Goal: Task Accomplishment & Management: Complete application form

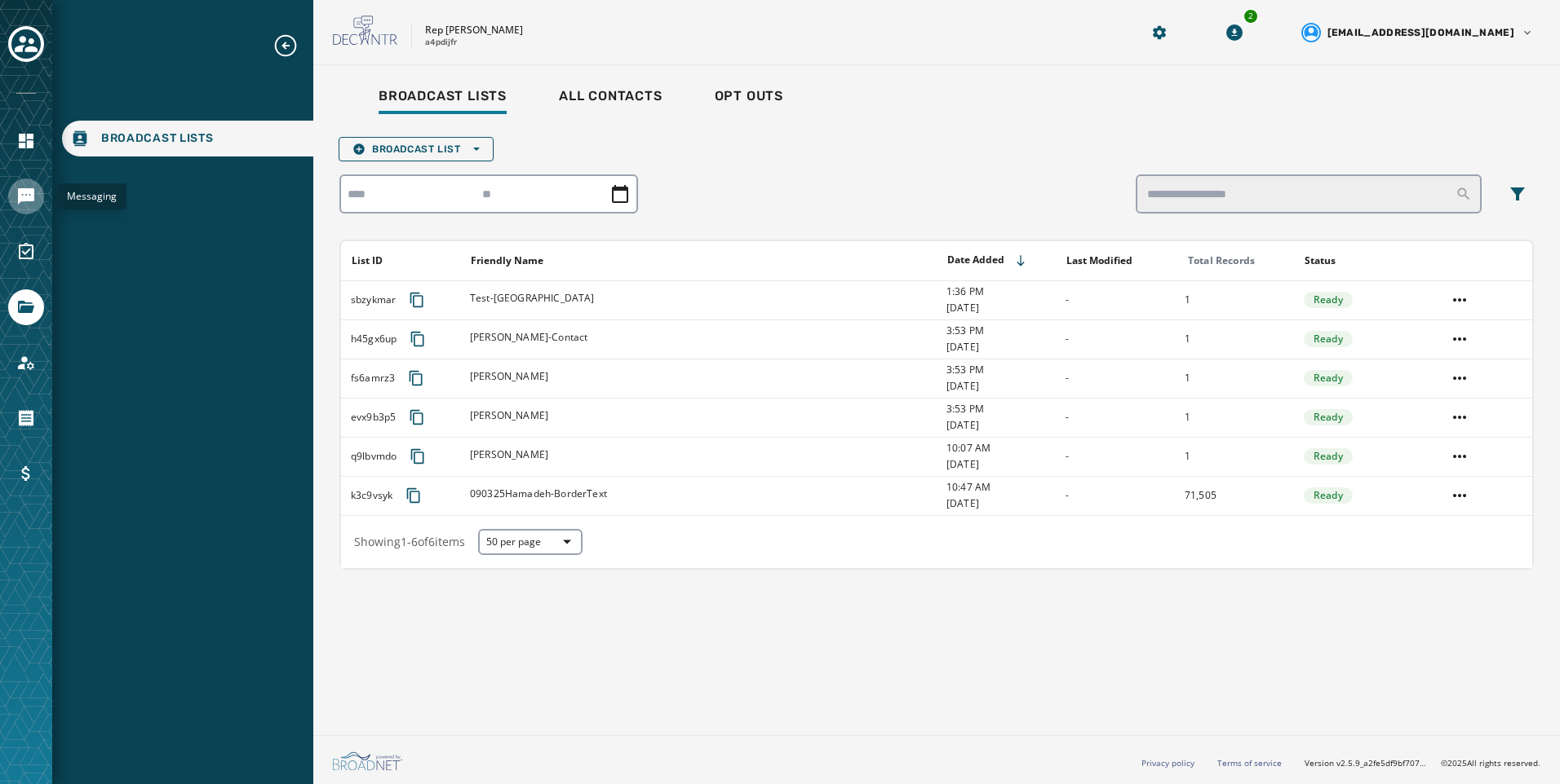
click at [34, 204] on icon "Navigate to Messaging" at bounding box center [26, 196] width 20 height 20
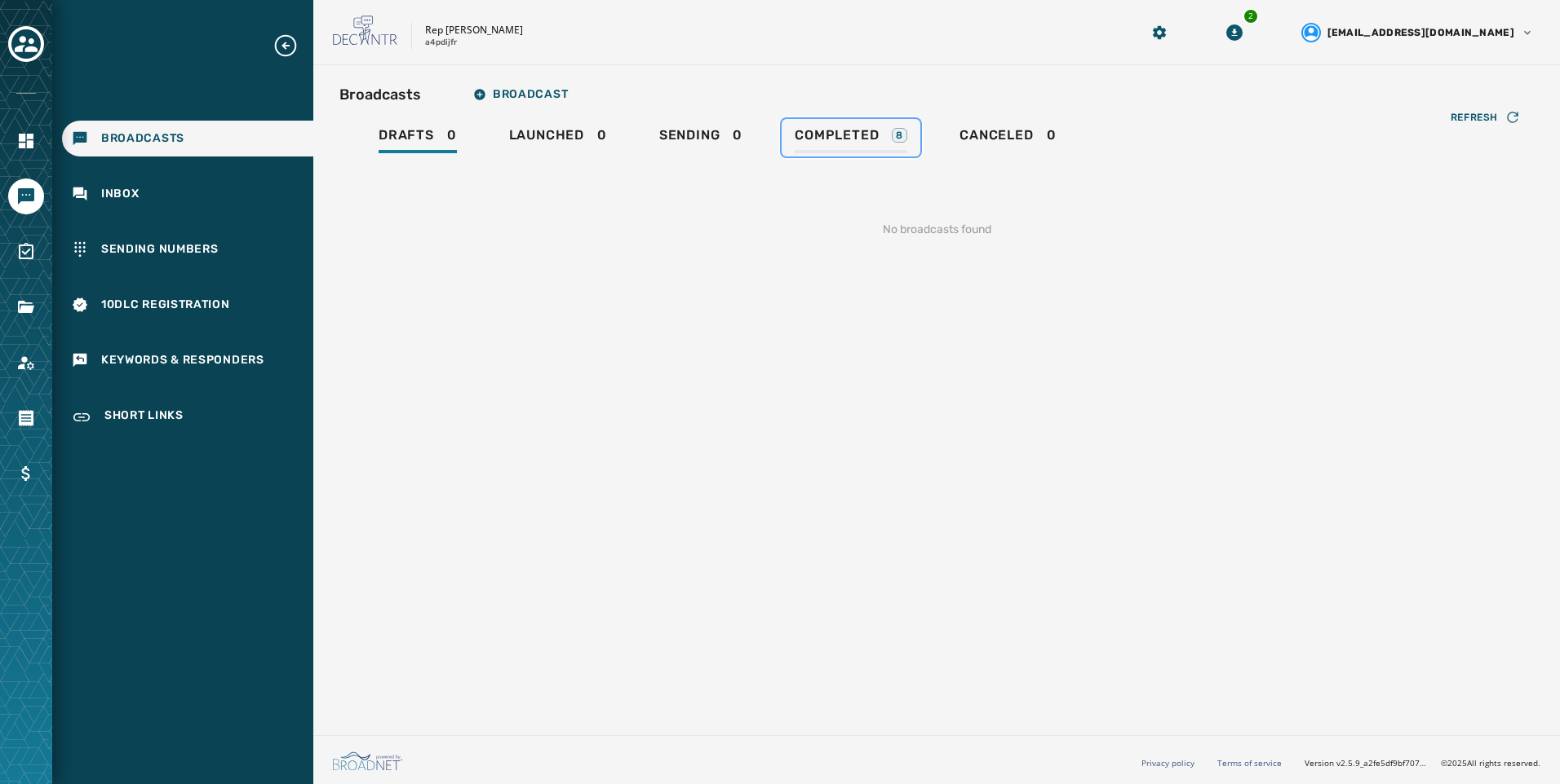
click at [890, 135] on div "Completed 8" at bounding box center [850, 140] width 112 height 26
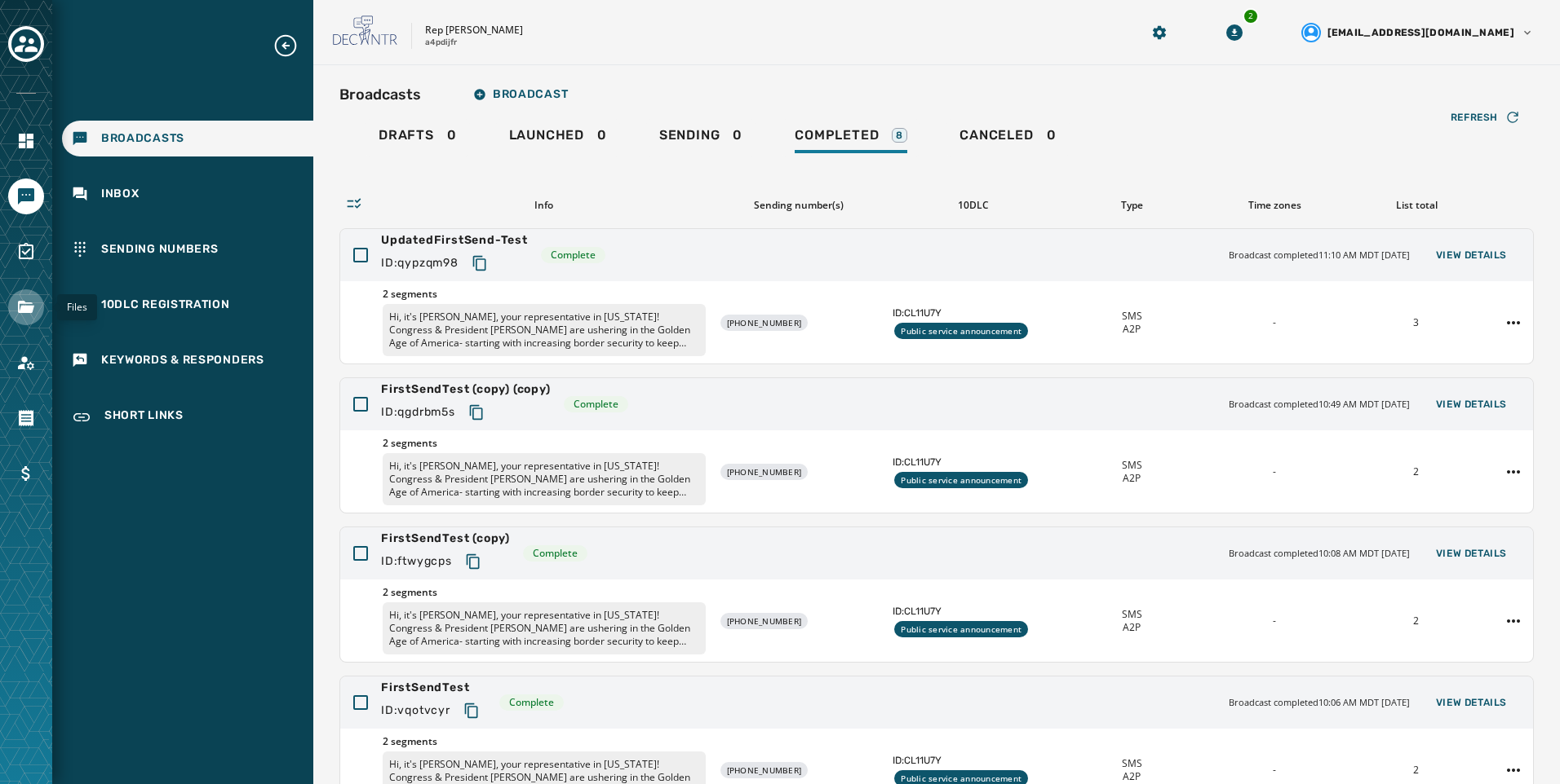
click at [17, 302] on icon "Navigate to Files" at bounding box center [26, 308] width 20 height 20
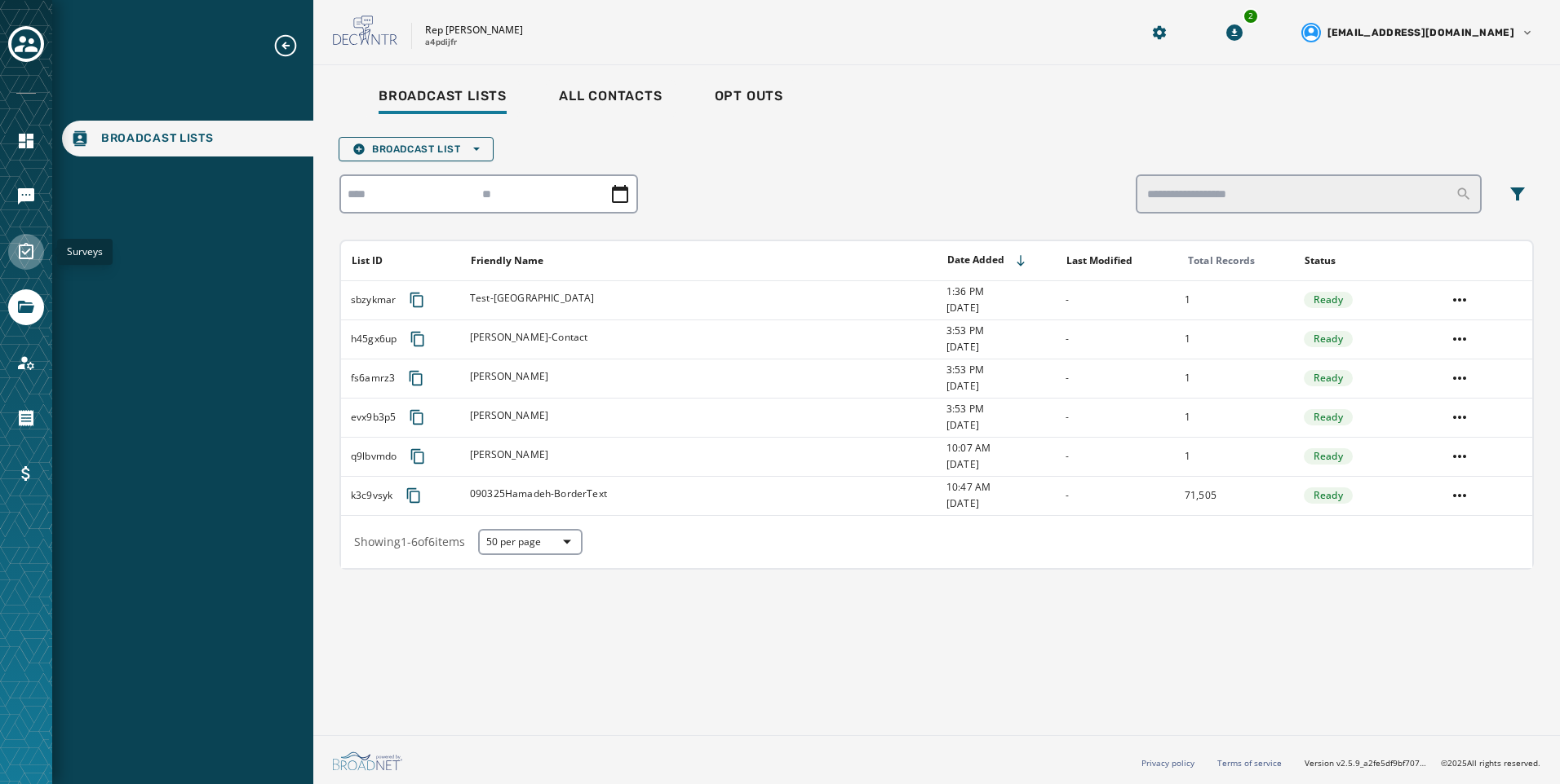
click at [22, 256] on icon "Navigate to Surveys" at bounding box center [26, 252] width 20 height 20
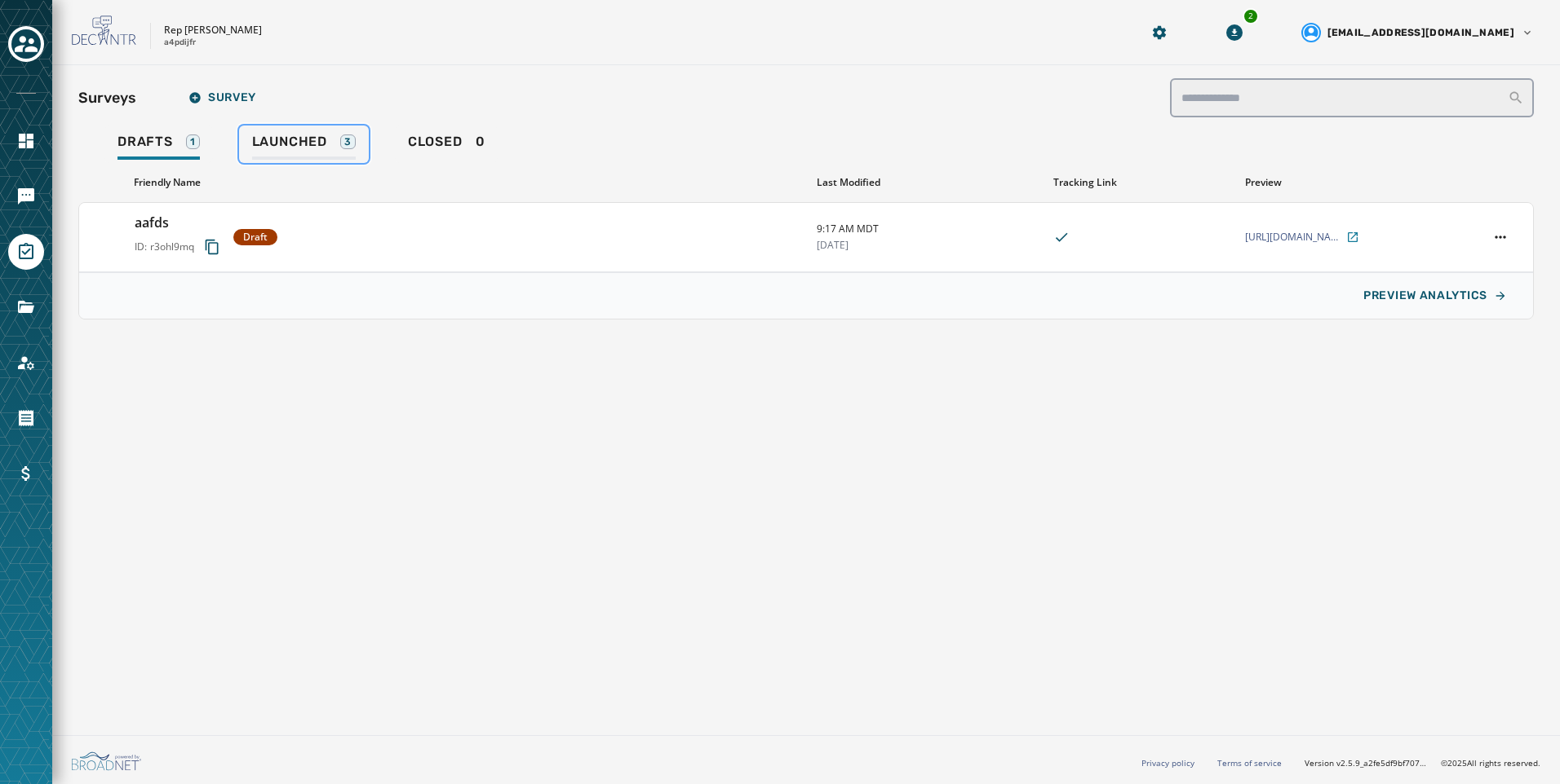
click at [305, 158] on div "Launched 3" at bounding box center [303, 146] width 103 height 26
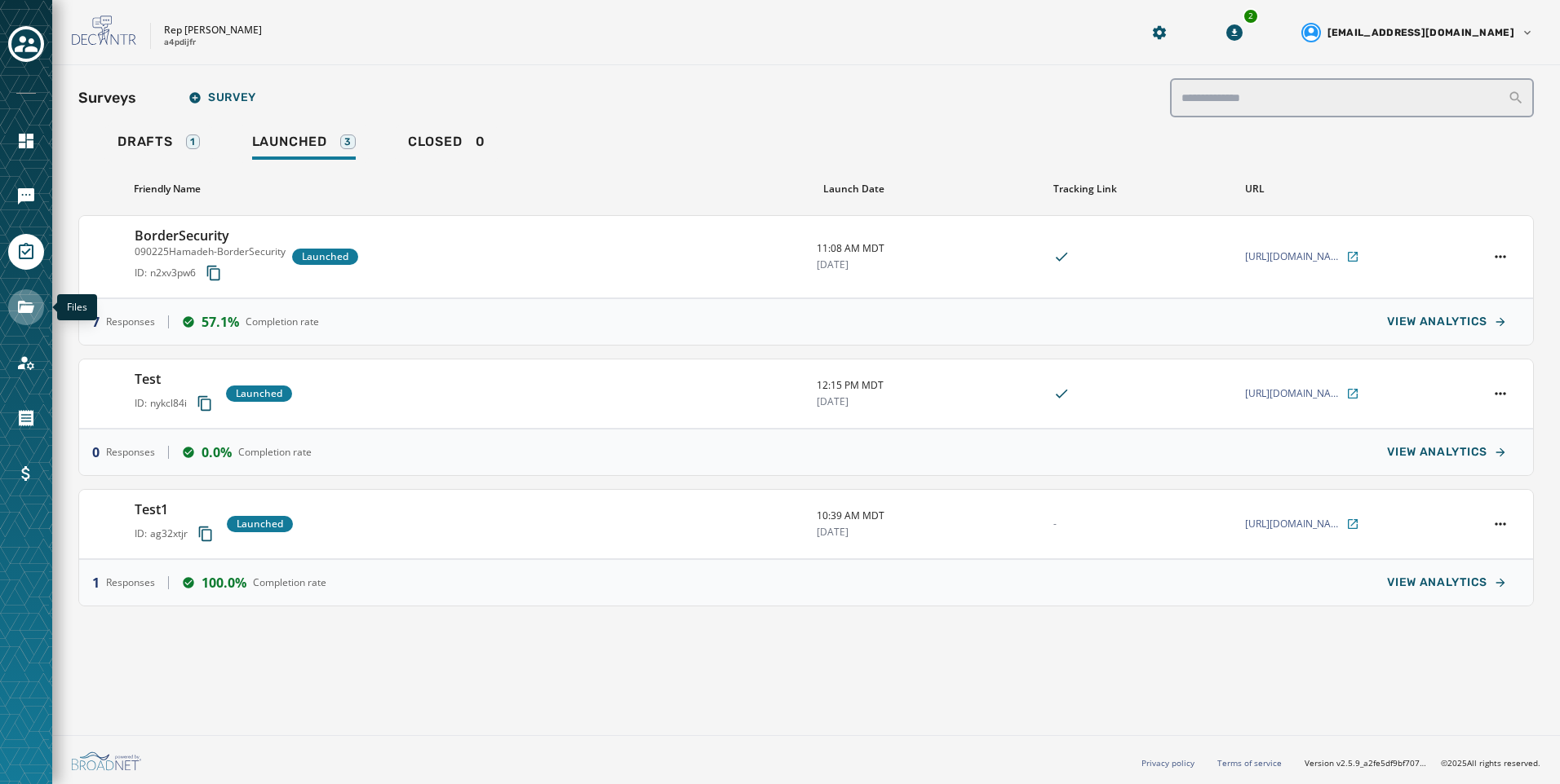
click at [24, 318] on link "Navigate to Files" at bounding box center [26, 308] width 36 height 36
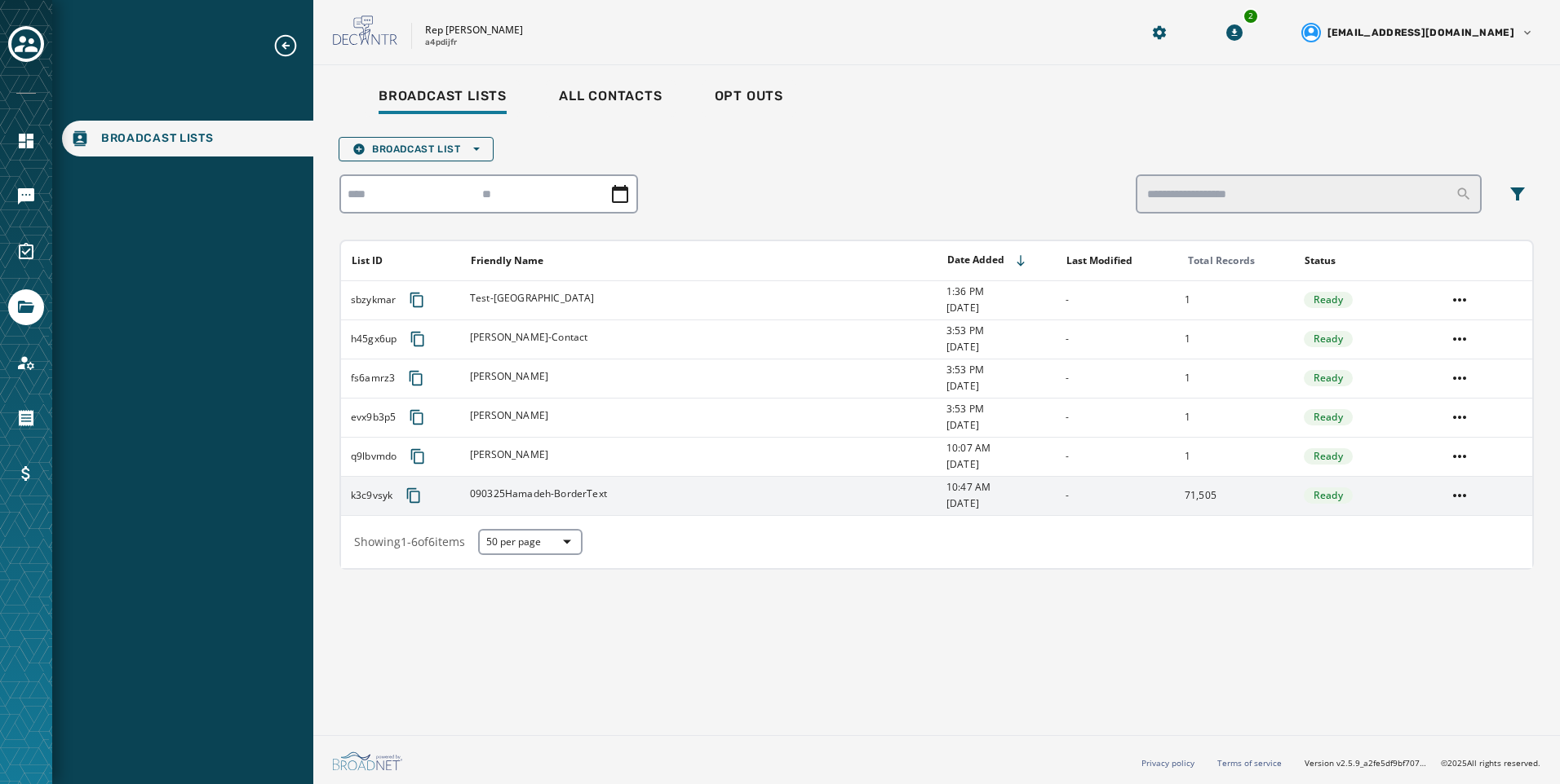
click at [917, 502] on div "090325Hamadeh-BorderText" at bounding box center [703, 496] width 466 height 16
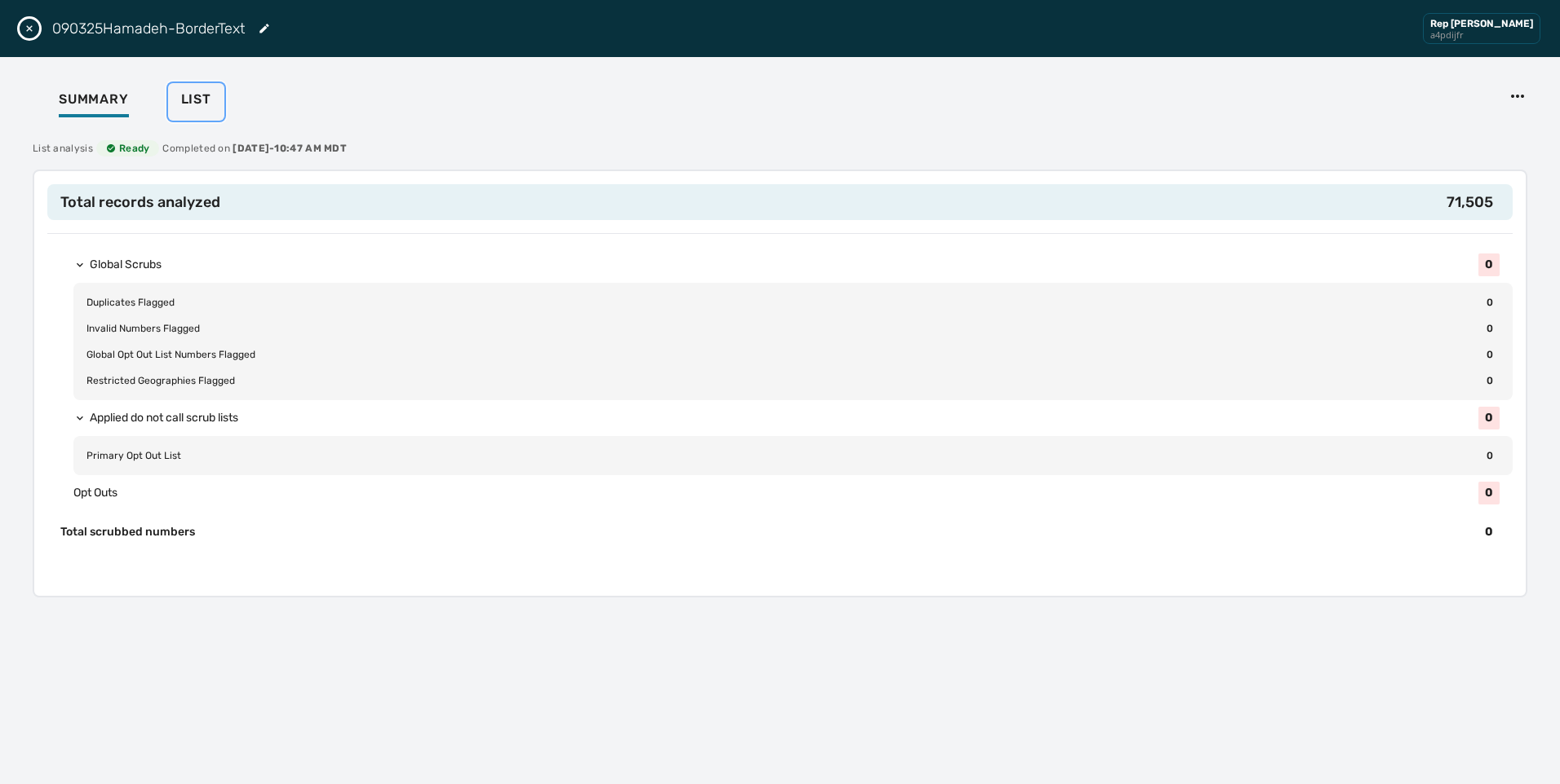
click at [197, 87] on button "List" at bounding box center [196, 102] width 57 height 38
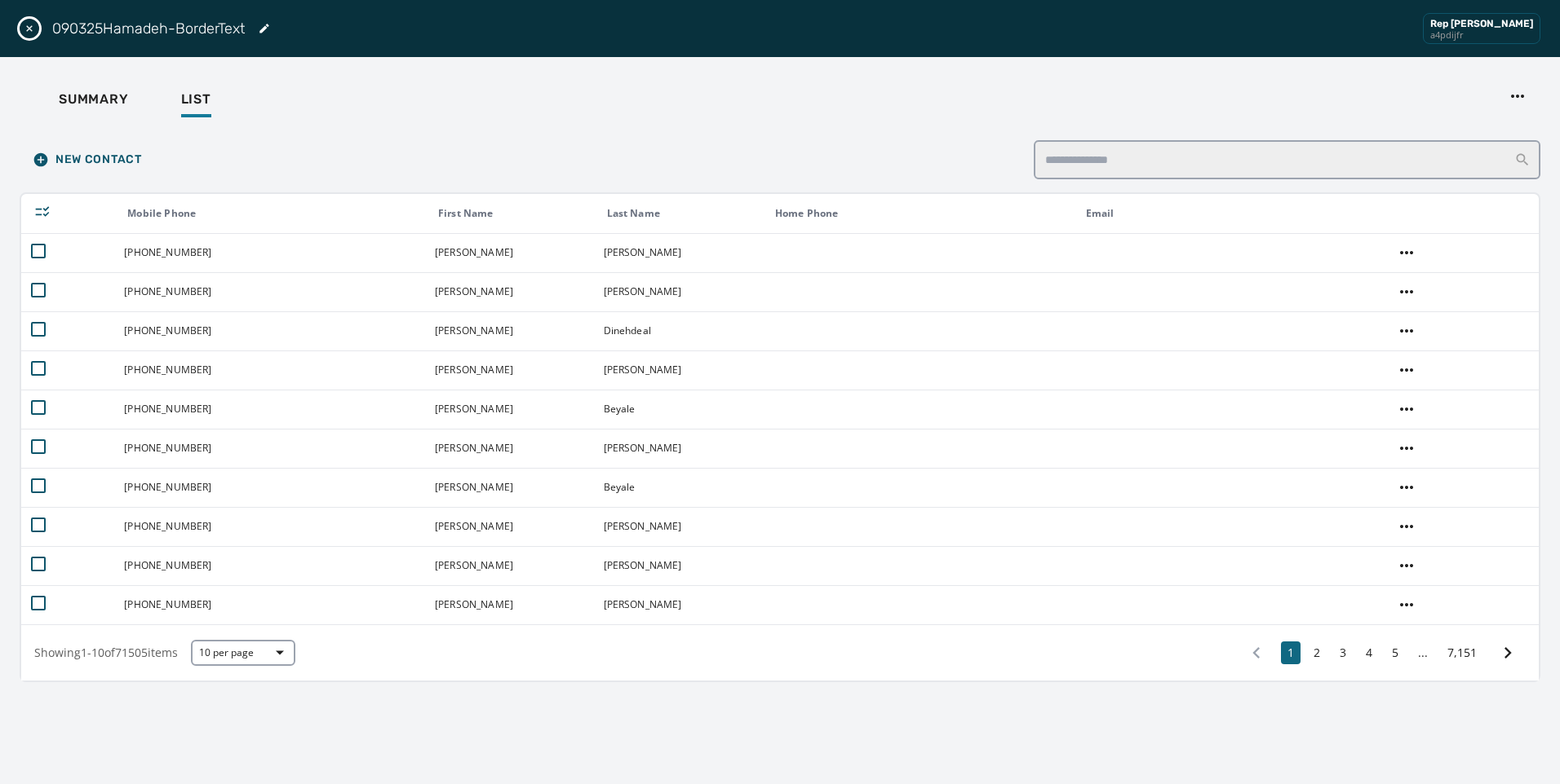
click at [22, 23] on button "Close drawer" at bounding box center [30, 29] width 20 height 20
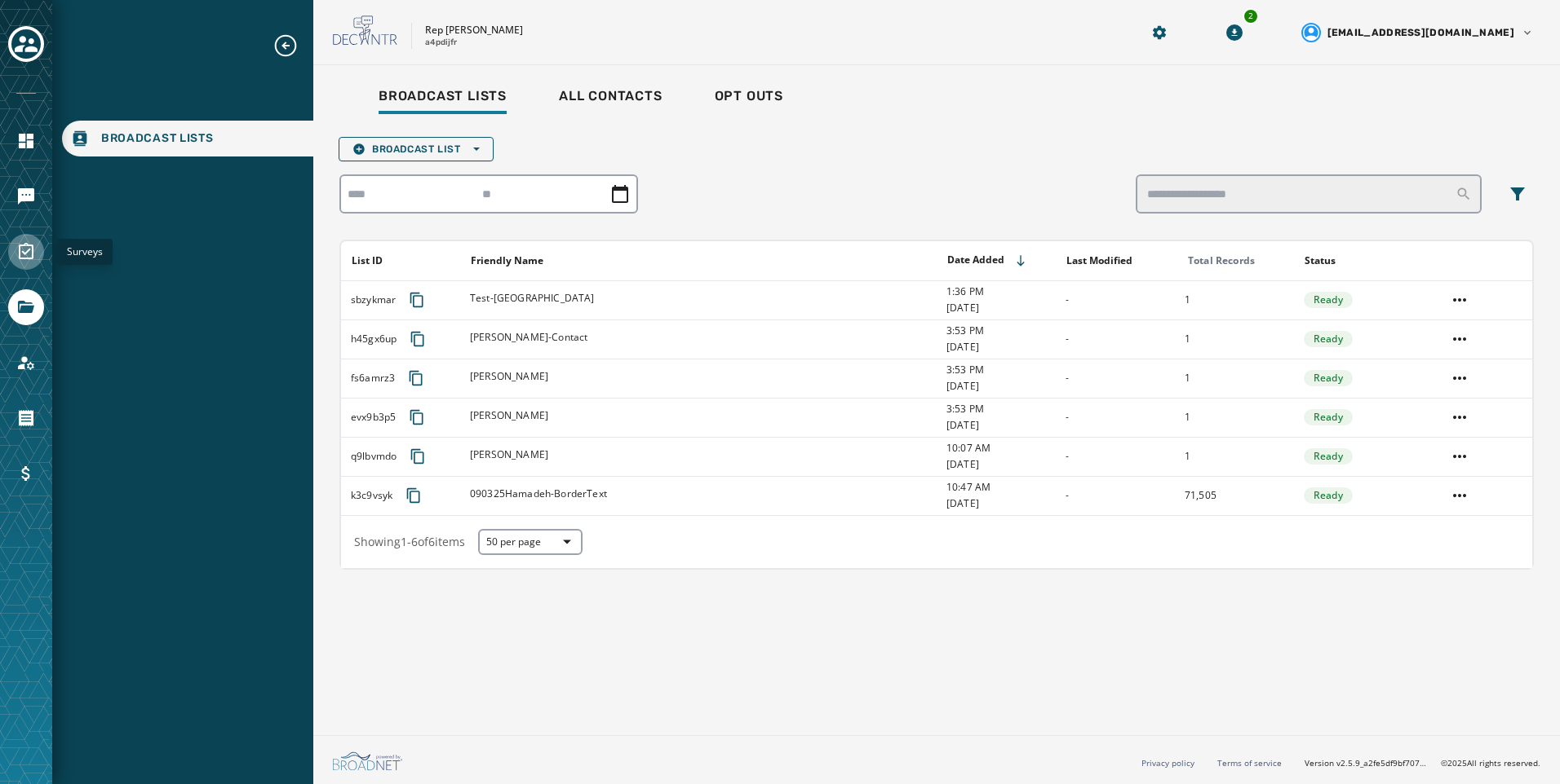
click at [25, 258] on icon "Navigate to Surveys" at bounding box center [26, 251] width 14 height 16
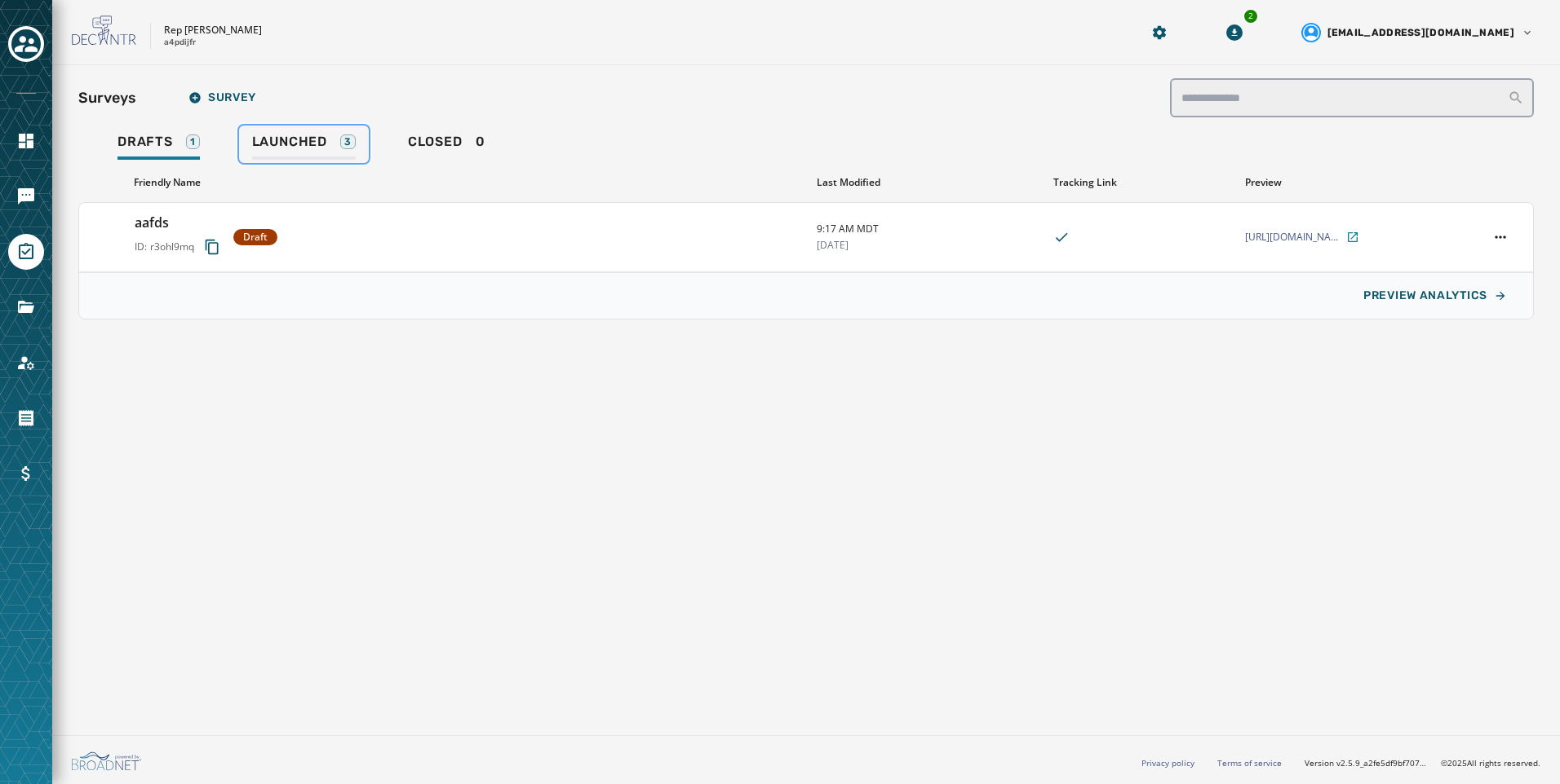
click at [332, 152] on div "Launched 3" at bounding box center [303, 146] width 103 height 26
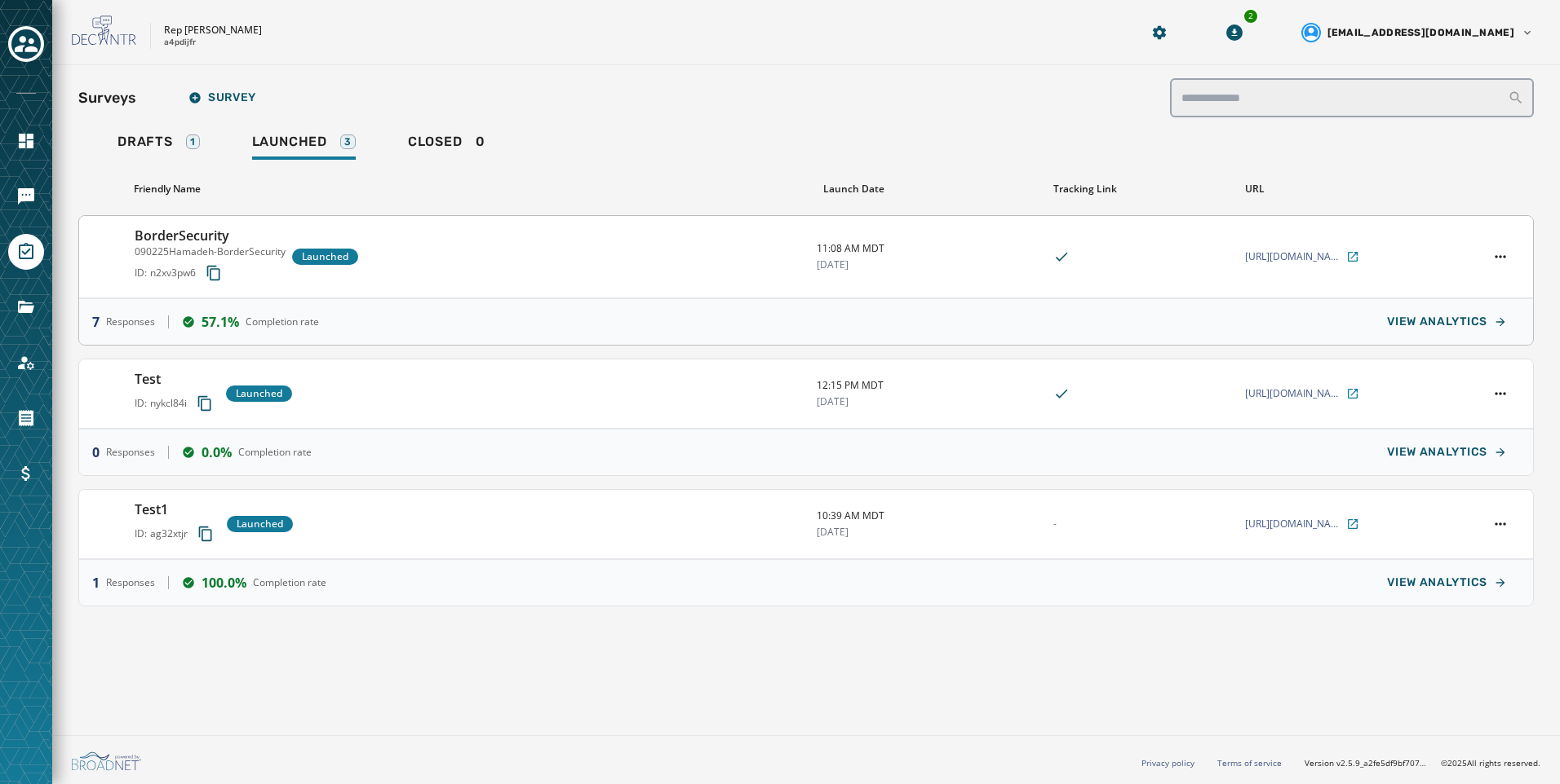
click at [561, 283] on div "BorderSecurity 090225Hamadeh-BorderSecurity ID: n2xv3pw6 Launched" at bounding box center [469, 257] width 669 height 62
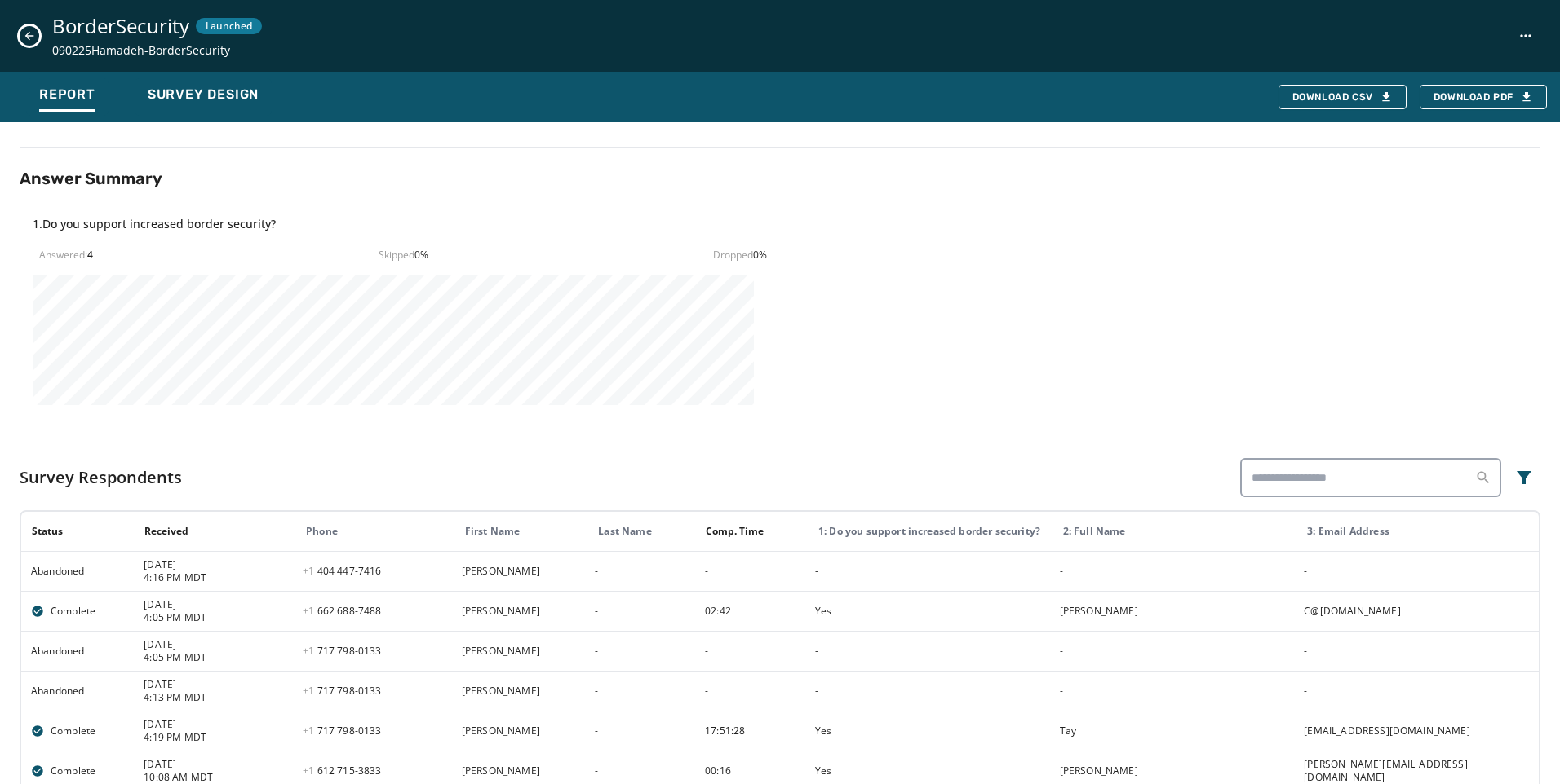
scroll to position [368, 0]
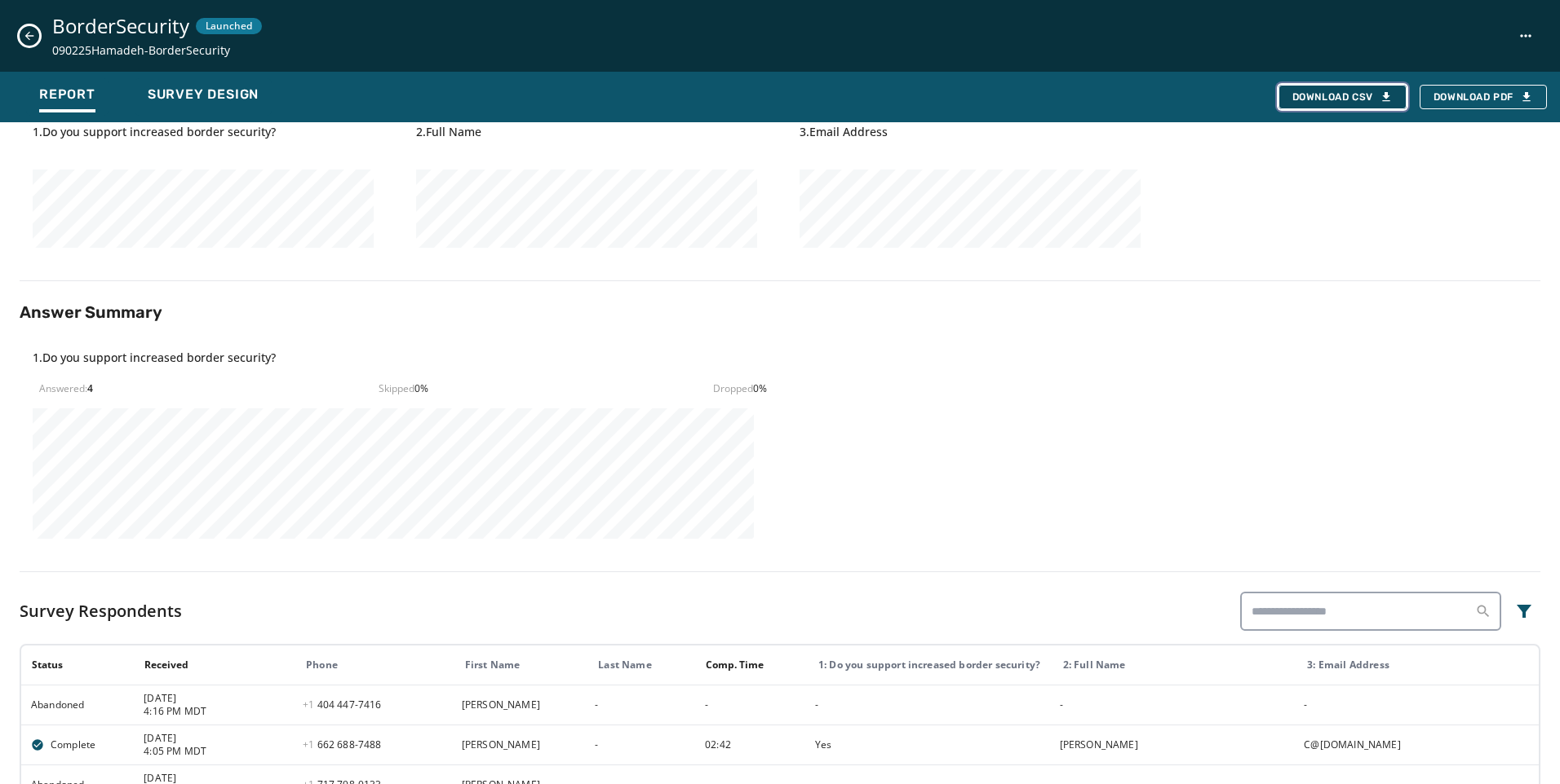
click at [1389, 100] on icon "button" at bounding box center [1386, 97] width 13 height 13
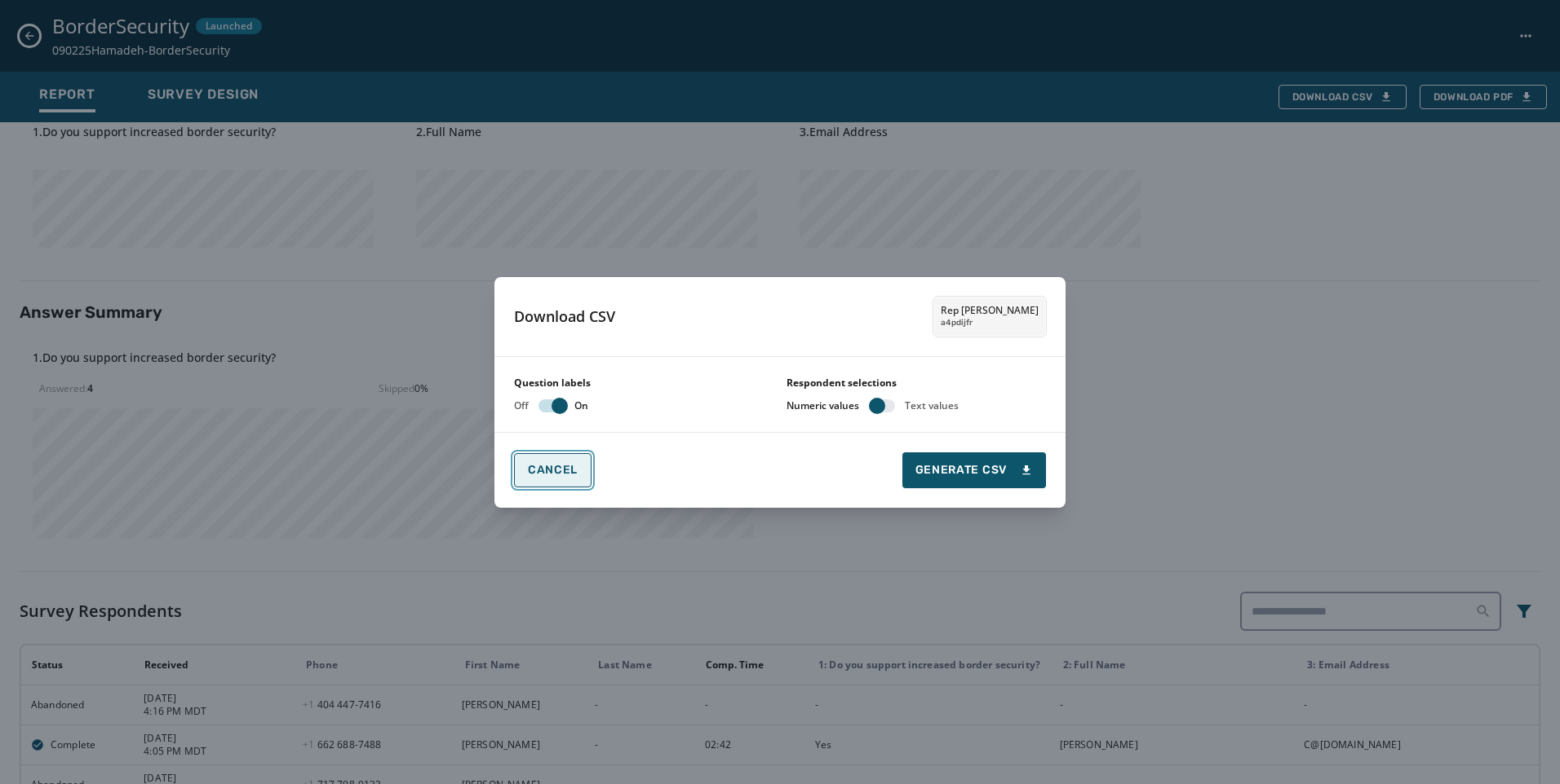
click at [573, 482] on button "Cancel" at bounding box center [553, 470] width 77 height 34
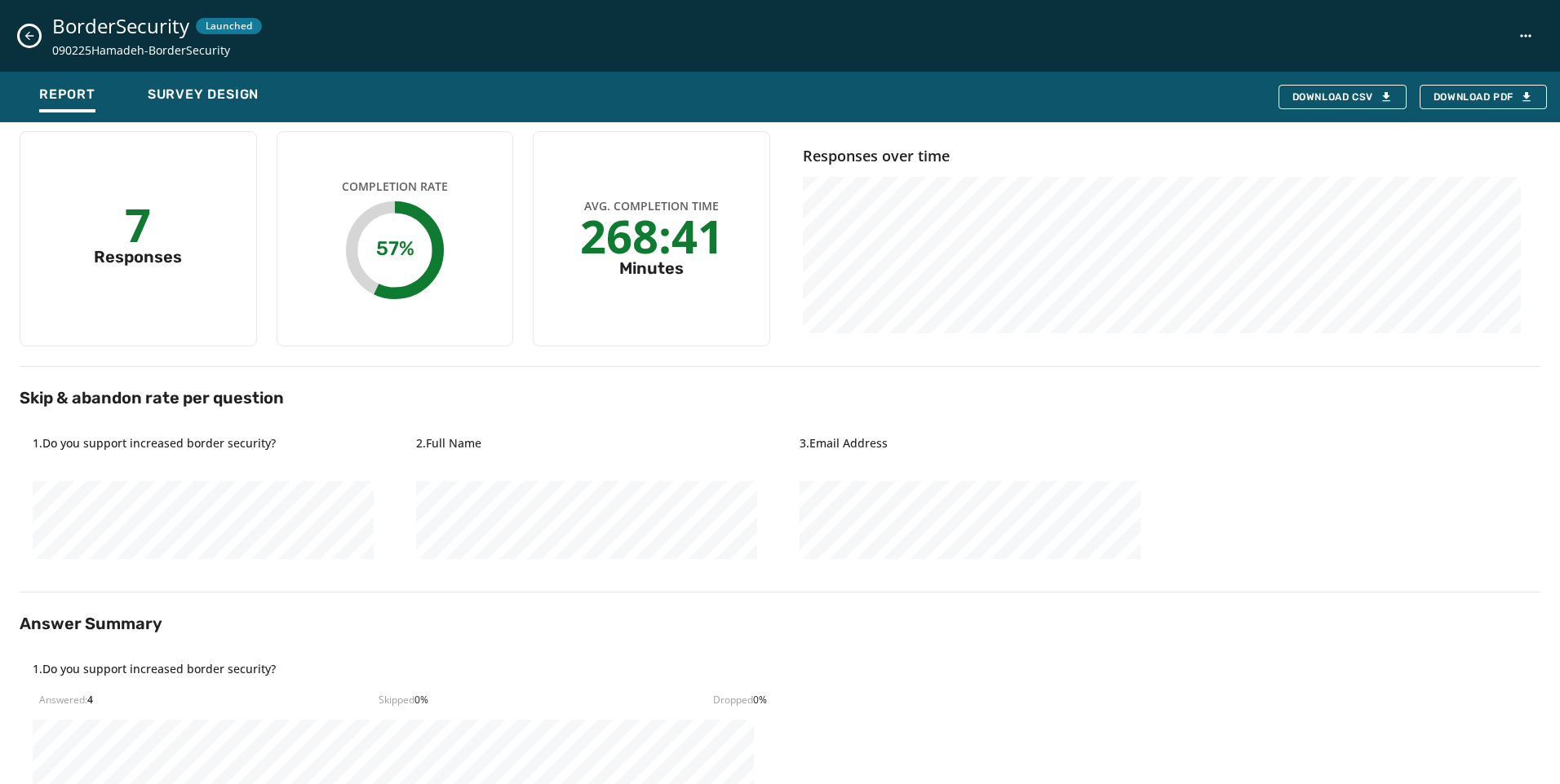
scroll to position [0, 0]
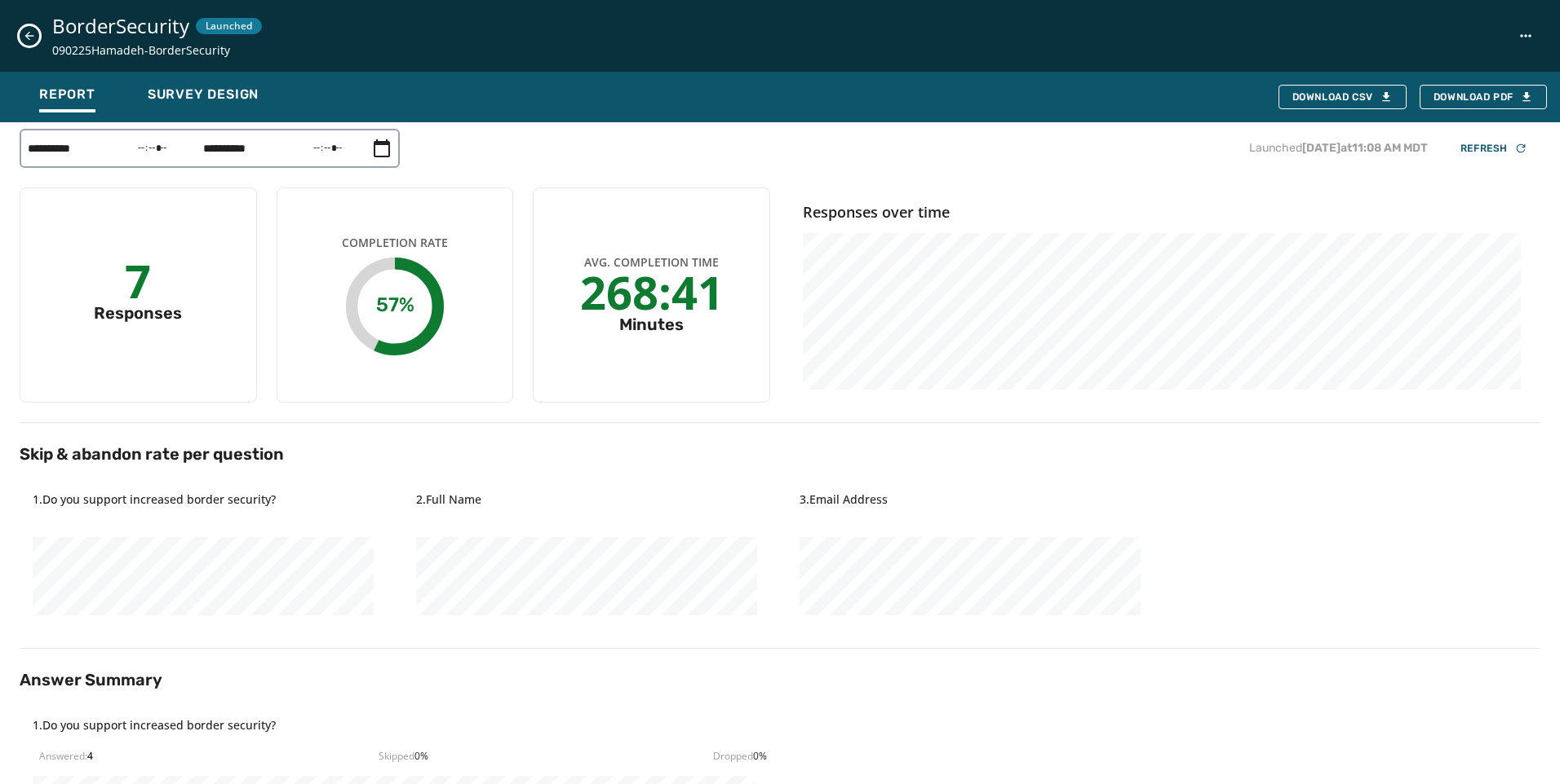
click at [31, 34] on icon "Close survey details drawer" at bounding box center [29, 36] width 13 height 13
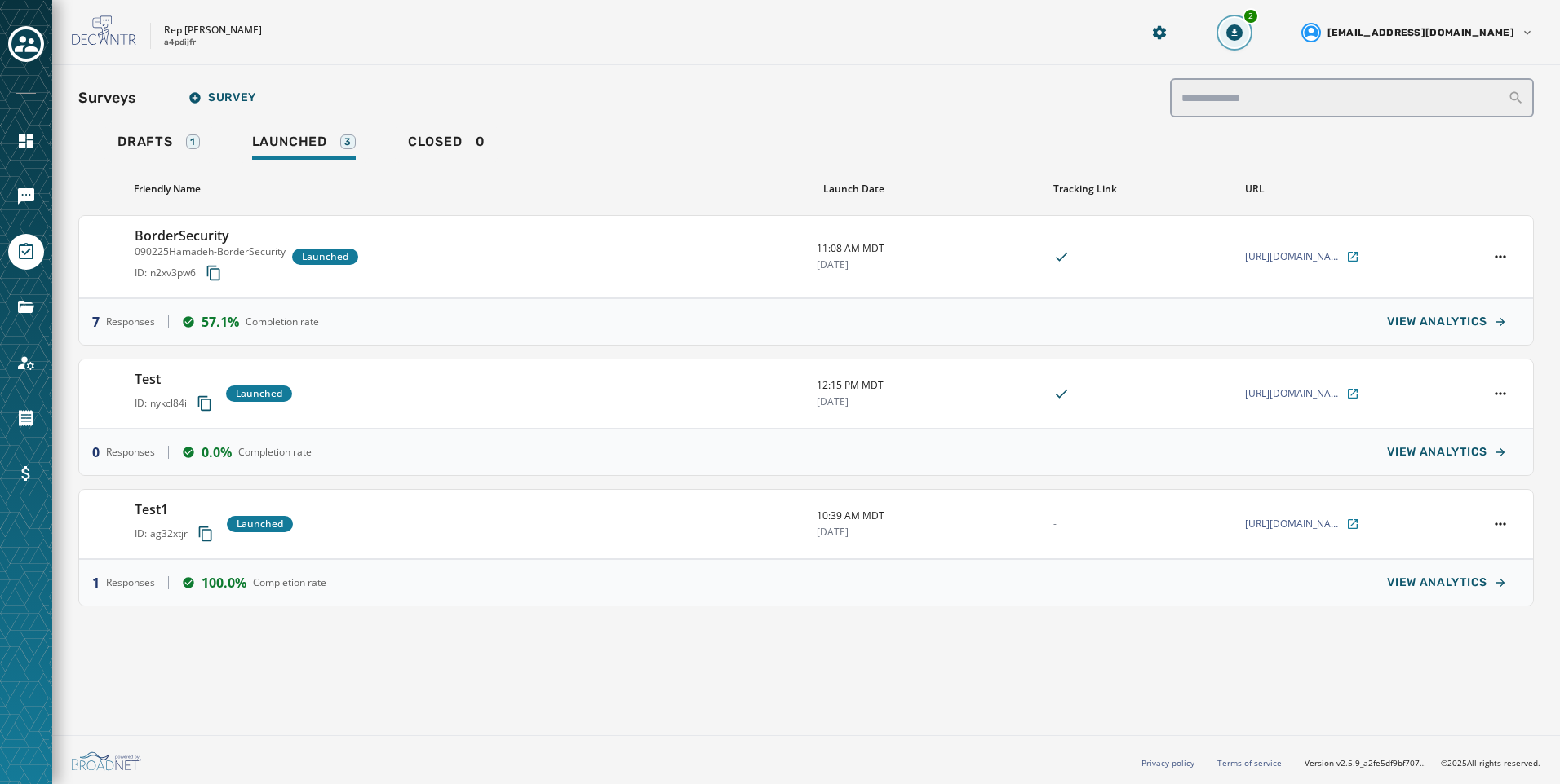
click at [1242, 35] on icon "Download Menu" at bounding box center [1234, 32] width 16 height 16
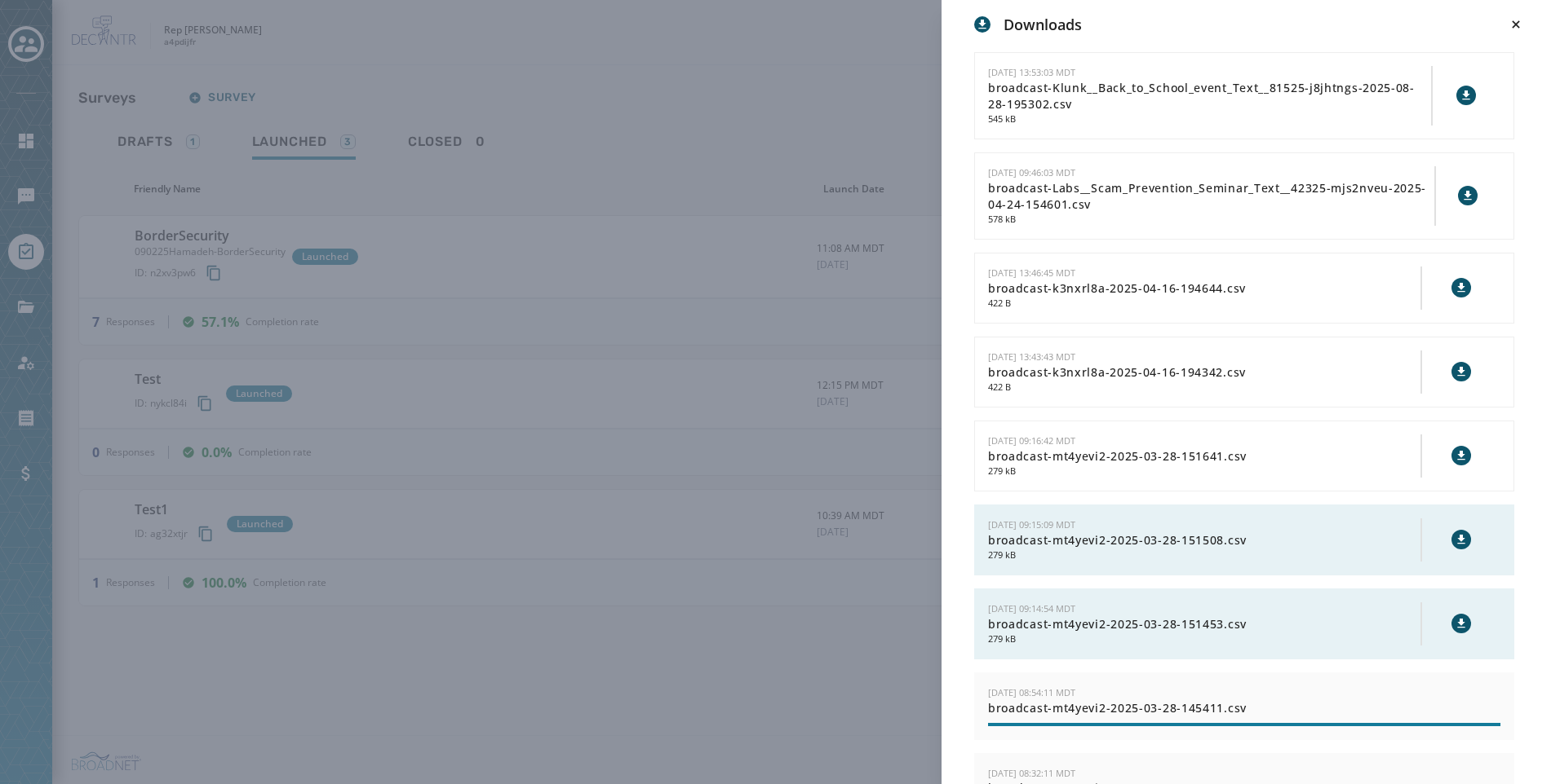
click at [600, 71] on div "Downloads [DATE] 13:53:03 MDT broadcast-Klunk__Back_to_School_event_Text__81525…" at bounding box center [780, 392] width 1560 height 784
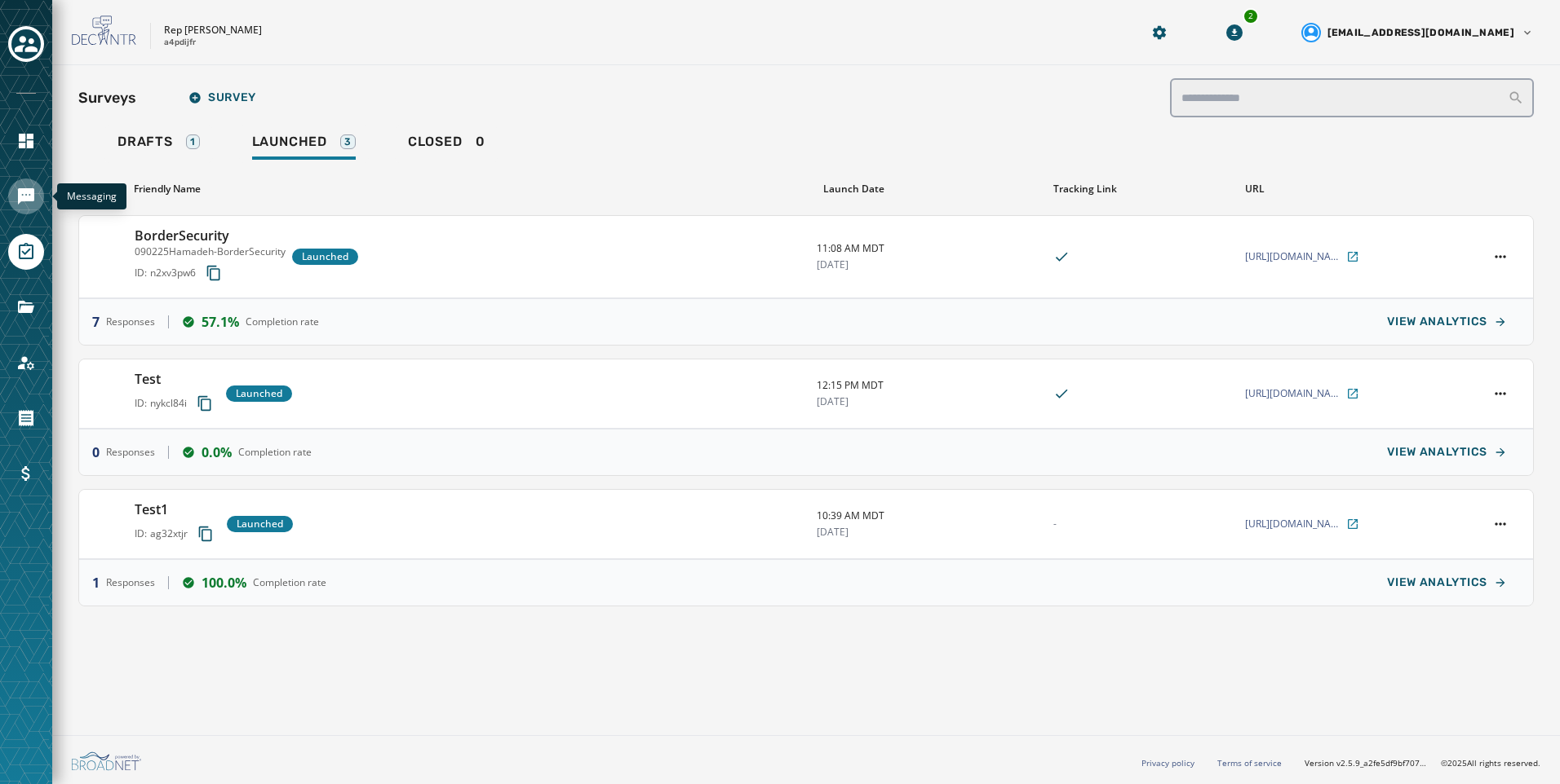
click at [27, 194] on icon "Navigate to Messaging" at bounding box center [26, 196] width 16 height 16
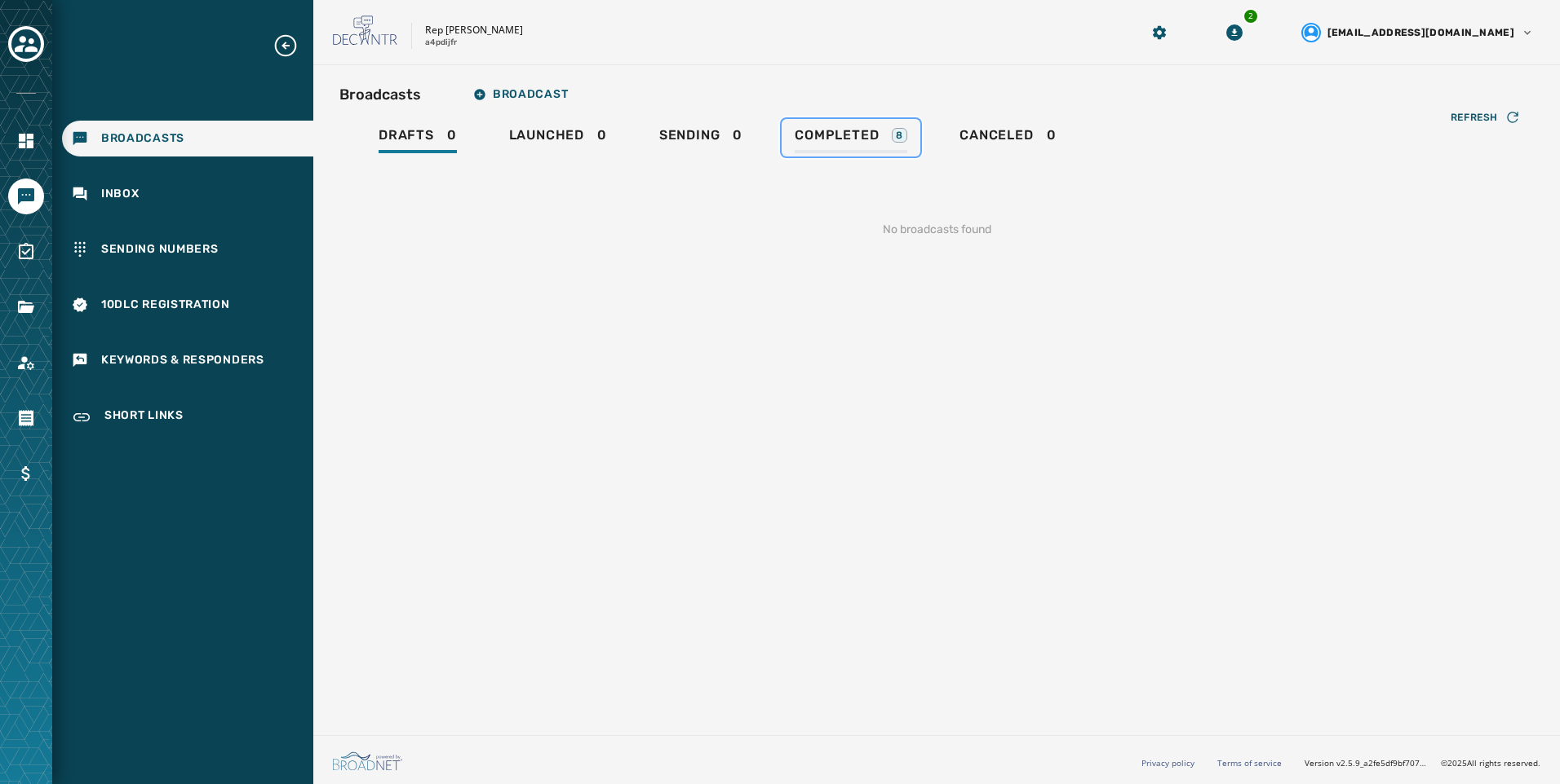
click at [828, 126] on link "Completed 8" at bounding box center [851, 138] width 139 height 38
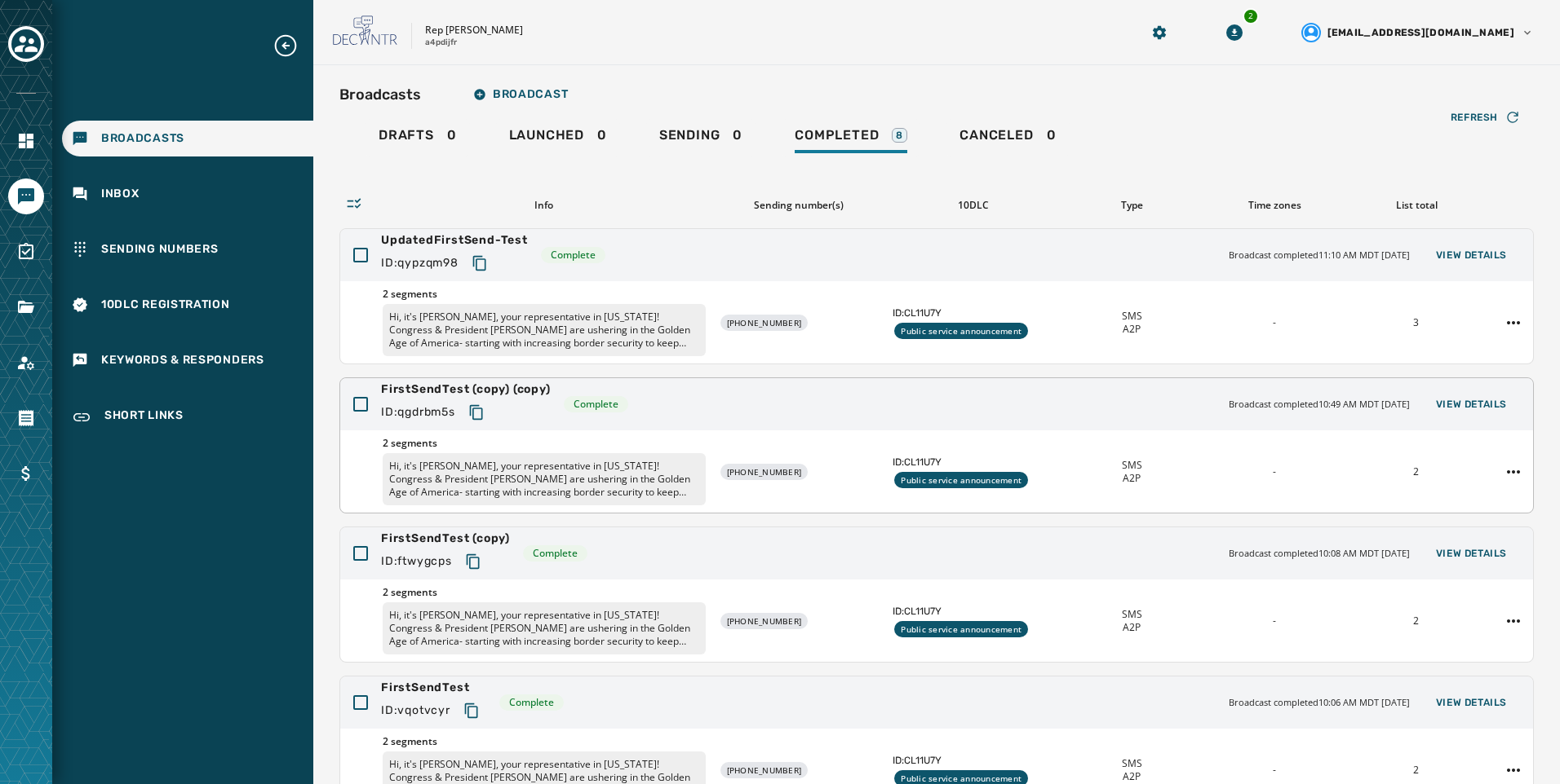
click at [604, 494] on p "Hi, it's [PERSON_NAME], your representative in [US_STATE]! Congress & President…" at bounding box center [544, 479] width 323 height 52
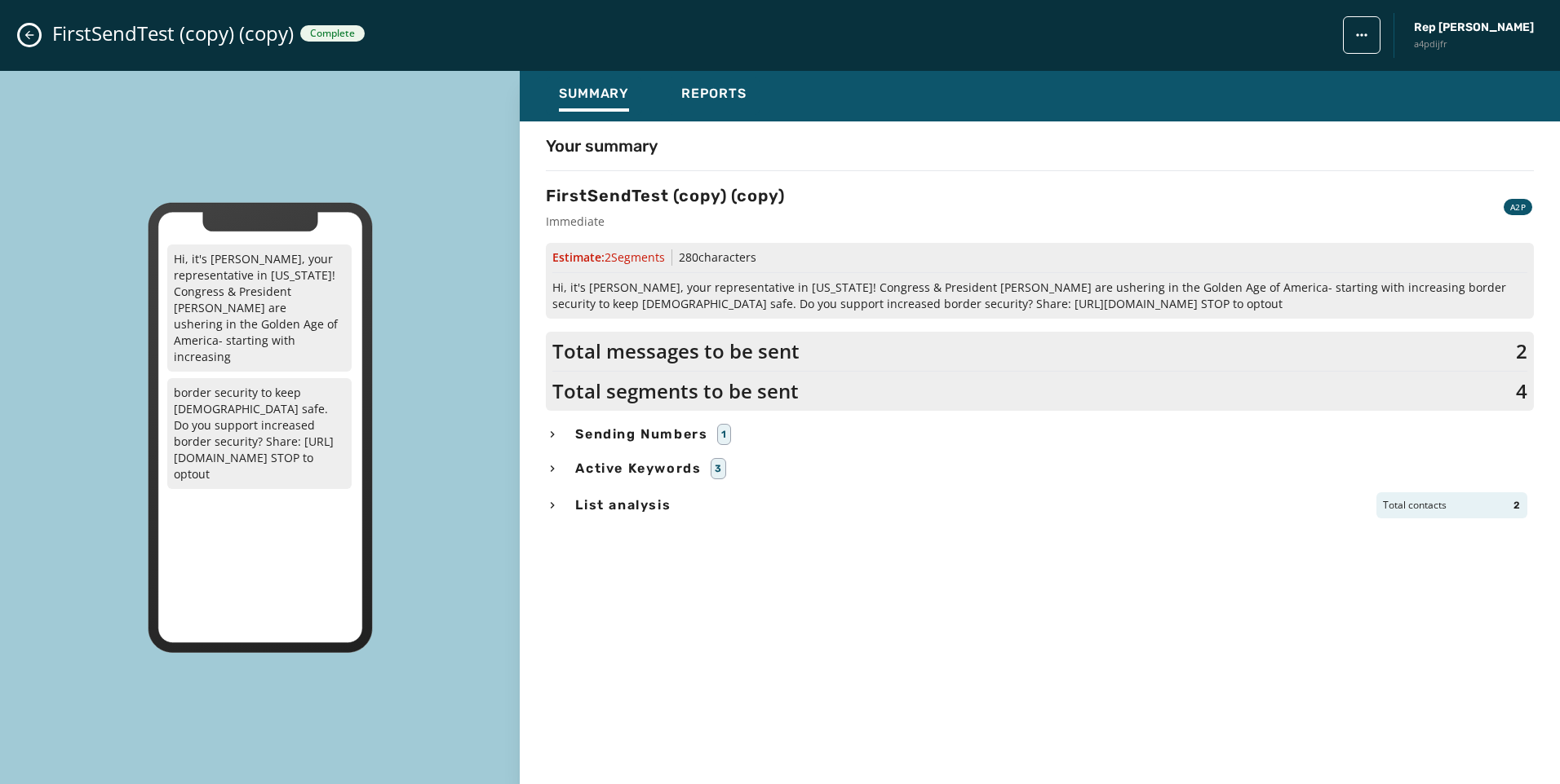
click at [26, 42] on button "Close admin drawer" at bounding box center [30, 35] width 20 height 20
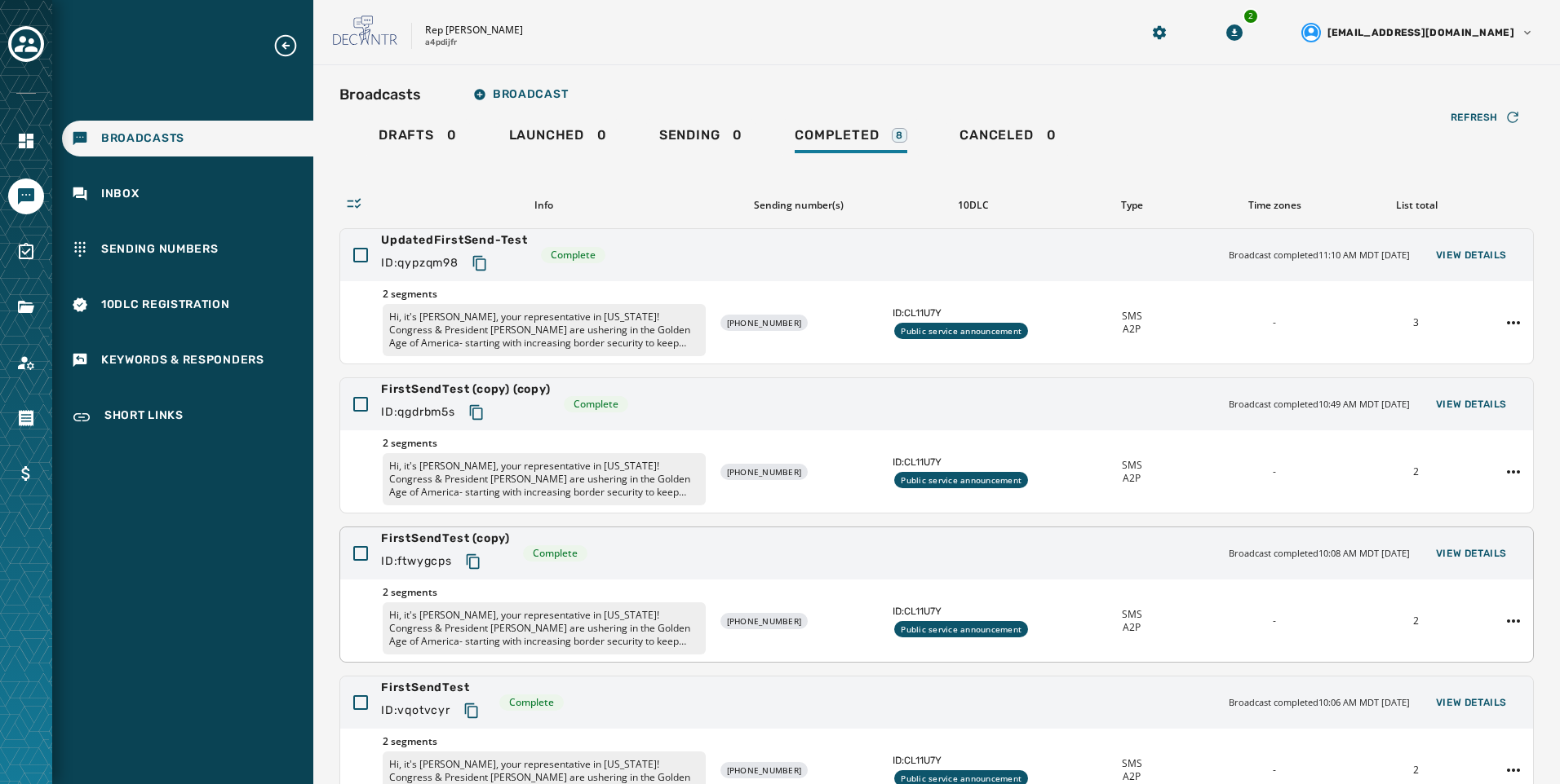
click at [608, 635] on p "Hi, it's [PERSON_NAME], your representative in [US_STATE]! Congress & President…" at bounding box center [544, 629] width 323 height 52
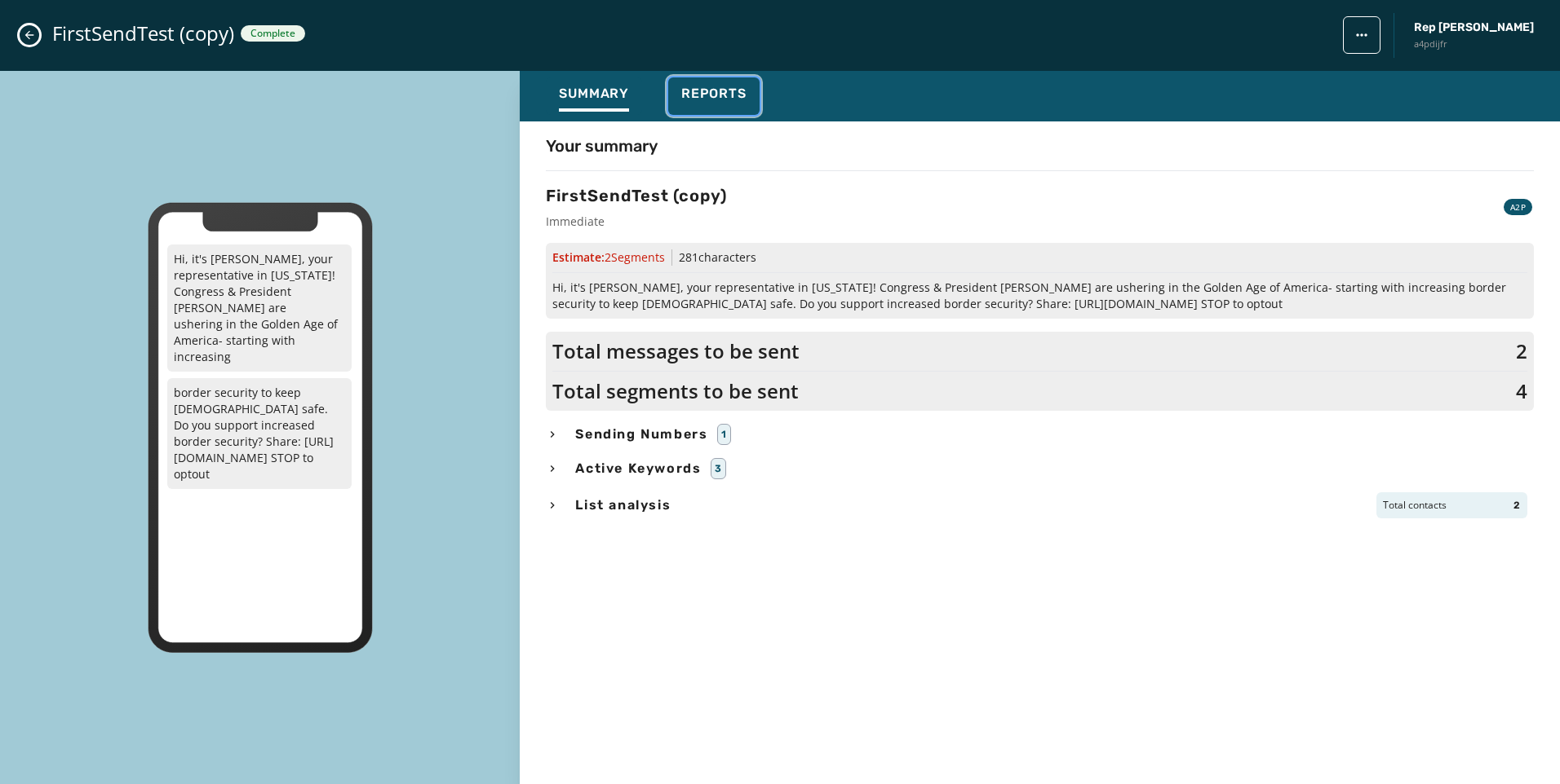
click at [730, 91] on span "Reports" at bounding box center [714, 93] width 66 height 16
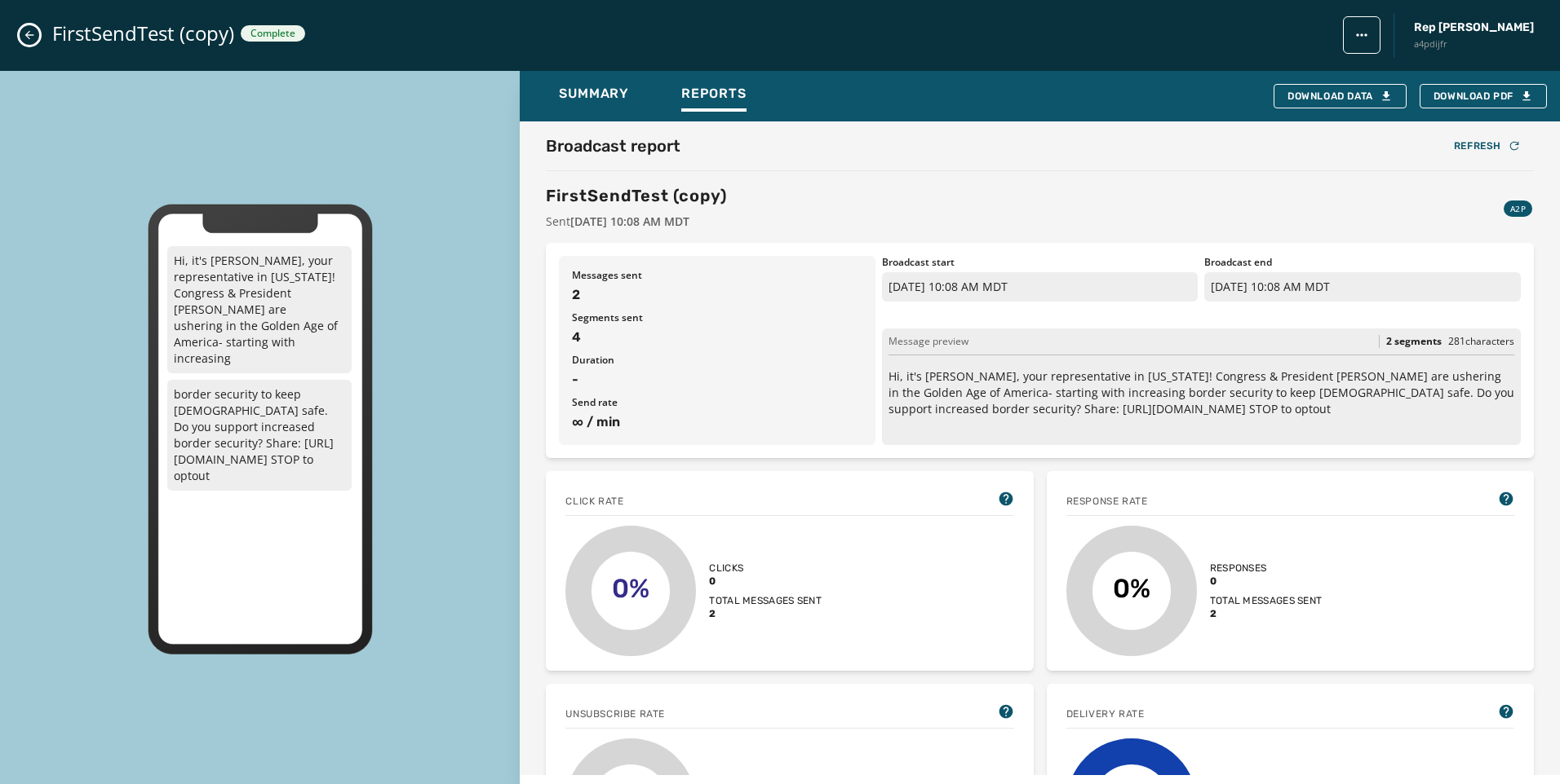
click at [26, 39] on icon "Close admin drawer" at bounding box center [29, 35] width 13 height 13
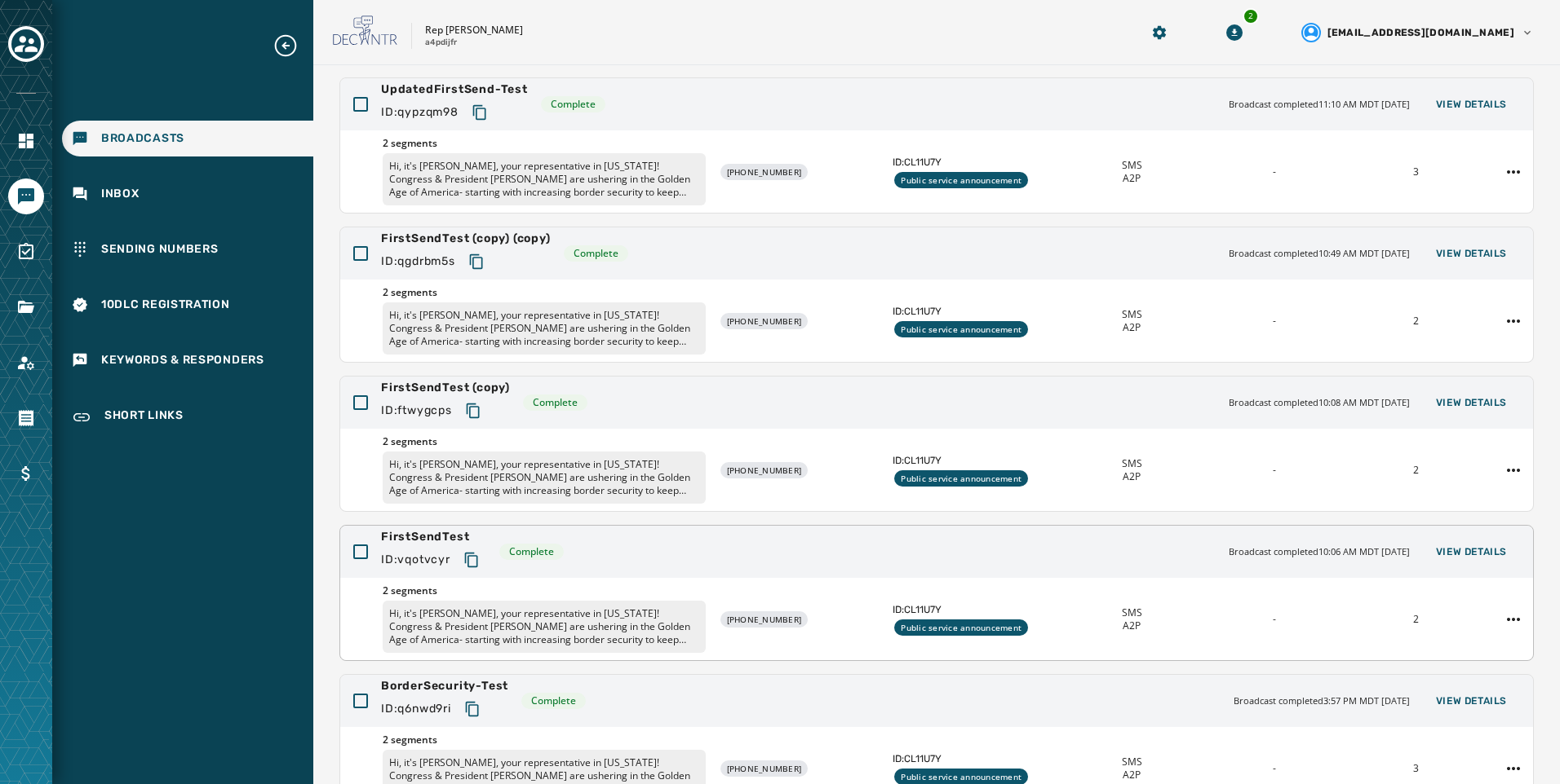
scroll to position [308, 0]
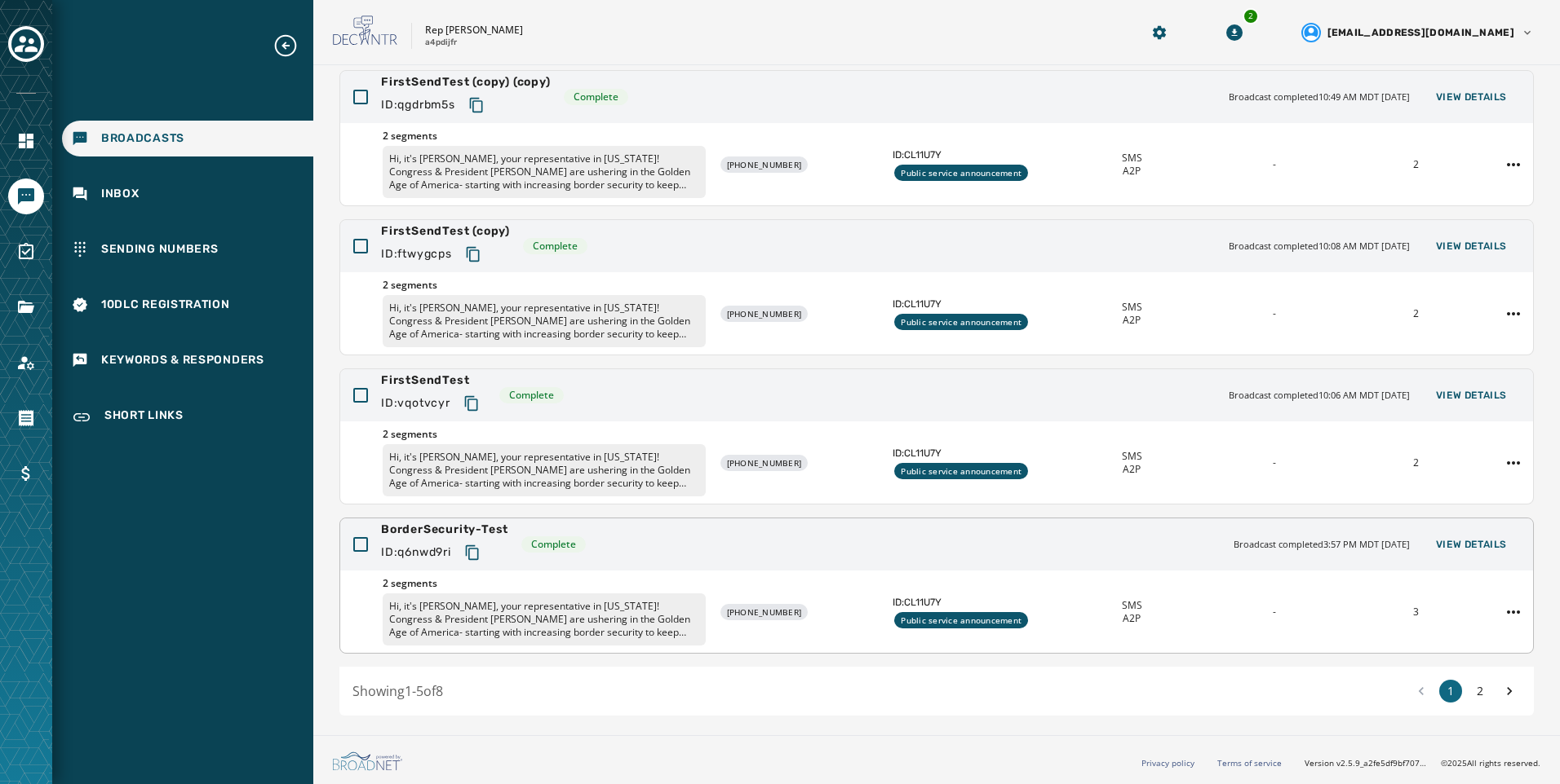
click at [576, 616] on p "Hi, it's [PERSON_NAME], your representative in [US_STATE]! Congress & President…" at bounding box center [544, 620] width 323 height 52
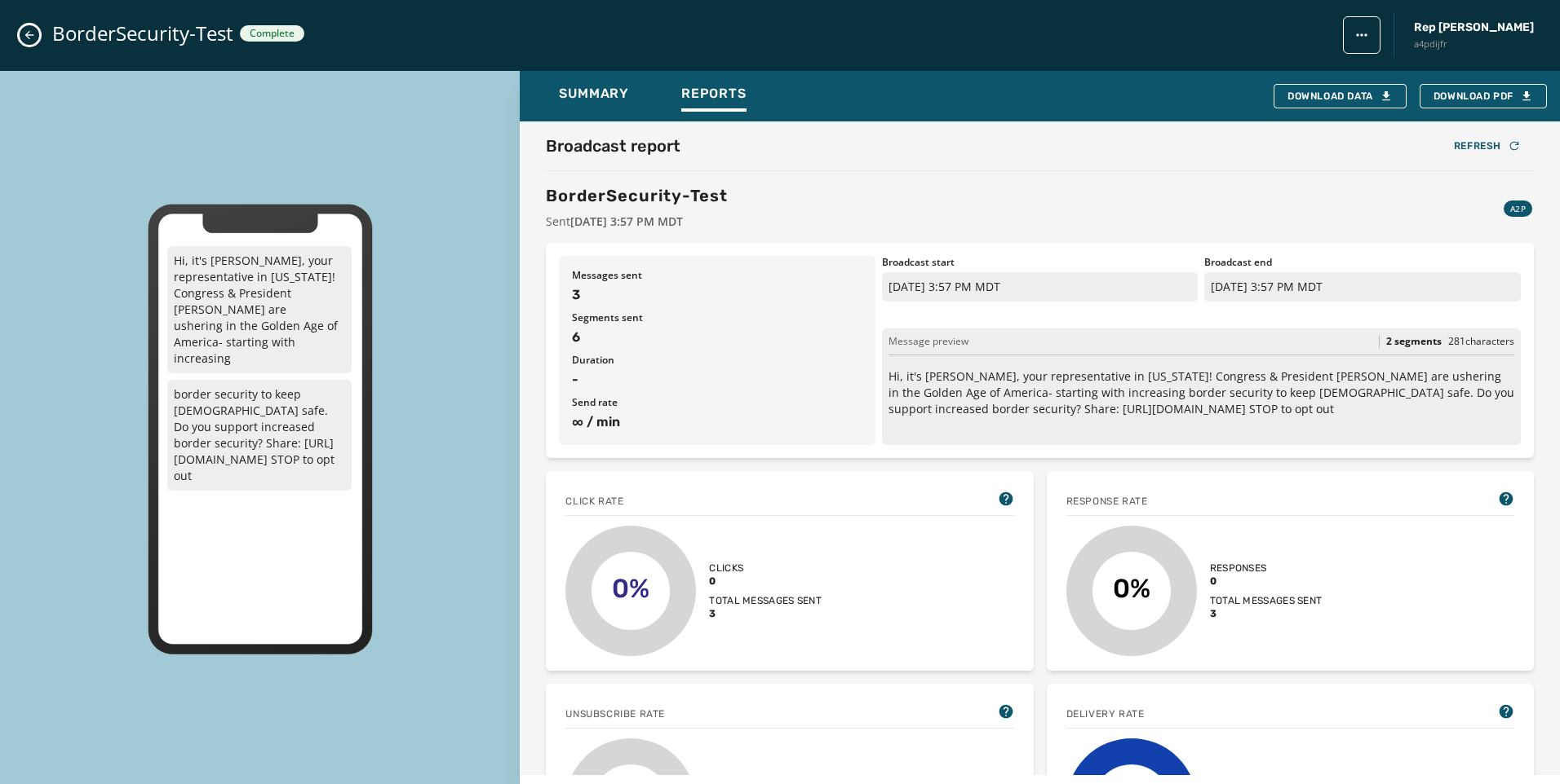
click at [30, 29] on icon "Close admin drawer" at bounding box center [29, 35] width 13 height 13
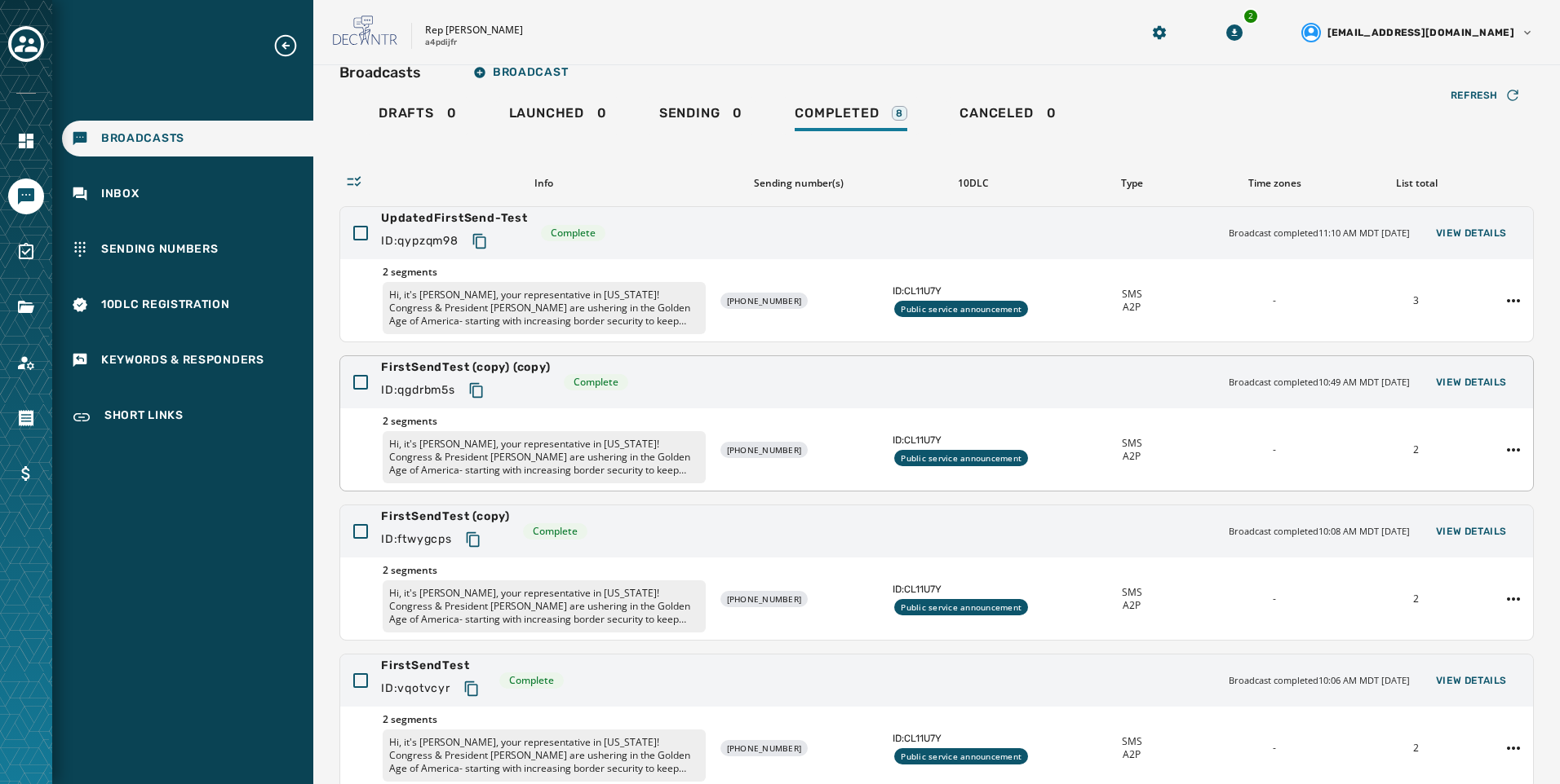
scroll to position [0, 0]
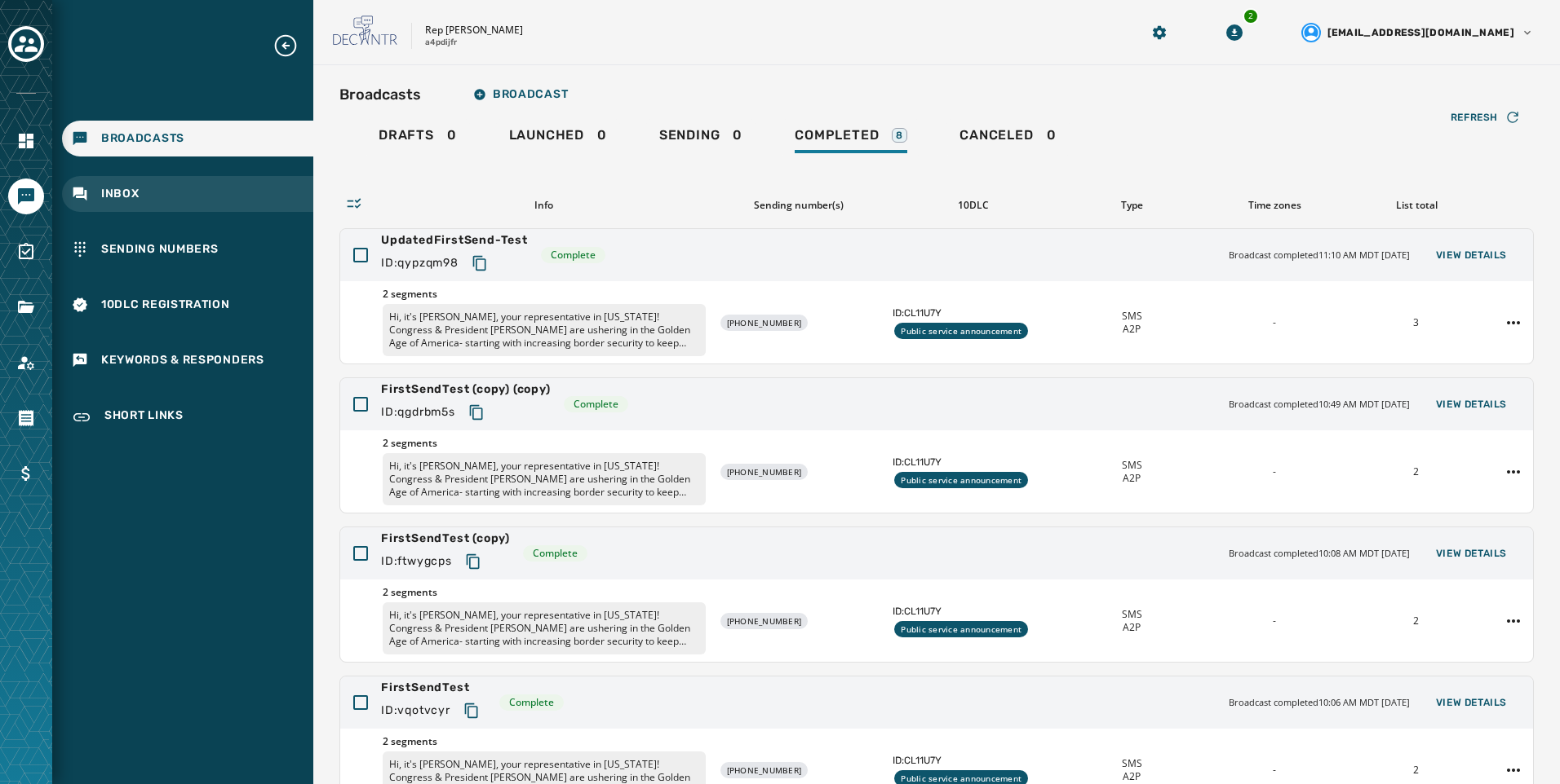
click at [136, 193] on span "Inbox" at bounding box center [120, 194] width 39 height 16
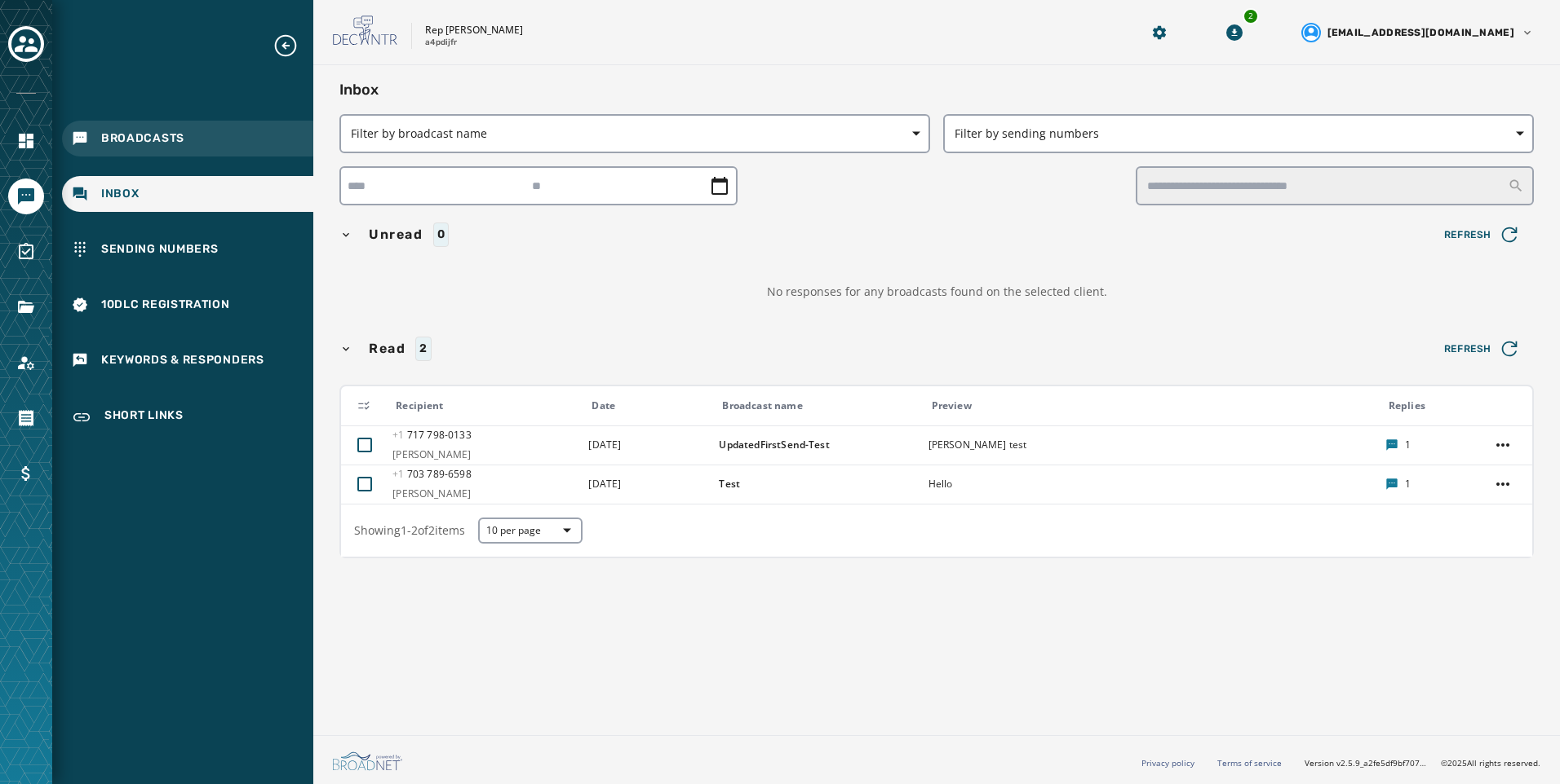
click at [192, 141] on div "Broadcasts" at bounding box center [188, 139] width 251 height 36
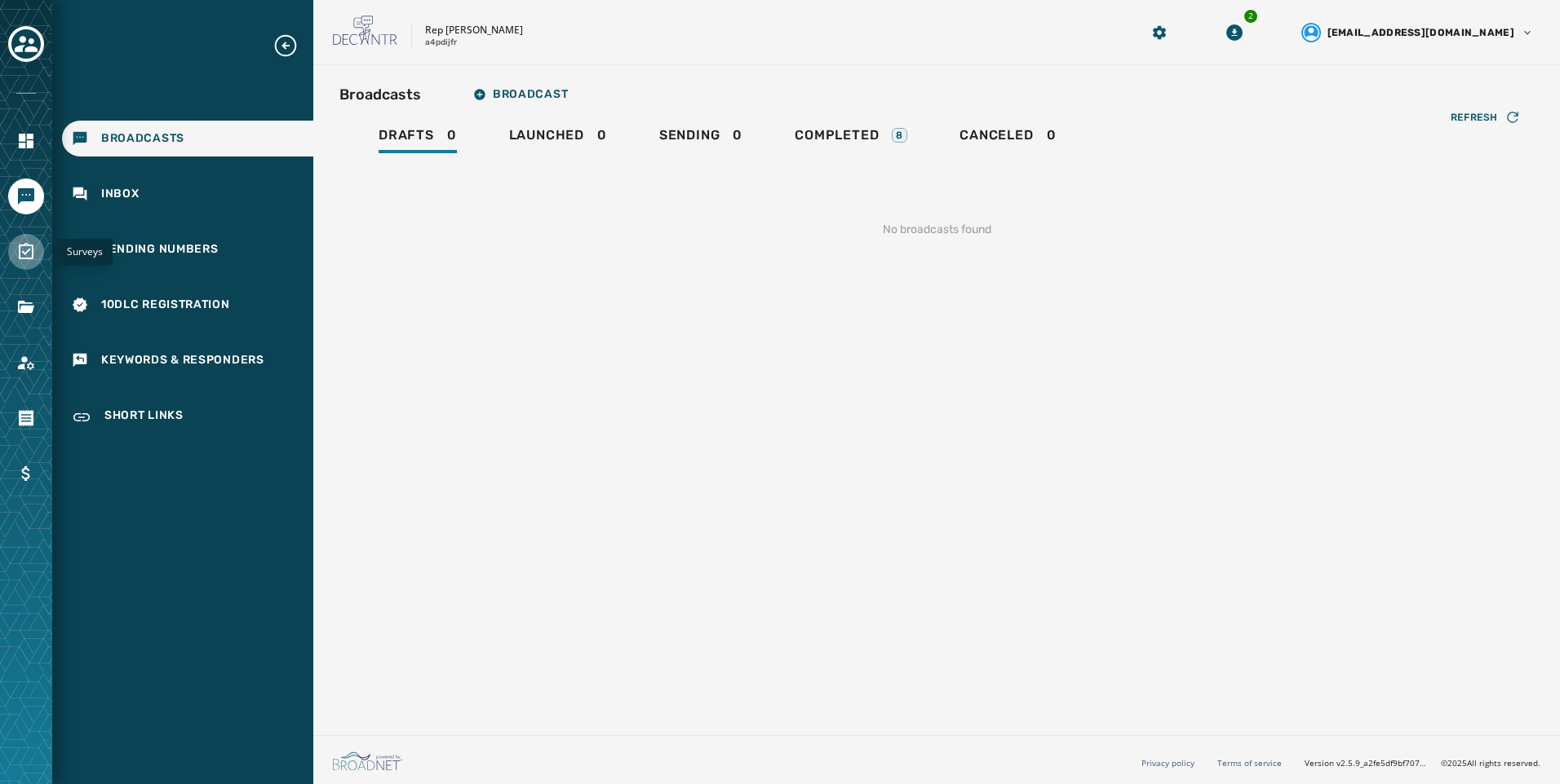
click at [28, 245] on icon "Navigate to Surveys" at bounding box center [26, 251] width 14 height 16
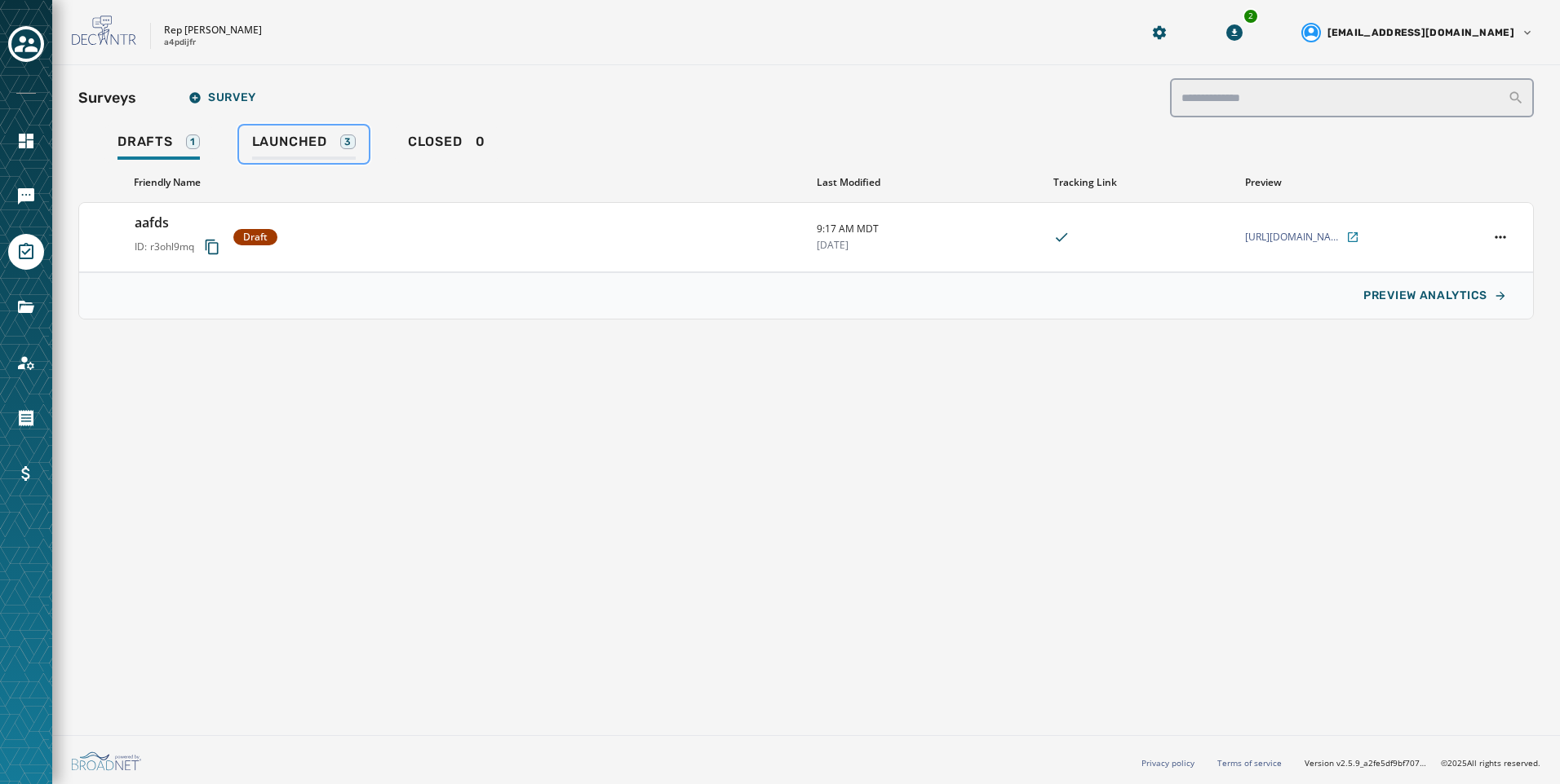
click at [320, 150] on div "Launched 3" at bounding box center [303, 146] width 103 height 26
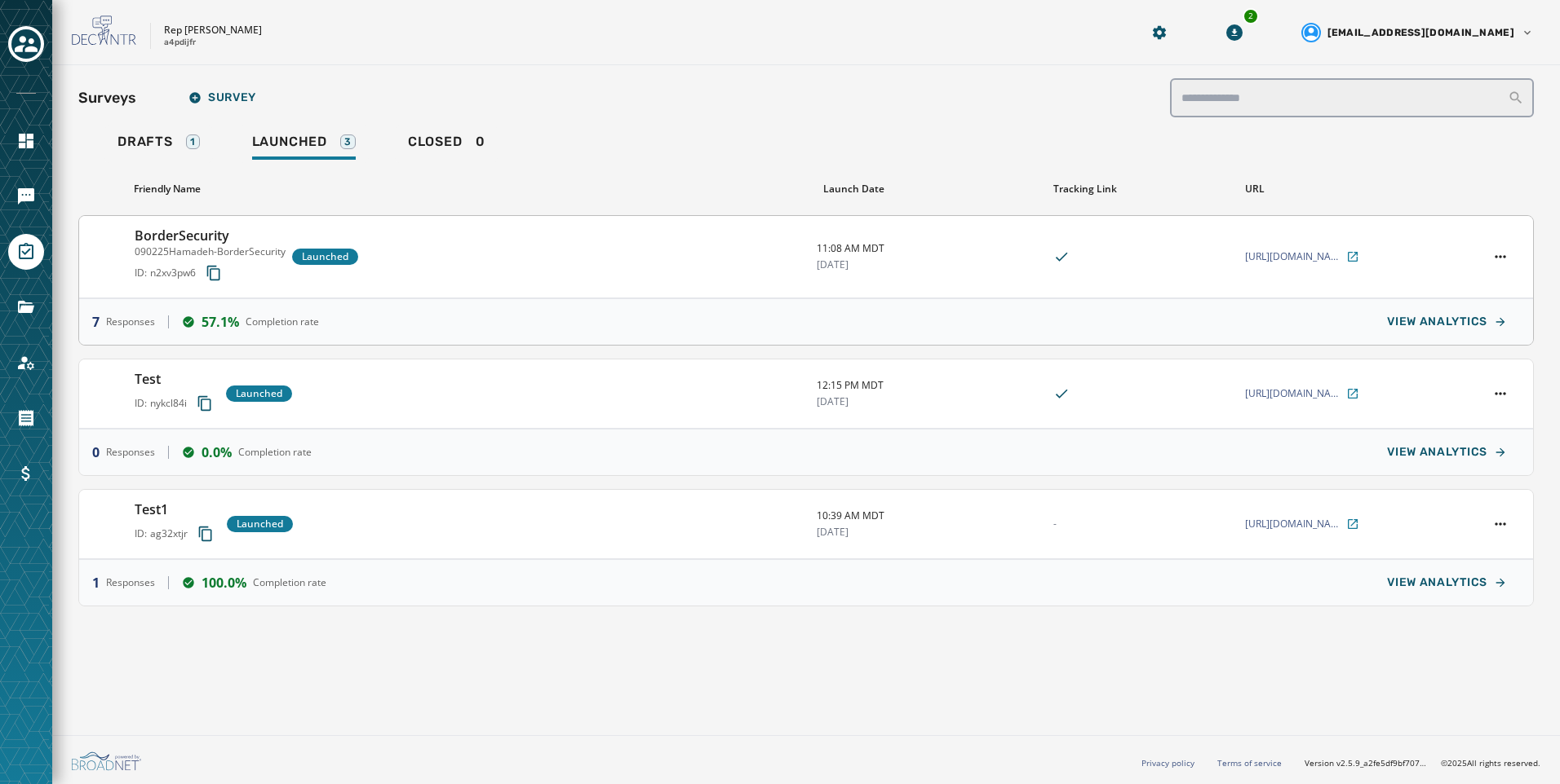
click at [933, 253] on span "11:08 AM MDT" at bounding box center [928, 248] width 223 height 13
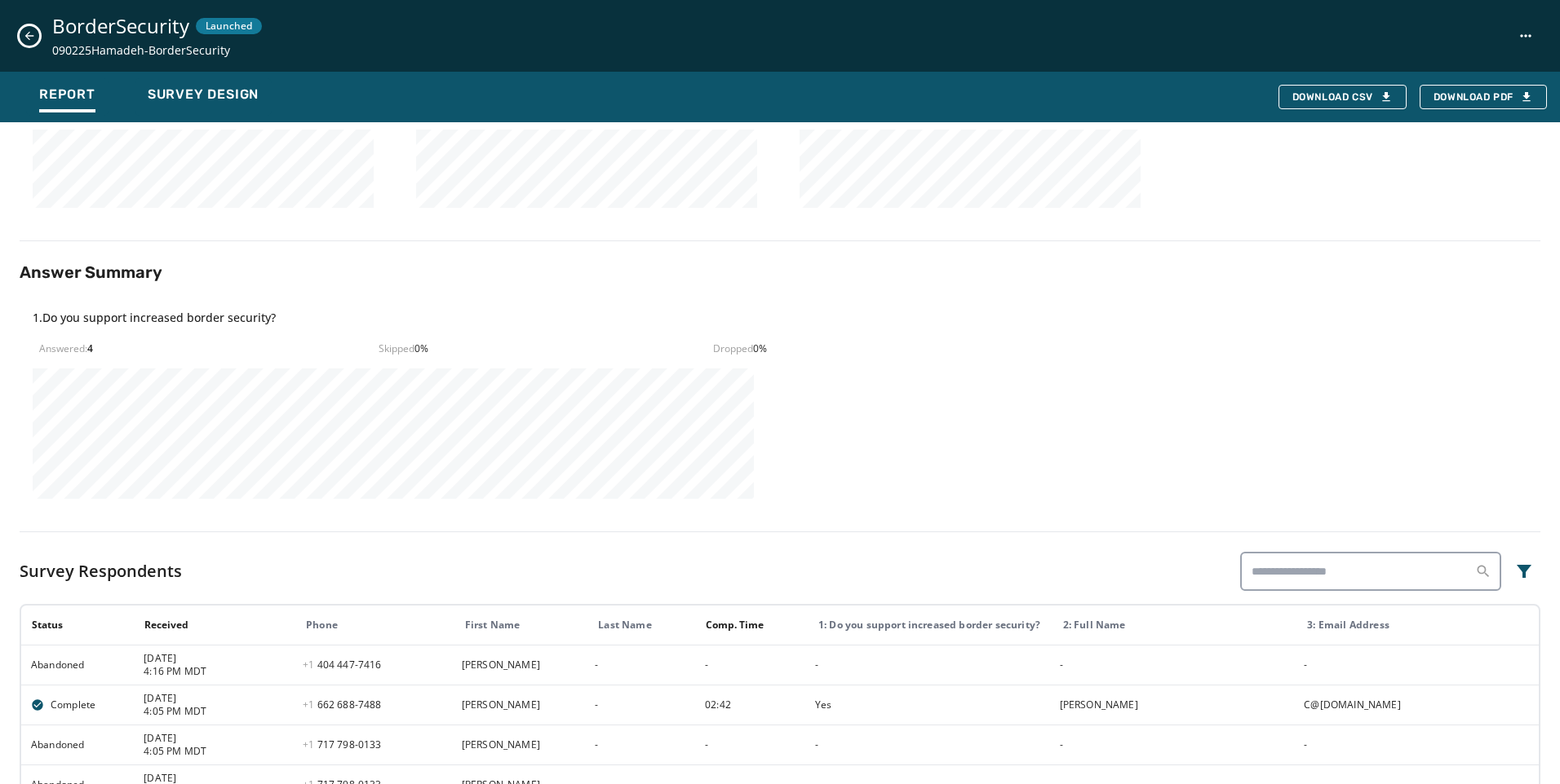
scroll to position [613, 0]
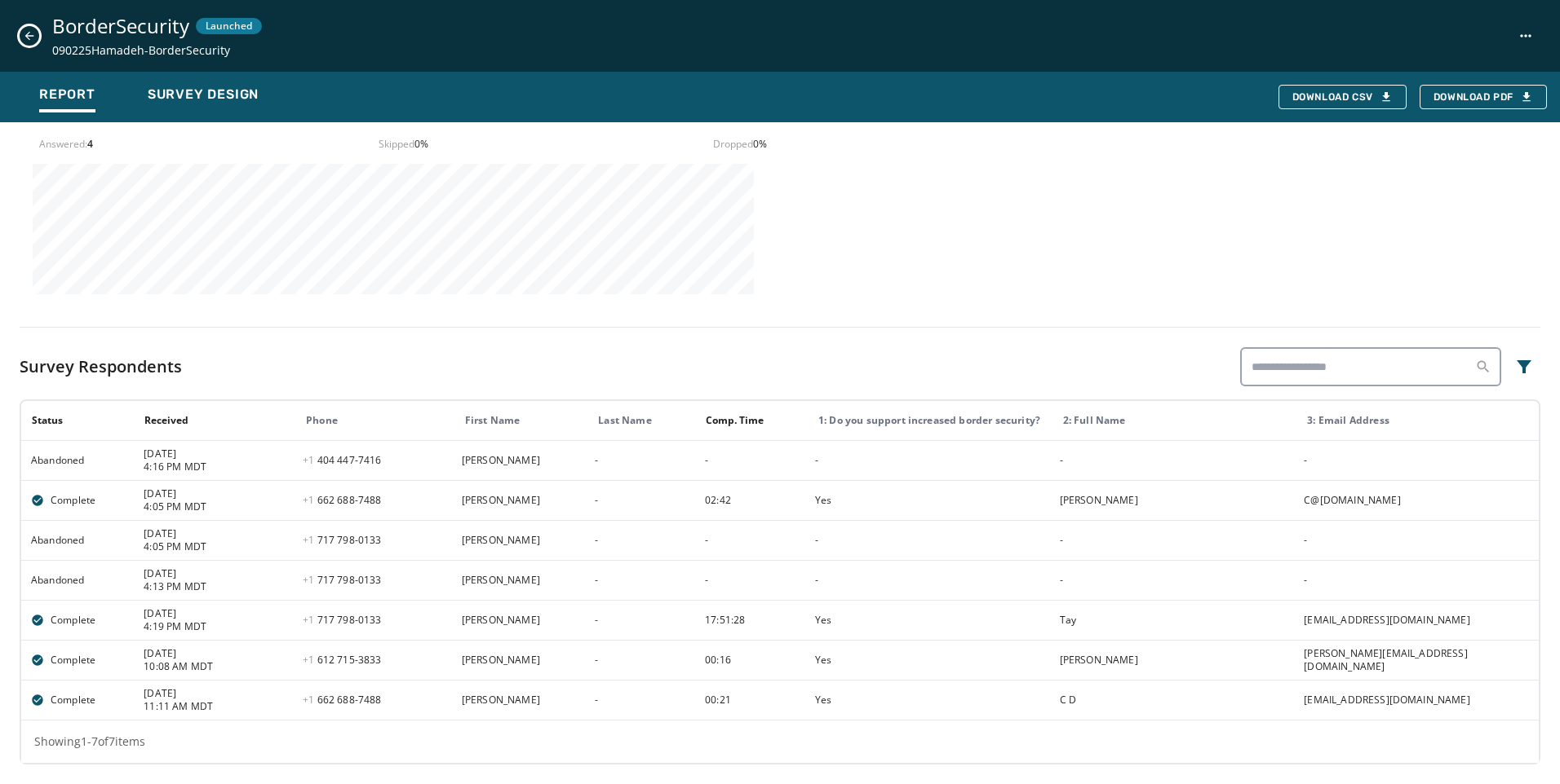
click at [21, 36] on button "Close survey details drawer" at bounding box center [30, 36] width 20 height 20
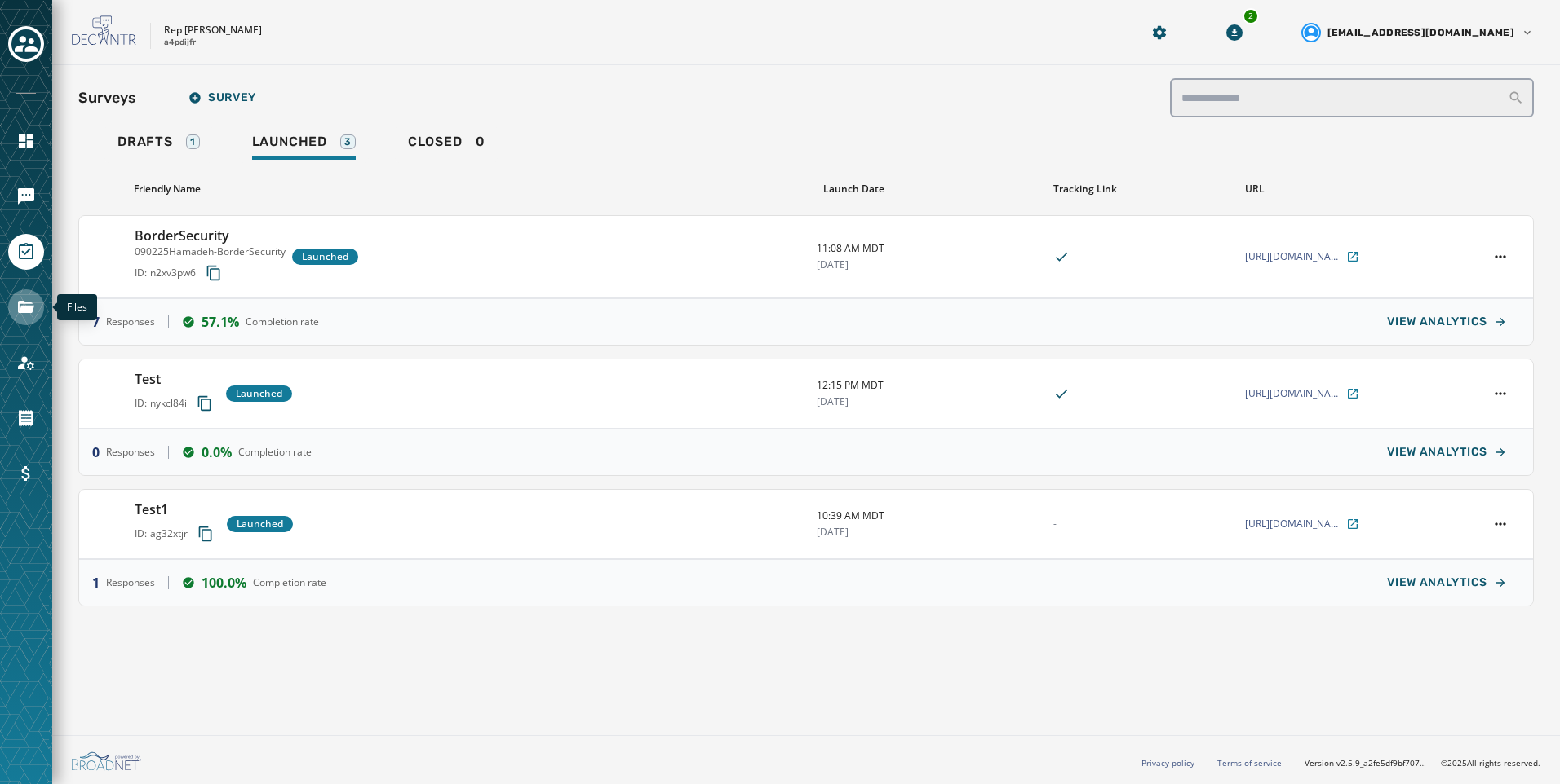
click at [31, 305] on icon "Navigate to Files" at bounding box center [26, 308] width 20 height 20
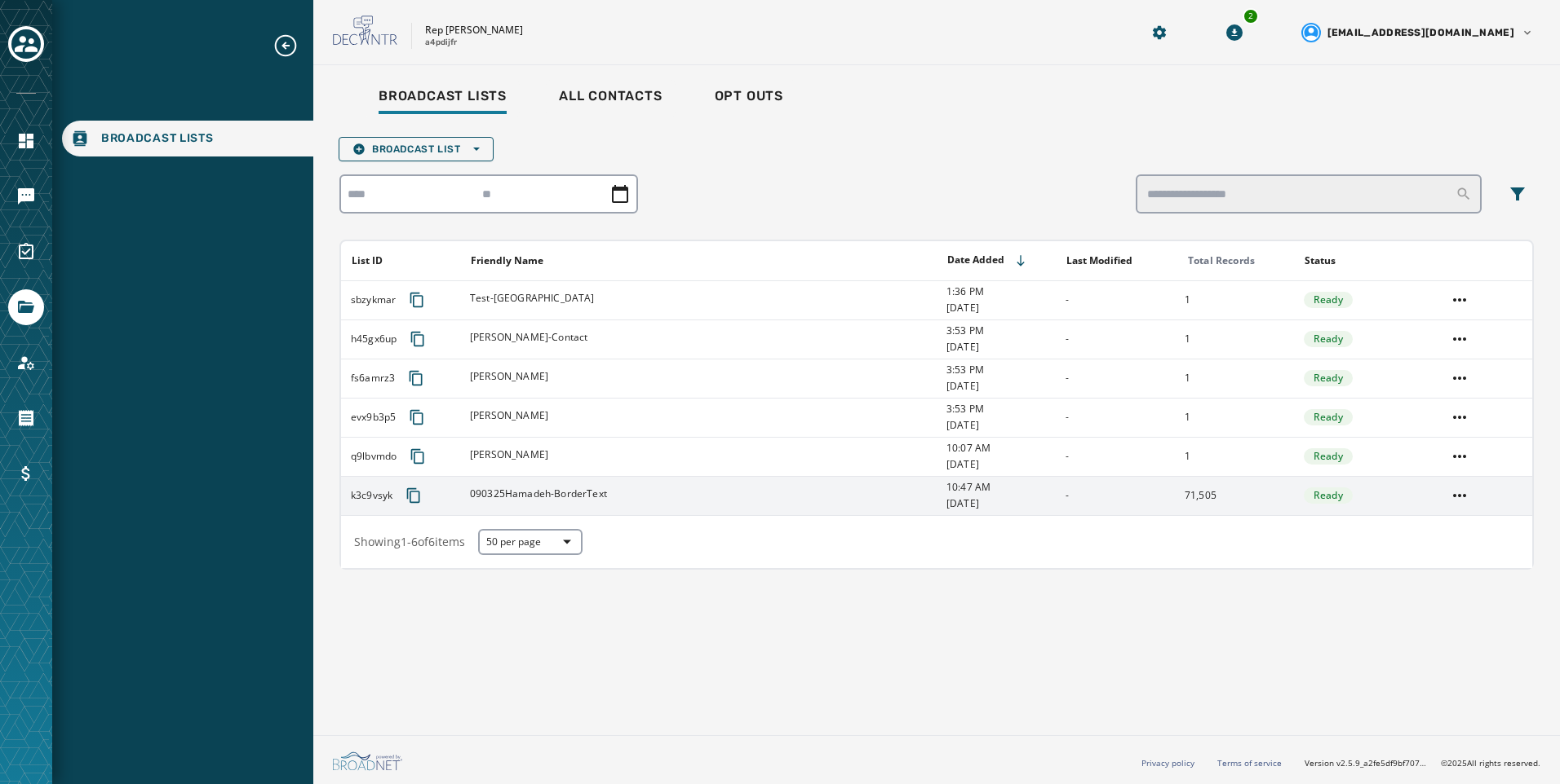
click at [538, 503] on div "090325Hamadeh-BorderText" at bounding box center [539, 496] width 137 height 16
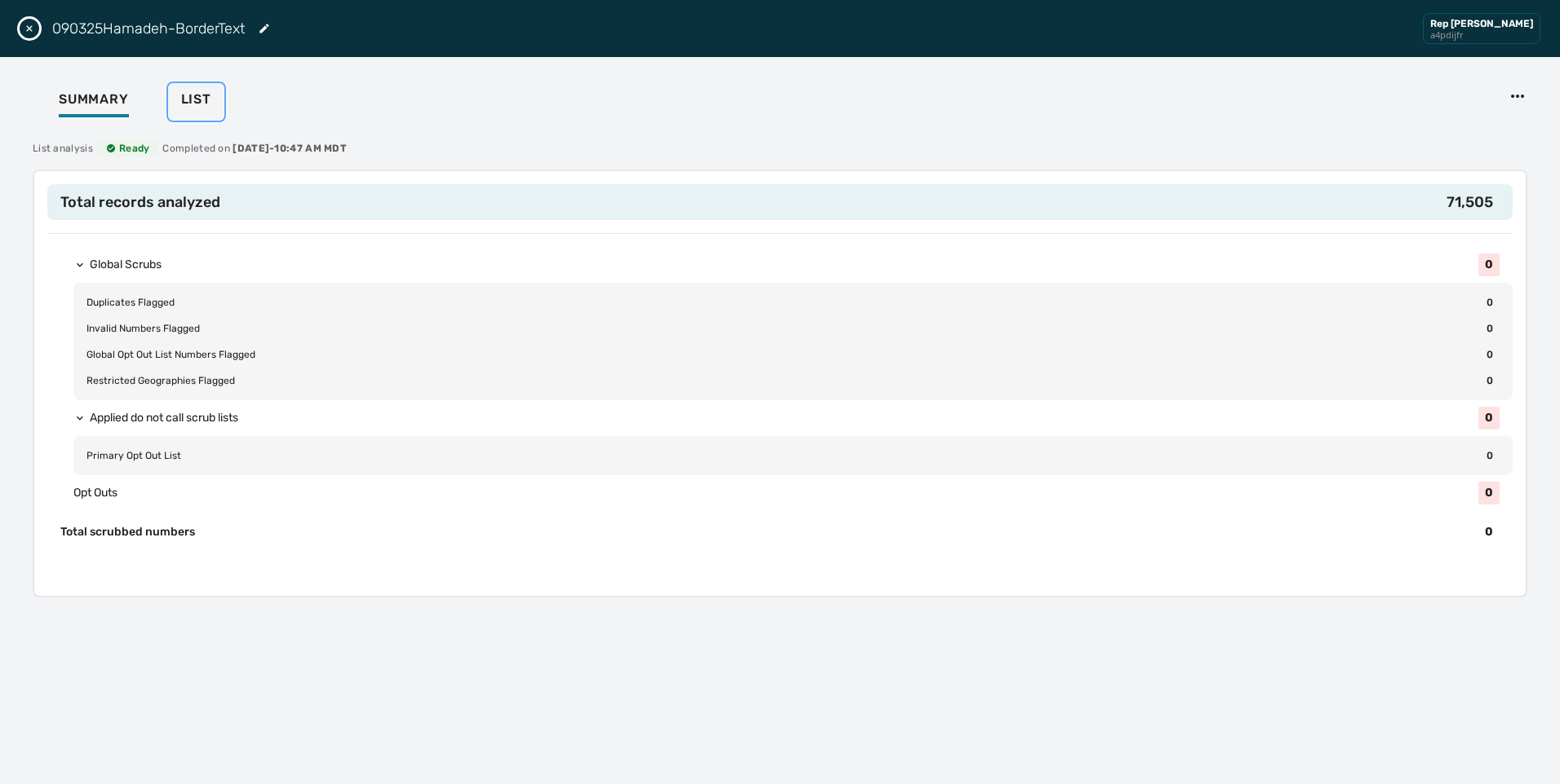
click at [176, 100] on button "List" at bounding box center [196, 102] width 57 height 38
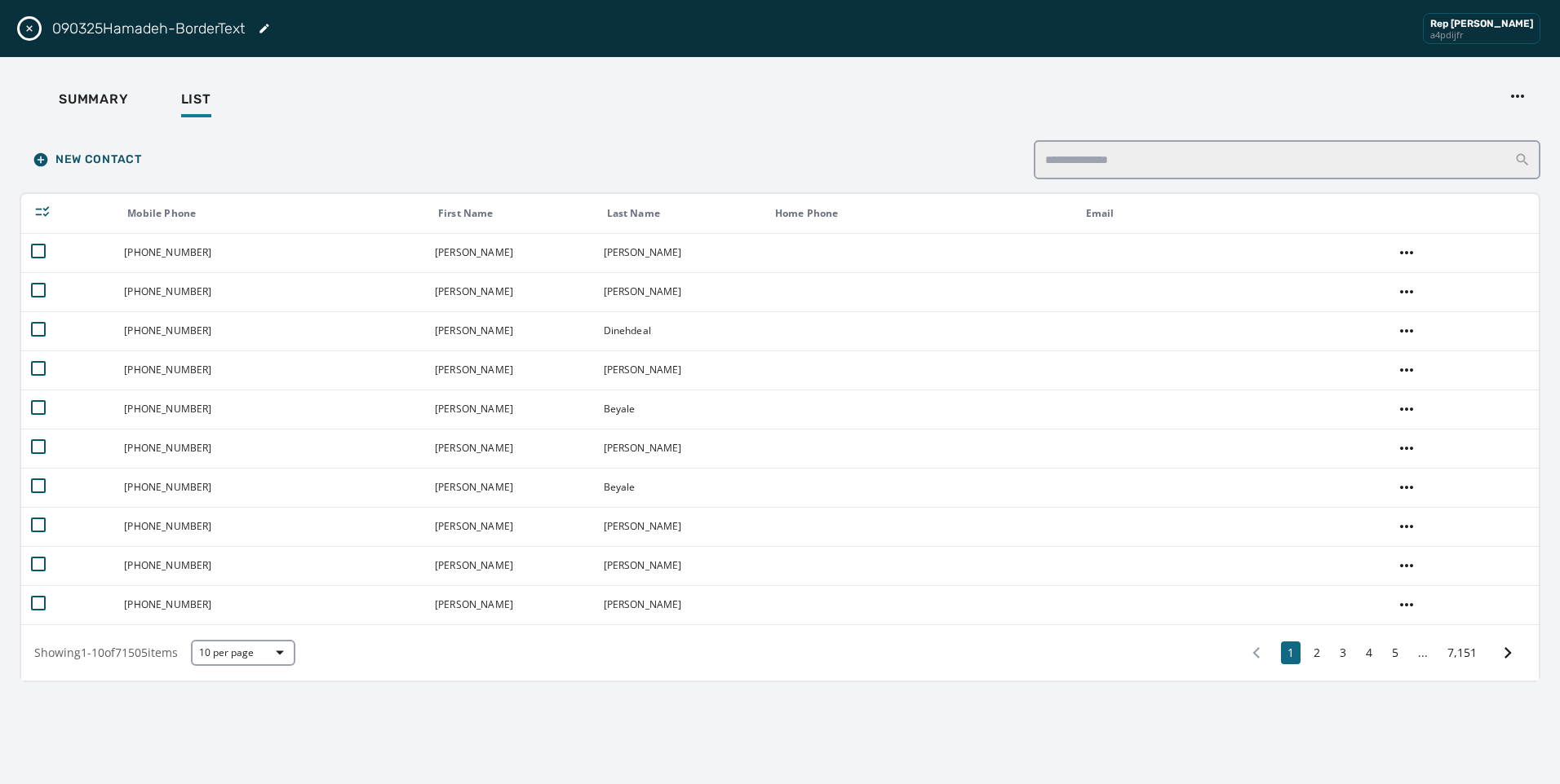
click at [34, 28] on icon "Close drawer" at bounding box center [29, 29] width 13 height 13
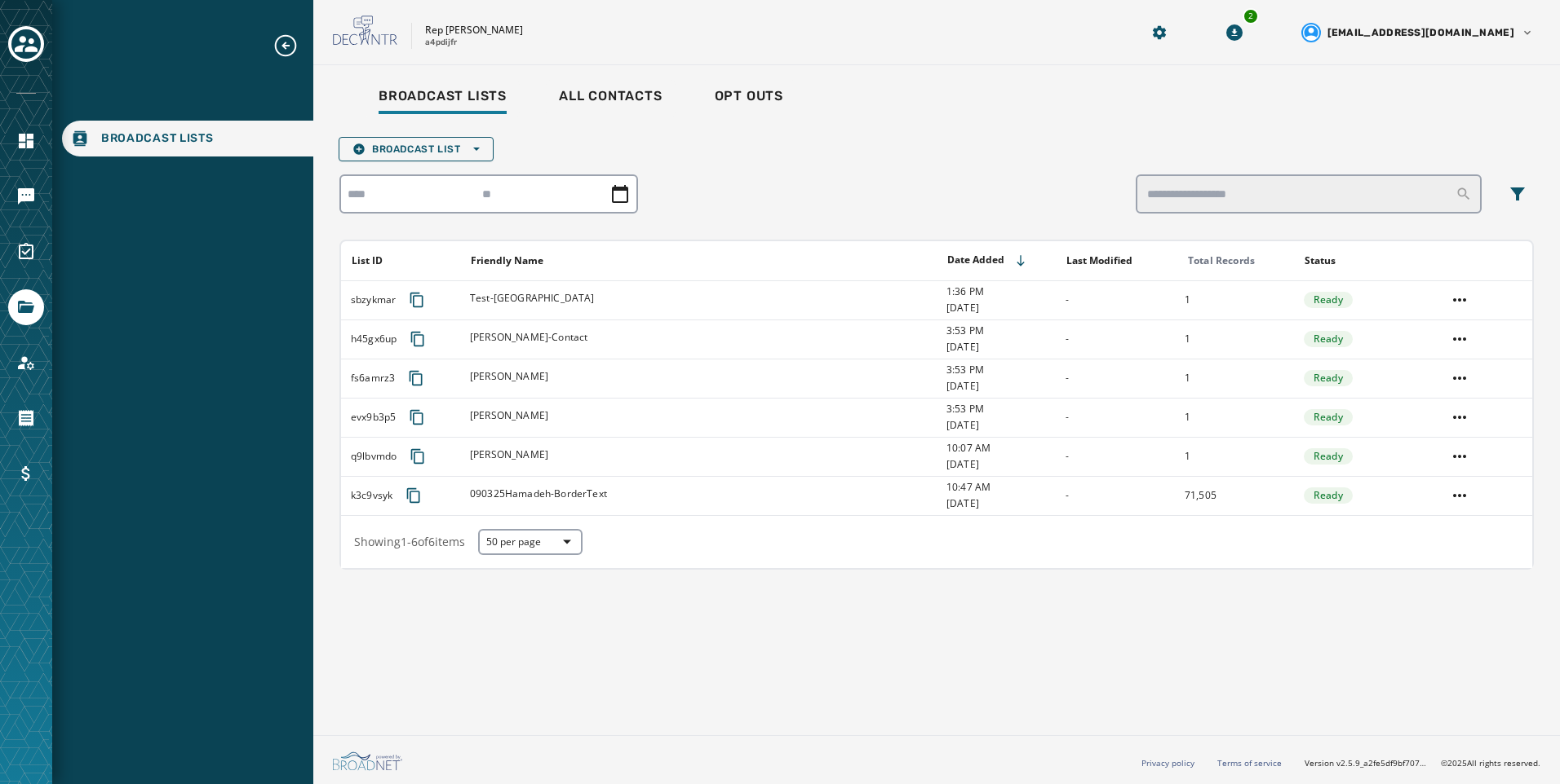
click at [34, 271] on div at bounding box center [26, 392] width 52 height 784
click at [31, 242] on icon "Navigate to Surveys" at bounding box center [26, 252] width 20 height 20
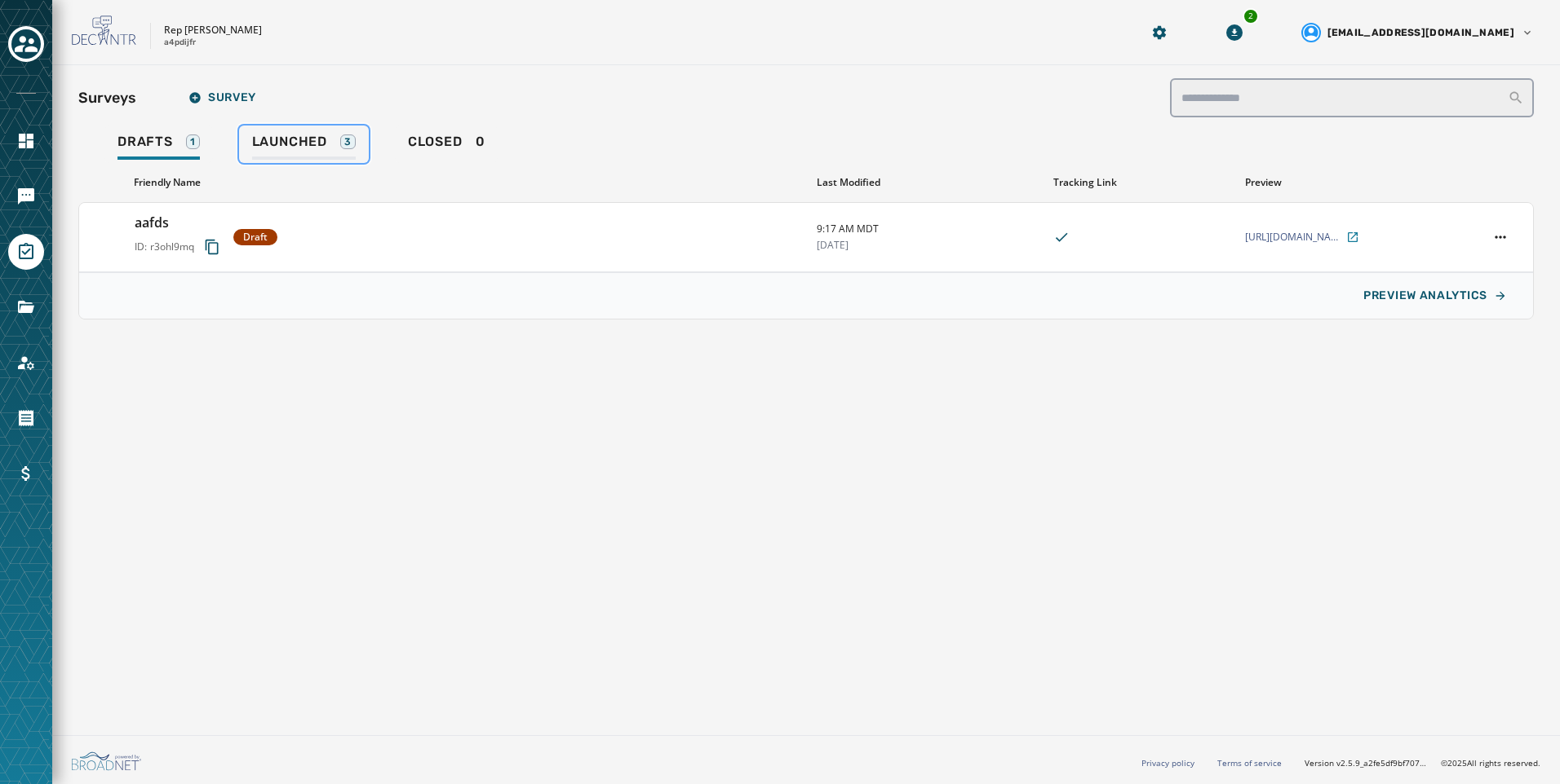
click at [325, 132] on link "Launched 3" at bounding box center [303, 144] width 130 height 38
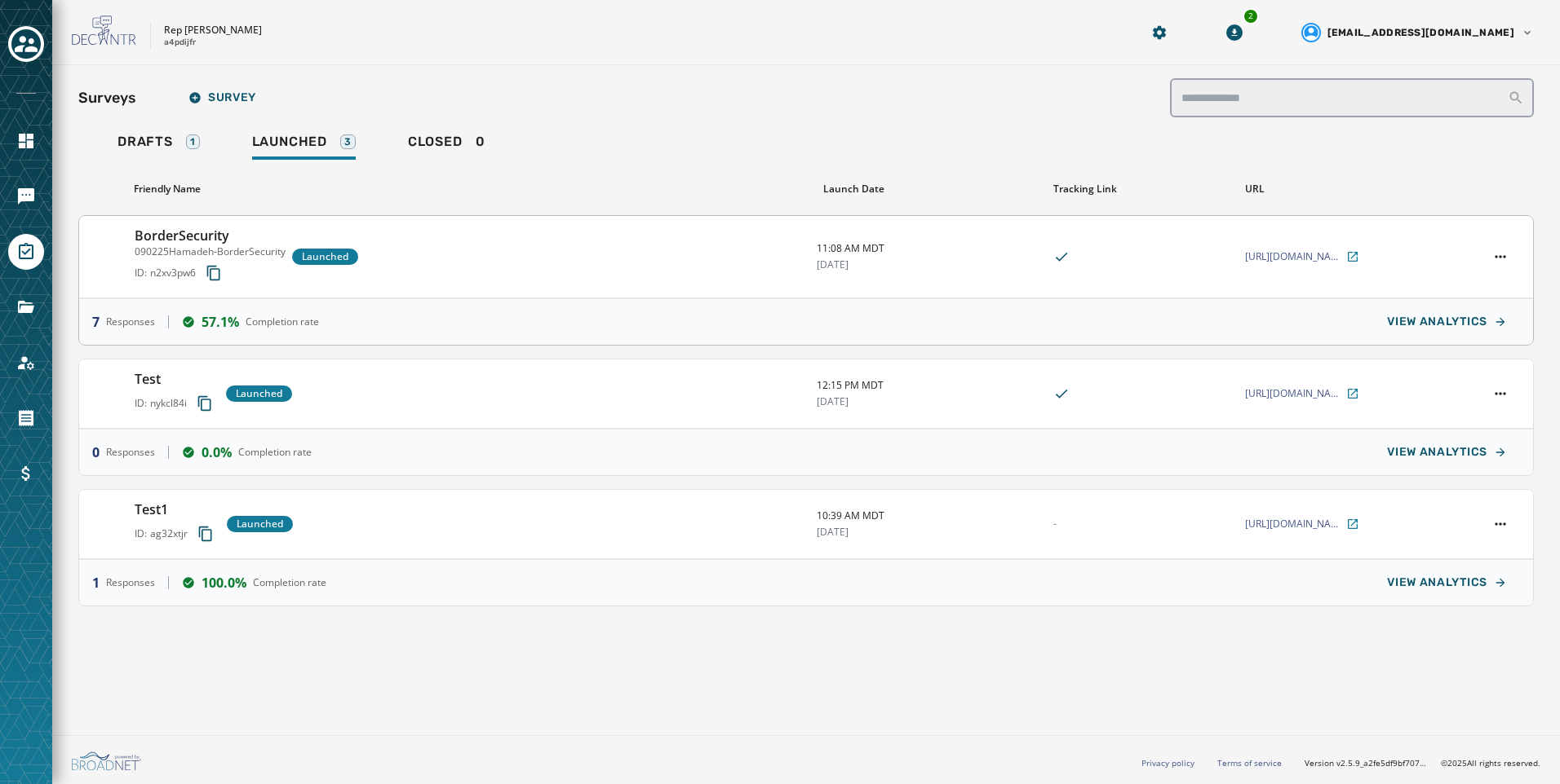
click at [605, 247] on div "BorderSecurity 090225Hamadeh-BorderSecurity ID: n2xv3pw6 Launched" at bounding box center [469, 257] width 669 height 62
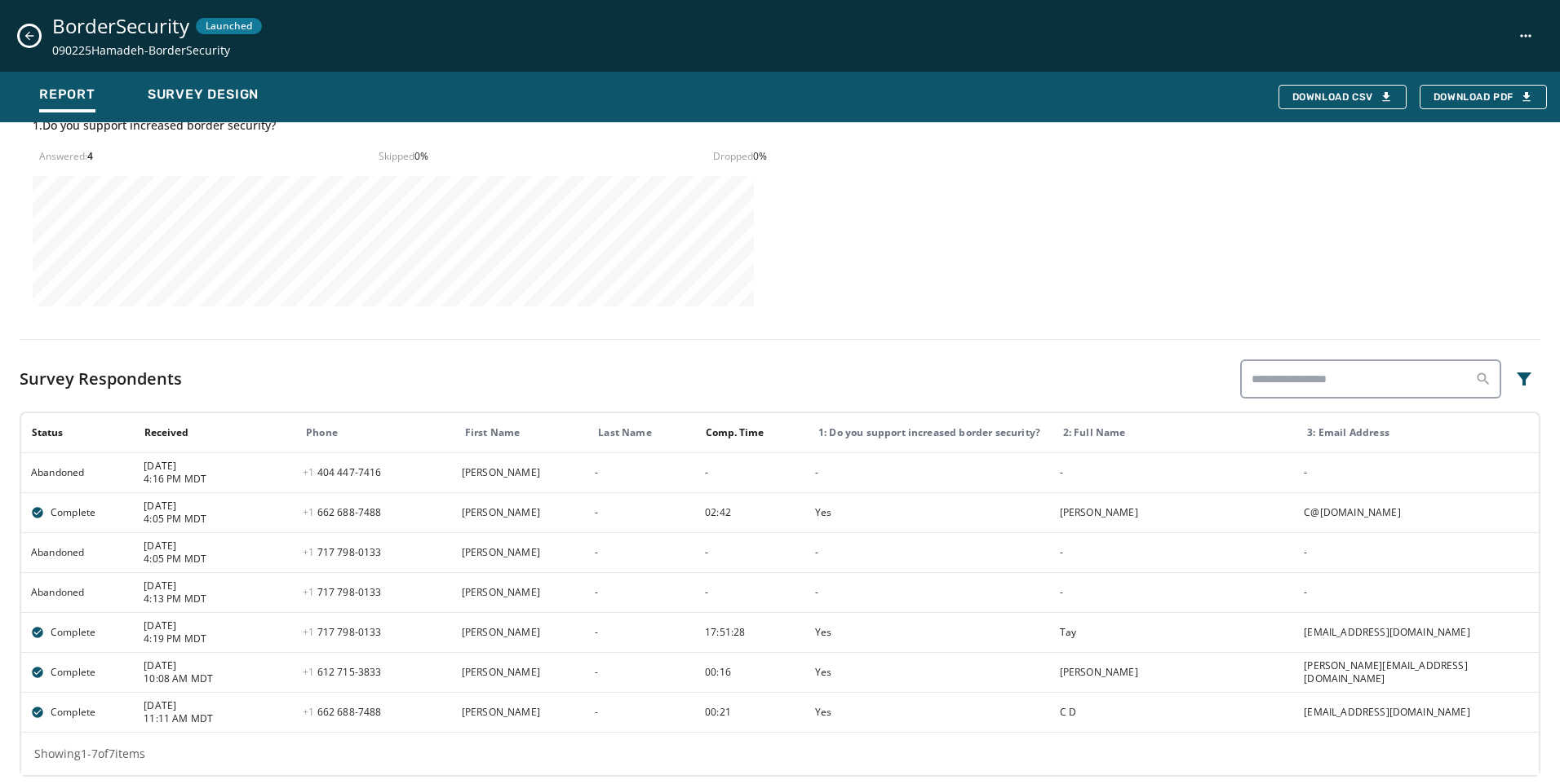
scroll to position [613, 0]
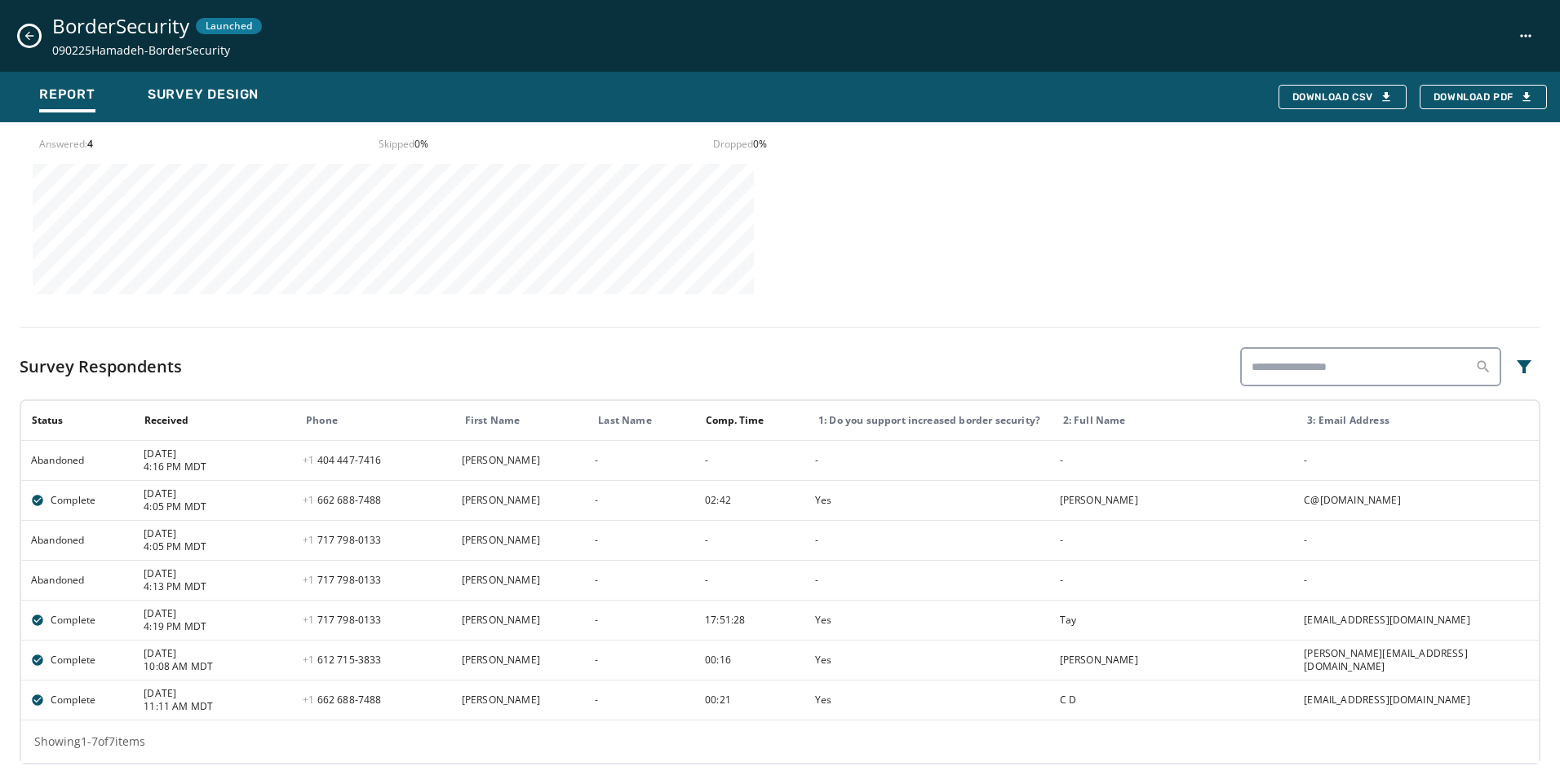
click at [31, 46] on div "BorderSecurity Launched 090225Hamadeh-BorderSecurity" at bounding box center [780, 36] width 1560 height 72
click at [24, 41] on icon "Close survey details drawer" at bounding box center [29, 36] width 13 height 13
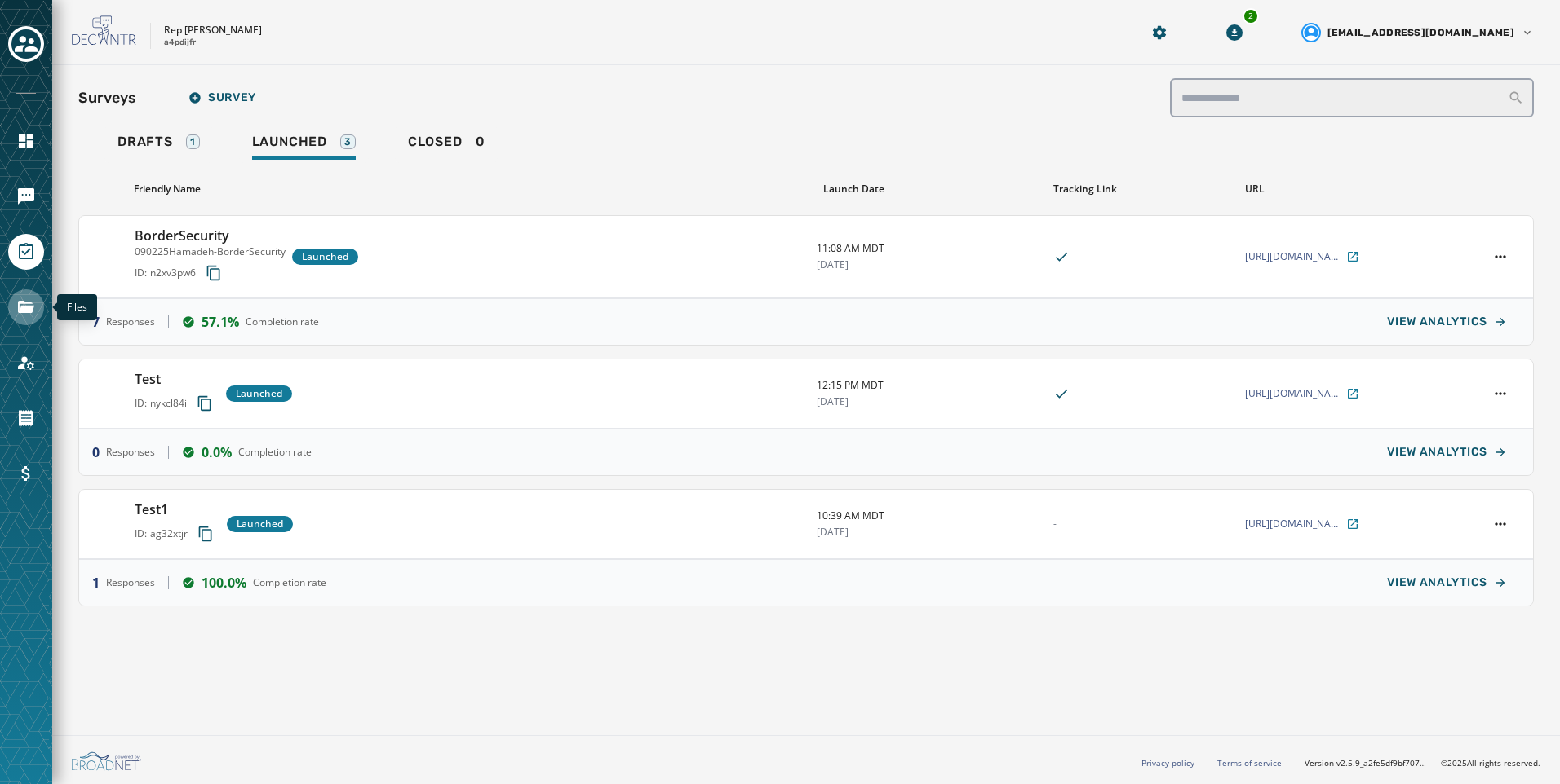
click at [36, 318] on link "Navigate to Files" at bounding box center [26, 308] width 36 height 36
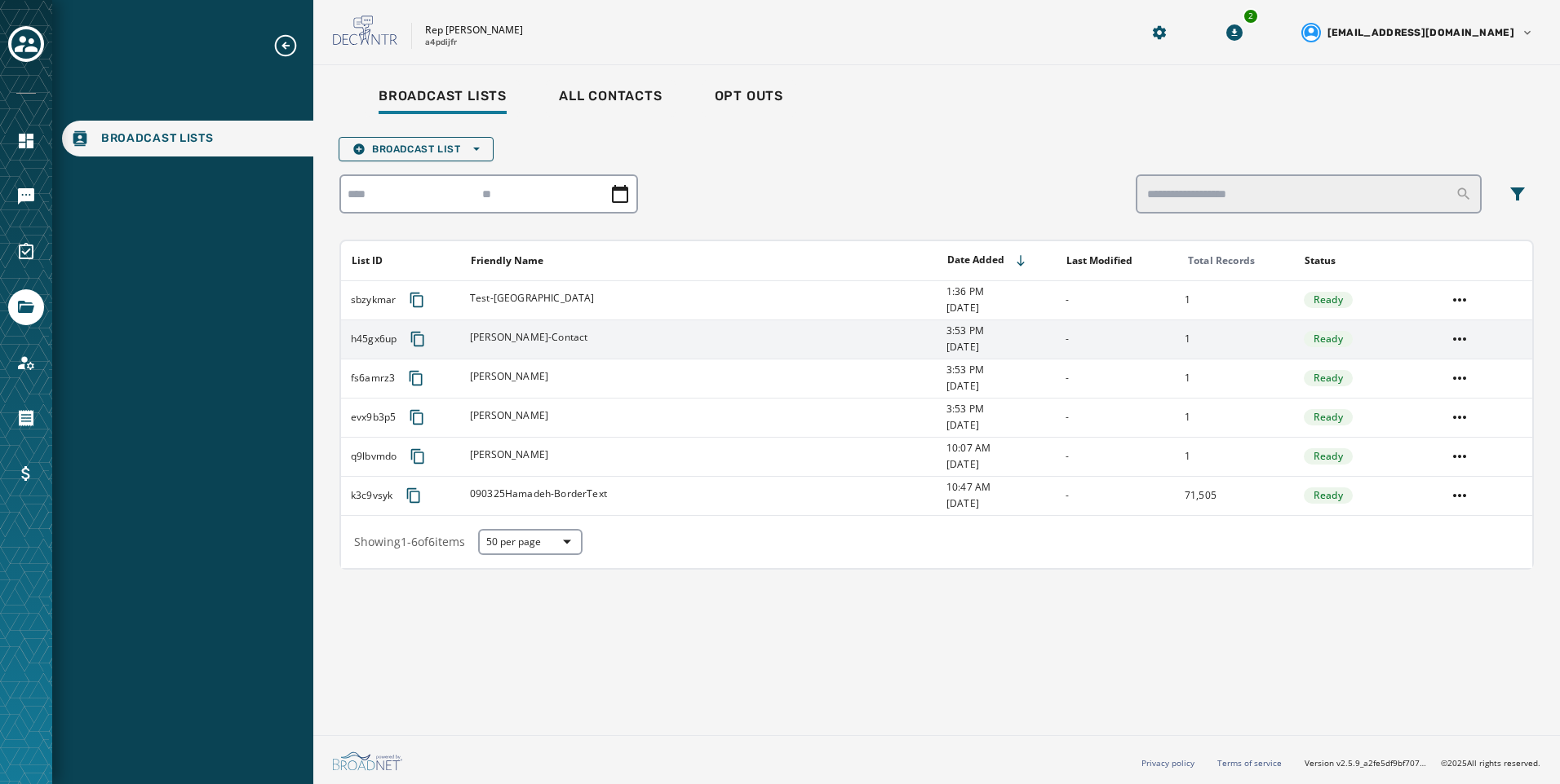
click at [527, 324] on td "[PERSON_NAME]-Contact" at bounding box center [698, 339] width 477 height 39
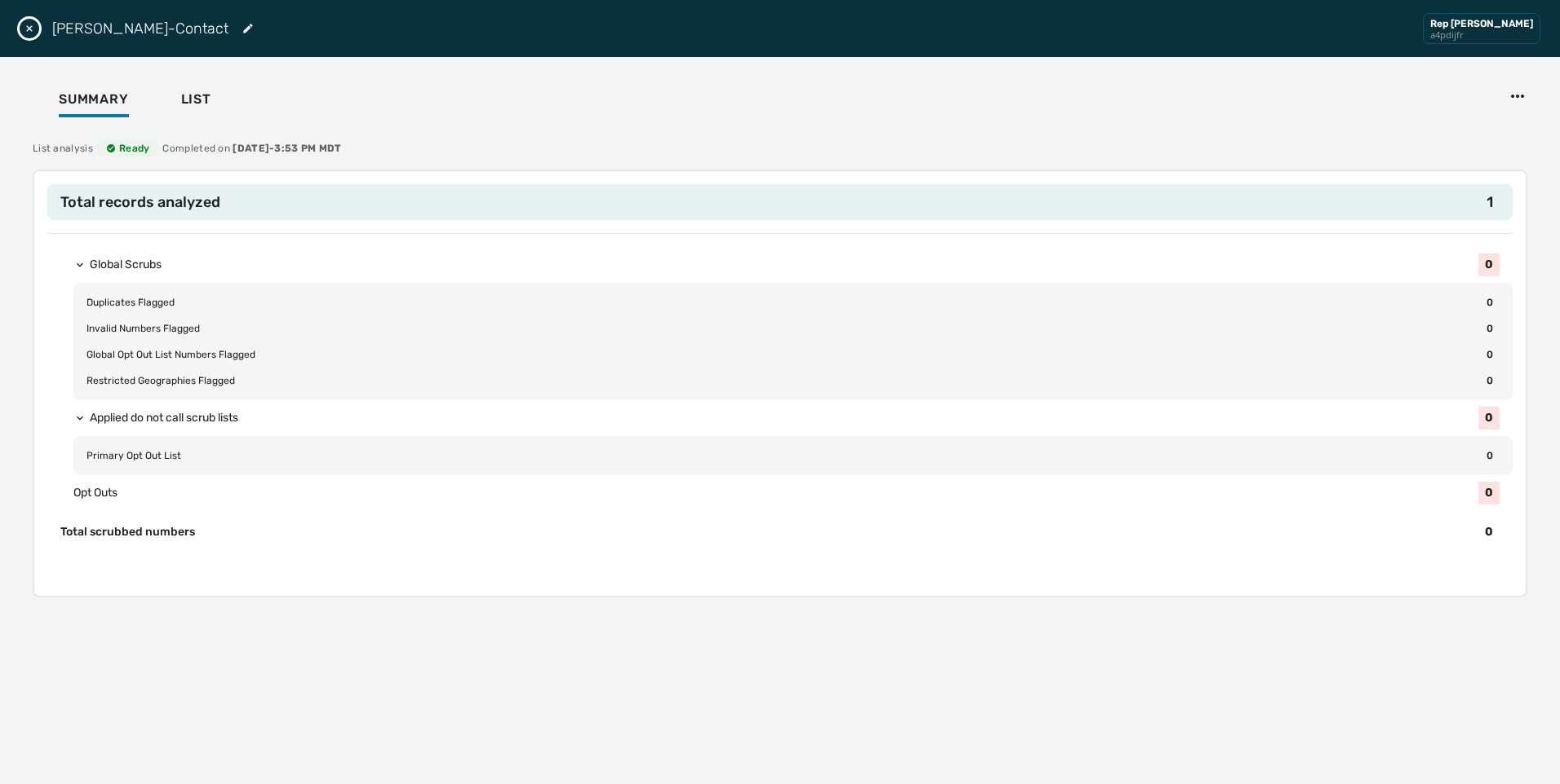
click at [157, 91] on div "Summary List" at bounding box center [780, 101] width 1521 height 50
click at [223, 121] on div "Summary List" at bounding box center [780, 101] width 1521 height 50
click at [197, 104] on span "List" at bounding box center [197, 100] width 31 height 16
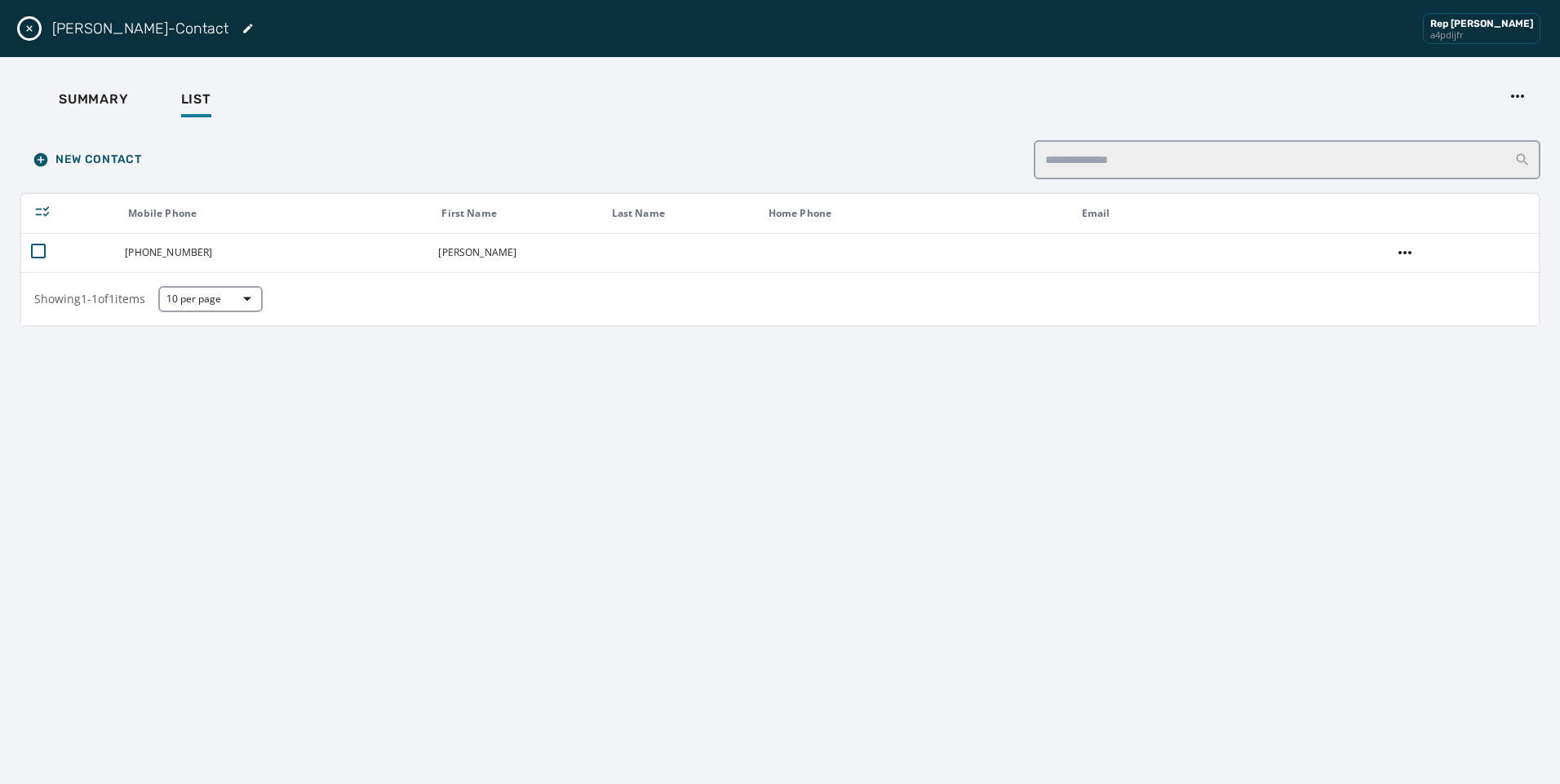
click at [726, 422] on div "New Contact Mobile Phone First Name Last Name Home Phone Email [PHONE_NUMBER] […" at bounding box center [780, 449] width 1521 height 644
click at [37, 22] on div "[PERSON_NAME]-Contact Rep [PERSON_NAME] a4pdijfr" at bounding box center [780, 29] width 1560 height 57
click at [35, 29] on icon "Close drawer" at bounding box center [29, 29] width 13 height 13
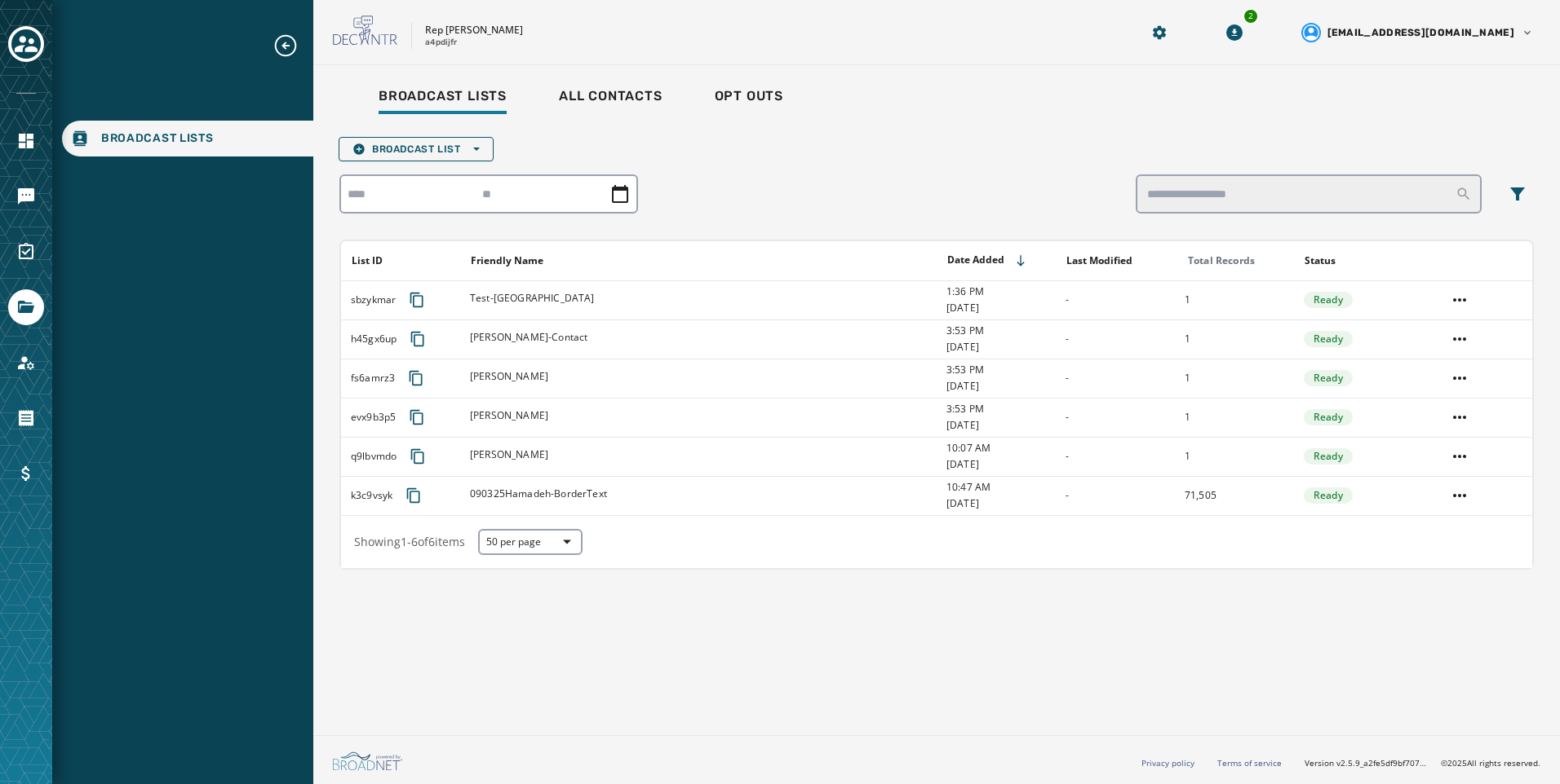
click at [31, 274] on div at bounding box center [26, 392] width 52 height 784
click at [28, 255] on icon "Navigate to Surveys" at bounding box center [26, 252] width 20 height 20
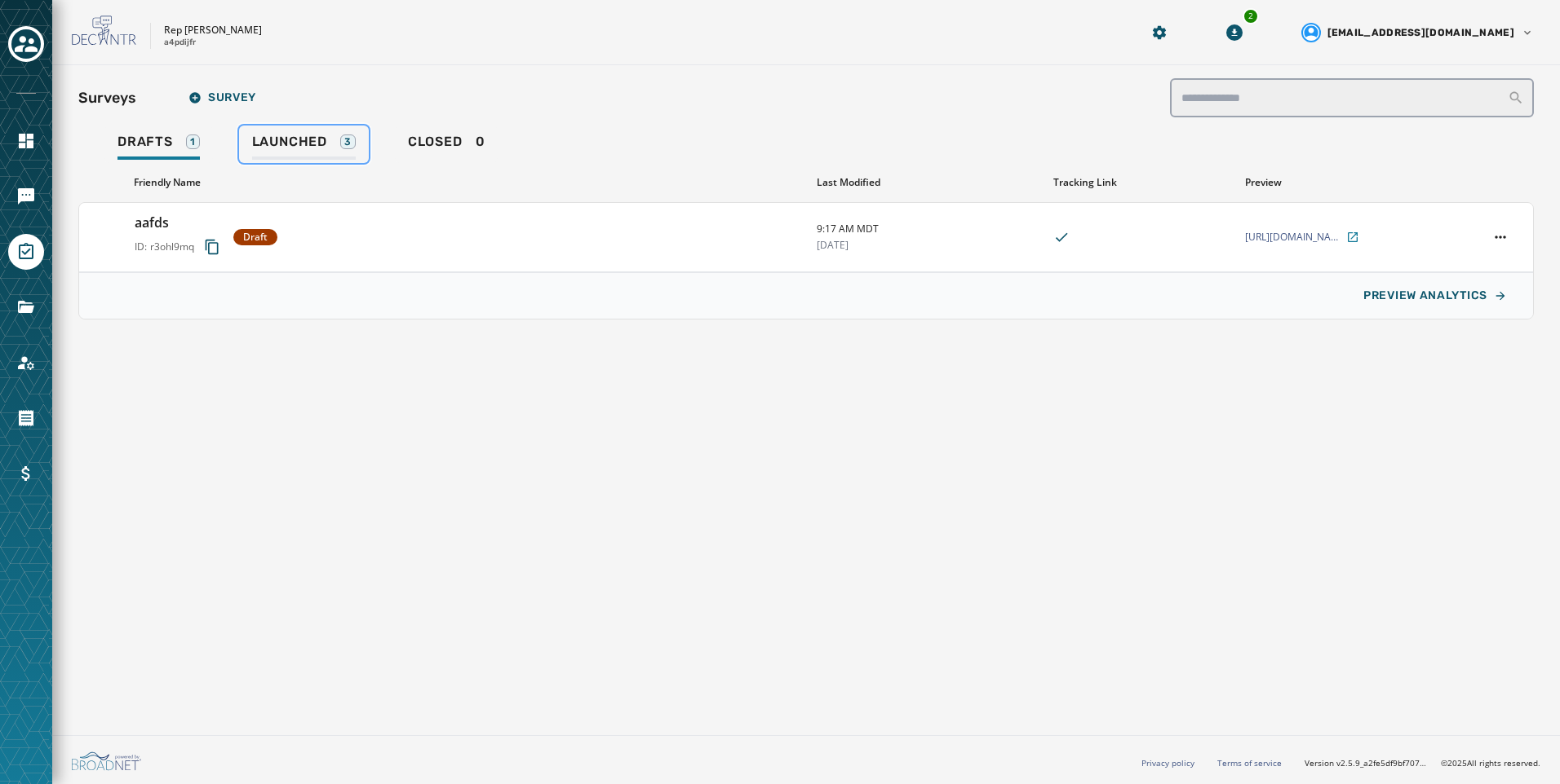
click at [337, 152] on div "Launched 3" at bounding box center [303, 146] width 103 height 26
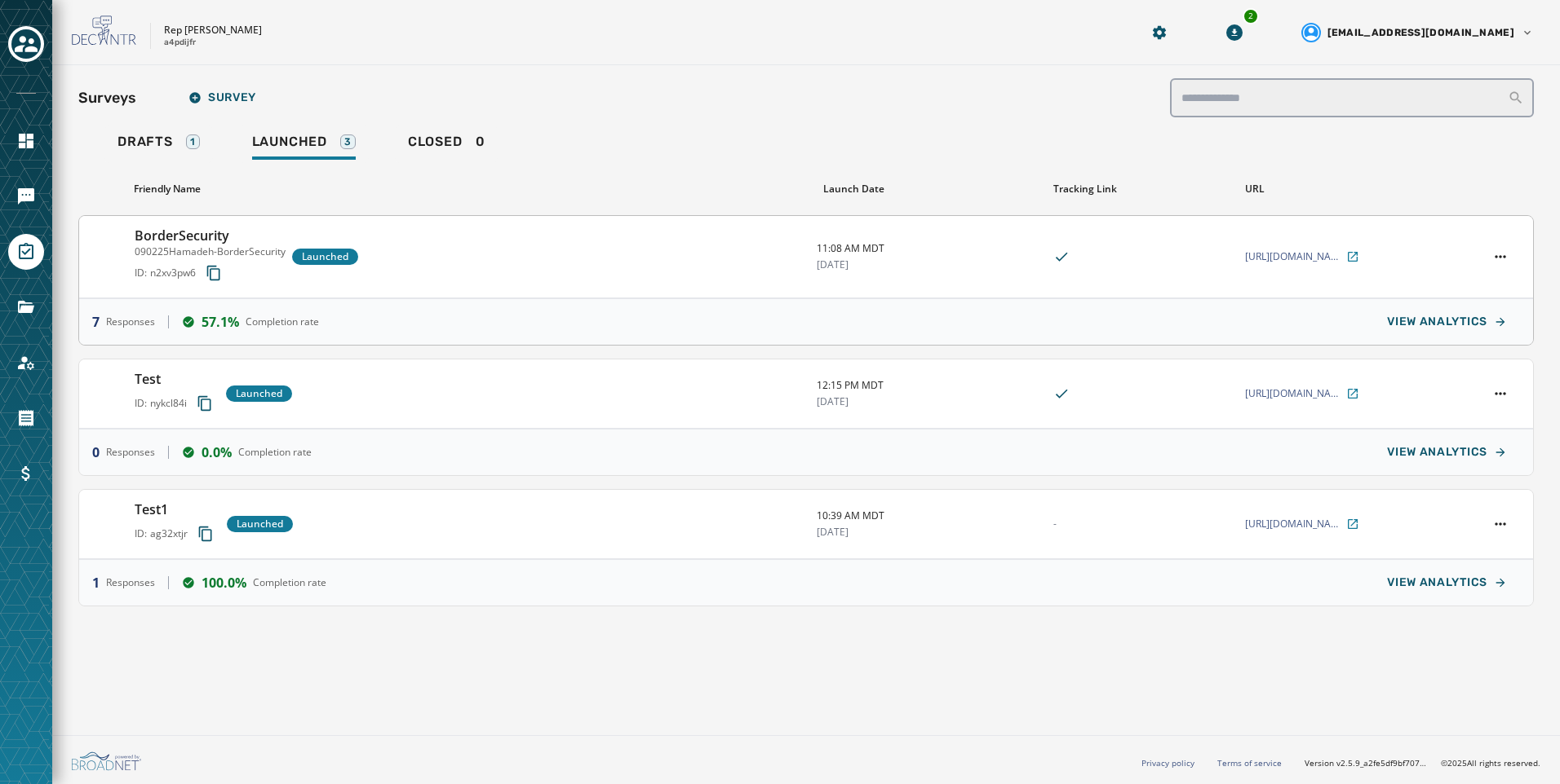
click at [659, 305] on div "7 Responses 57.1% Completion rate VIEW ANALYTICS" at bounding box center [806, 322] width 1454 height 47
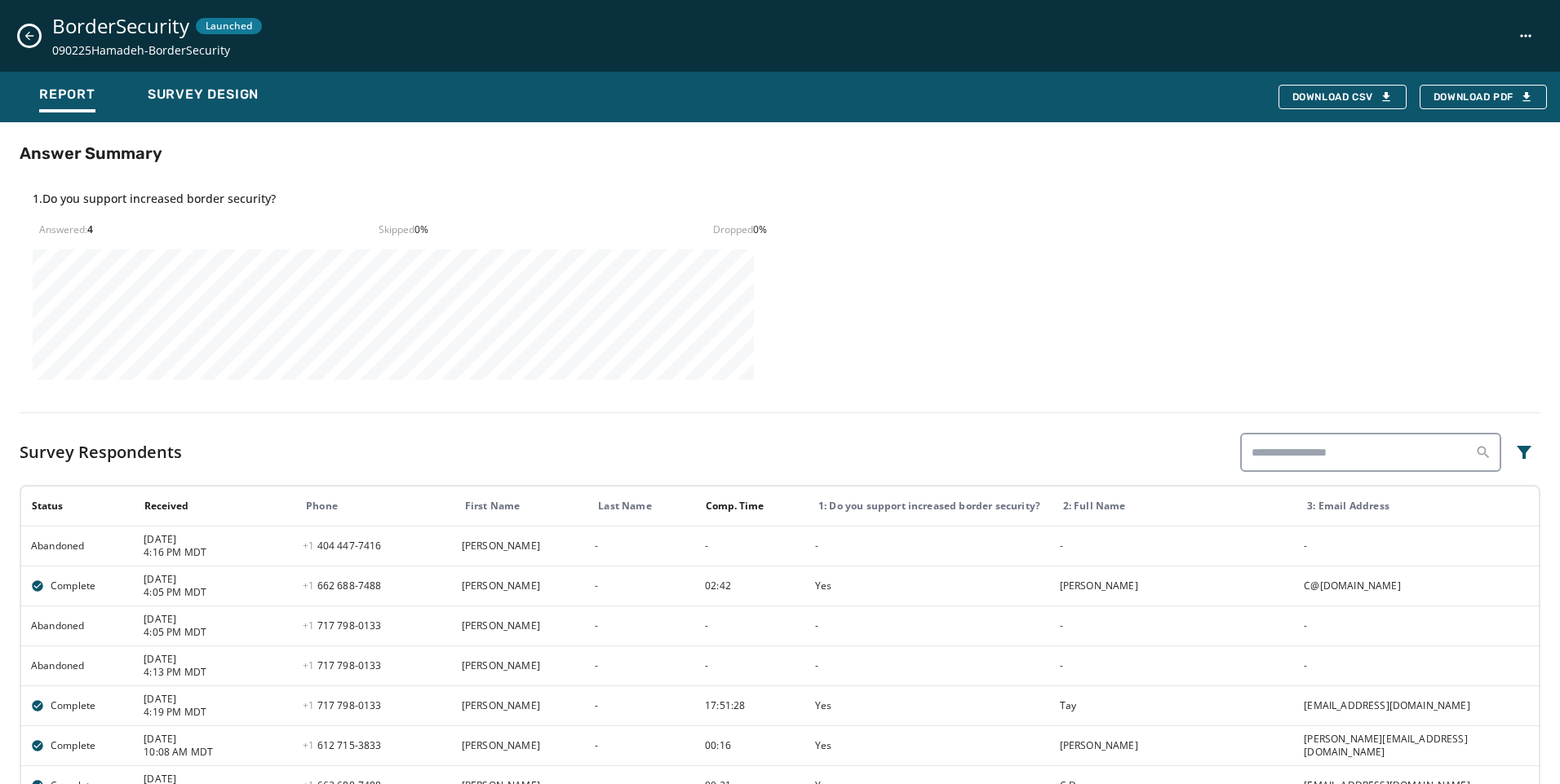
scroll to position [613, 0]
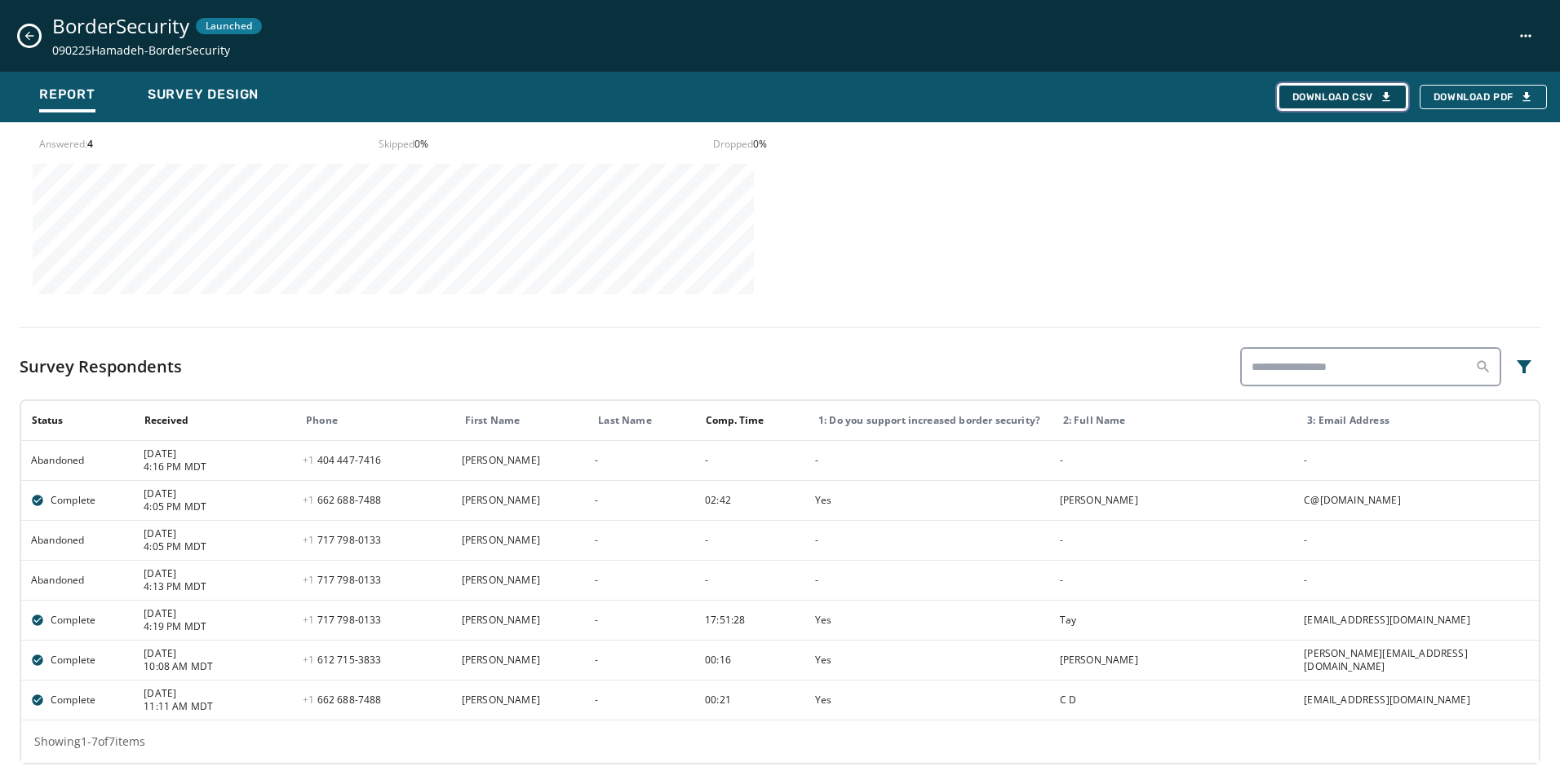
click at [1289, 109] on button "Download CSV" at bounding box center [1342, 97] width 128 height 24
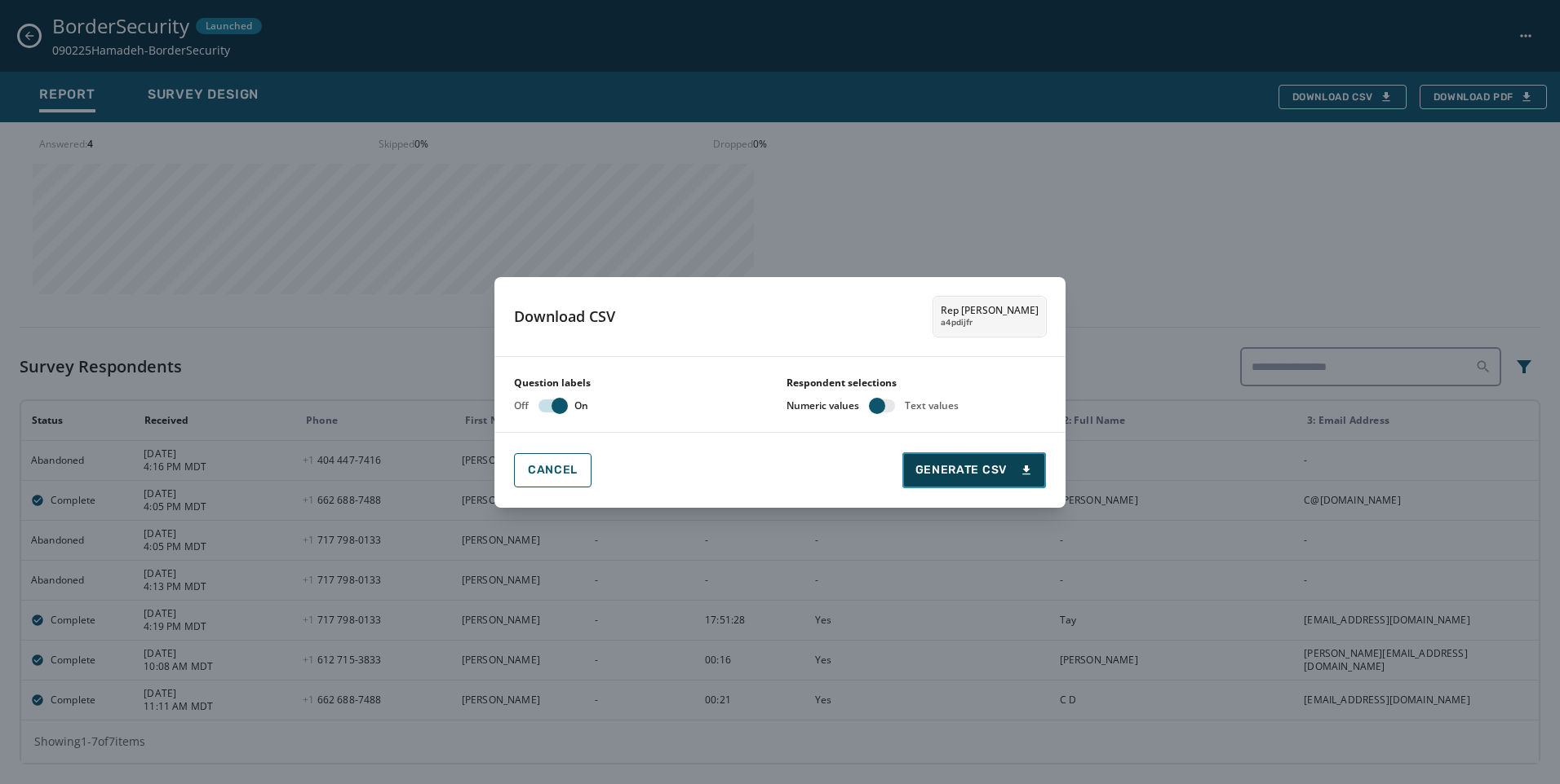
click at [1013, 465] on span "Generate CSV" at bounding box center [974, 470] width 118 height 16
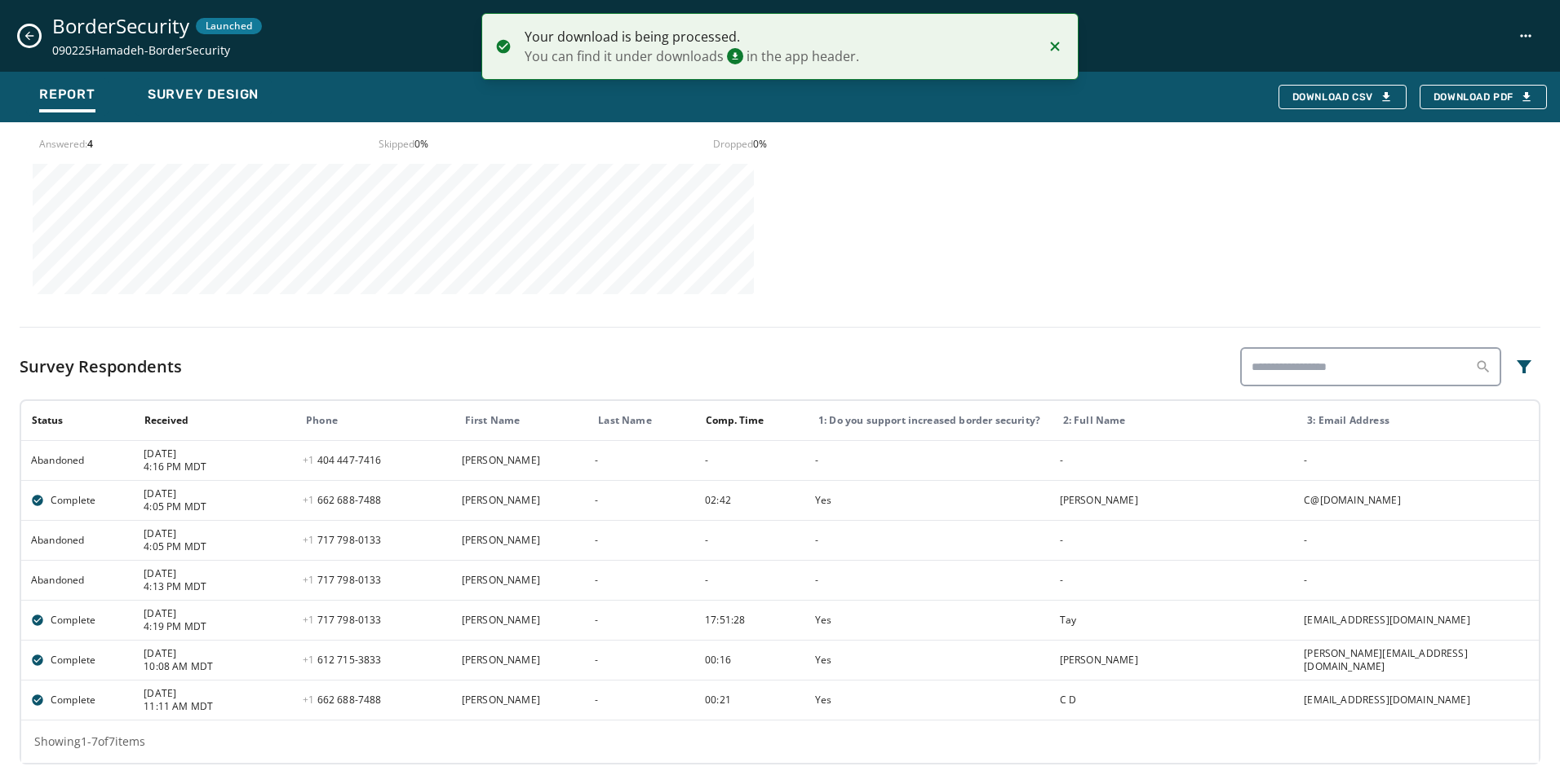
click at [29, 46] on div "BorderSecurity Launched 090225Hamadeh-BorderSecurity" at bounding box center [780, 36] width 1560 height 72
click at [33, 24] on div "BorderSecurity Launched 090225Hamadeh-BorderSecurity" at bounding box center [780, 36] width 1560 height 72
click at [31, 38] on icon "Close survey details drawer" at bounding box center [29, 36] width 13 height 13
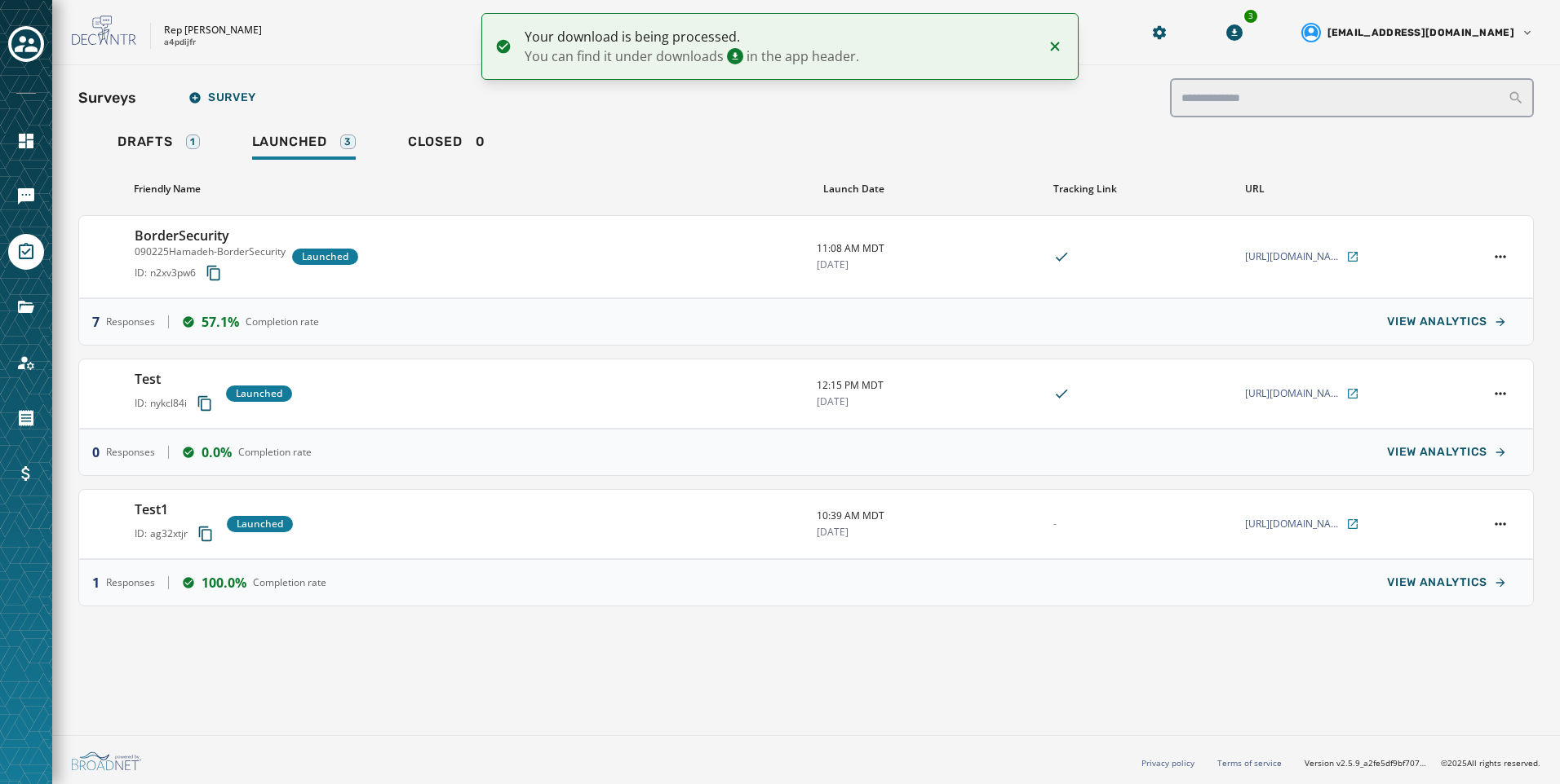
click at [1057, 46] on icon "Notifications (F8)" at bounding box center [1055, 47] width 20 height 20
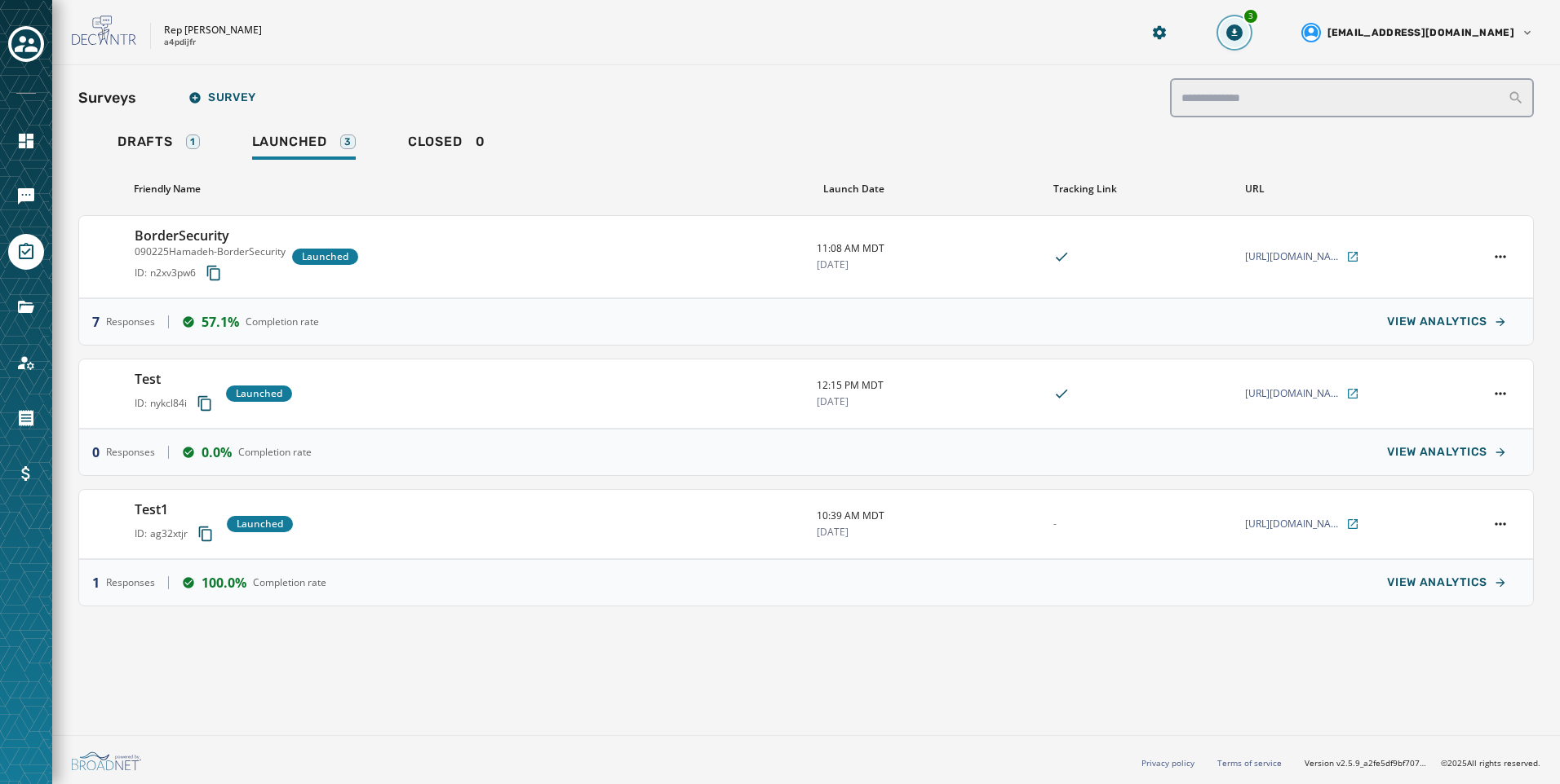
click at [1249, 36] on button "3" at bounding box center [1234, 32] width 30 height 30
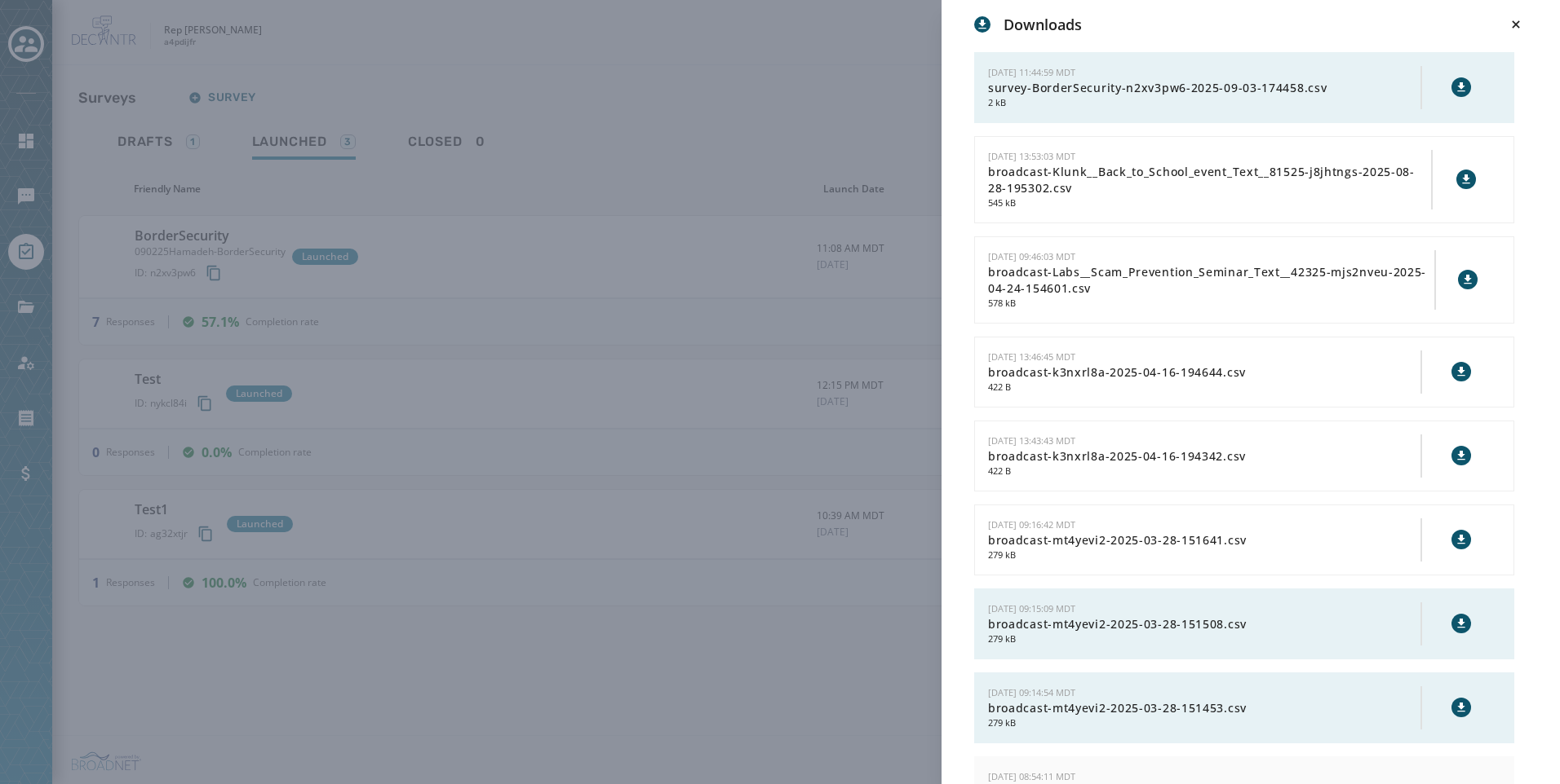
click at [1235, 85] on span "survey-BorderSecurity-n2xv3pw6-2025-09-03-174458.csv" at bounding box center [1205, 88] width 433 height 16
click at [1457, 85] on icon at bounding box center [1460, 87] width 7 height 9
click at [823, 119] on div "Downloads [DATE] 11:44:59 MDT survey-BorderSecurity-n2xv3pw6-2025-09-03-174458.…" at bounding box center [780, 392] width 1560 height 784
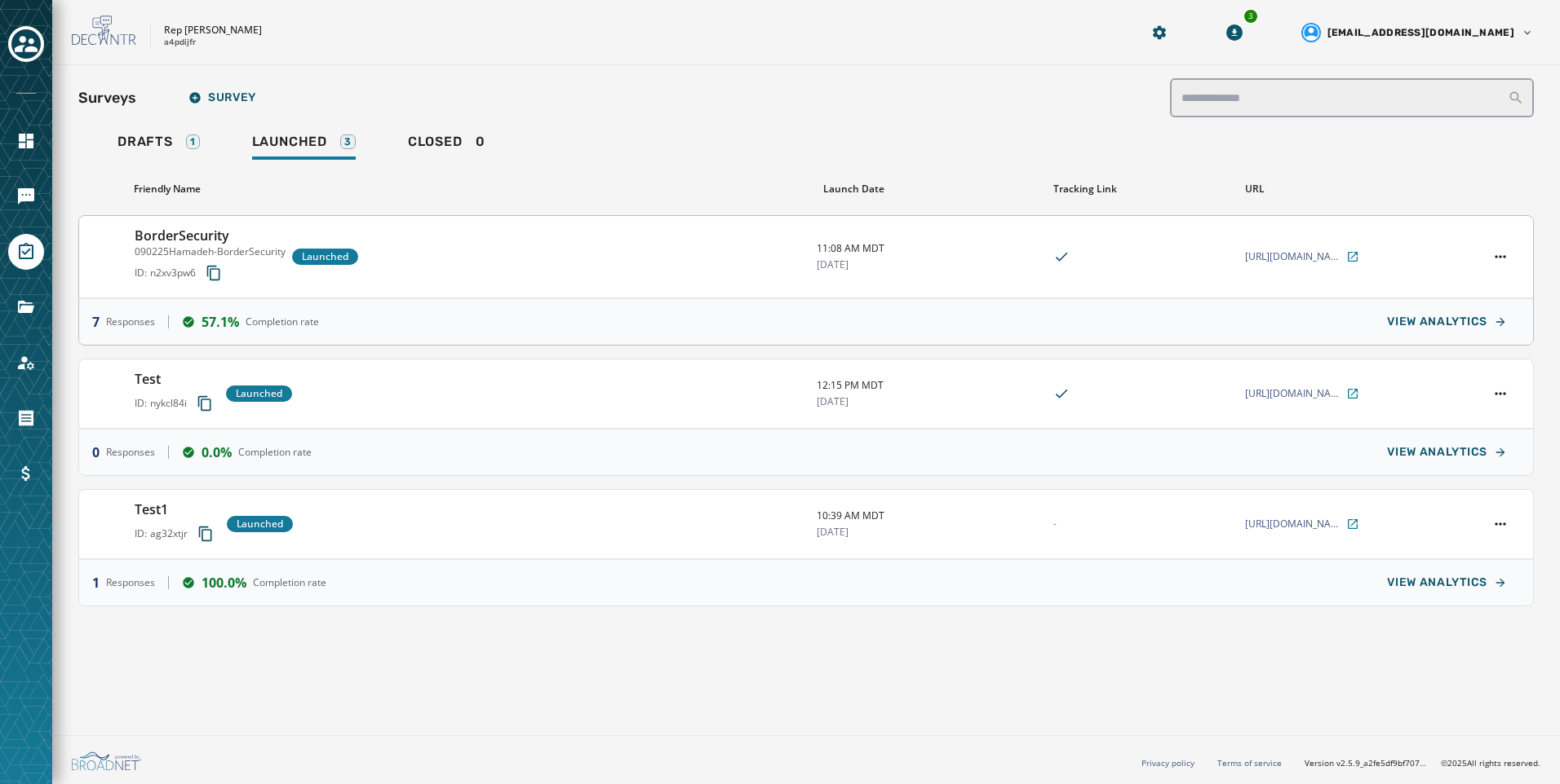
click at [1376, 265] on div "BorderSecurity 090225Hamadeh-BorderSecurity ID: n2xv3pw6 Launched 11:08 AM MDT …" at bounding box center [806, 257] width 1454 height 83
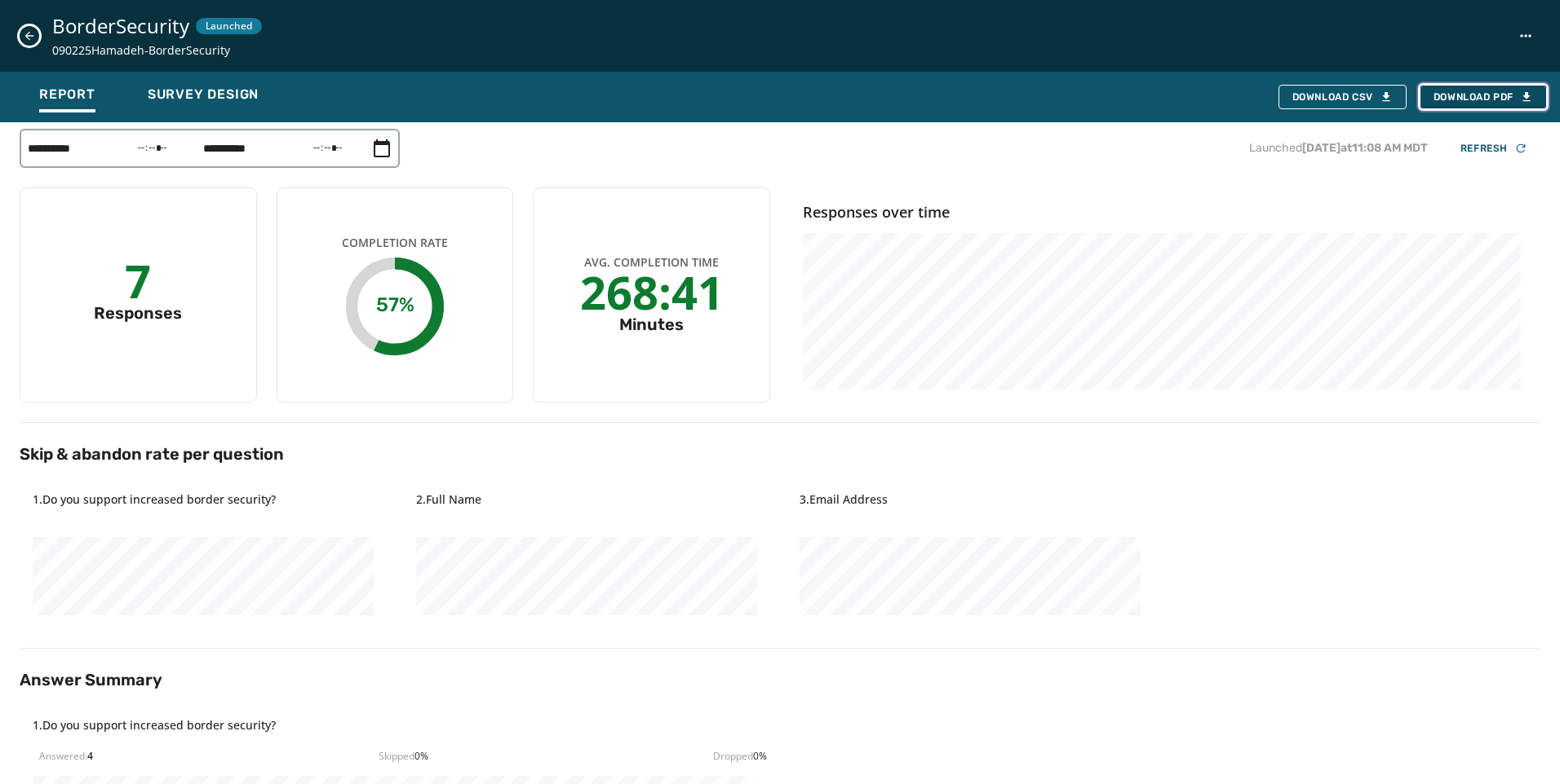
click at [1466, 103] on span "Download PDF" at bounding box center [1483, 97] width 100 height 13
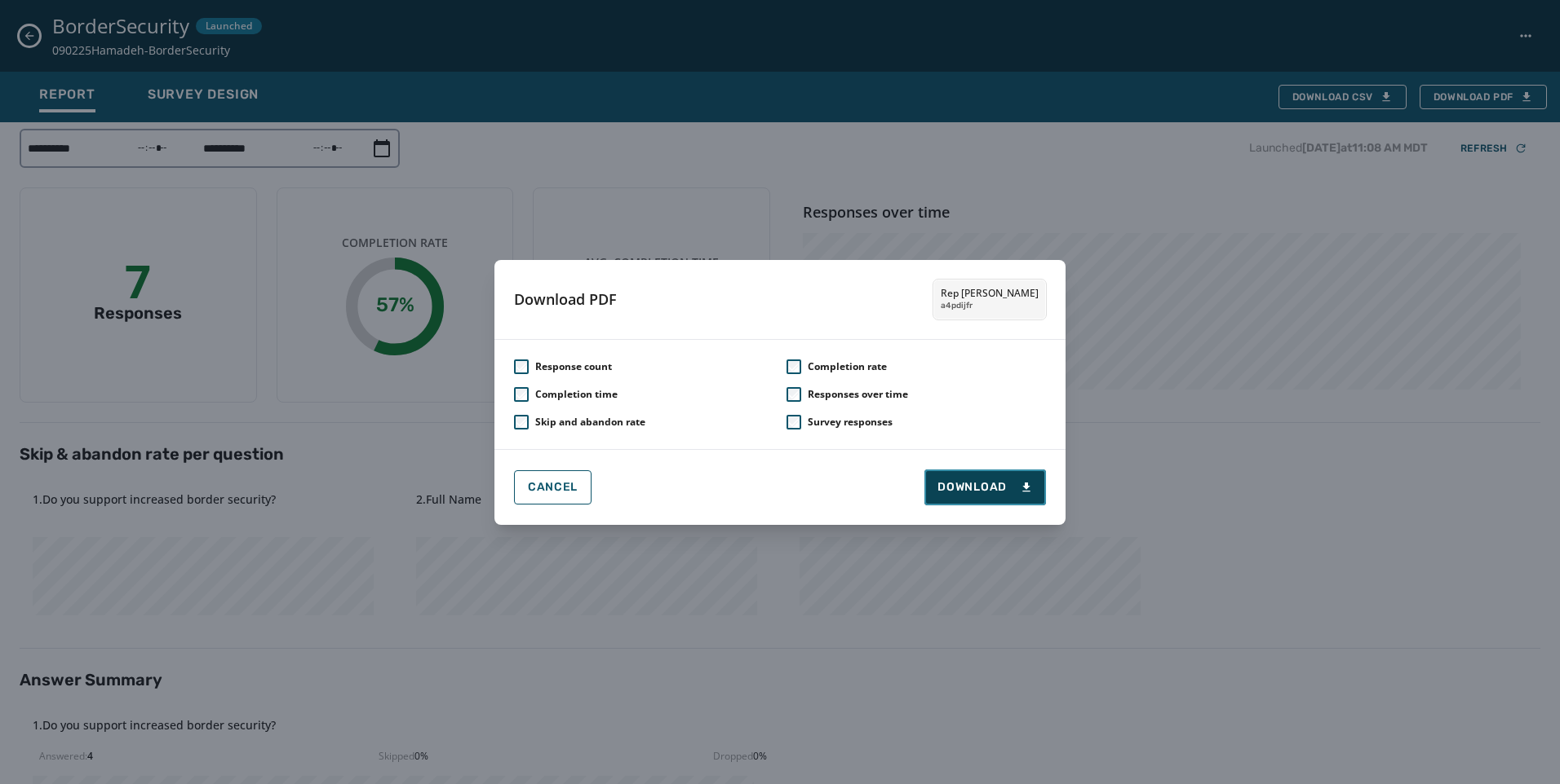
click at [1001, 492] on span "Download" at bounding box center [985, 487] width 95 height 16
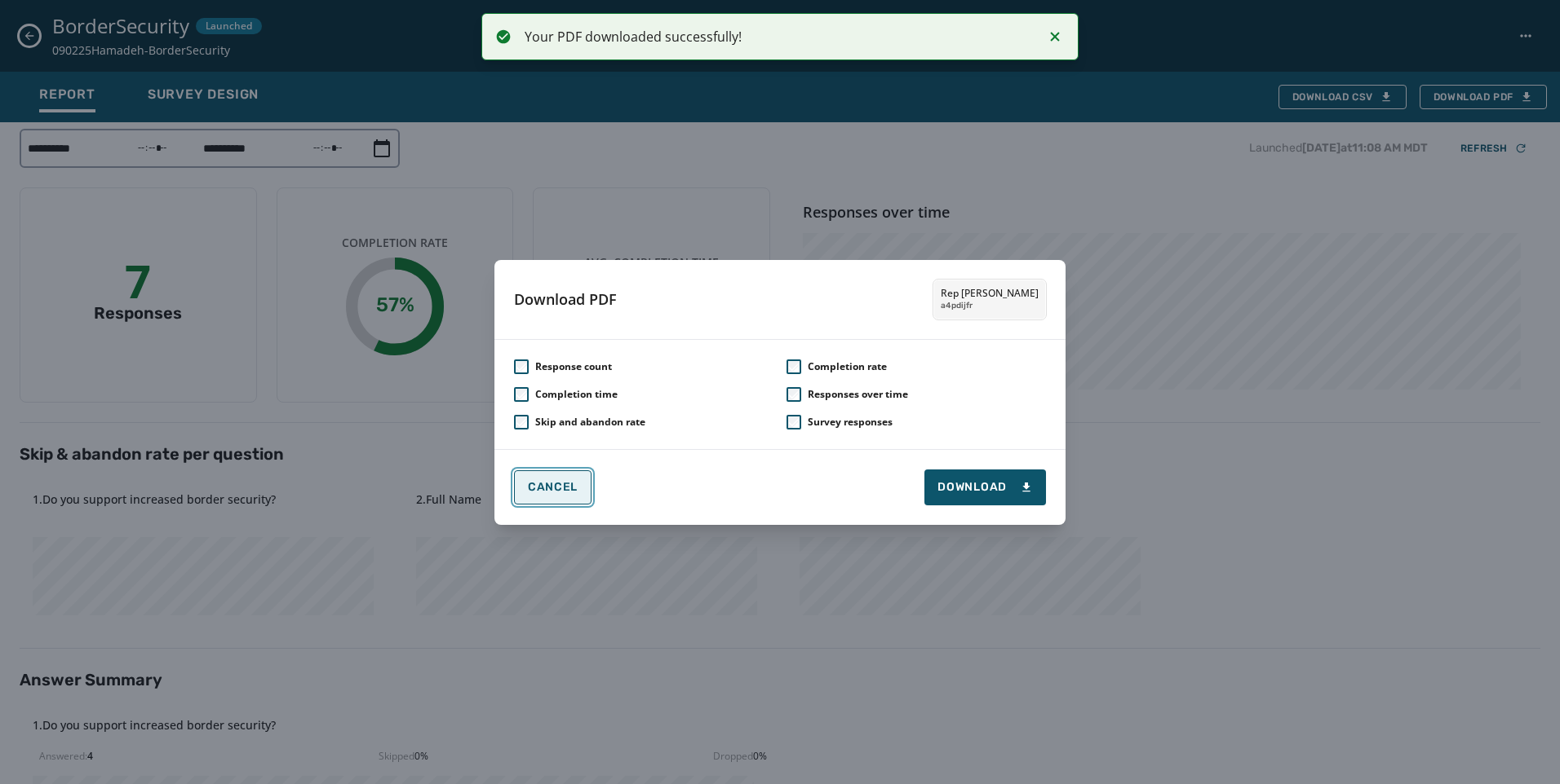
click at [578, 482] on button "Cancel" at bounding box center [553, 487] width 77 height 34
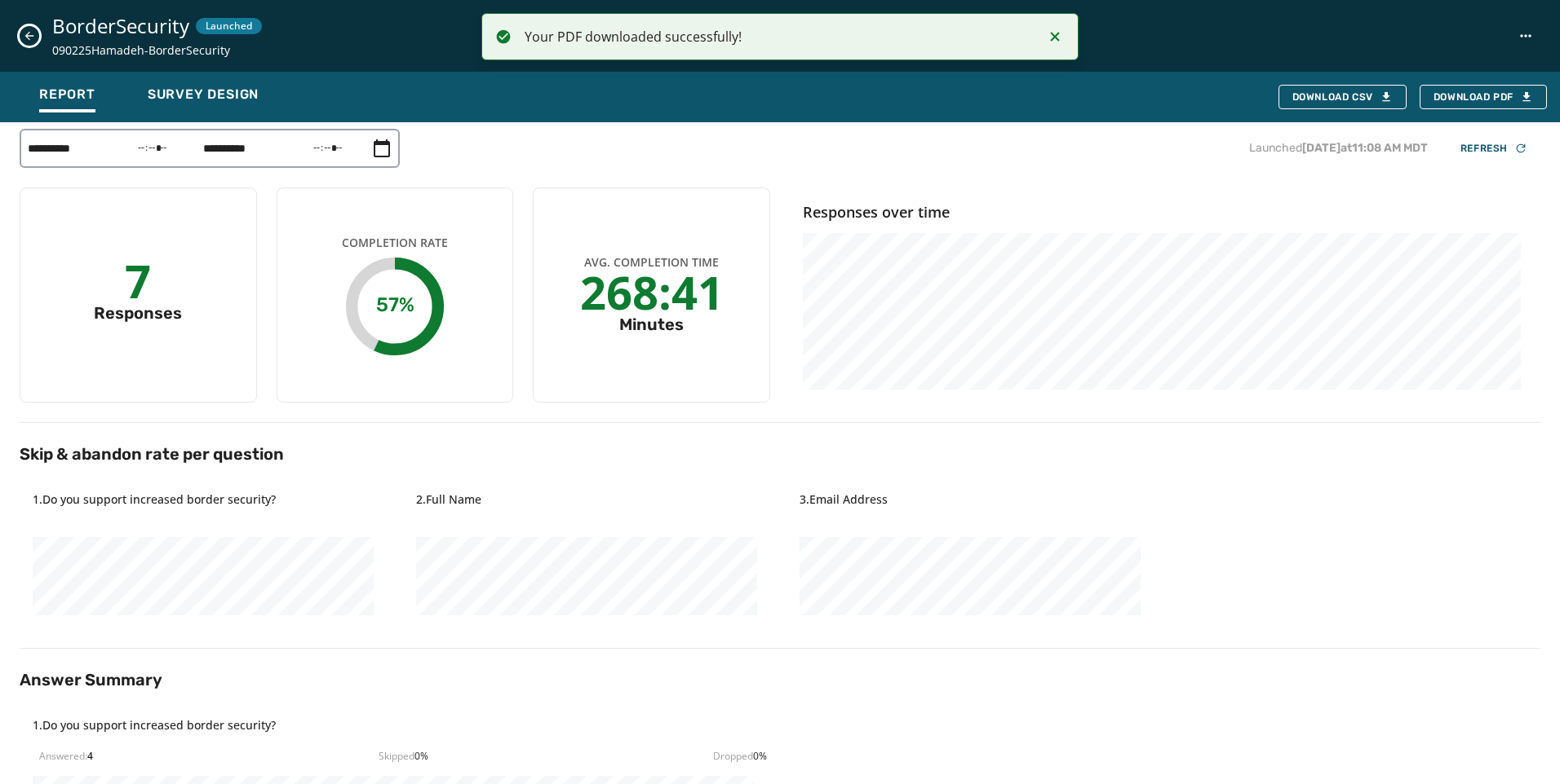
click at [40, 40] on div "BorderSecurity Launched 090225Hamadeh-BorderSecurity" at bounding box center [780, 36] width 1560 height 72
click at [34, 40] on icon "Close survey details drawer" at bounding box center [29, 36] width 13 height 13
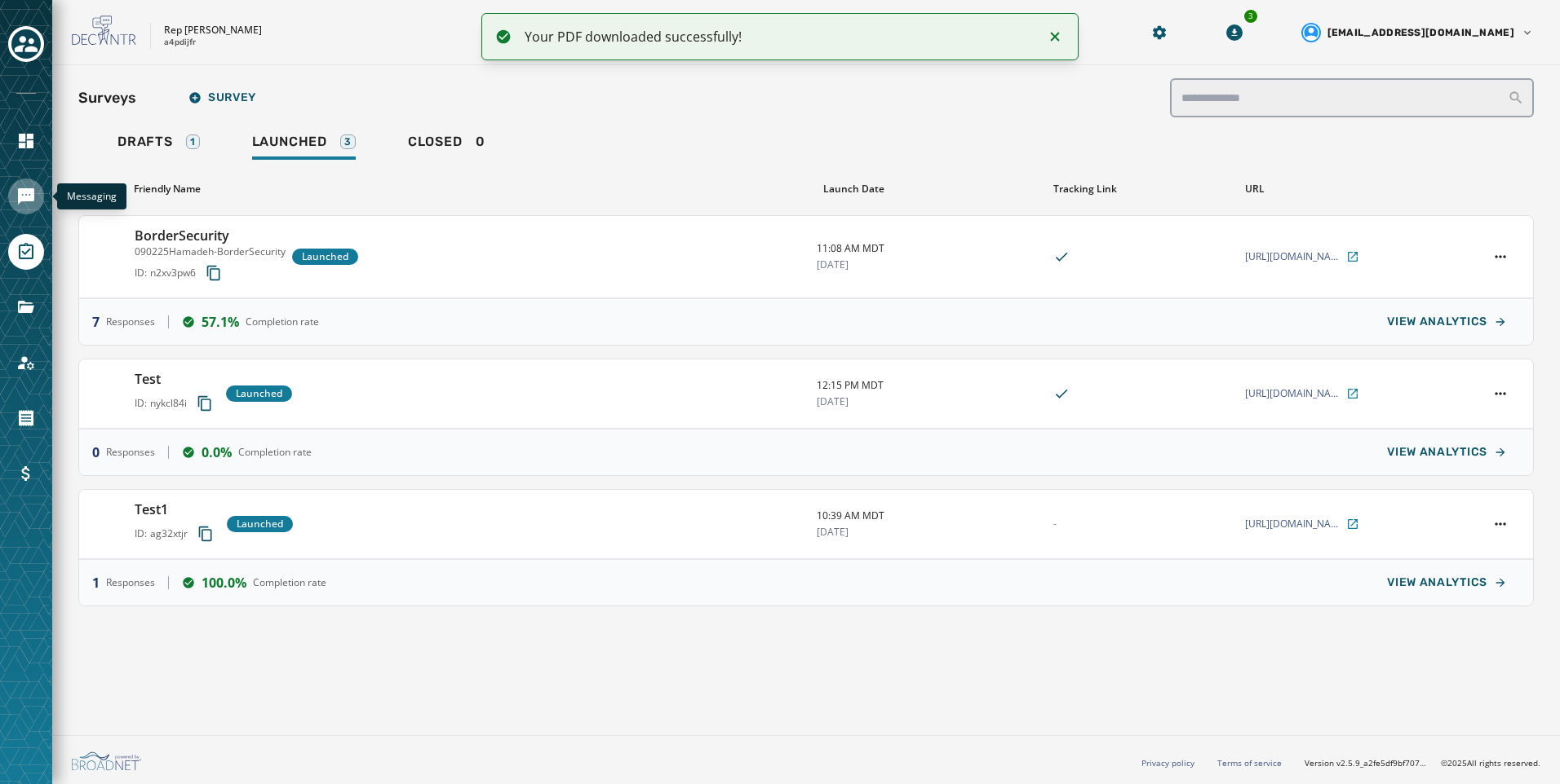
click at [10, 199] on link "Navigate to Messaging" at bounding box center [26, 196] width 36 height 36
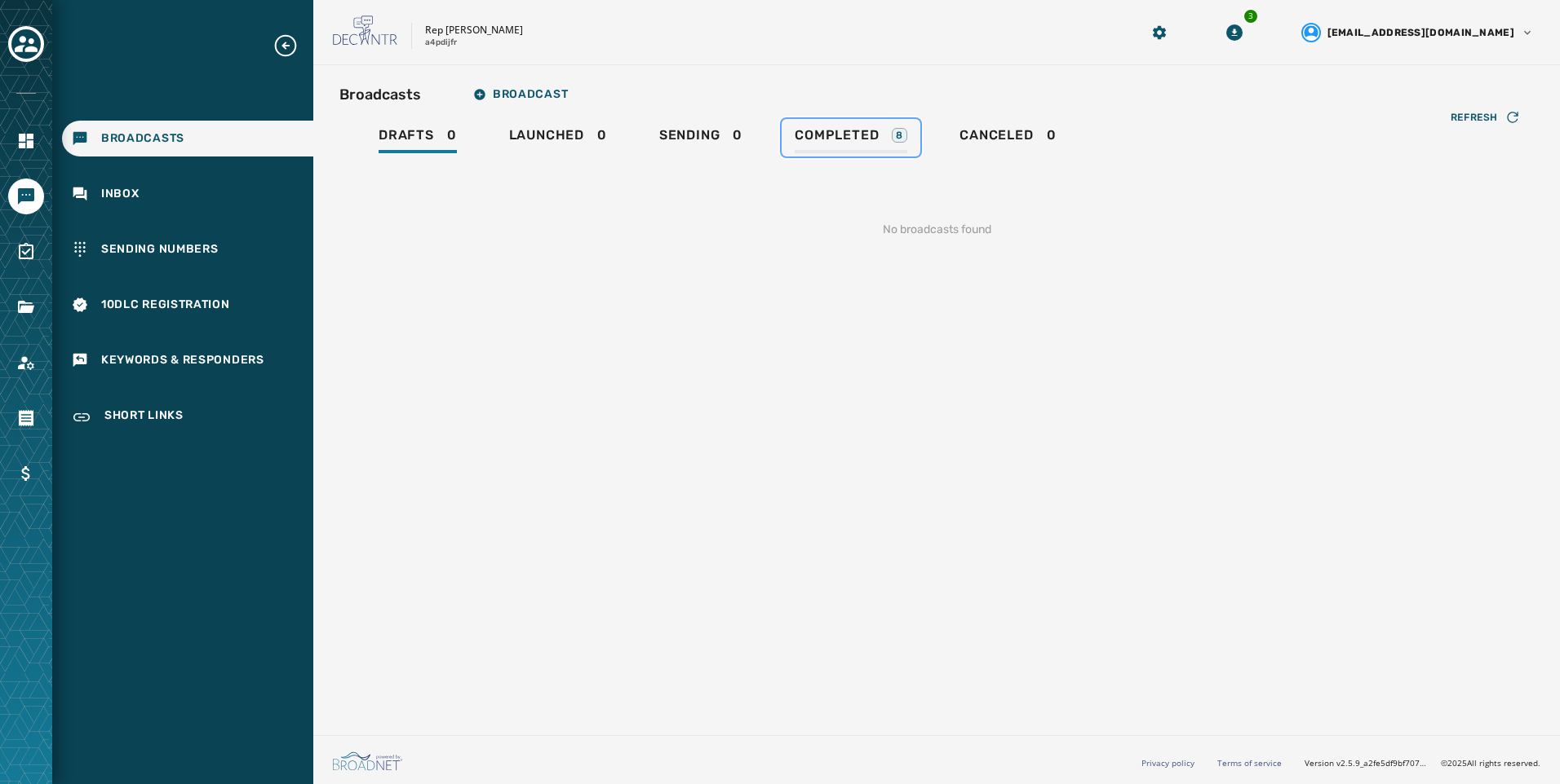
click at [879, 143] on span "Completed" at bounding box center [837, 135] width 84 height 16
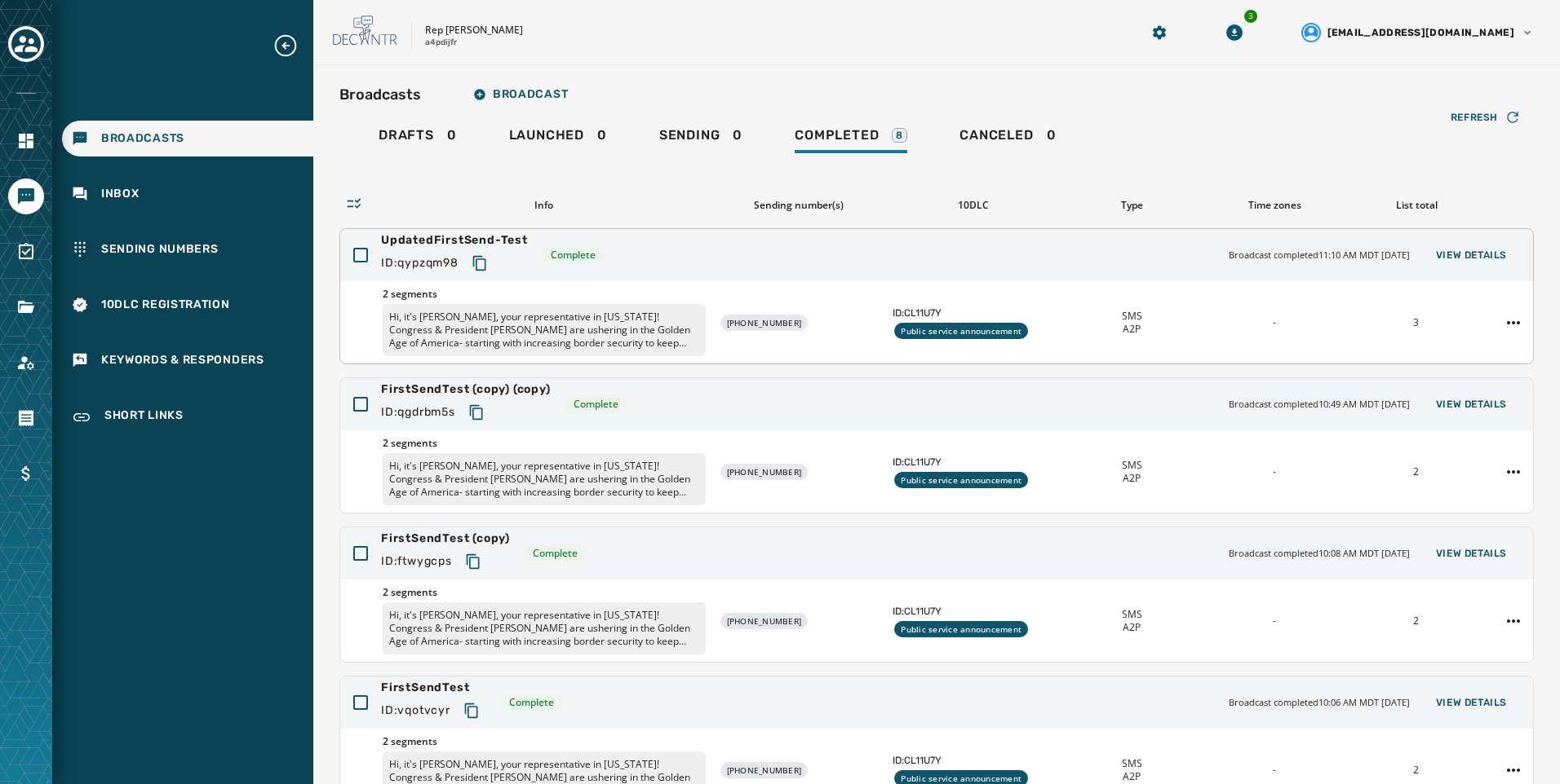
click at [1039, 322] on div "ID: CL11U7Y Public service announcement" at bounding box center [973, 323] width 162 height 32
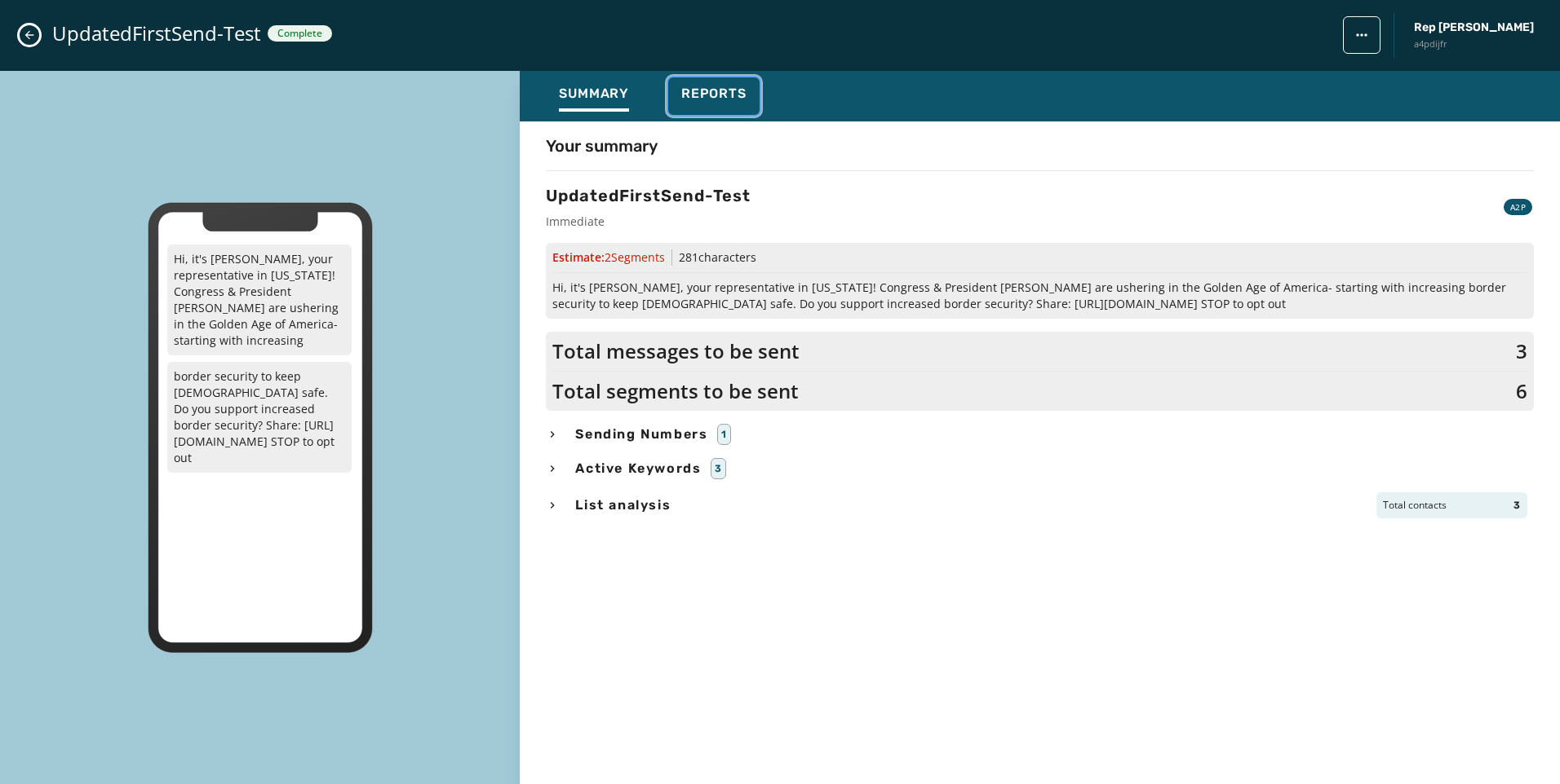
click at [745, 100] on span "Reports" at bounding box center [714, 93] width 66 height 16
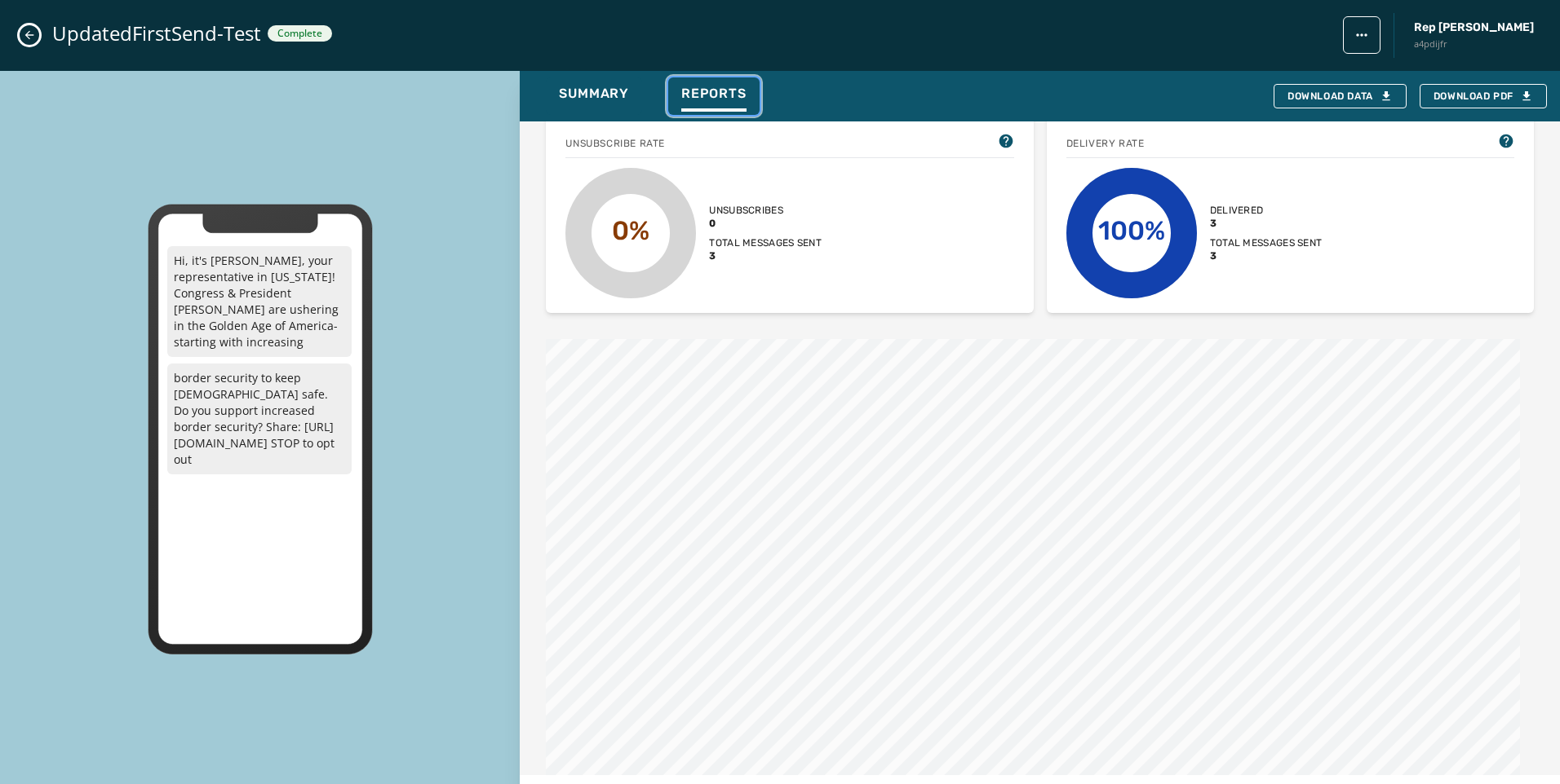
scroll to position [915, 0]
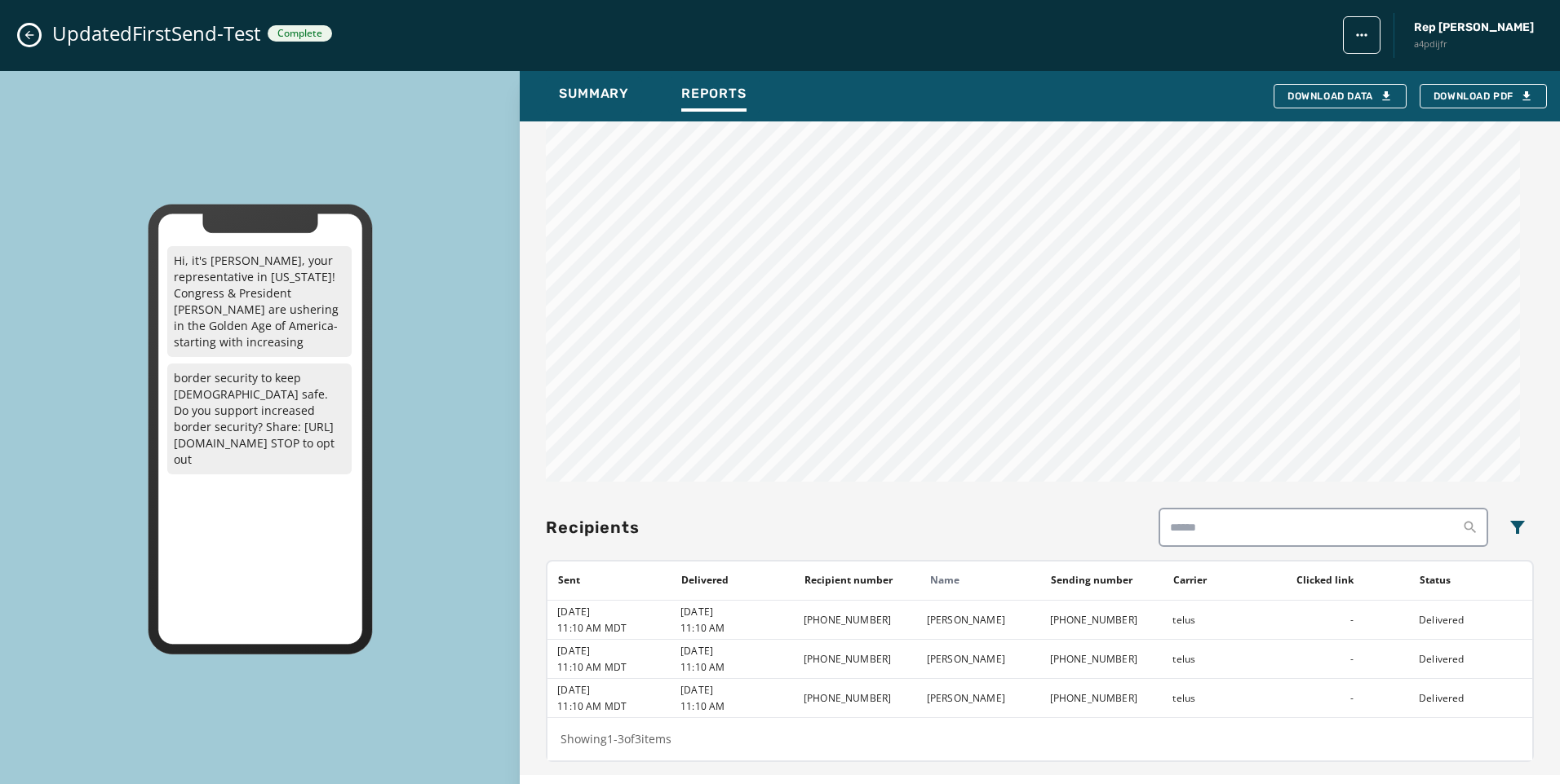
click at [25, 31] on icon "Close admin drawer" at bounding box center [29, 35] width 13 height 13
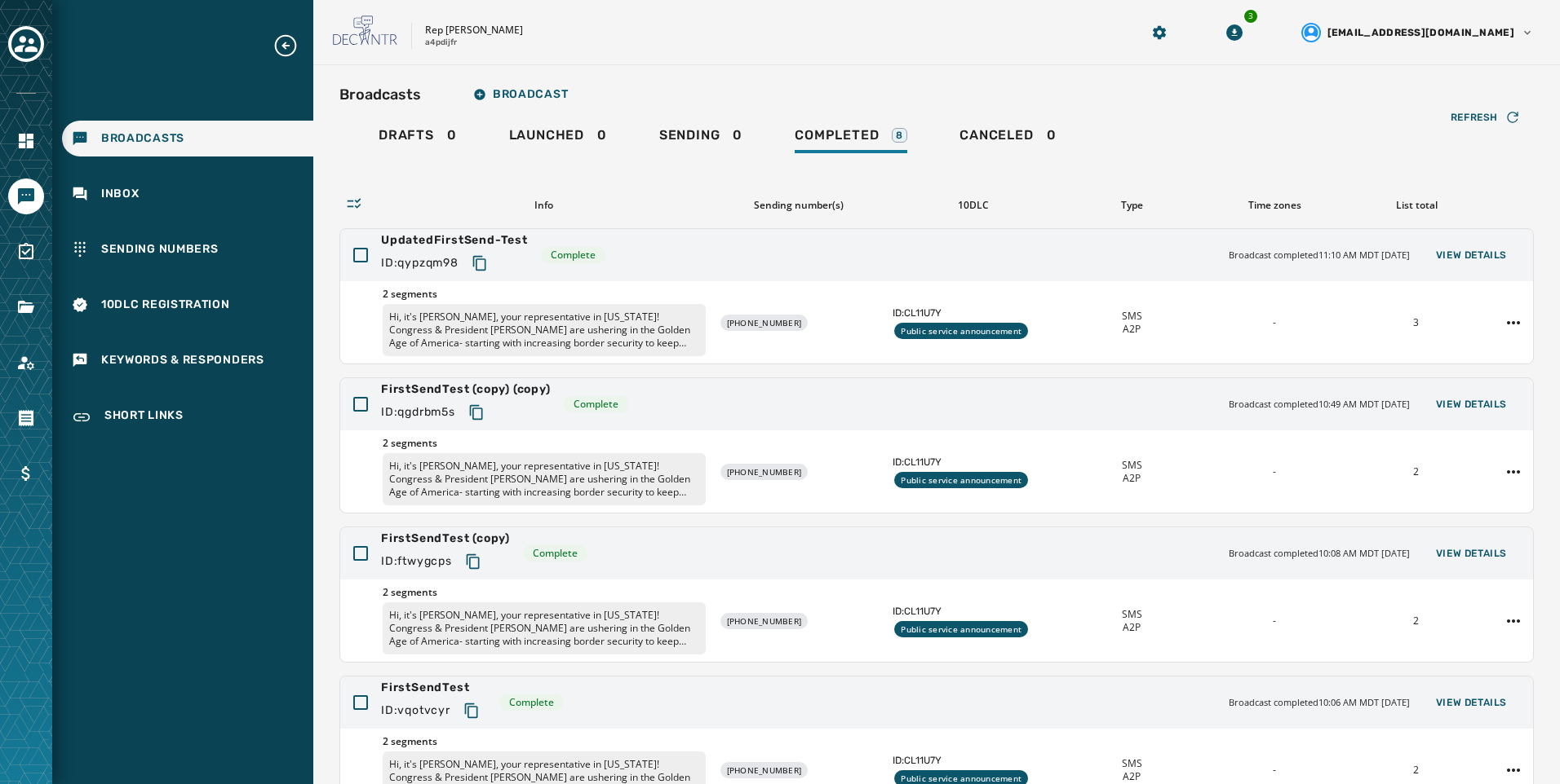
click at [45, 314] on div at bounding box center [26, 392] width 52 height 784
click at [19, 314] on icon "Navigate to Files" at bounding box center [26, 308] width 20 height 20
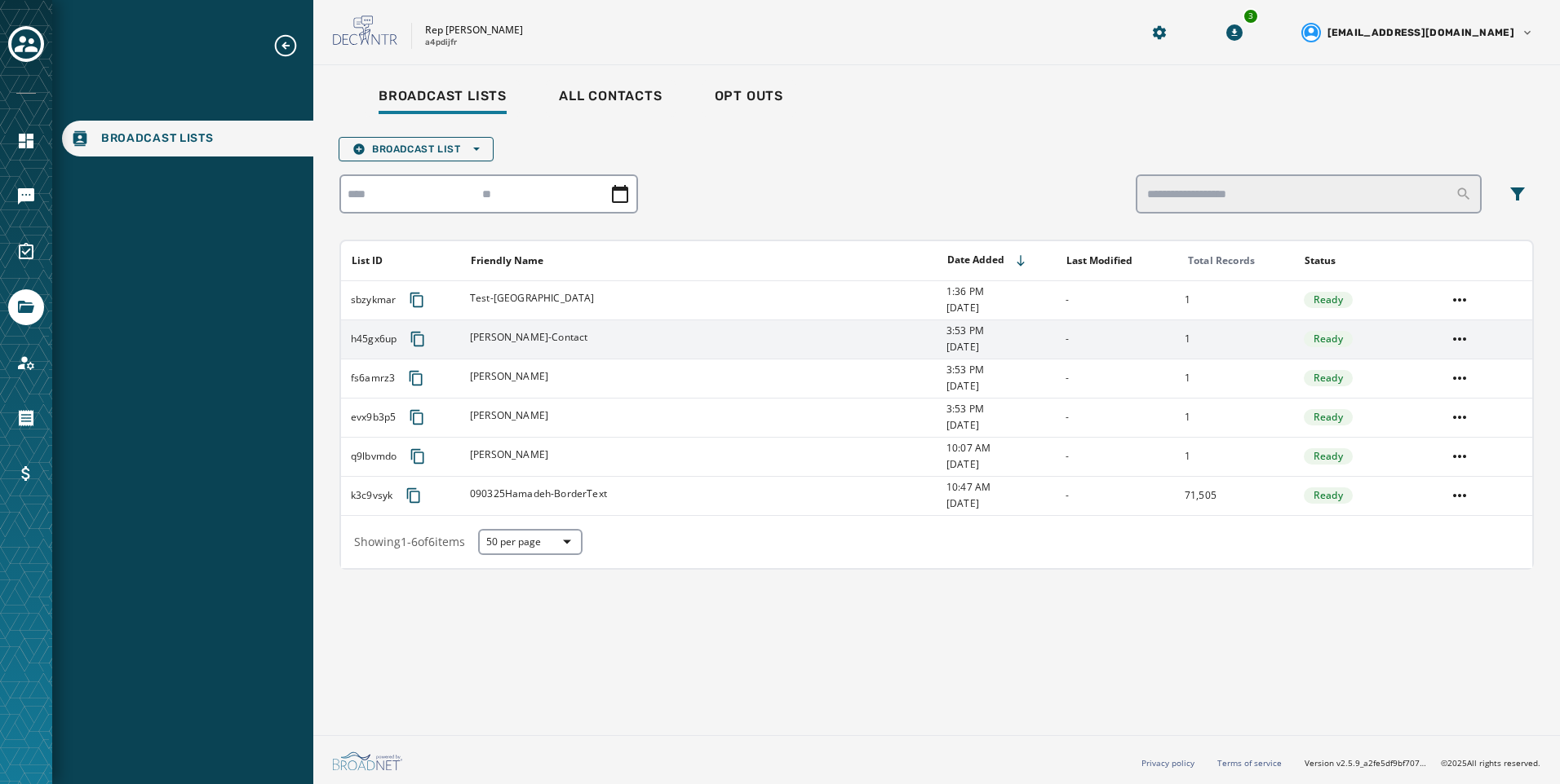
click at [557, 323] on td "[PERSON_NAME]-Contact" at bounding box center [698, 339] width 477 height 39
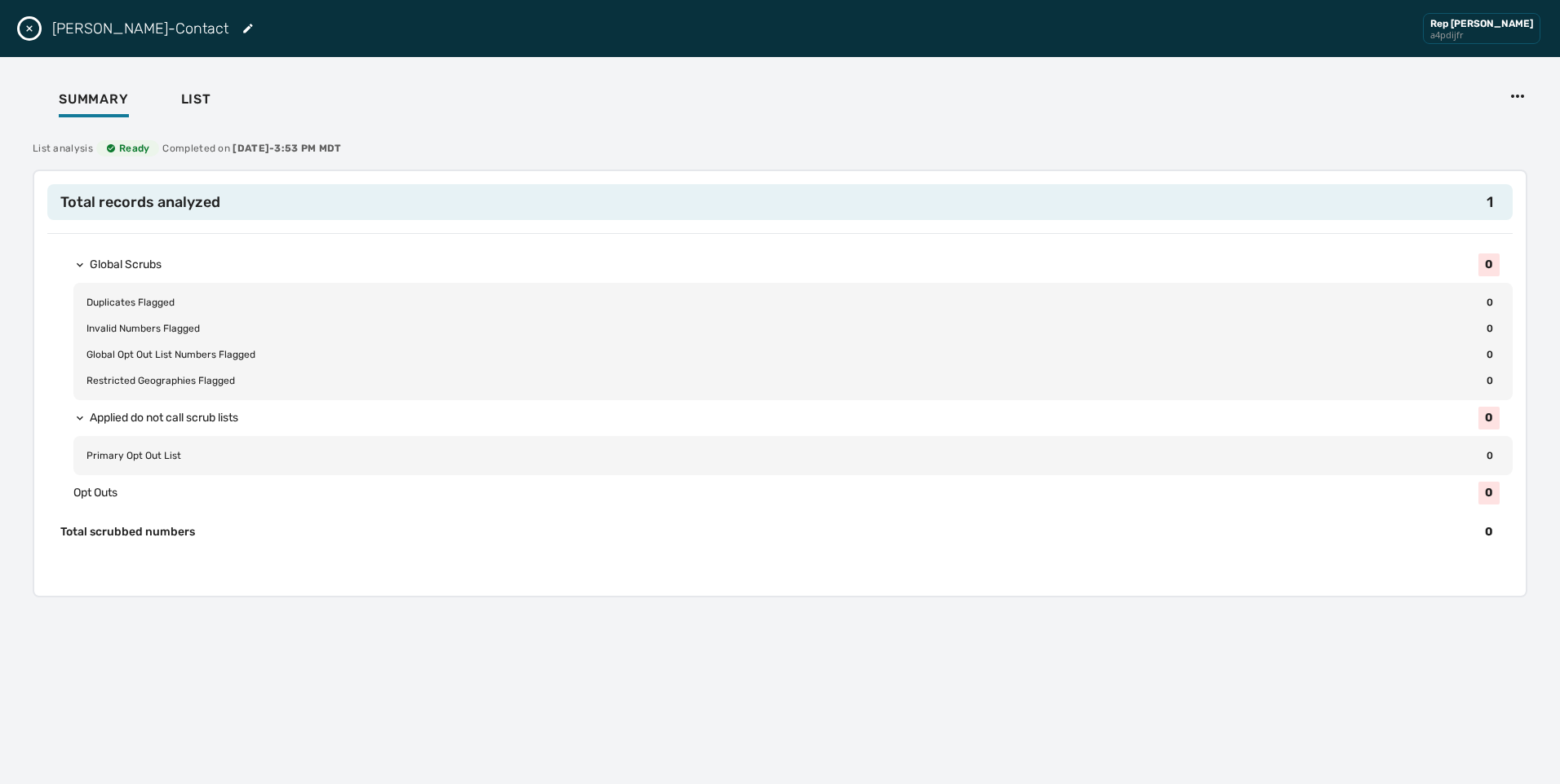
click at [193, 75] on div "[PERSON_NAME]-Contact Rep [PERSON_NAME] a4pdijfr Summary List List analysis Rea…" at bounding box center [780, 386] width 1560 height 771
click at [192, 98] on span "List" at bounding box center [197, 100] width 31 height 16
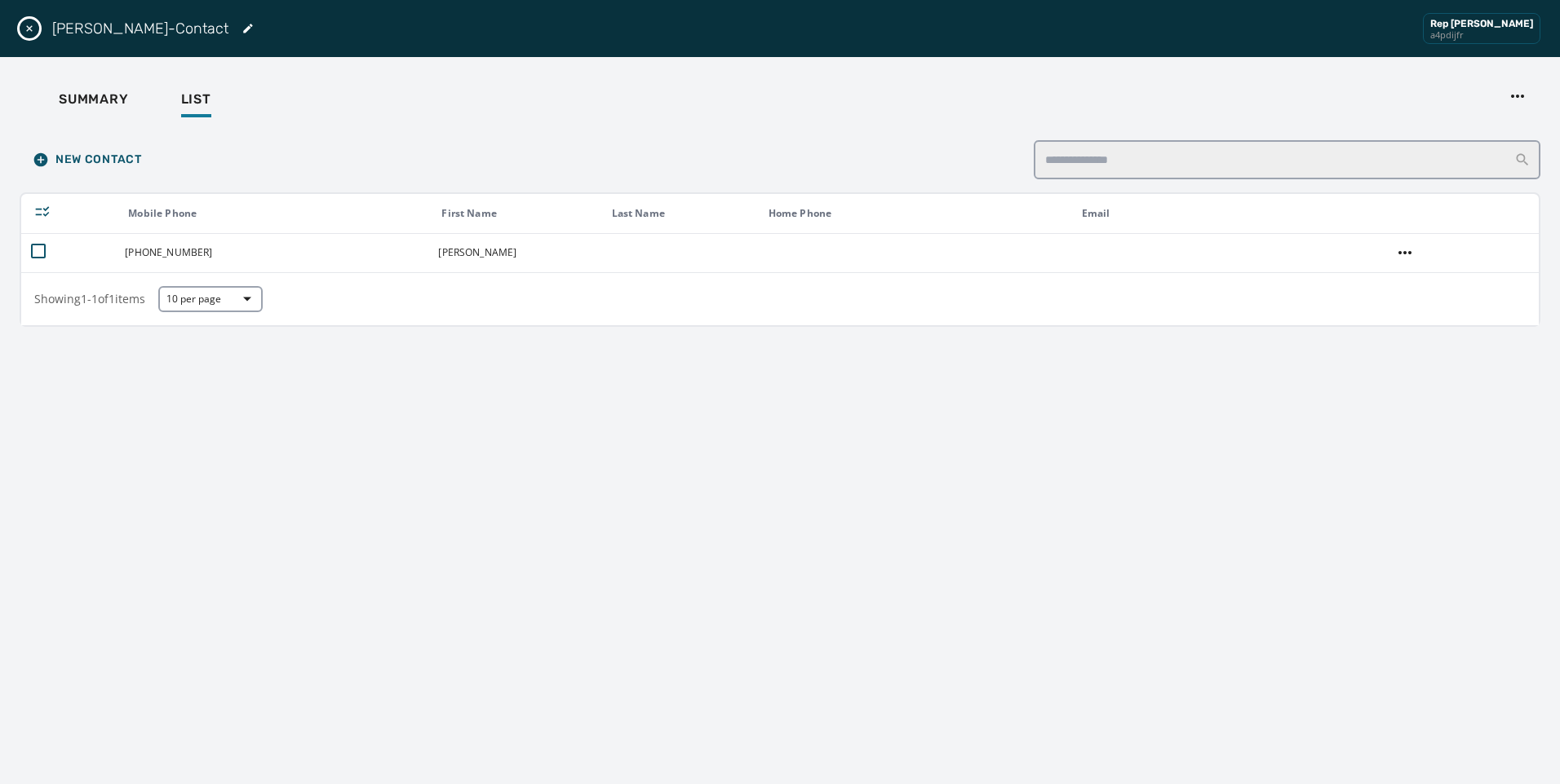
click at [31, 26] on icon "Close drawer" at bounding box center [29, 28] width 6 height 6
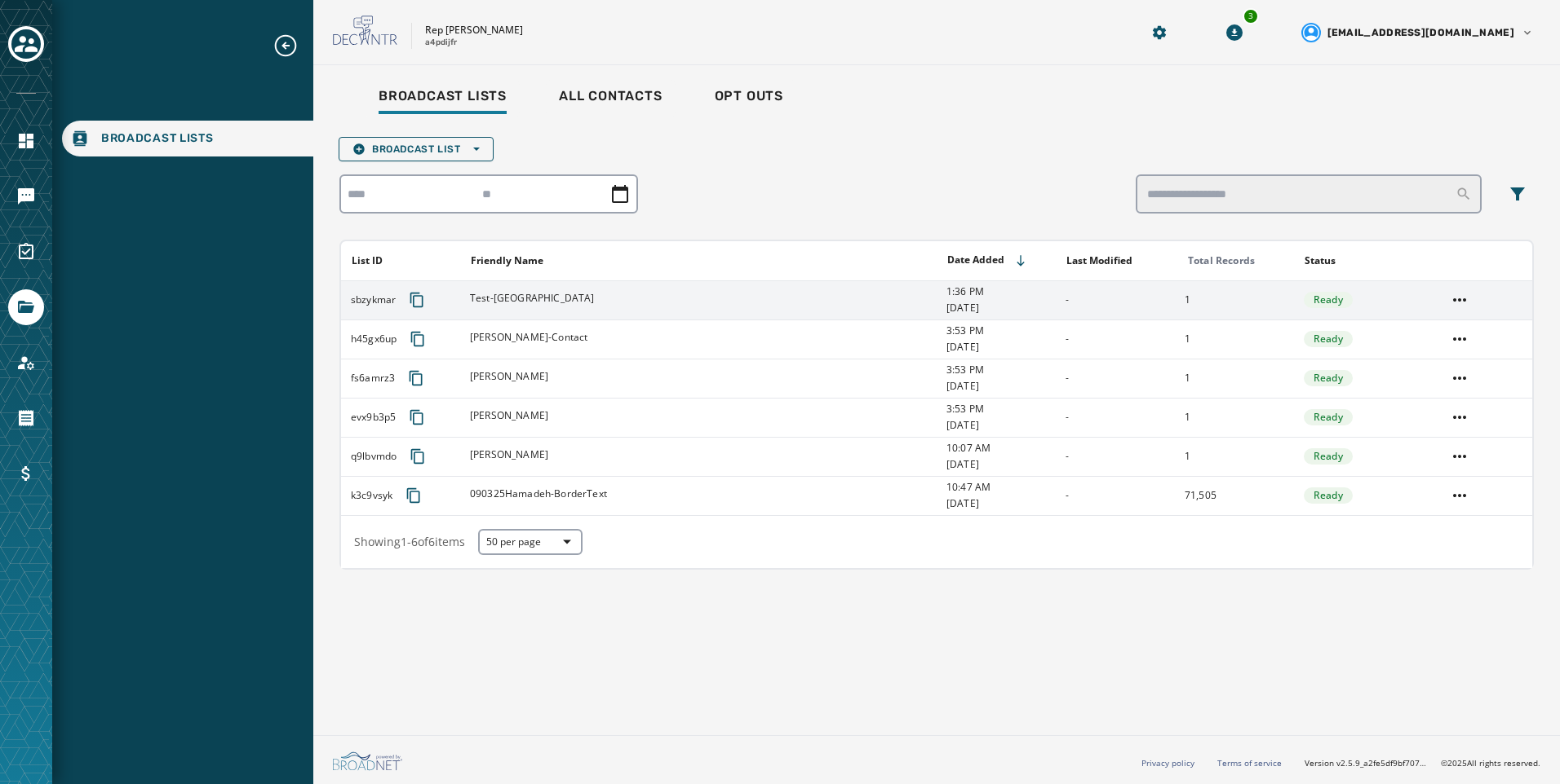
click at [784, 301] on div "Test-[GEOGRAPHIC_DATA]" at bounding box center [703, 300] width 466 height 16
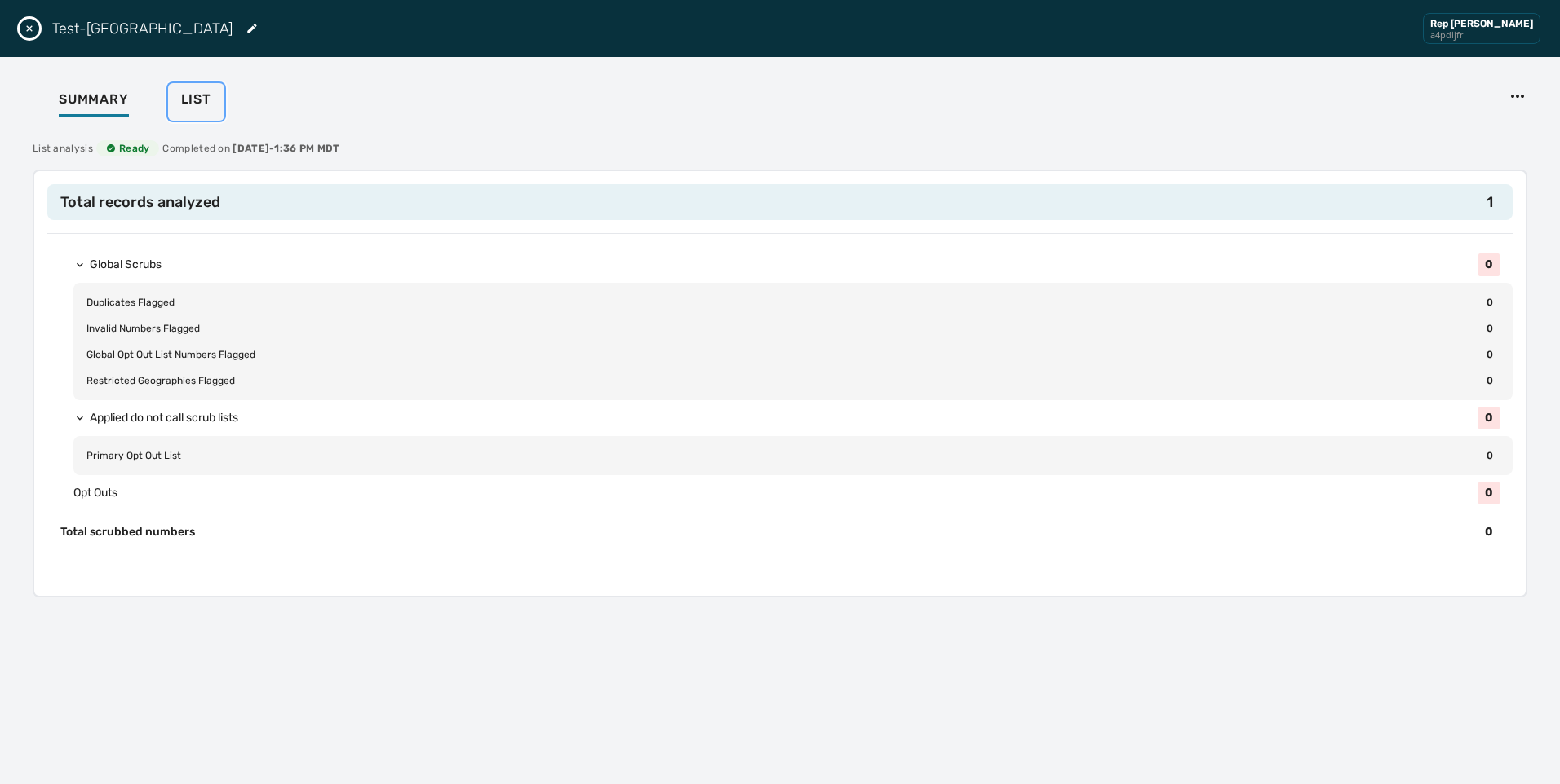
click at [191, 117] on div "List" at bounding box center [197, 104] width 31 height 26
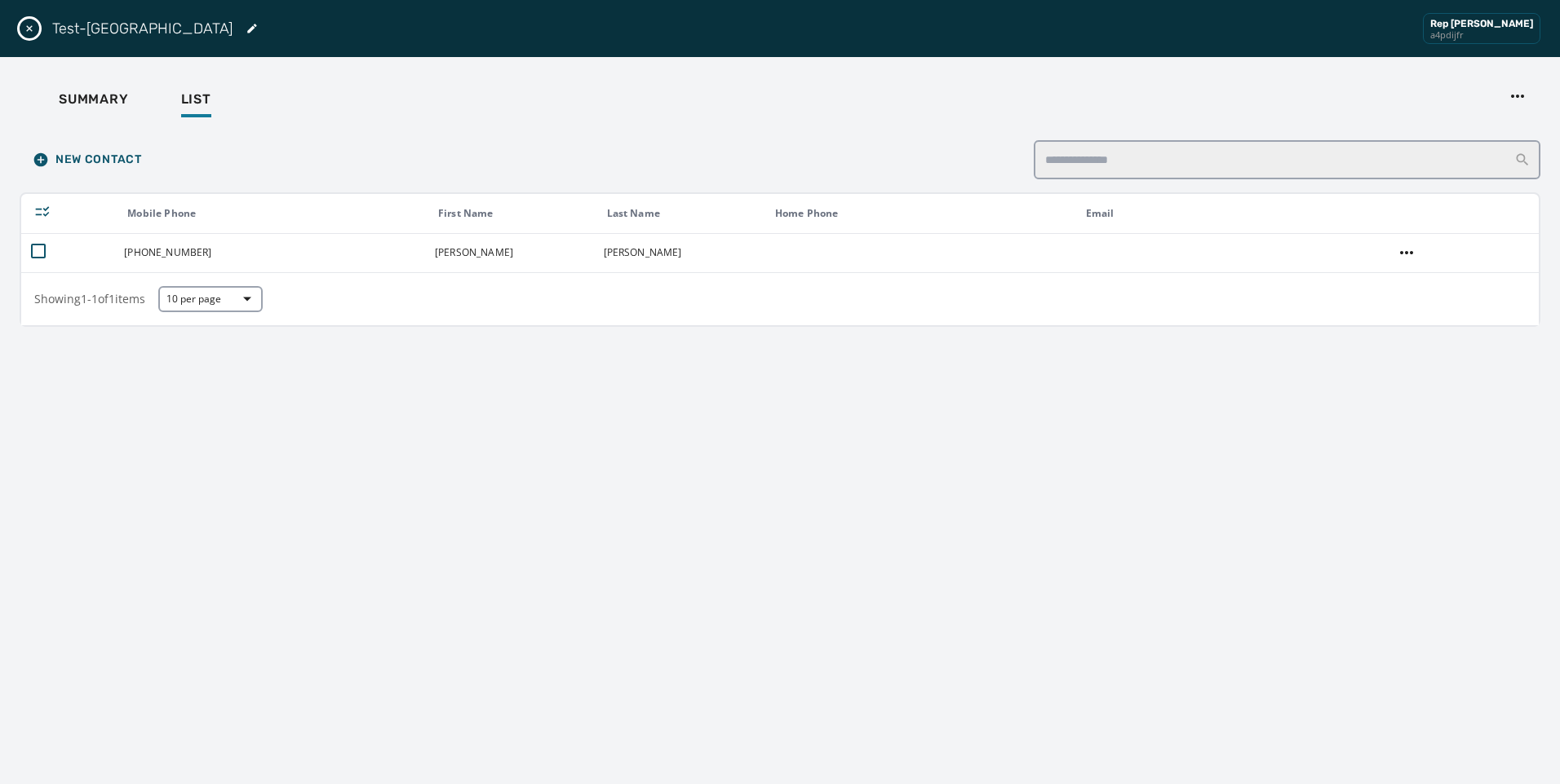
click at [29, 28] on icon "Close drawer" at bounding box center [29, 29] width 13 height 13
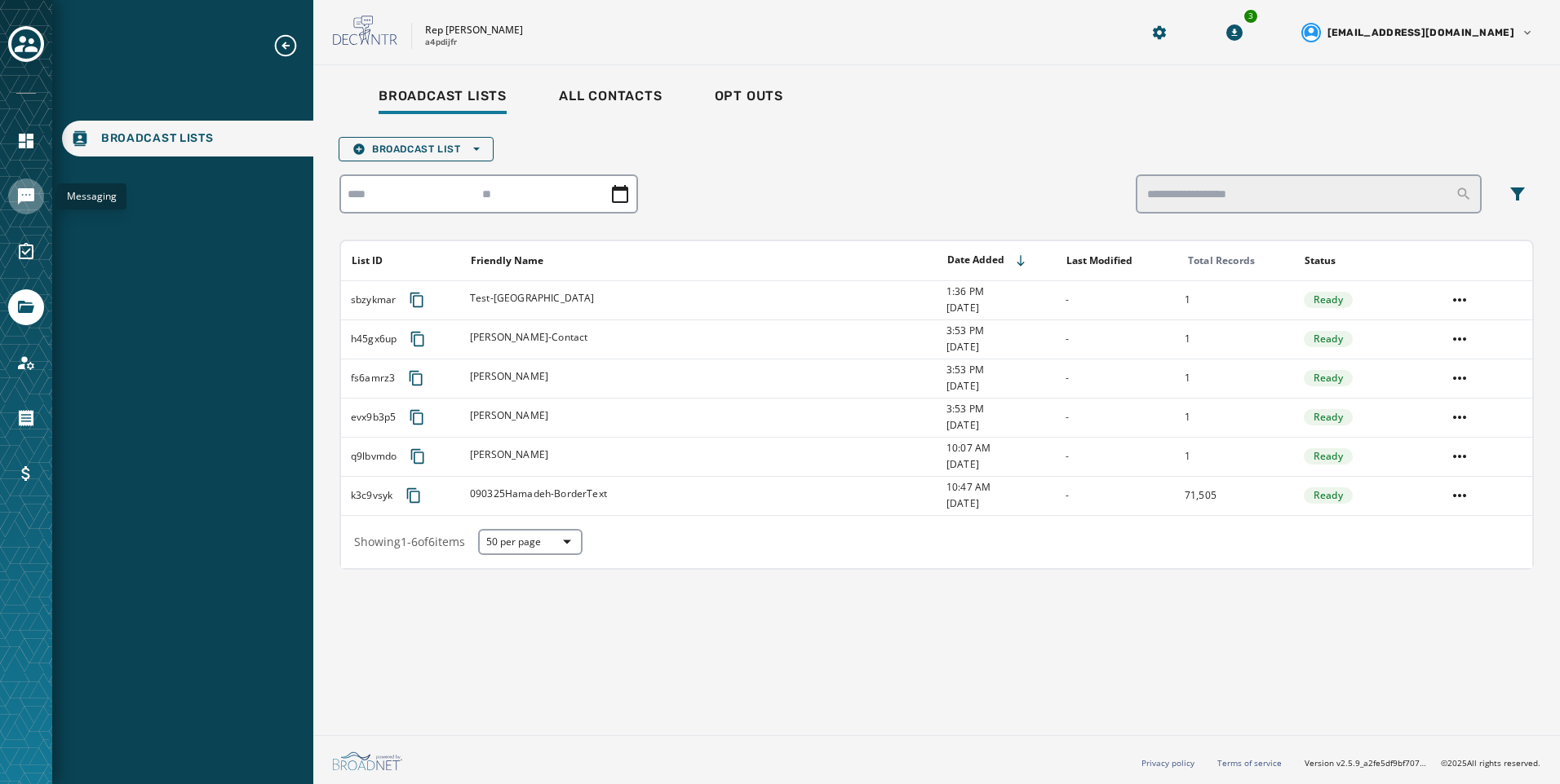
click at [25, 192] on icon "Navigate to Messaging" at bounding box center [26, 196] width 16 height 16
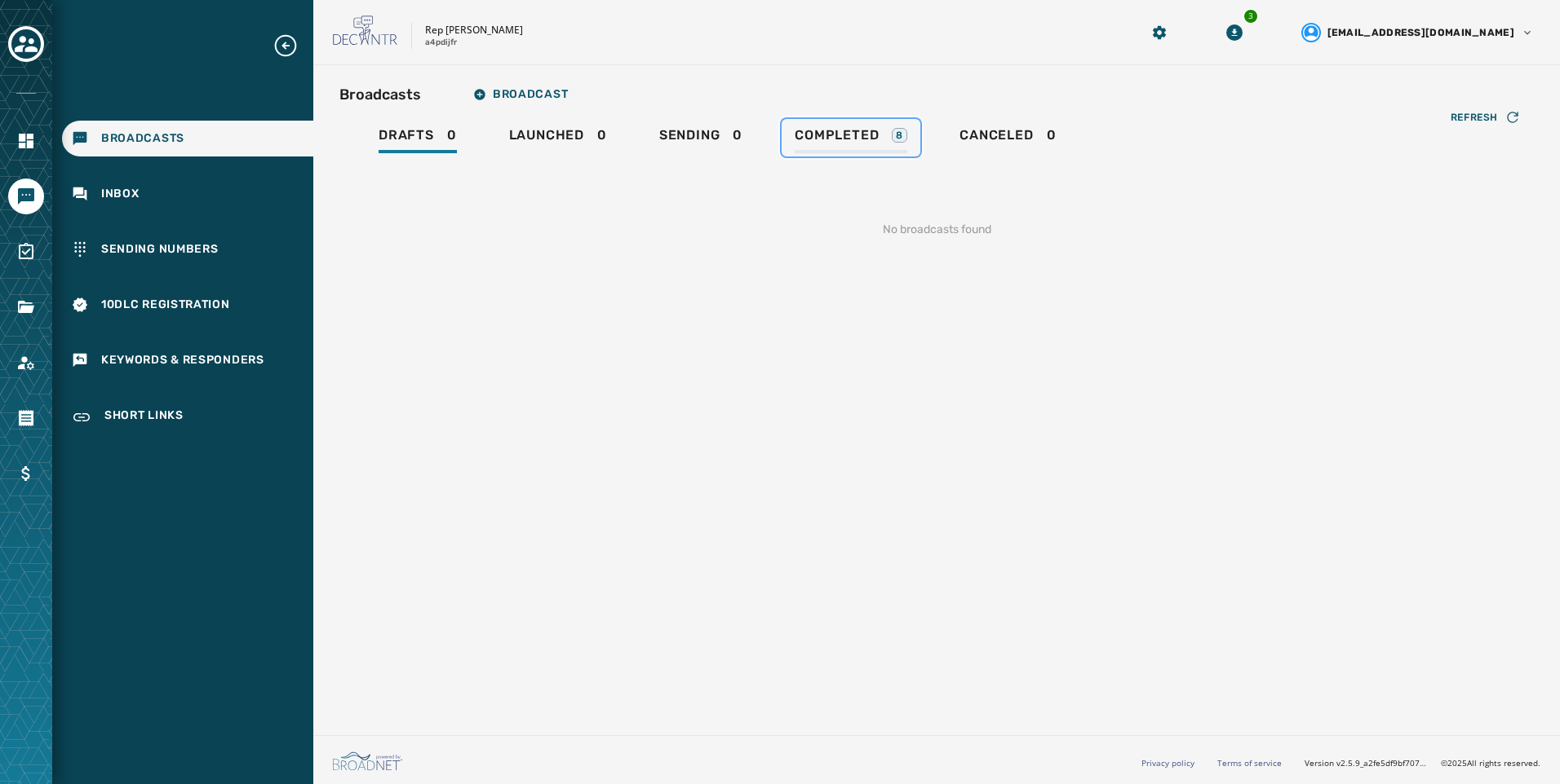
click at [797, 143] on span "Completed" at bounding box center [837, 135] width 84 height 16
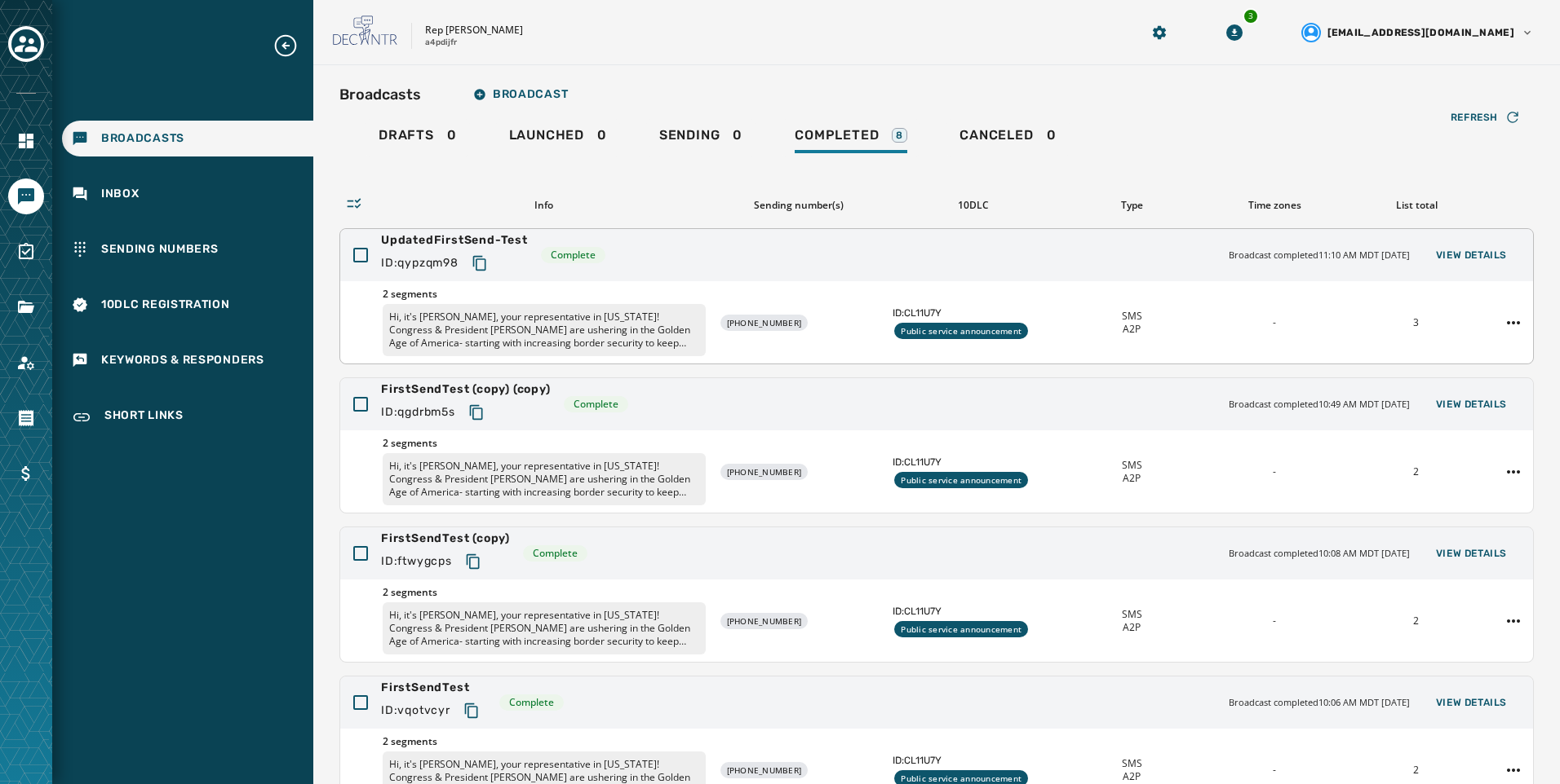
click at [1043, 268] on div "UpdatedFirstSend-Test ID: qypzqm98 Complete Broadcast completed 11:10 AM MDT [D…" at bounding box center [936, 255] width 1193 height 52
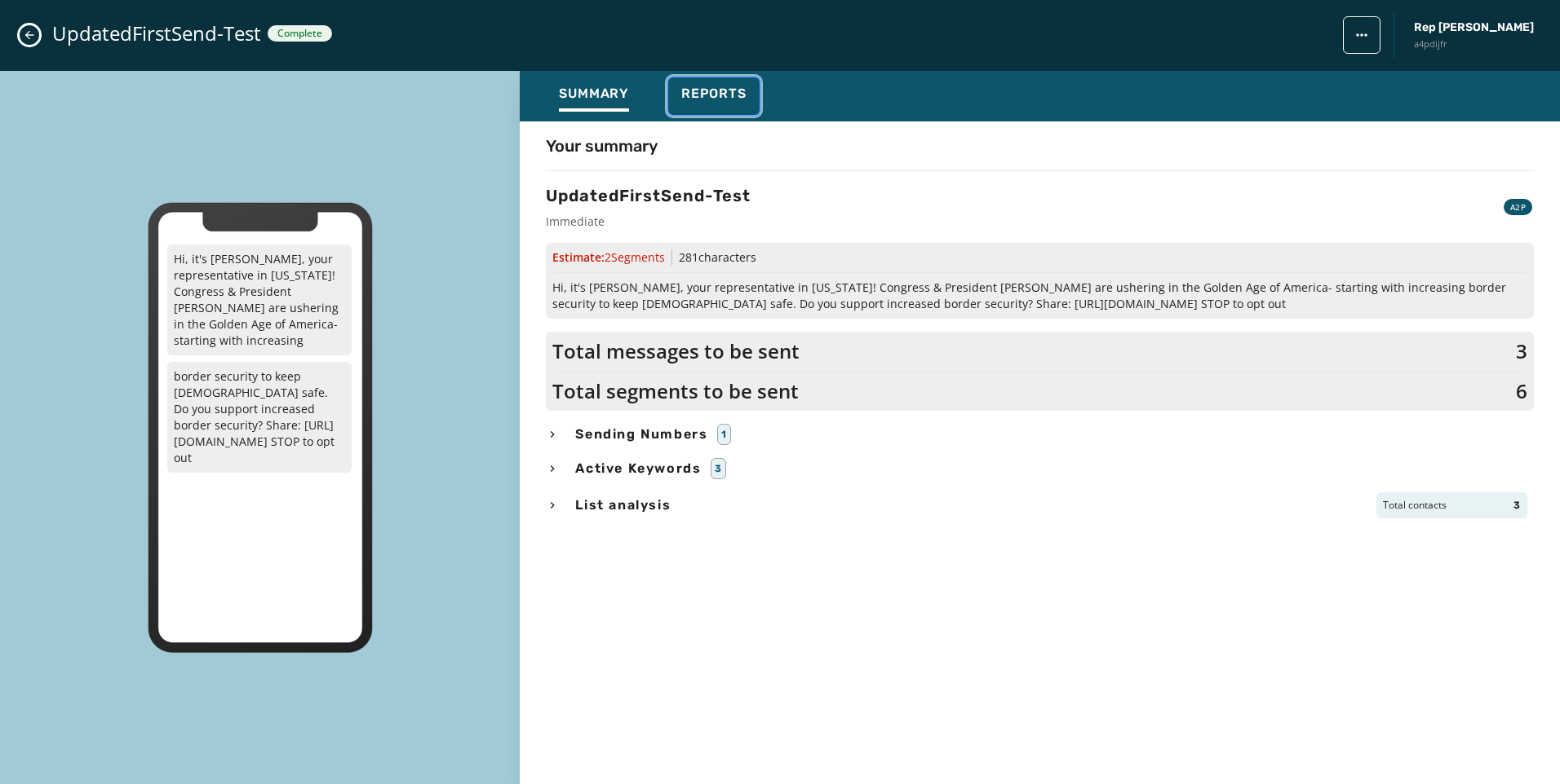
click at [673, 90] on button "Reports" at bounding box center [714, 96] width 92 height 38
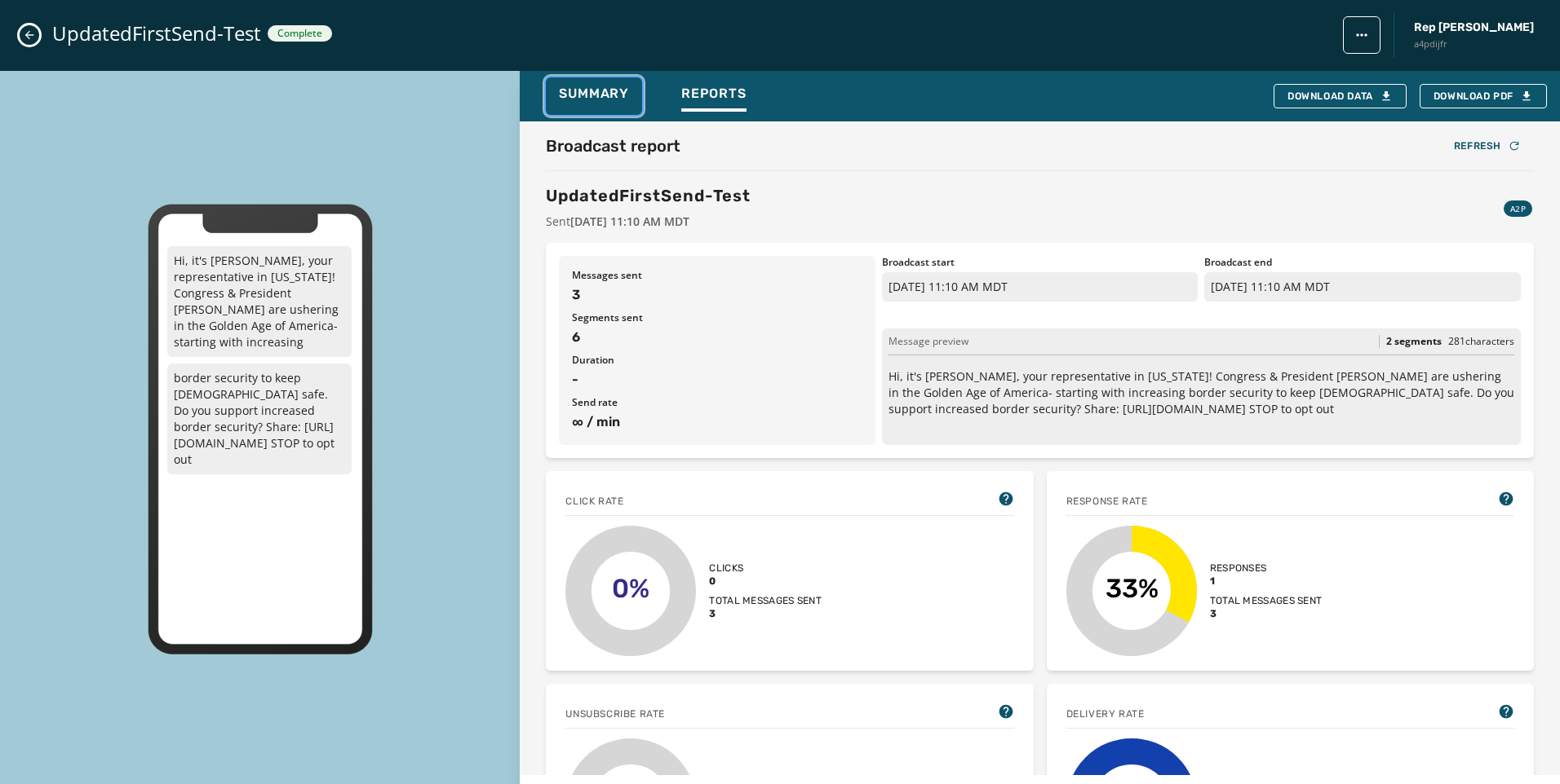
click at [627, 91] on span "Summary" at bounding box center [594, 93] width 70 height 16
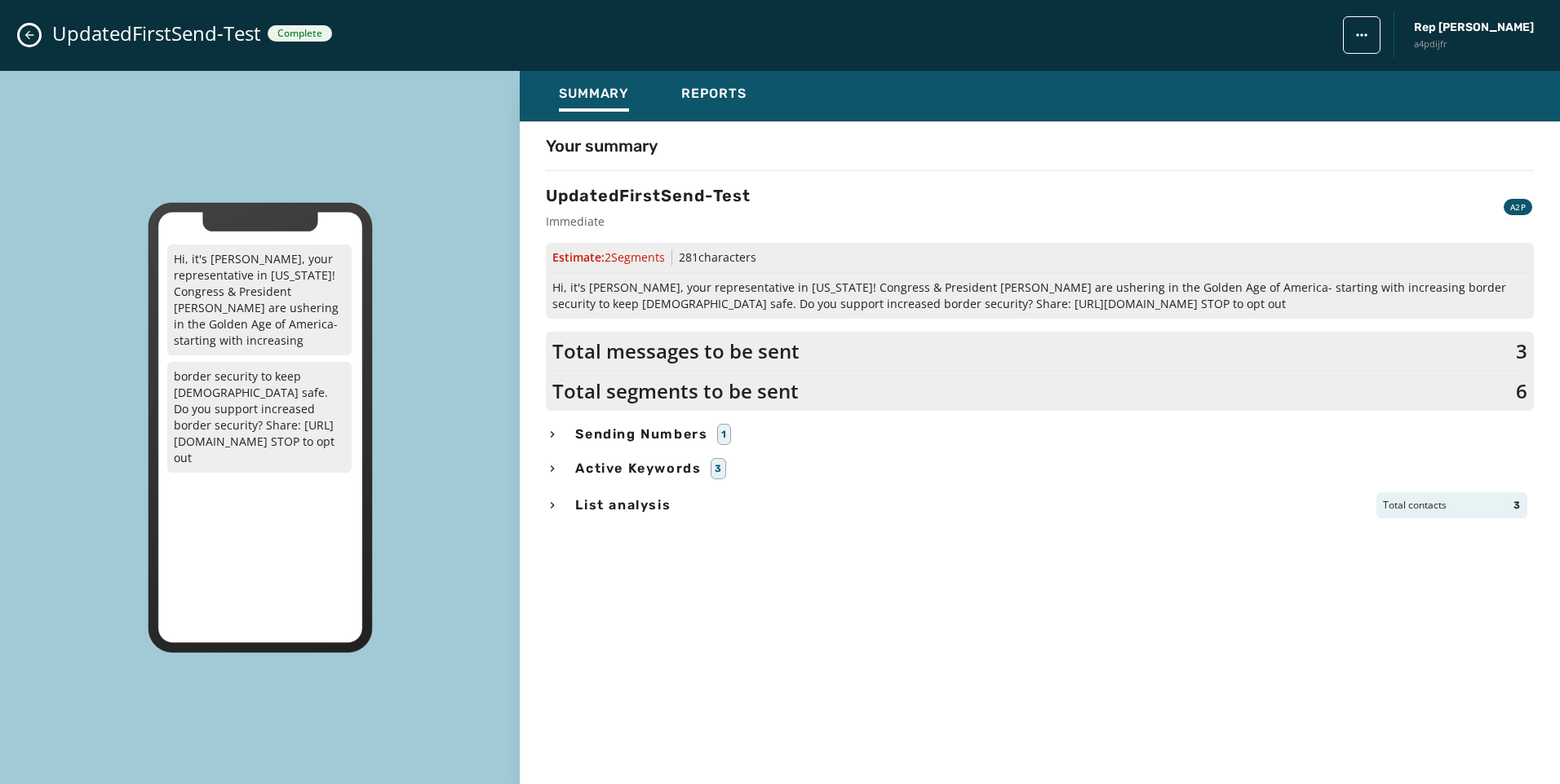
click at [576, 505] on span "List analysis" at bounding box center [623, 506] width 102 height 20
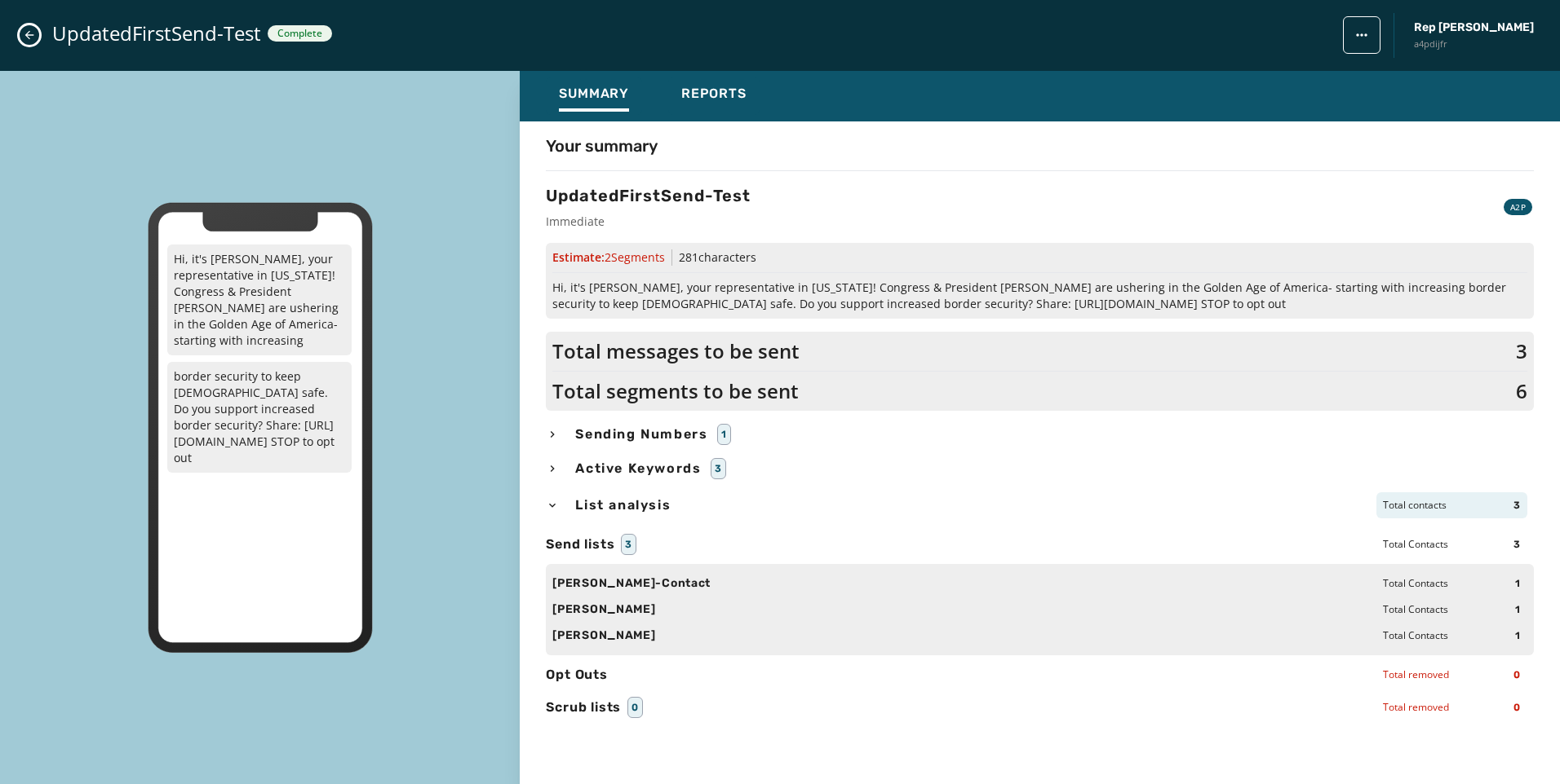
click at [33, 37] on icon "Close admin drawer" at bounding box center [29, 35] width 13 height 13
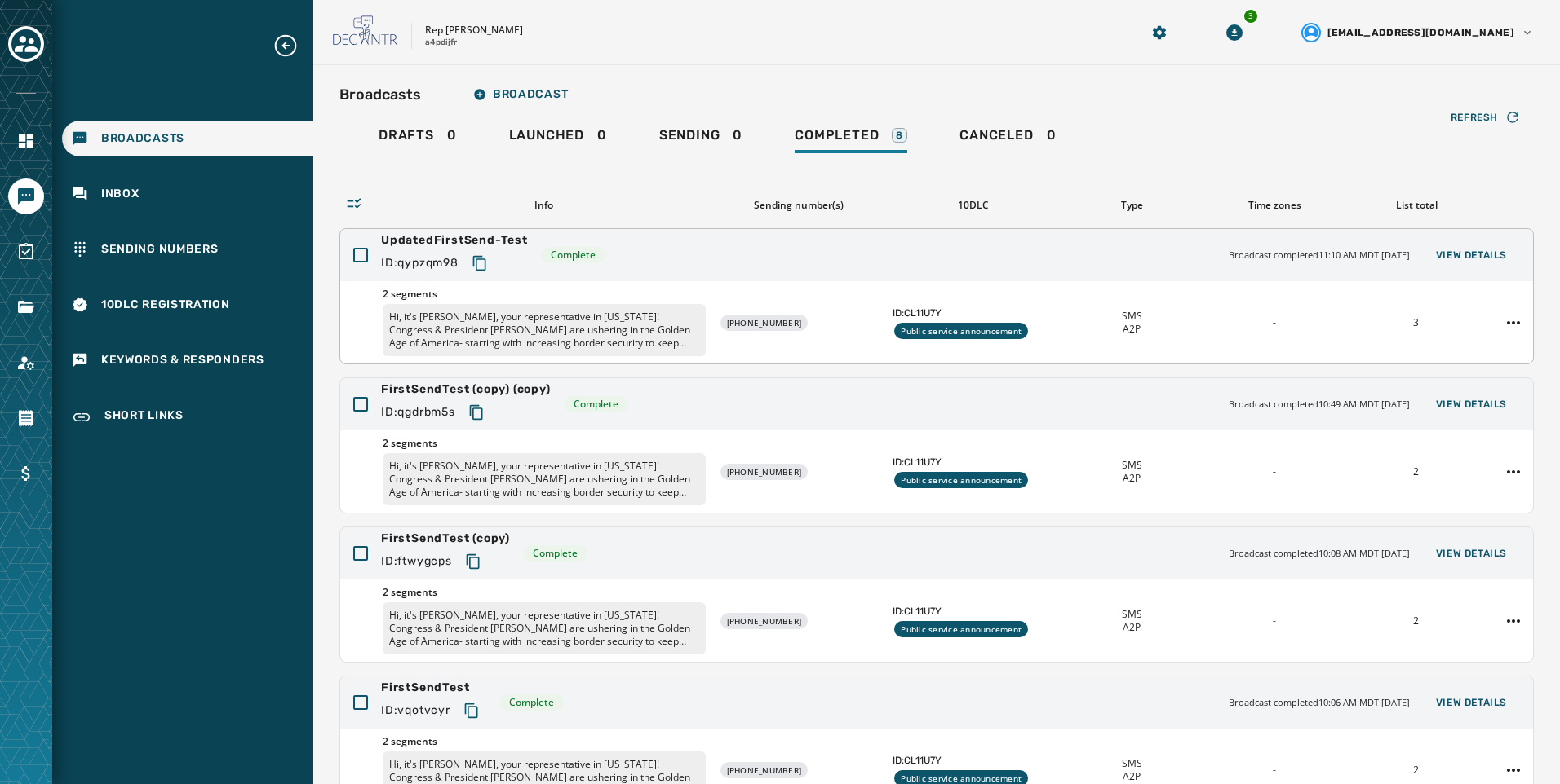
click at [638, 278] on div "UpdatedFirstSend-Test ID: qypzqm98 Complete Broadcast completed 11:10 AM MDT [D…" at bounding box center [936, 255] width 1193 height 52
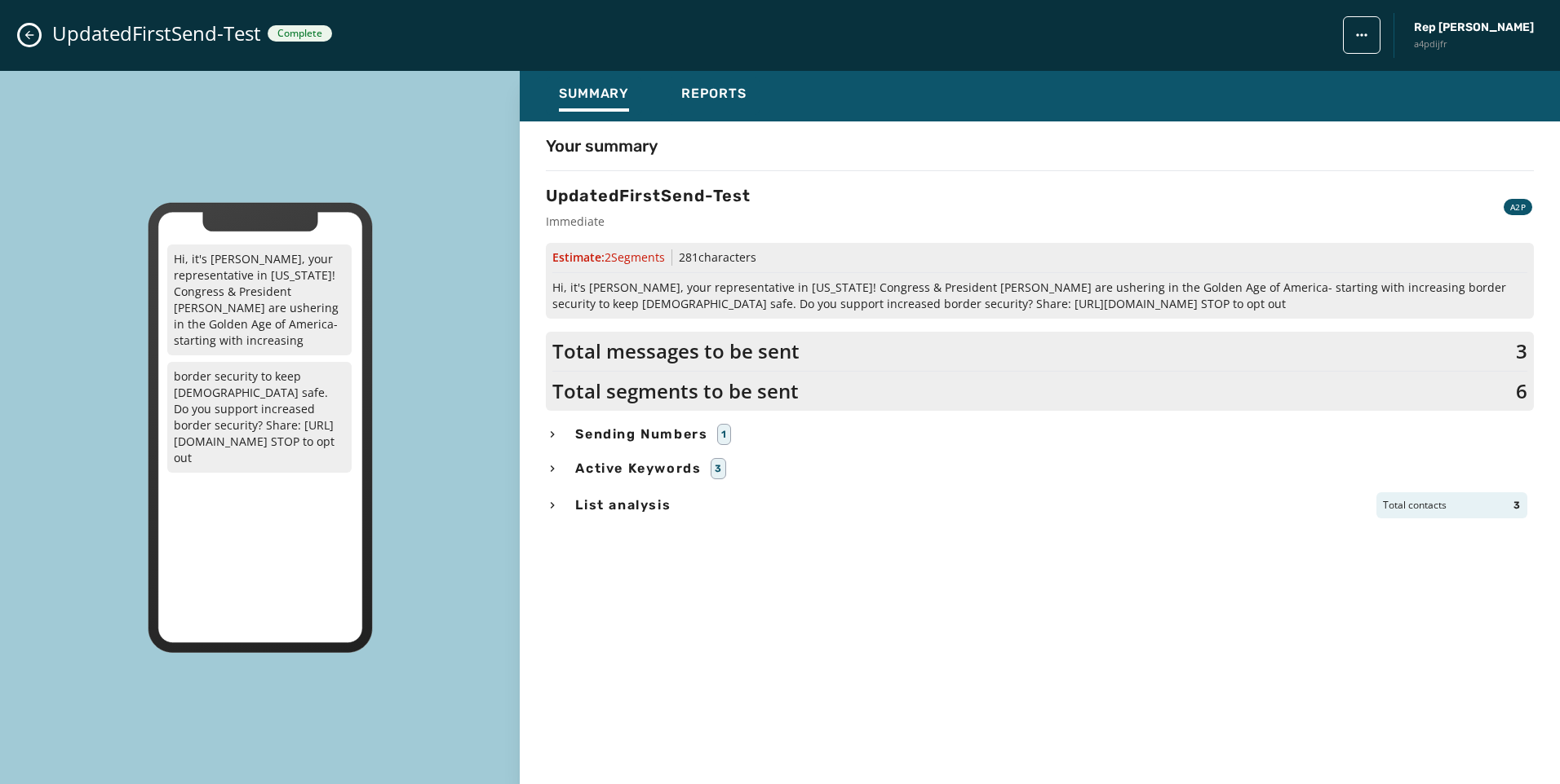
click at [26, 36] on icon "Close admin drawer" at bounding box center [30, 36] width 9 height 9
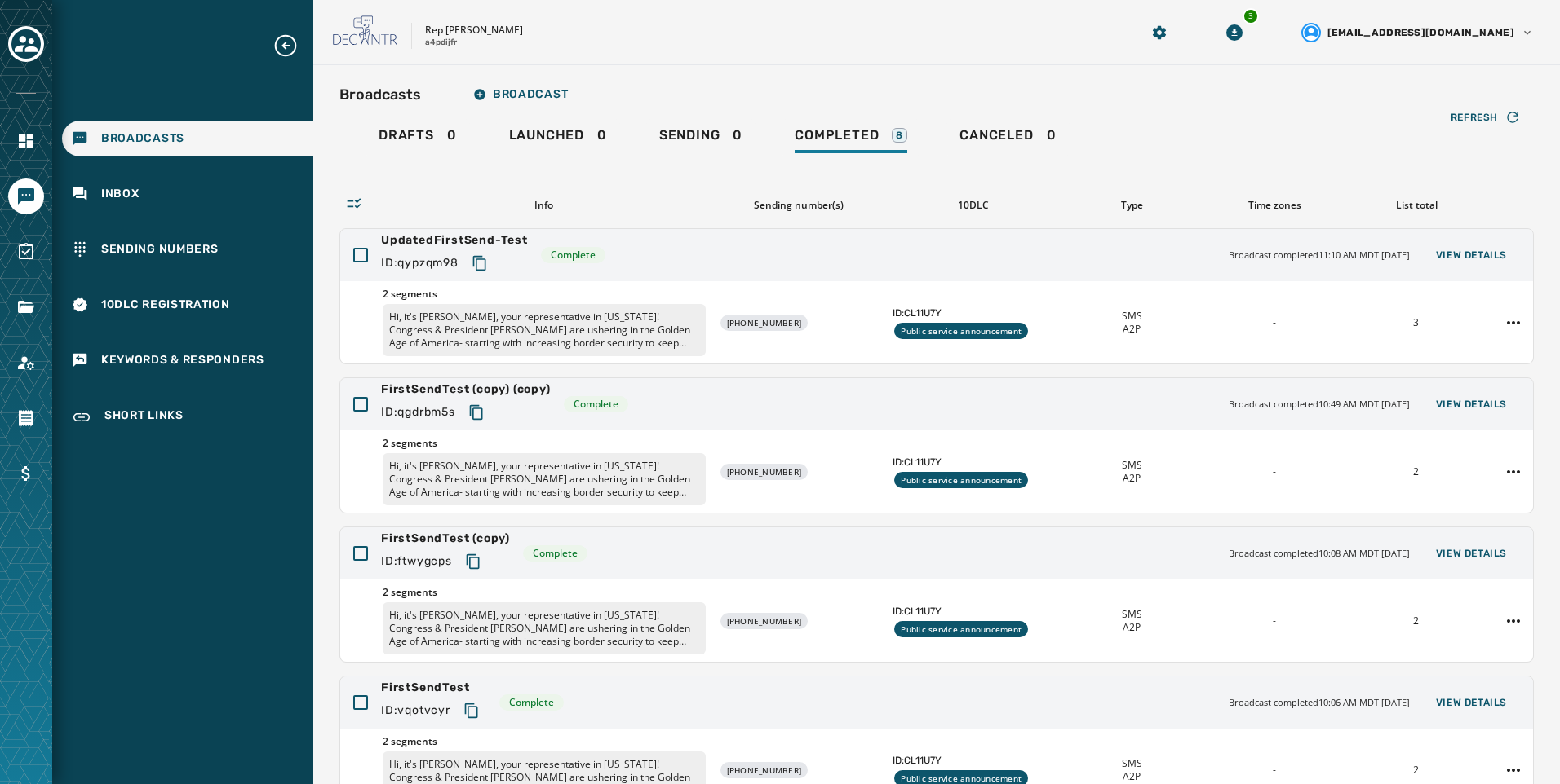
click at [47, 311] on div at bounding box center [26, 392] width 52 height 784
click at [22, 309] on icon "Navigate to Files" at bounding box center [26, 307] width 16 height 13
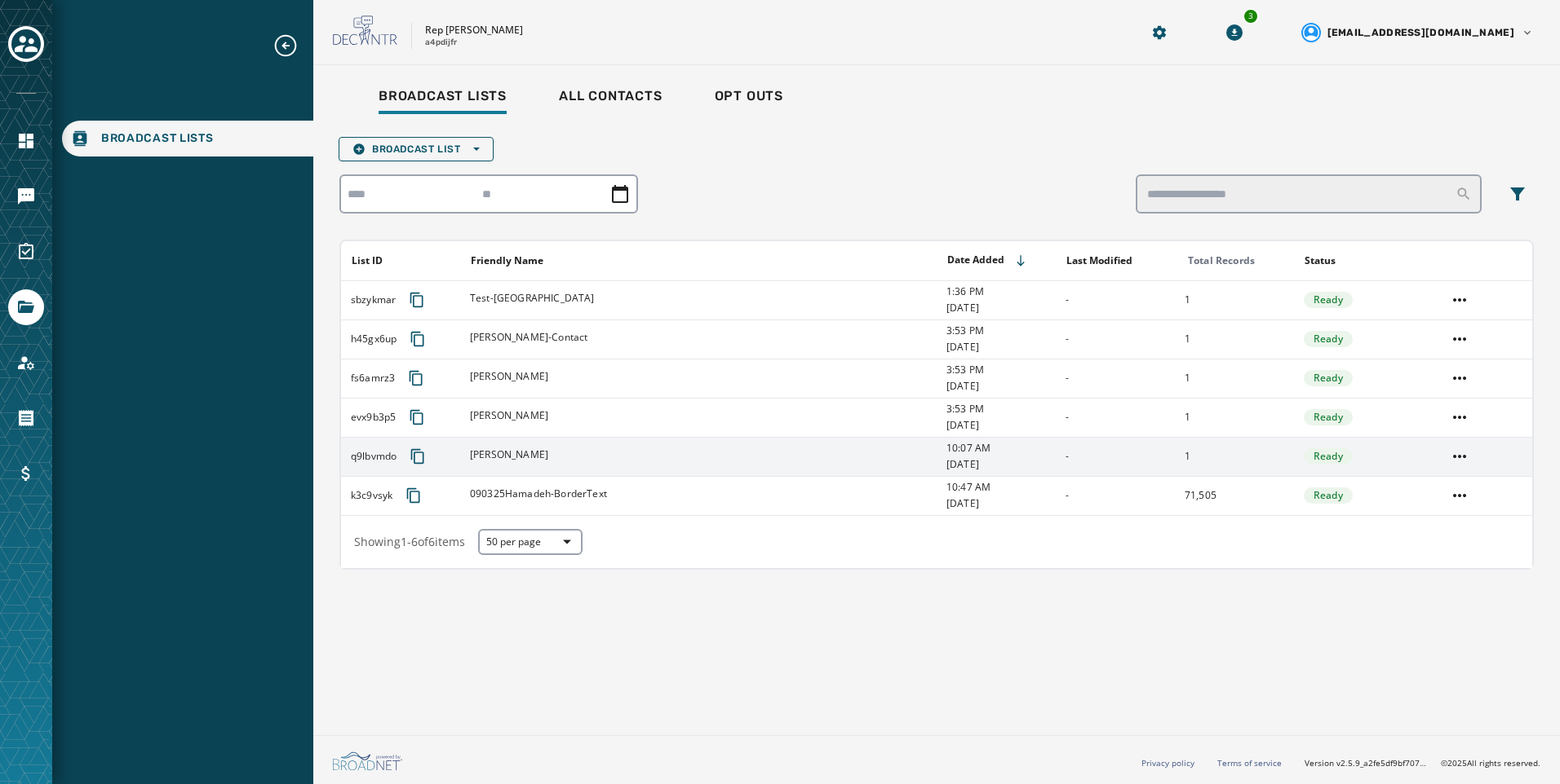
click at [867, 469] on td "[PERSON_NAME]" at bounding box center [698, 457] width 477 height 39
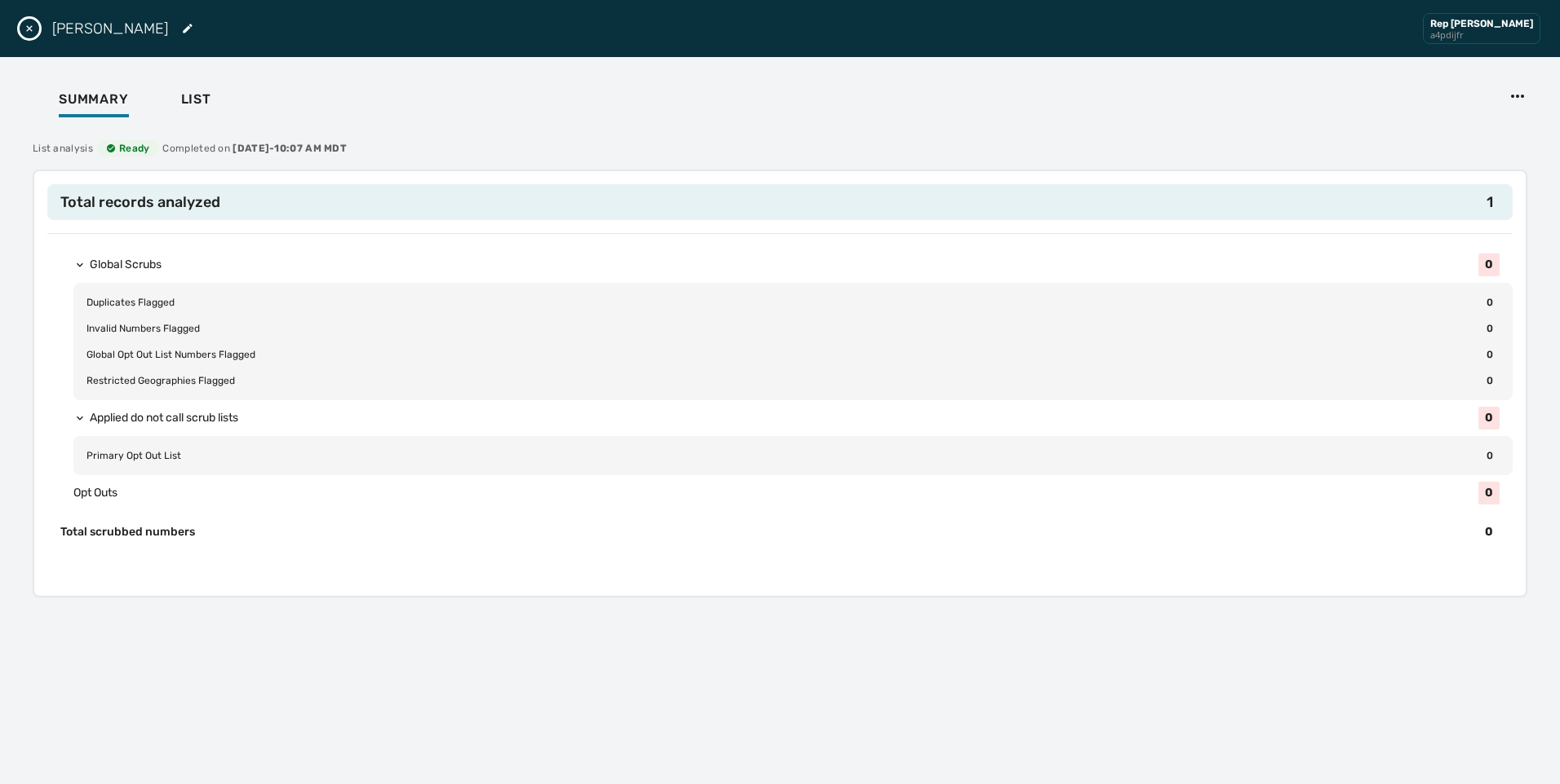
click at [182, 137] on div "List analysis Ready Completed on [DATE] 10:07 AM MDT Total records analyzed 1 G…" at bounding box center [780, 449] width 1521 height 644
click at [197, 97] on span "List" at bounding box center [197, 100] width 31 height 16
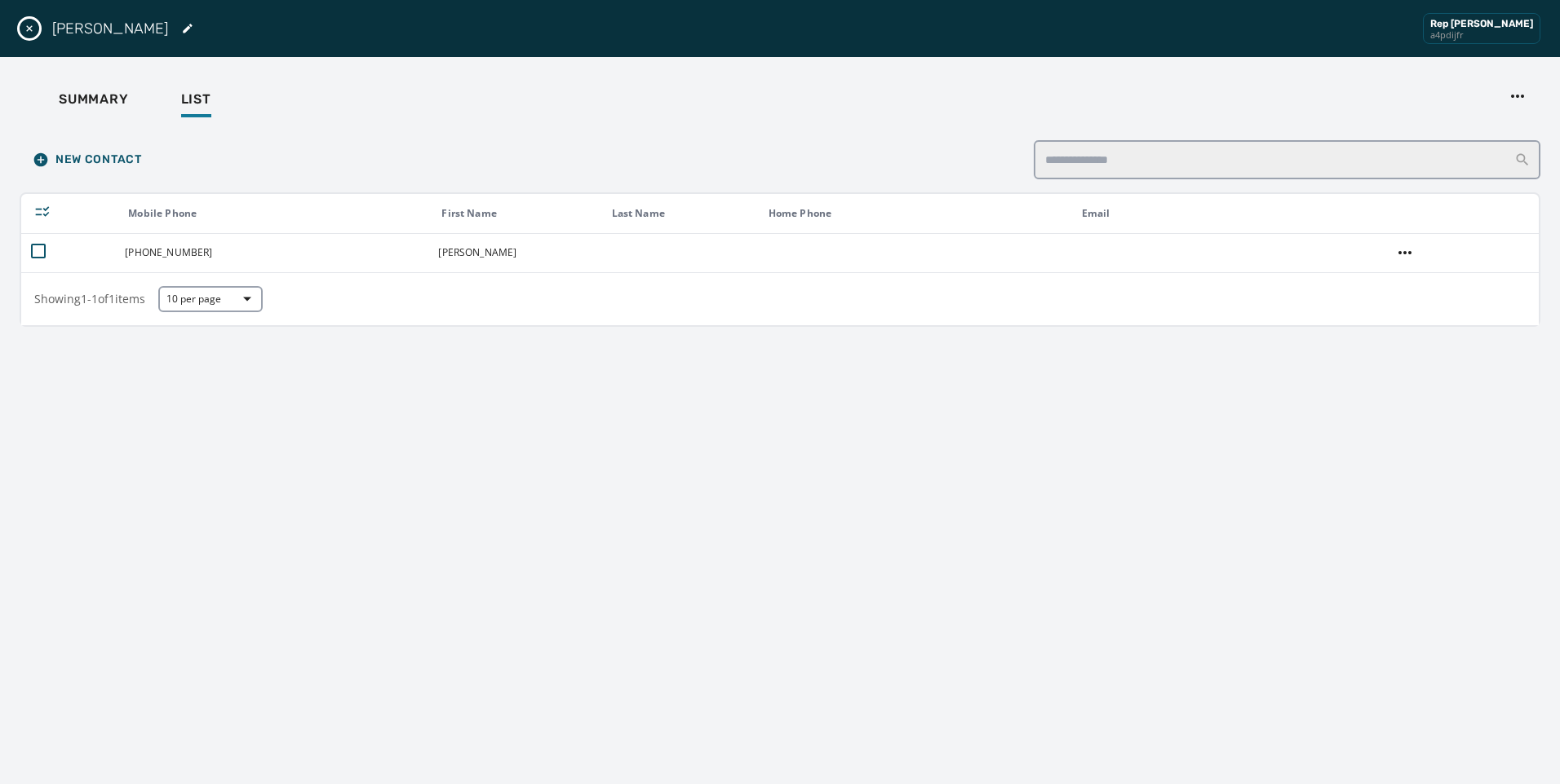
click at [29, 29] on icon "Close drawer" at bounding box center [29, 29] width 13 height 13
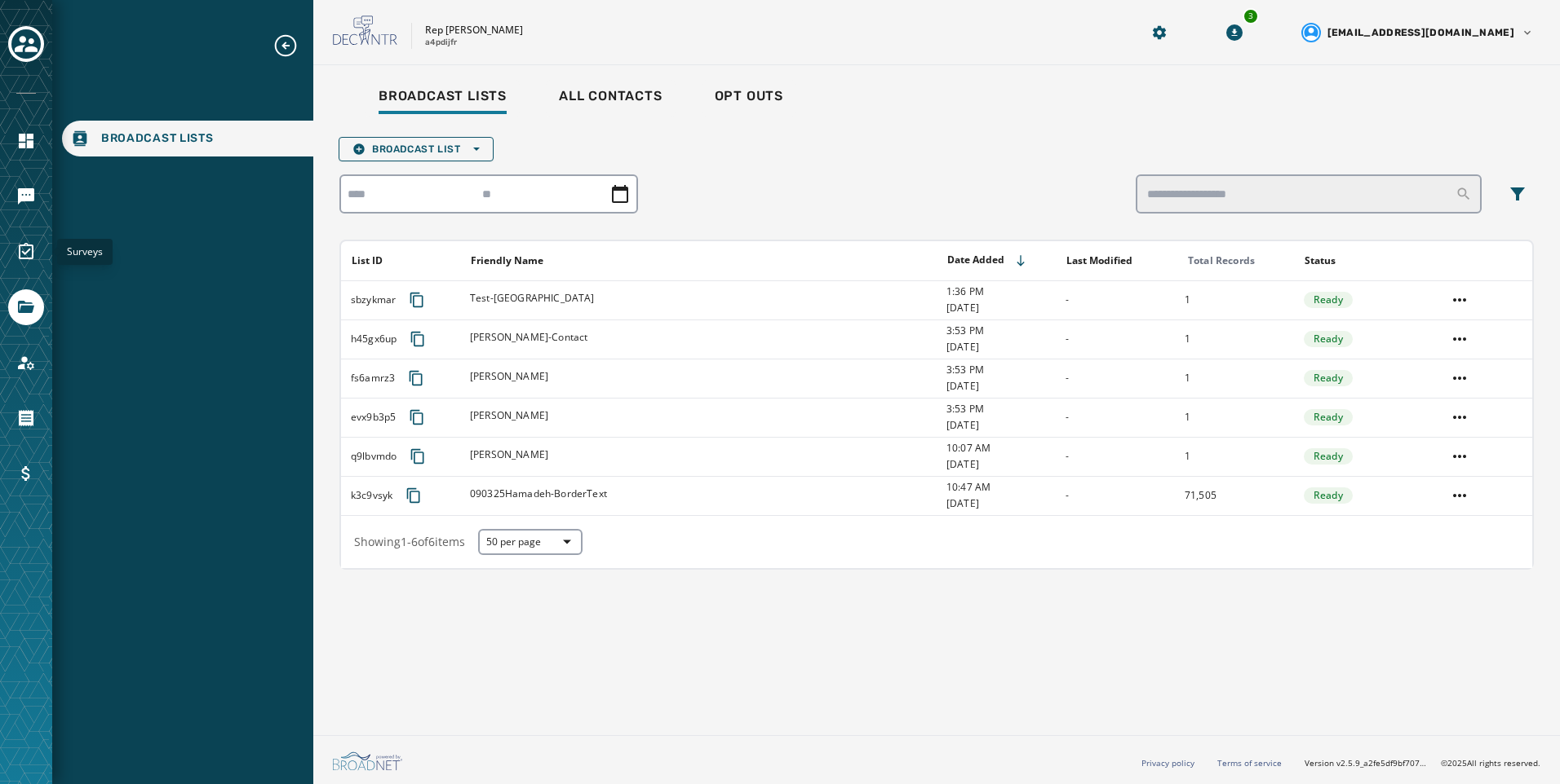
drag, startPoint x: 31, startPoint y: 240, endPoint x: 495, endPoint y: 351, distance: 477.1
click at [31, 240] on link "Navigate to Surveys" at bounding box center [26, 252] width 36 height 36
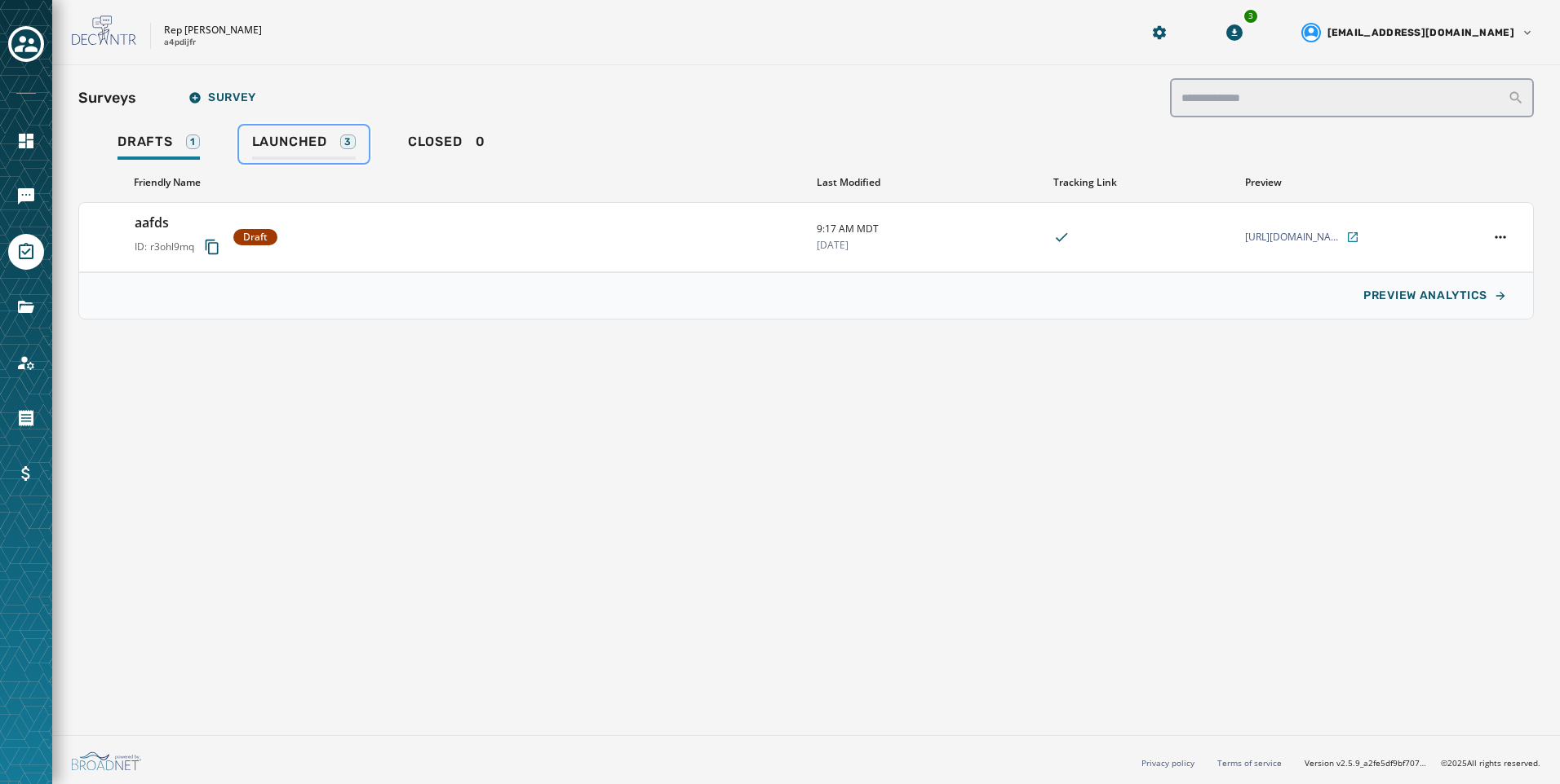
click at [319, 152] on div "Launched 3" at bounding box center [303, 146] width 103 height 26
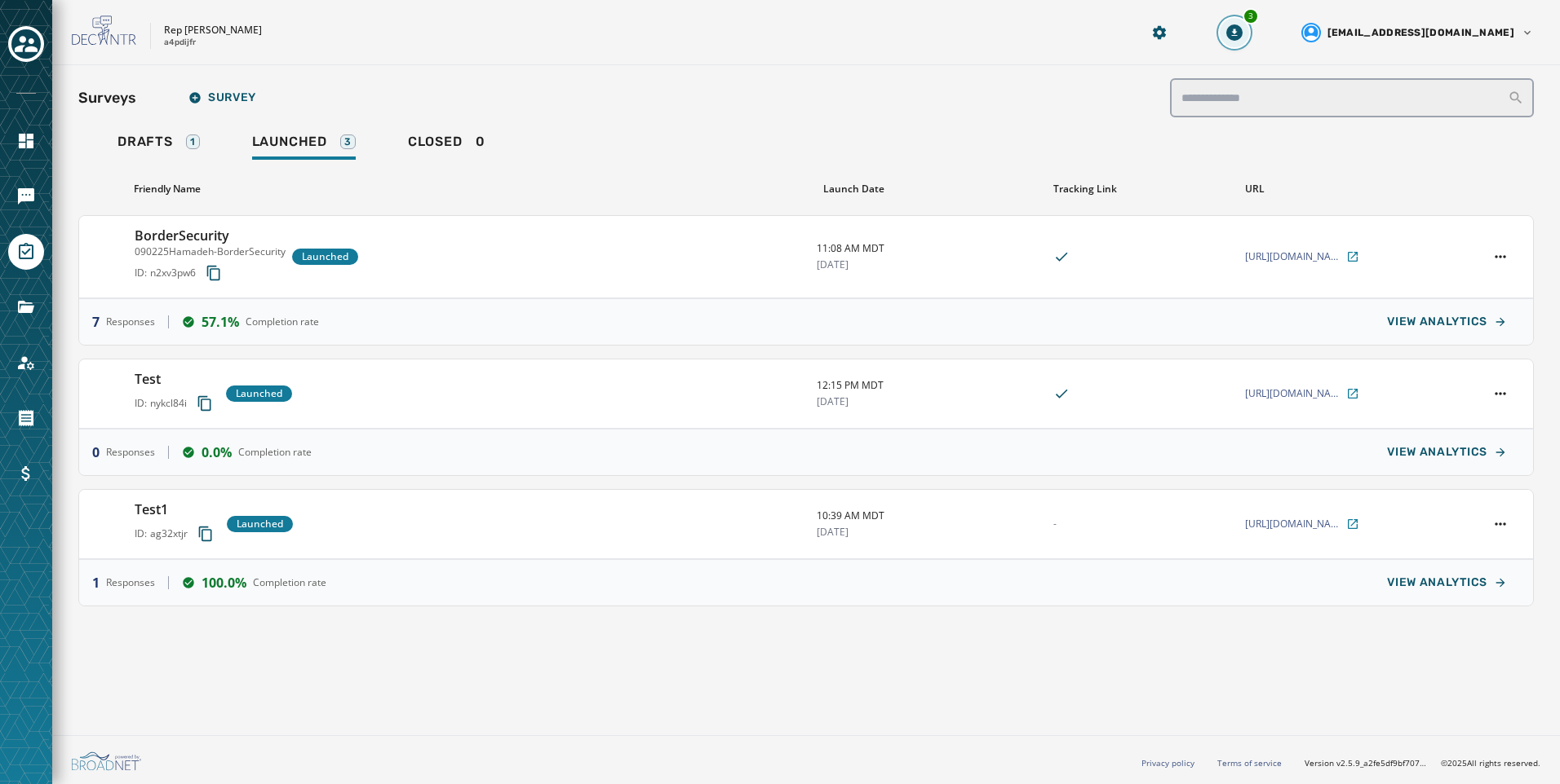
click at [1249, 23] on button "3" at bounding box center [1234, 32] width 30 height 30
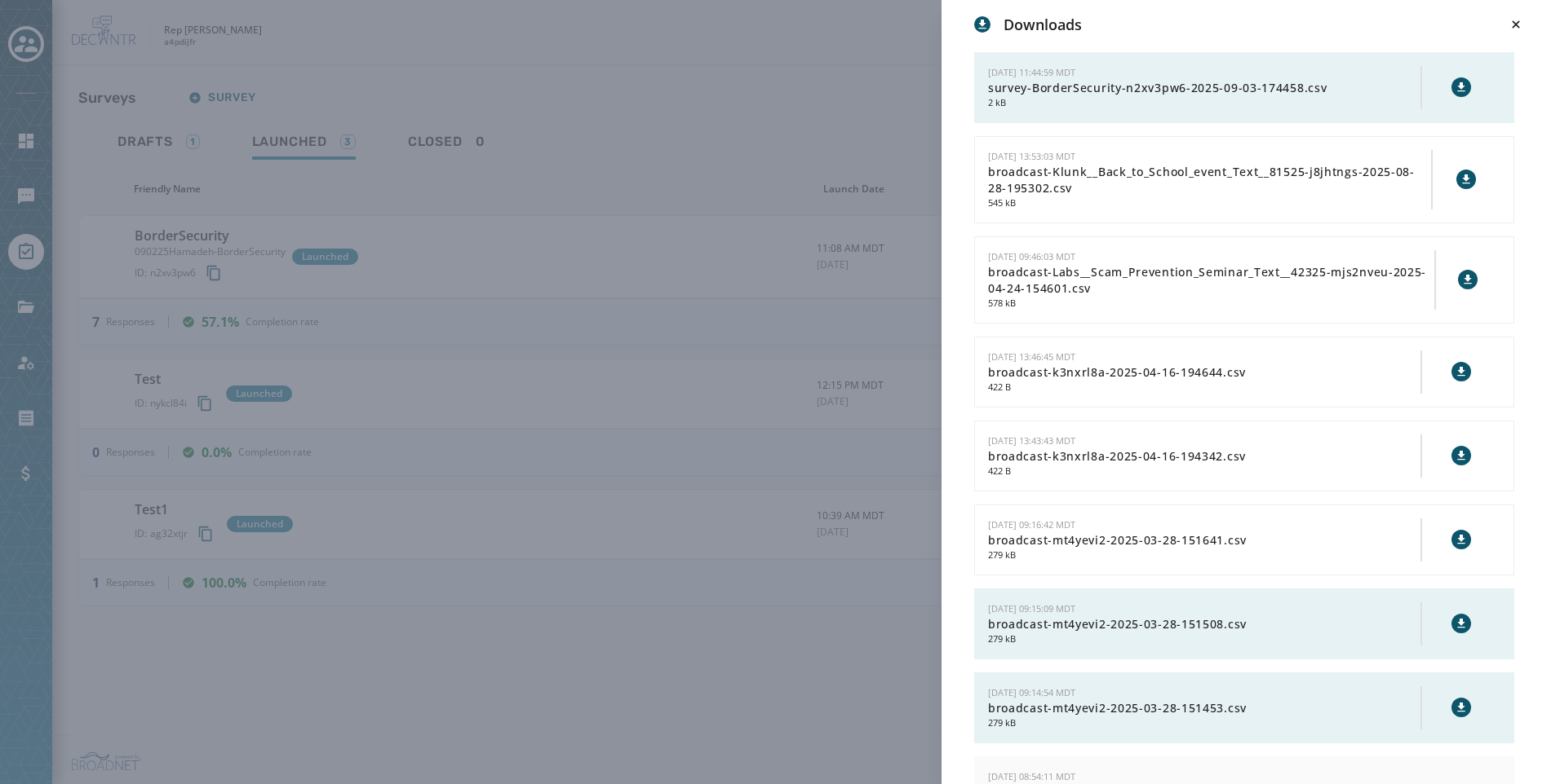
click at [766, 109] on div "Downloads [DATE] 11:44:59 MDT survey-BorderSecurity-n2xv3pw6-2025-09-03-174458.…" at bounding box center [780, 392] width 1560 height 784
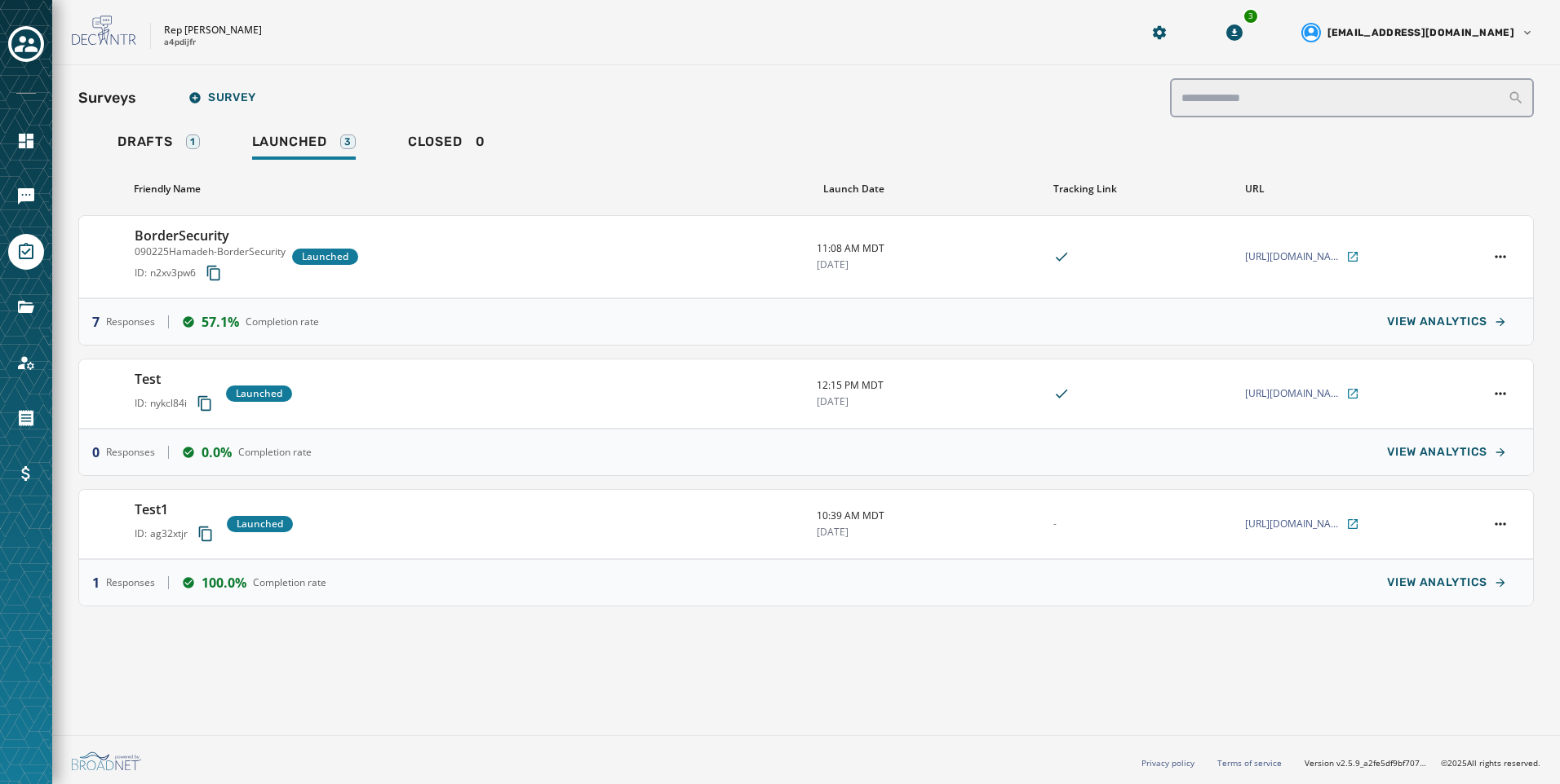
click at [457, 302] on div "7 Responses 57.1% Completion rate VIEW ANALYTICS" at bounding box center [806, 322] width 1454 height 47
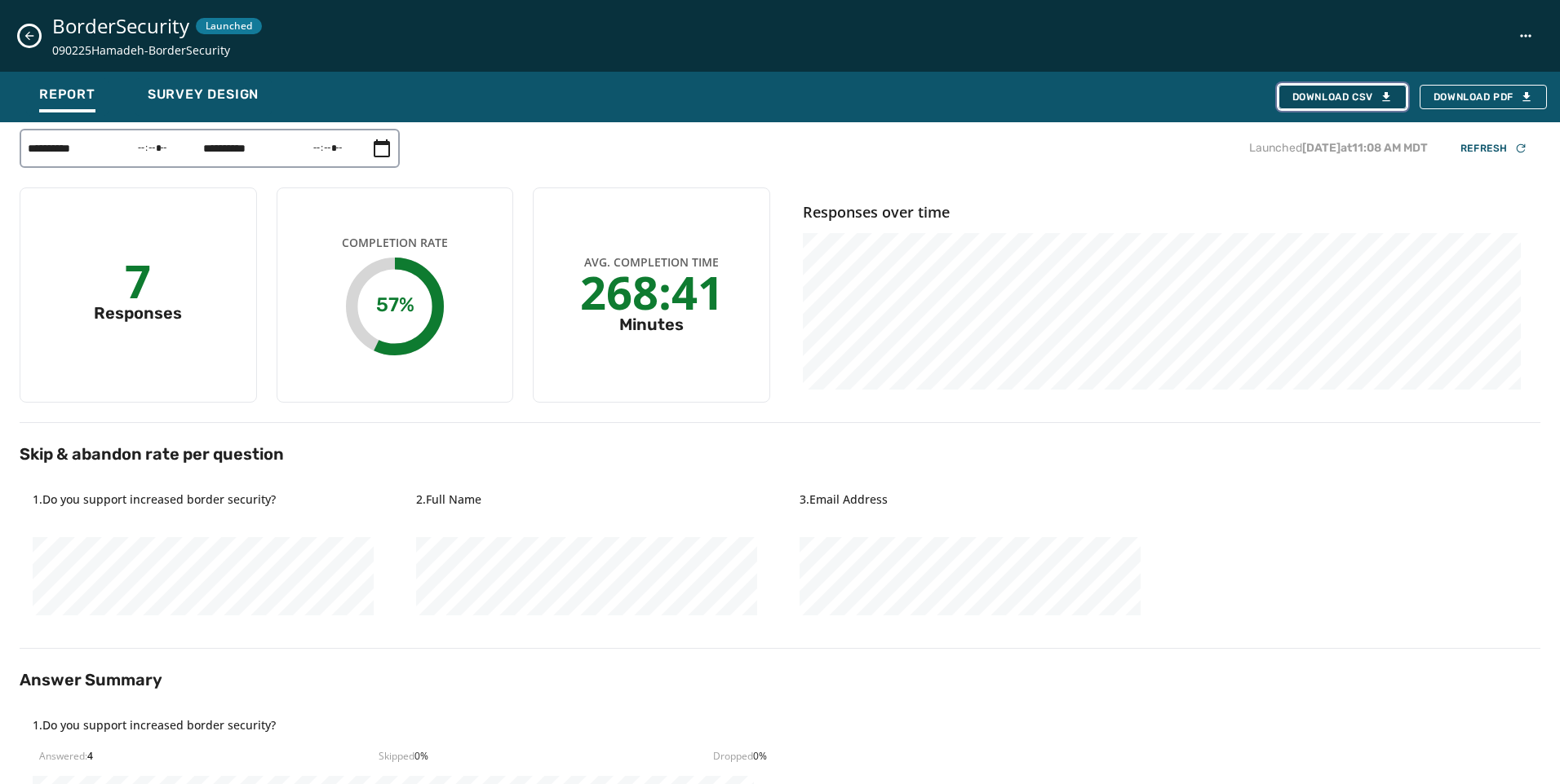
click at [1326, 85] on button "Download CSV" at bounding box center [1342, 97] width 128 height 24
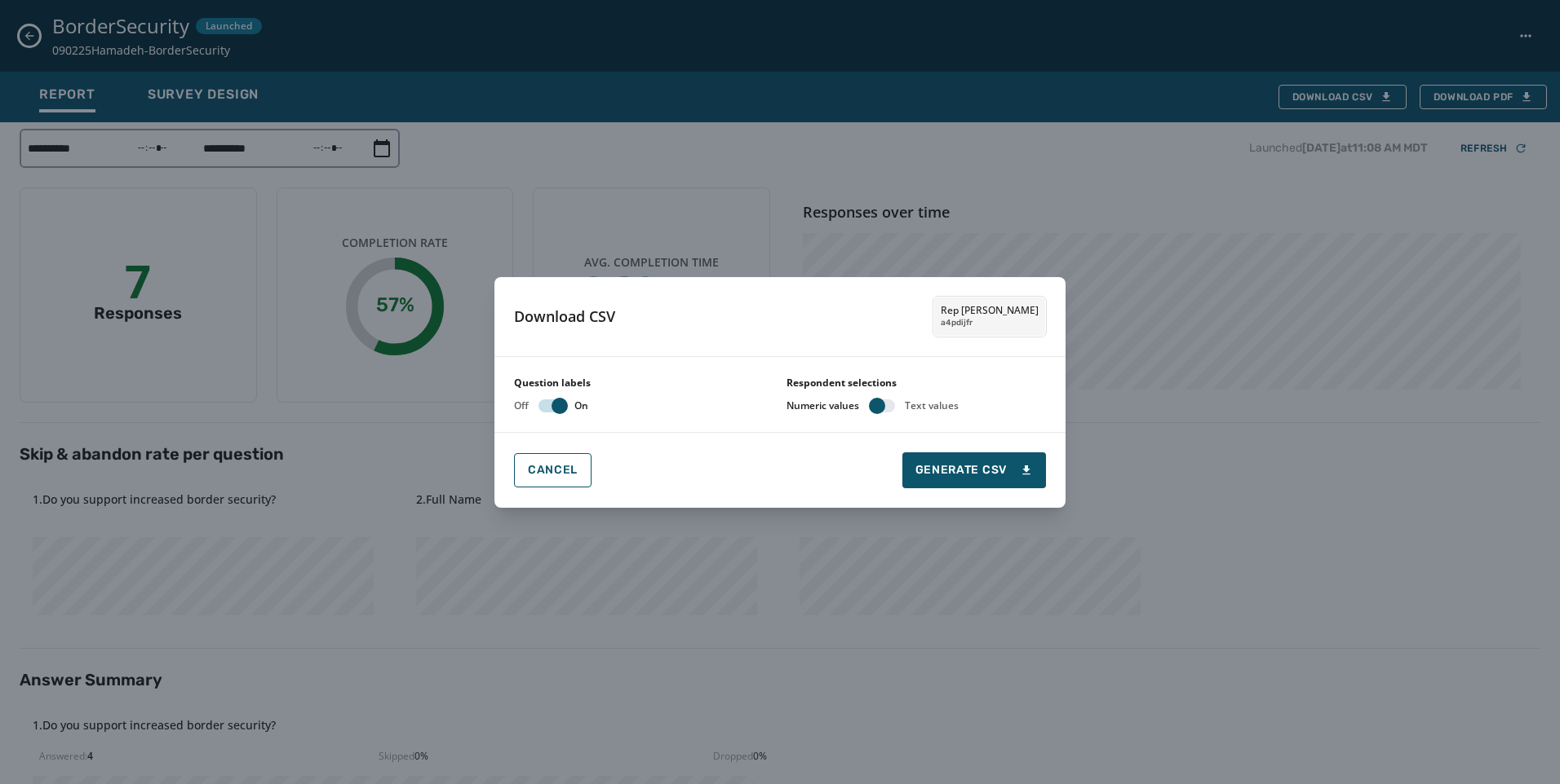
click at [892, 413] on div "Question labels Off On Respondent selections Numeric values Text values" at bounding box center [780, 395] width 571 height 75
click at [888, 409] on button "button" at bounding box center [881, 405] width 26 height 13
click at [915, 471] on button "Generate CSV" at bounding box center [974, 470] width 144 height 36
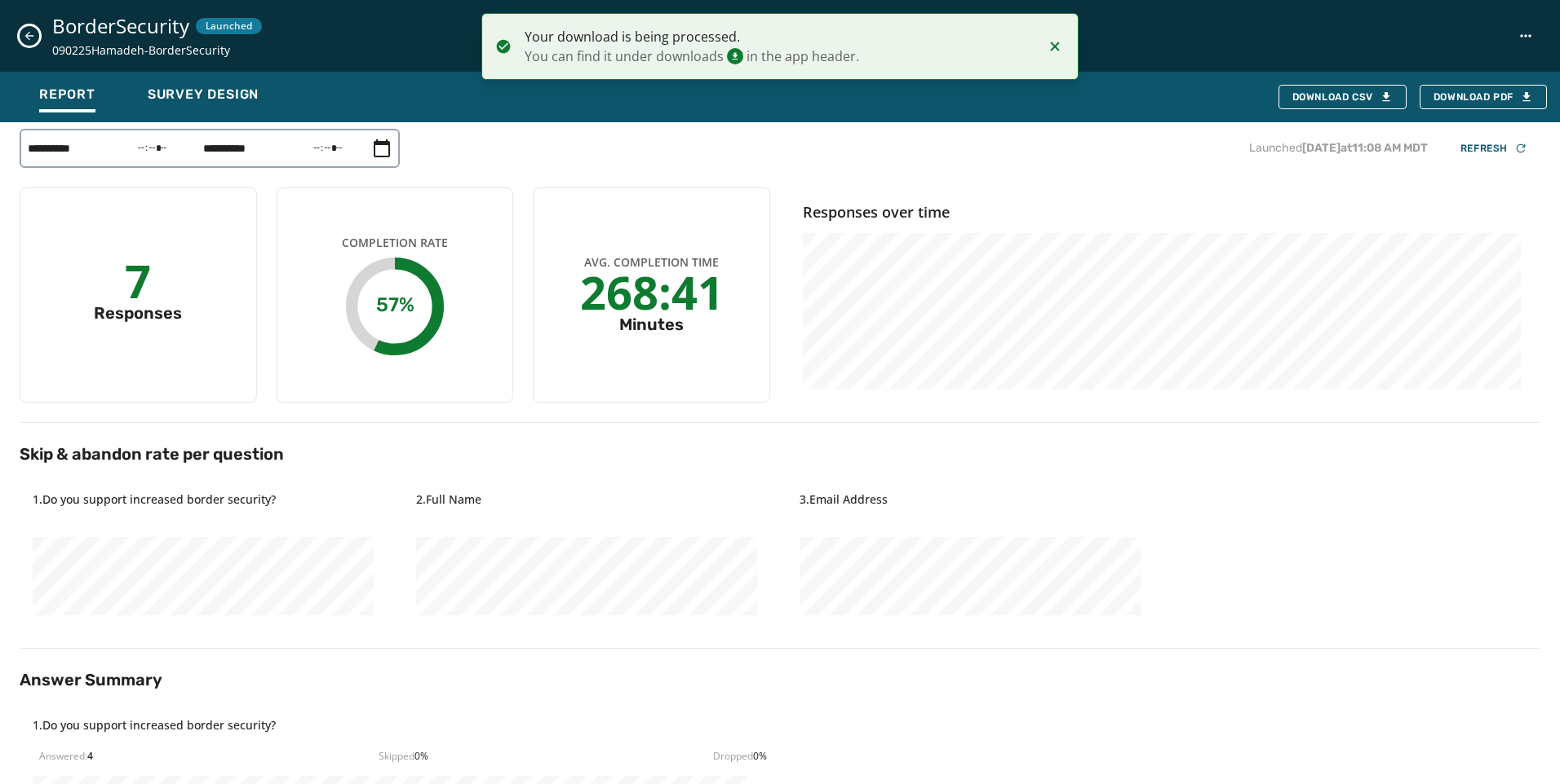
click at [26, 37] on icon "Close survey details drawer" at bounding box center [30, 36] width 9 height 9
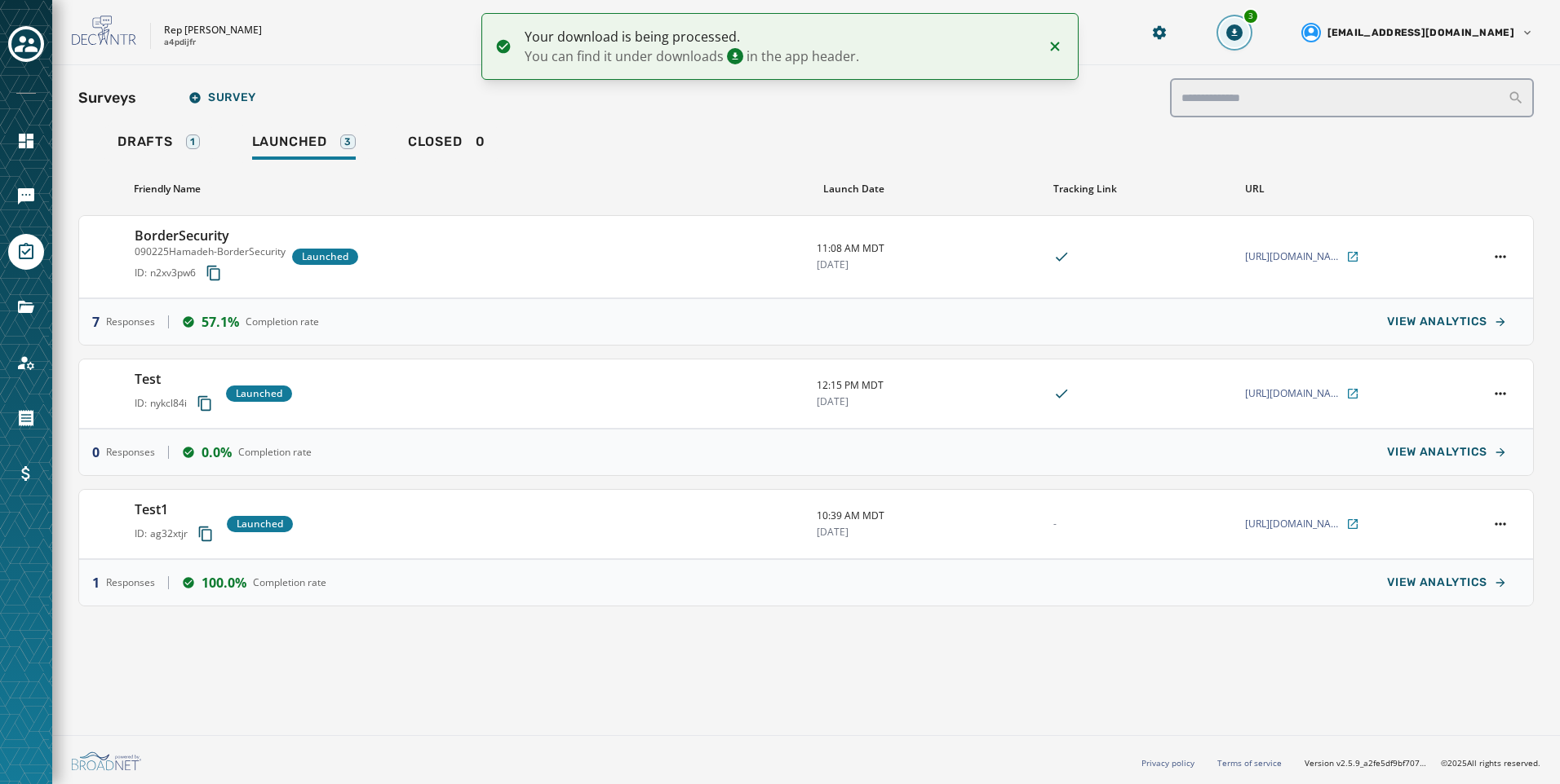
click at [1249, 26] on button "3" at bounding box center [1234, 32] width 30 height 30
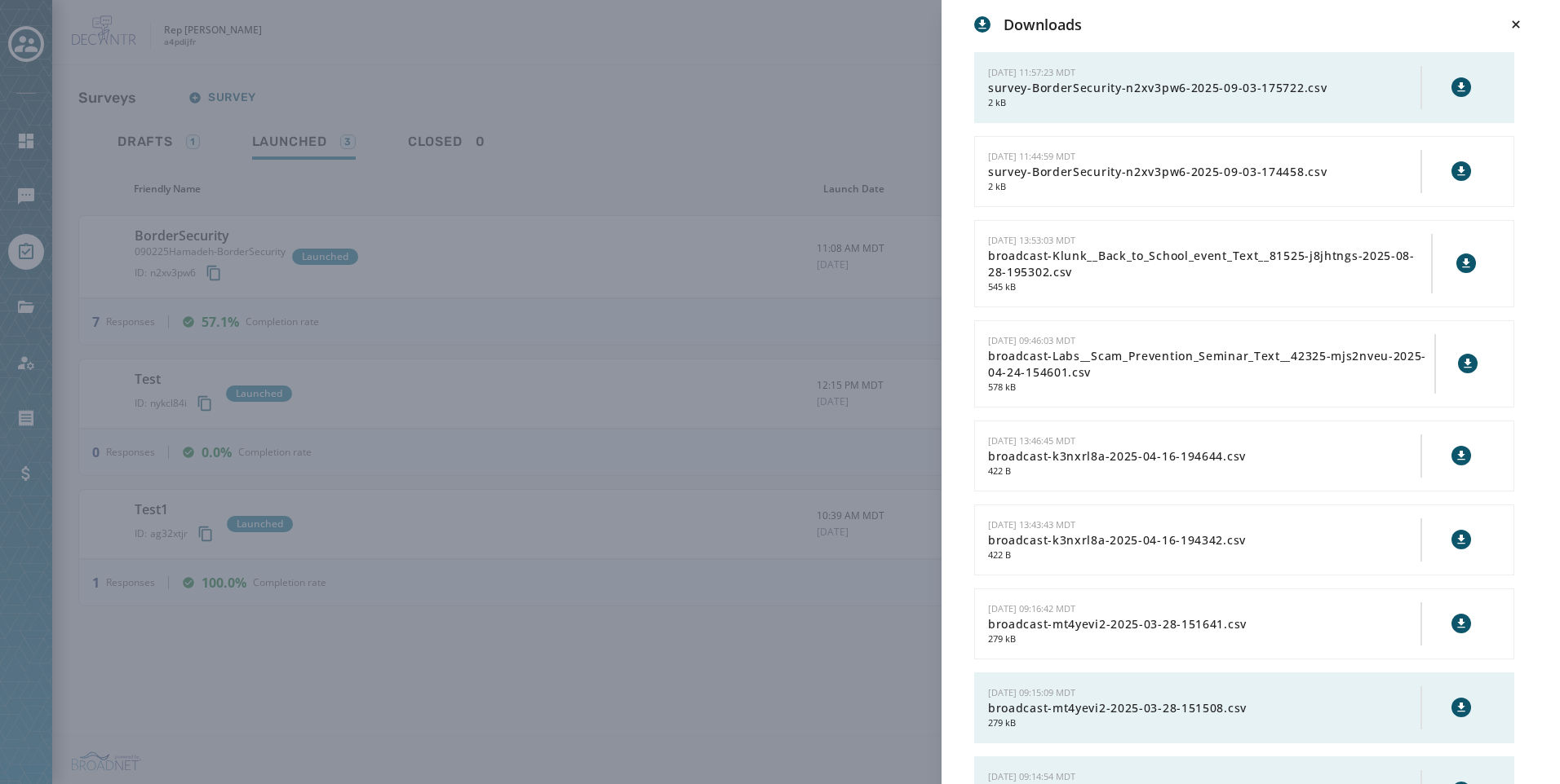
click at [1455, 90] on icon at bounding box center [1461, 87] width 13 height 13
drag, startPoint x: 759, startPoint y: 126, endPoint x: 767, endPoint y: 125, distance: 8.1
click at [759, 126] on div "Downloads [DATE] 11:57:23 MDT survey-BorderSecurity-n2xv3pw6-2025-09-03-175722.…" at bounding box center [780, 392] width 1560 height 784
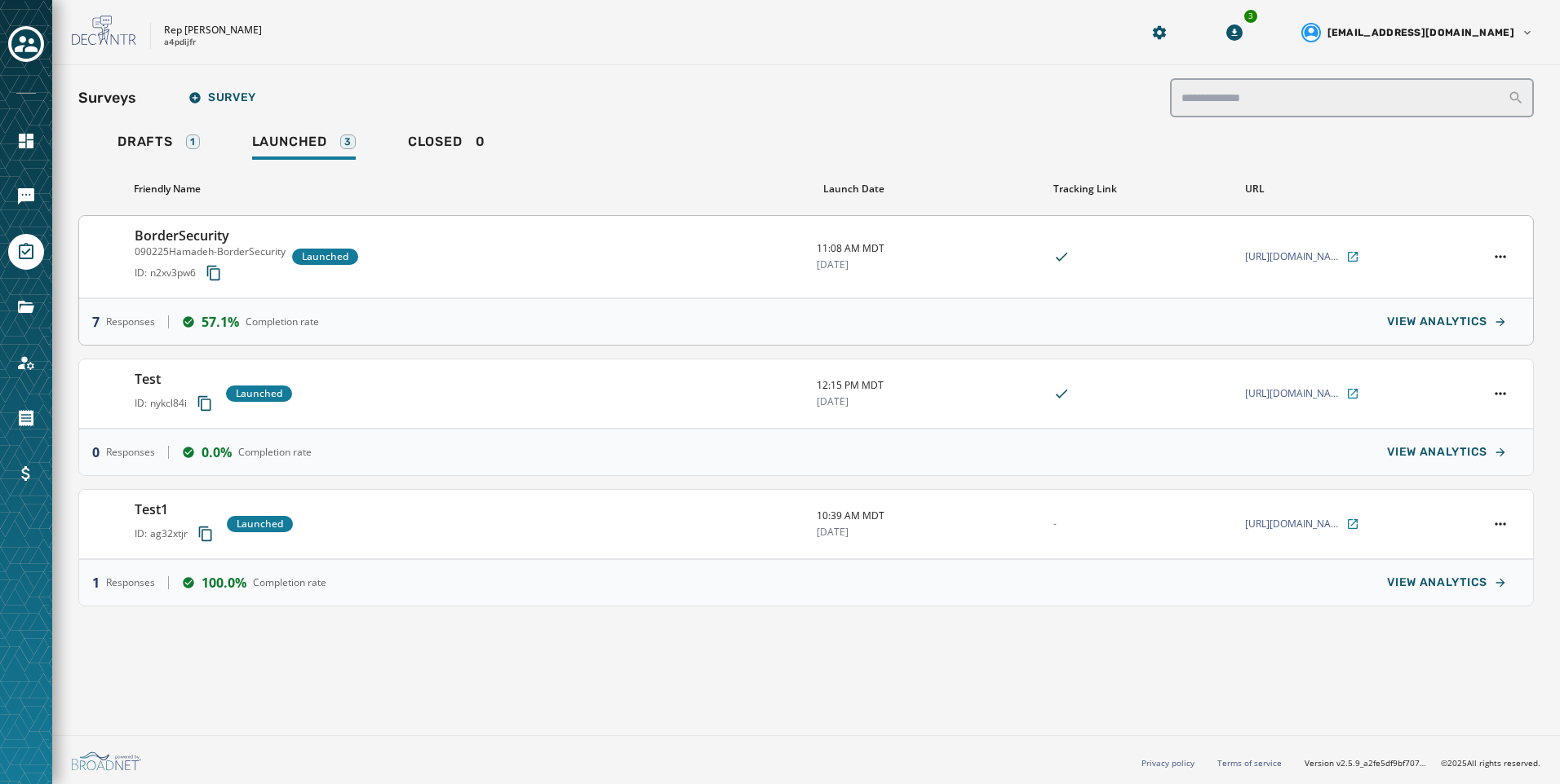
click at [891, 281] on div "BorderSecurity 090225Hamadeh-BorderSecurity ID: n2xv3pw6 Launched 11:08 AM MDT …" at bounding box center [806, 257] width 1454 height 83
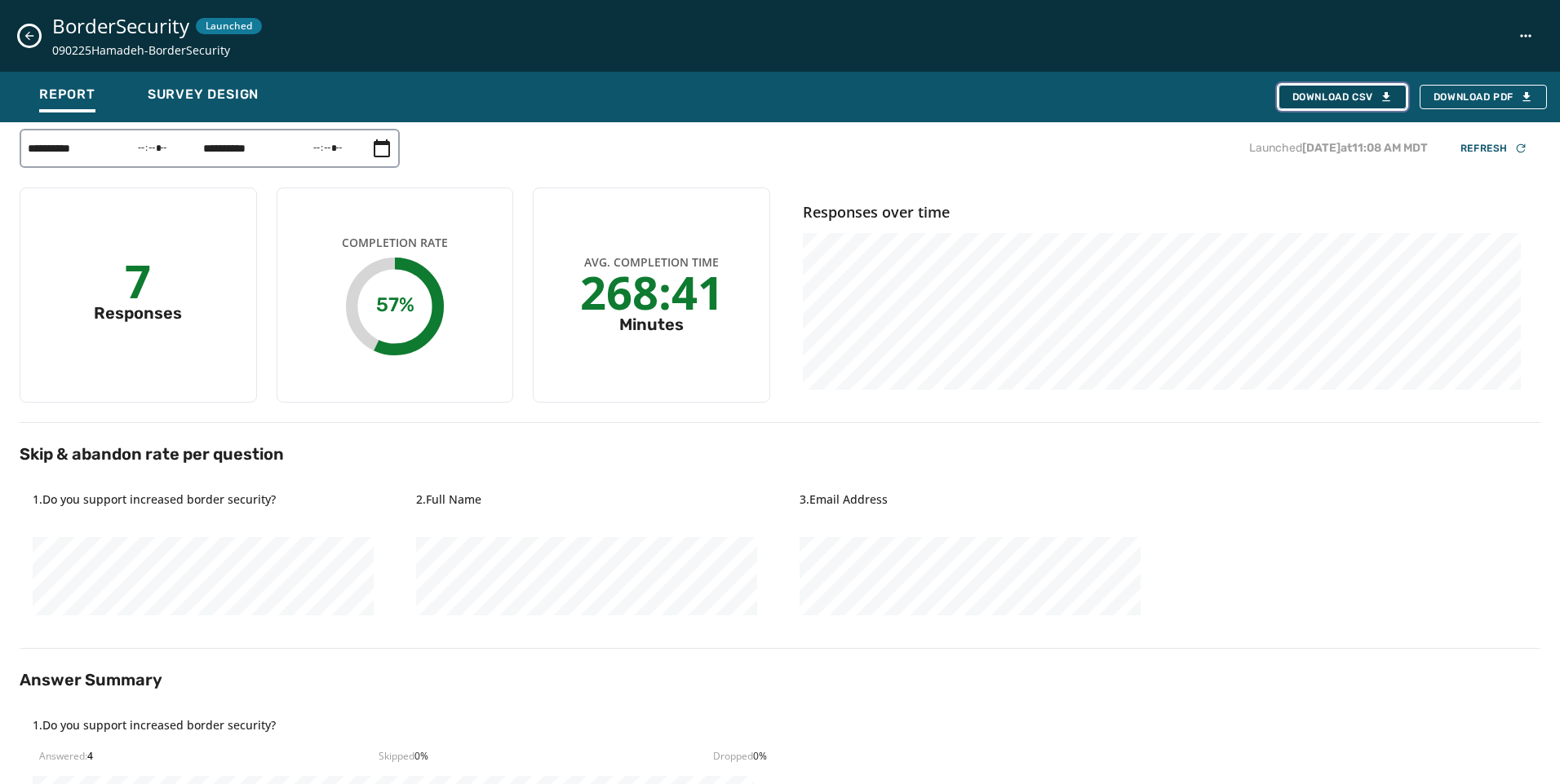
click at [1373, 94] on div "Download CSV" at bounding box center [1343, 97] width 101 height 13
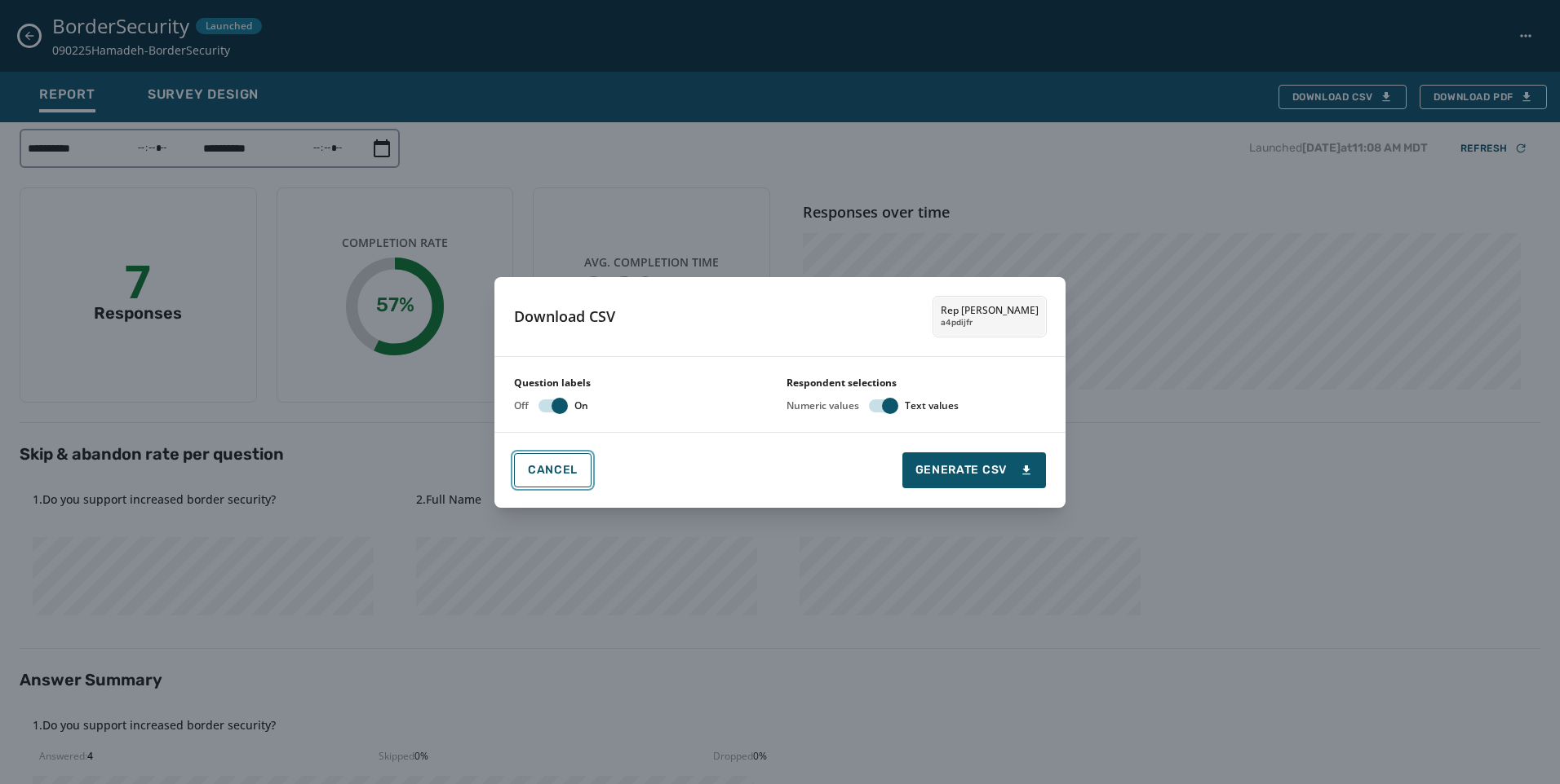
click at [542, 477] on button "Cancel" at bounding box center [553, 470] width 77 height 34
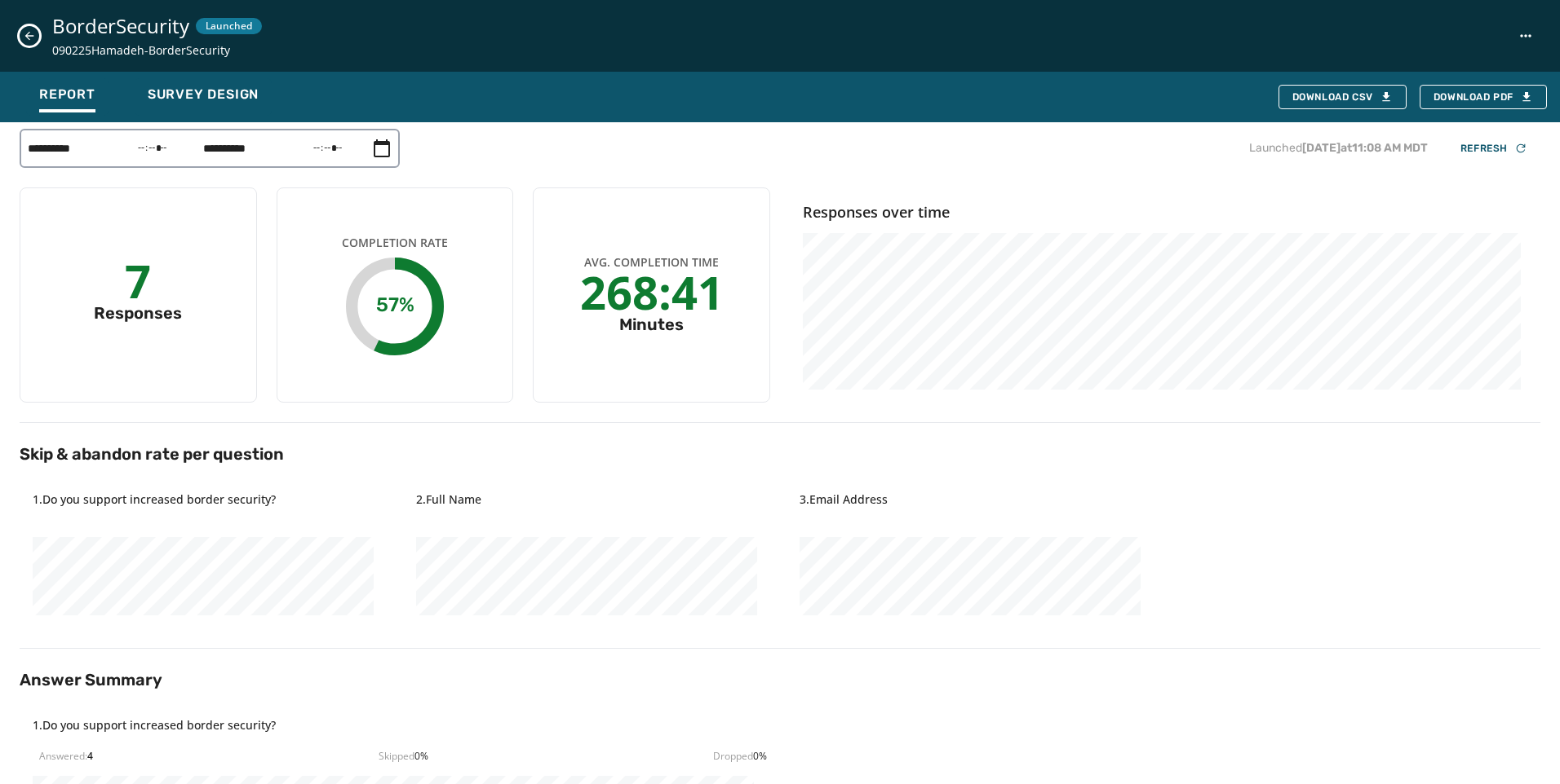
click at [32, 34] on icon "Close survey details drawer" at bounding box center [29, 36] width 13 height 13
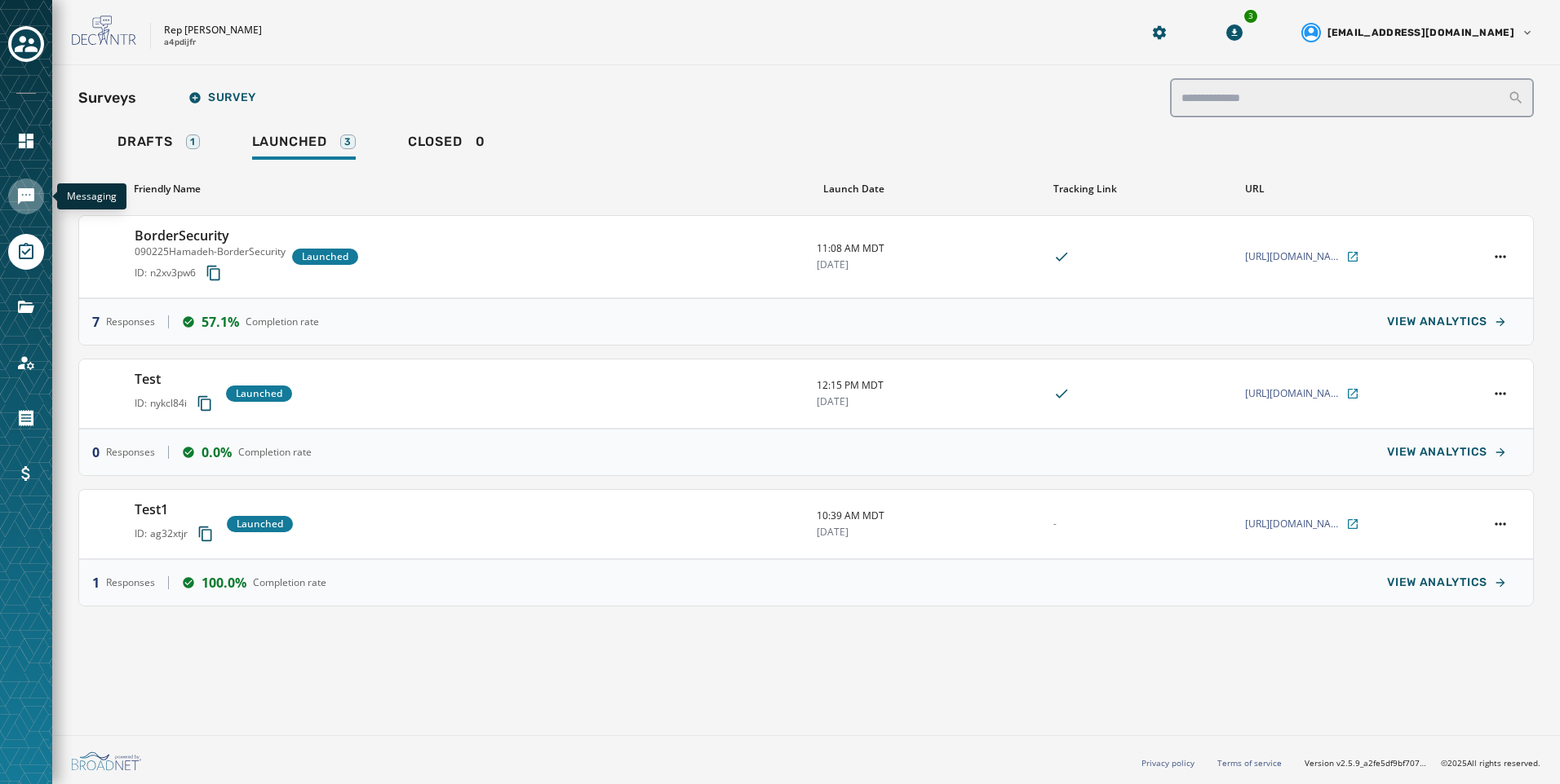
click at [24, 186] on link "Navigate to Messaging" at bounding box center [26, 196] width 36 height 36
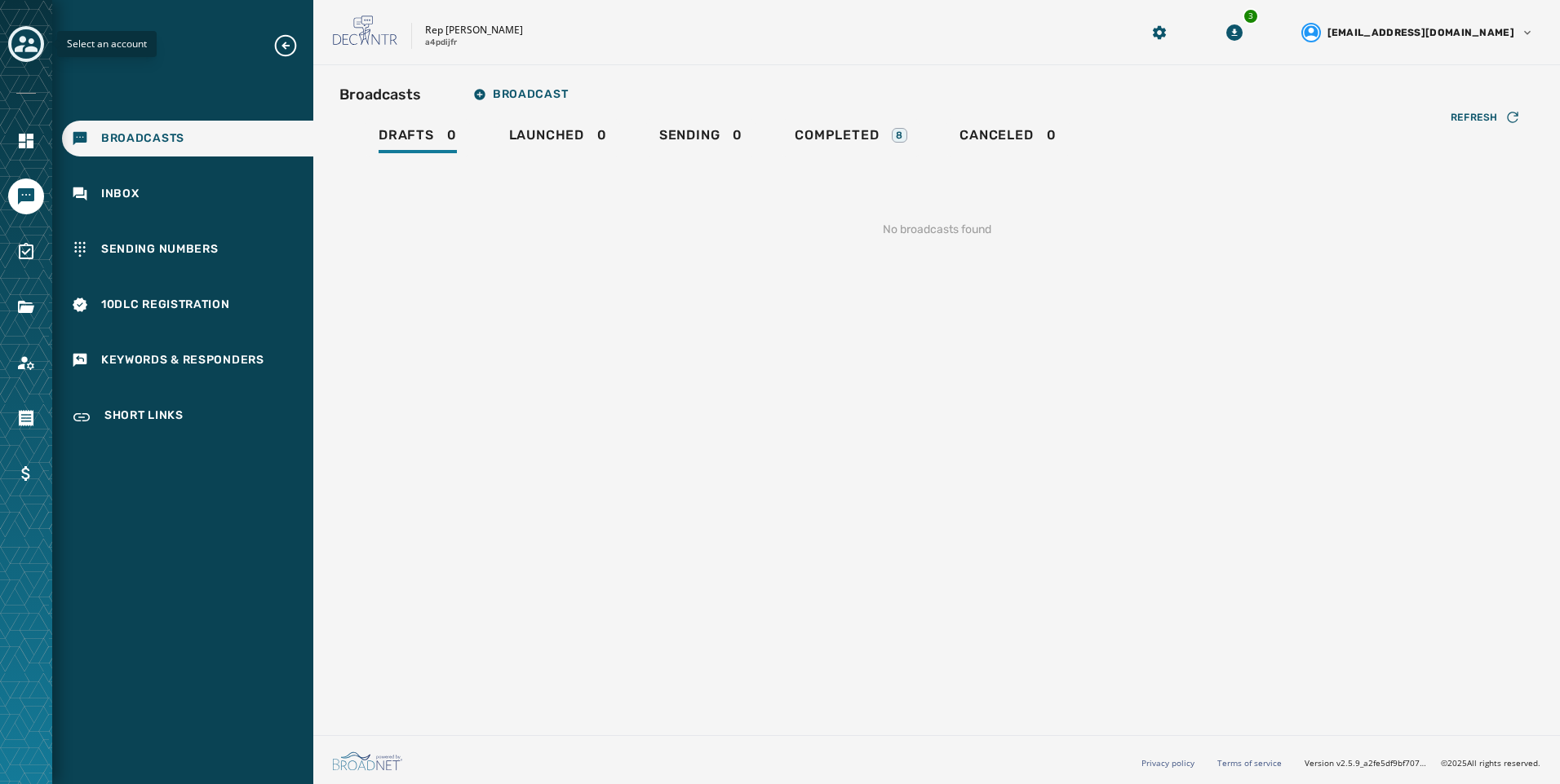
click at [39, 44] on div "Toggle account select drawer" at bounding box center [26, 44] width 30 height 30
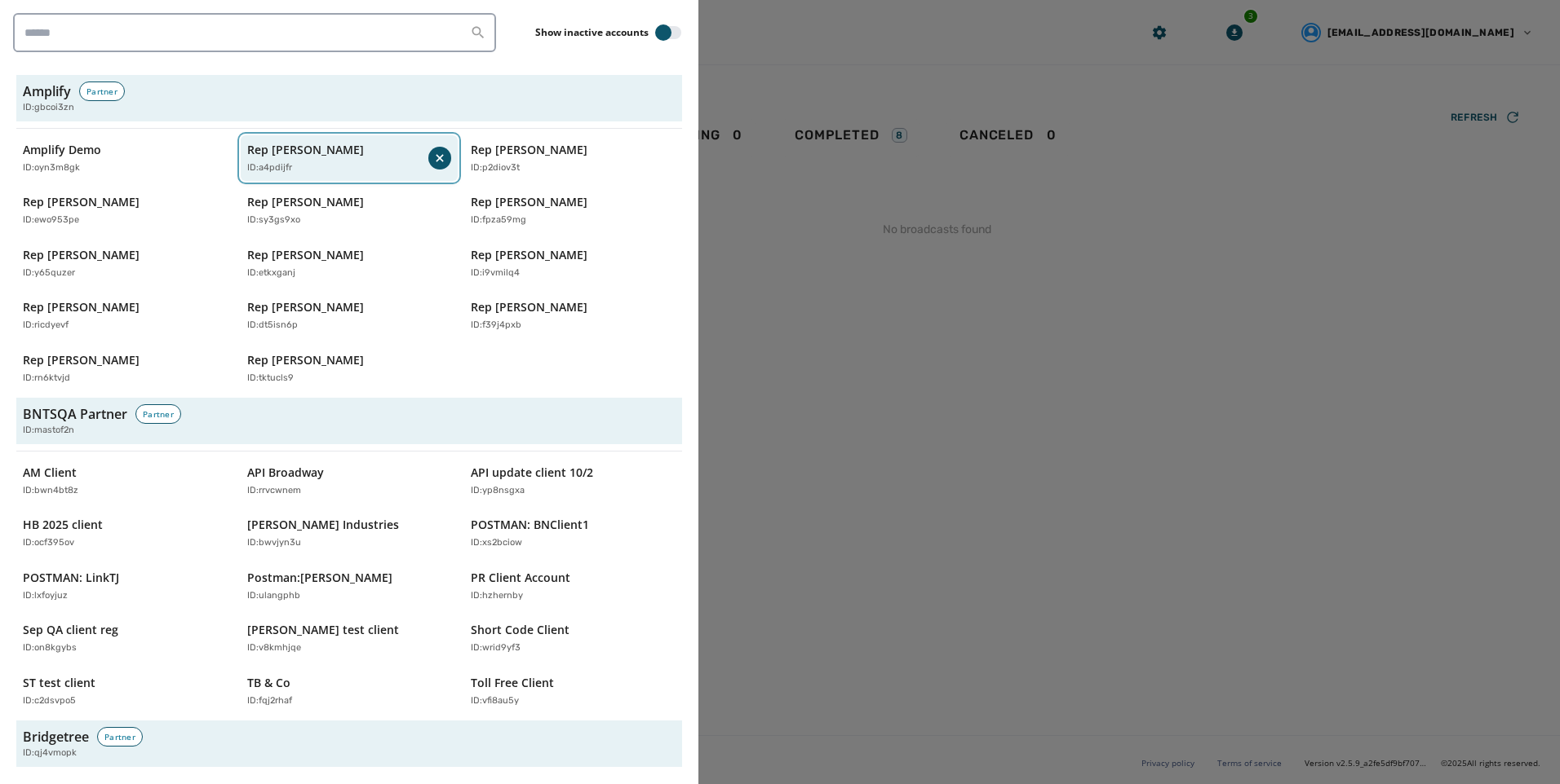
click at [369, 160] on div "Rep [PERSON_NAME] ID: a4pdijfr" at bounding box center [337, 158] width 182 height 33
click at [336, 161] on div "ID: a4pdijfr" at bounding box center [341, 168] width 188 height 13
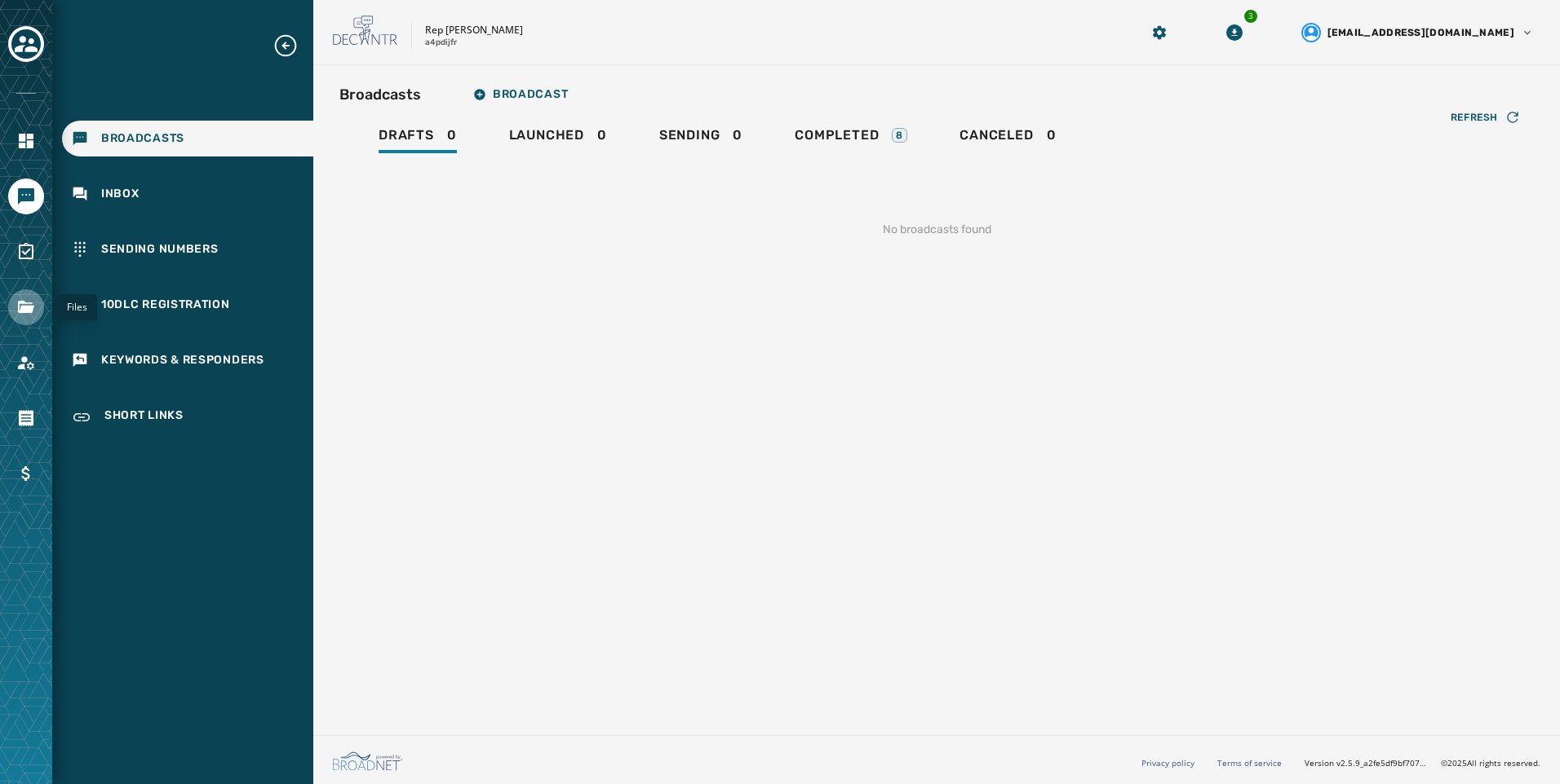
click at [17, 301] on icon "Navigate to Files" at bounding box center [26, 308] width 20 height 20
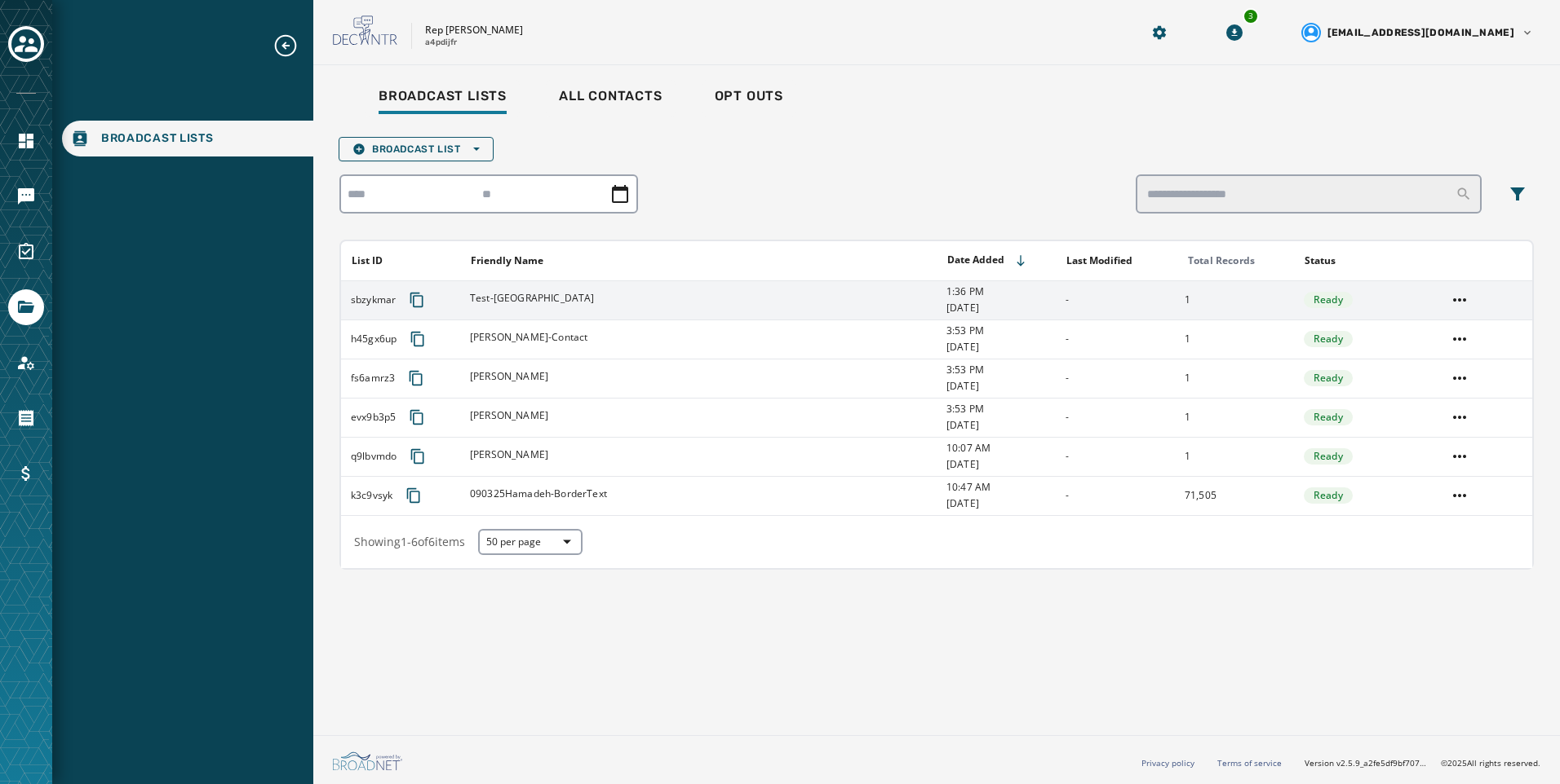
click at [1277, 304] on td "1" at bounding box center [1234, 301] width 119 height 39
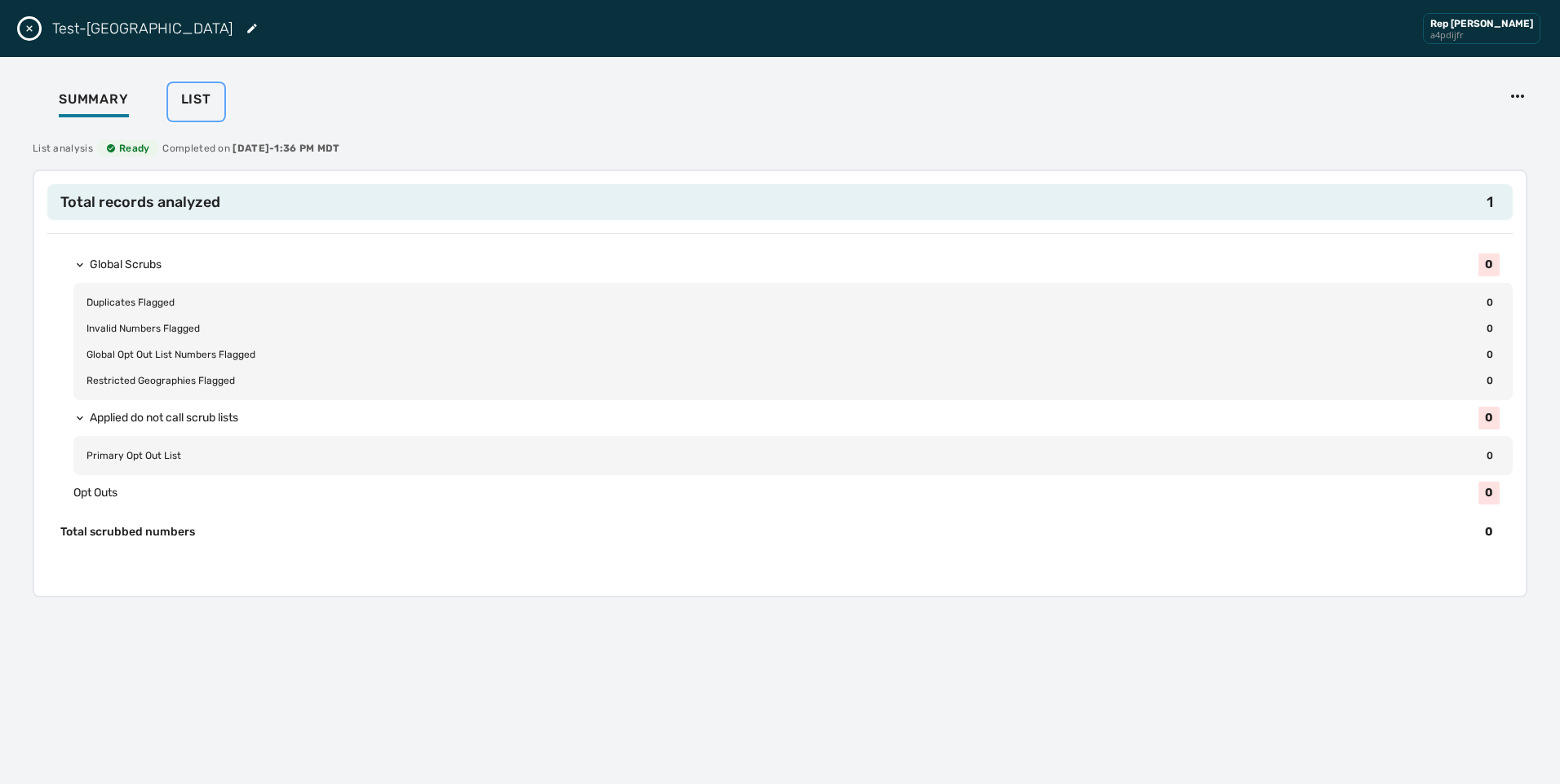
click at [175, 105] on button "List" at bounding box center [196, 102] width 57 height 38
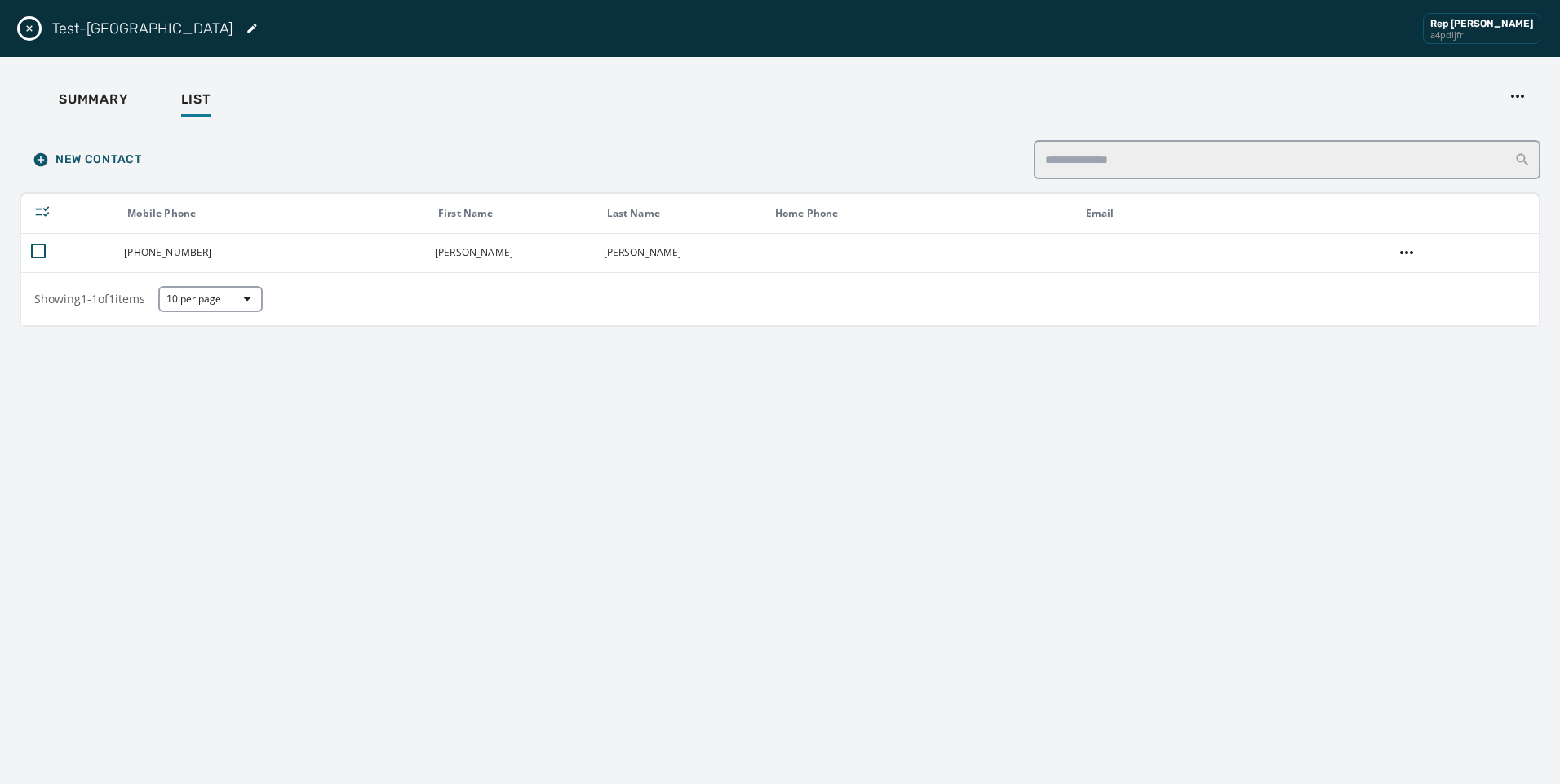
click at [26, 27] on icon "Close drawer" at bounding box center [29, 29] width 13 height 13
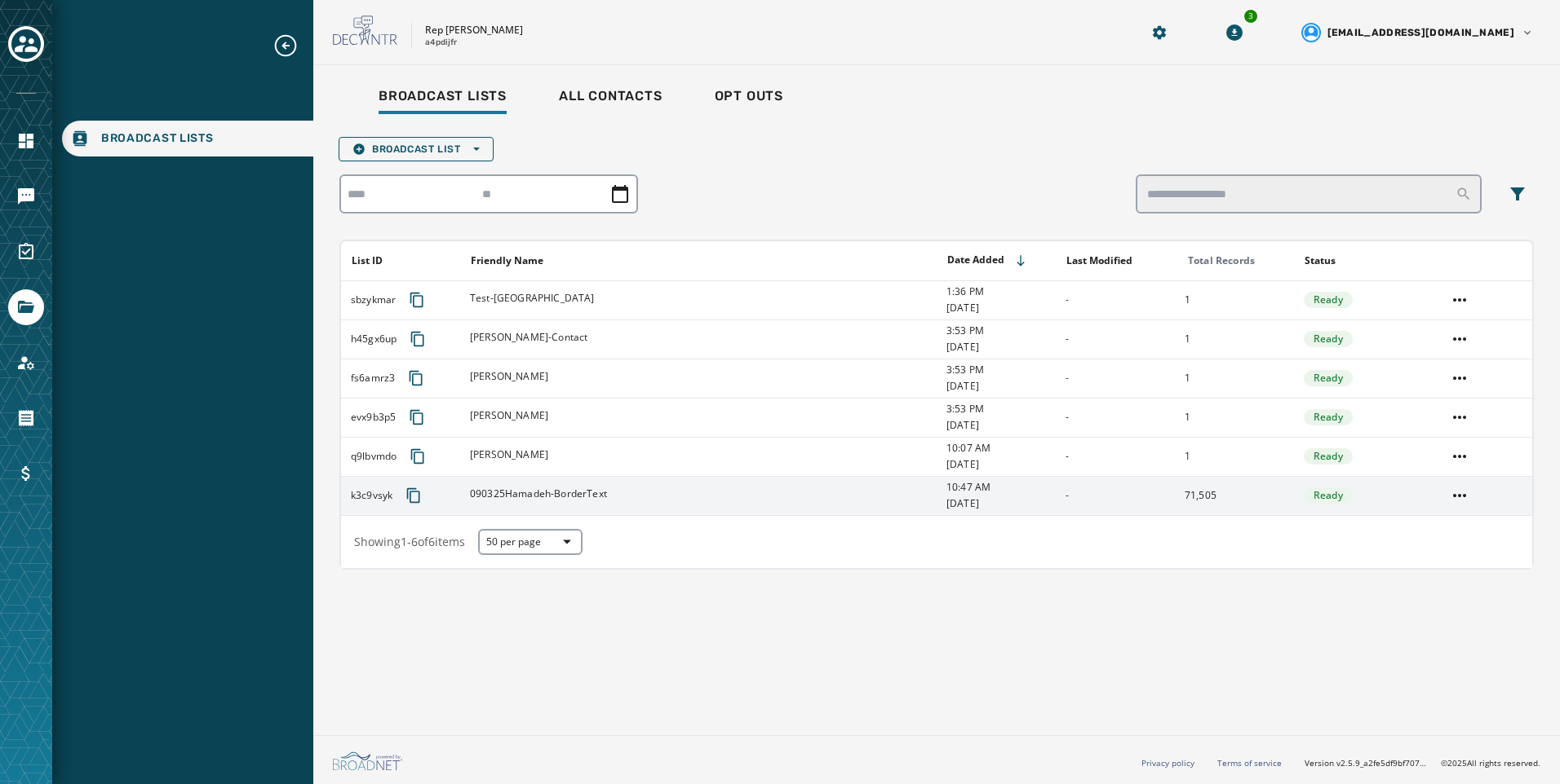
click at [780, 491] on div "090325Hamadeh-BorderText" at bounding box center [703, 496] width 466 height 16
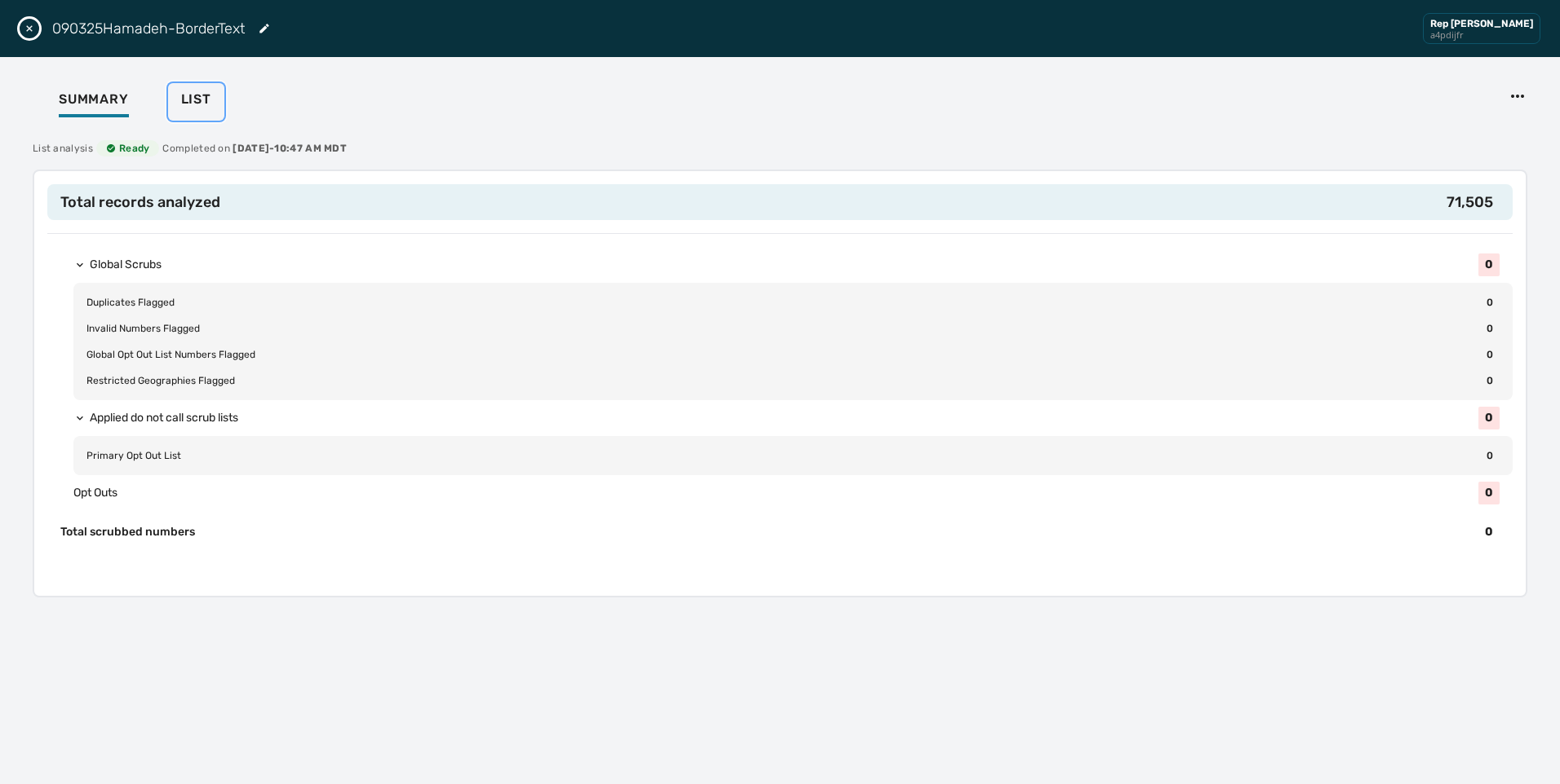
click at [212, 98] on button "List" at bounding box center [196, 102] width 57 height 38
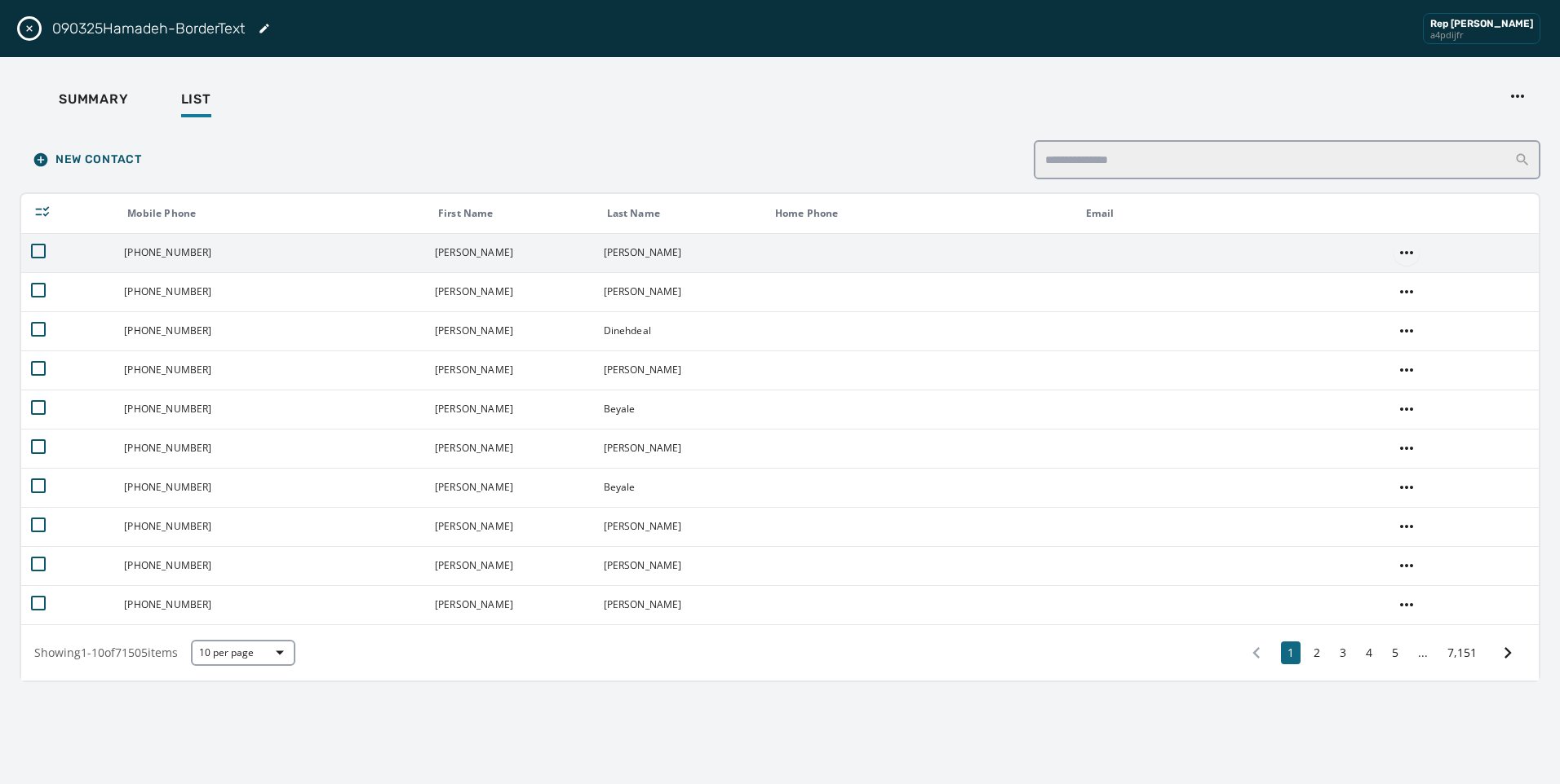
click at [1408, 249] on html "Broadcast Lists Skip To Main Content Rep [PERSON_NAME] a4pdijfr 3 [EMAIL_ADDRES…" at bounding box center [780, 392] width 1560 height 784
click at [1395, 292] on div "View" at bounding box center [1402, 285] width 62 height 26
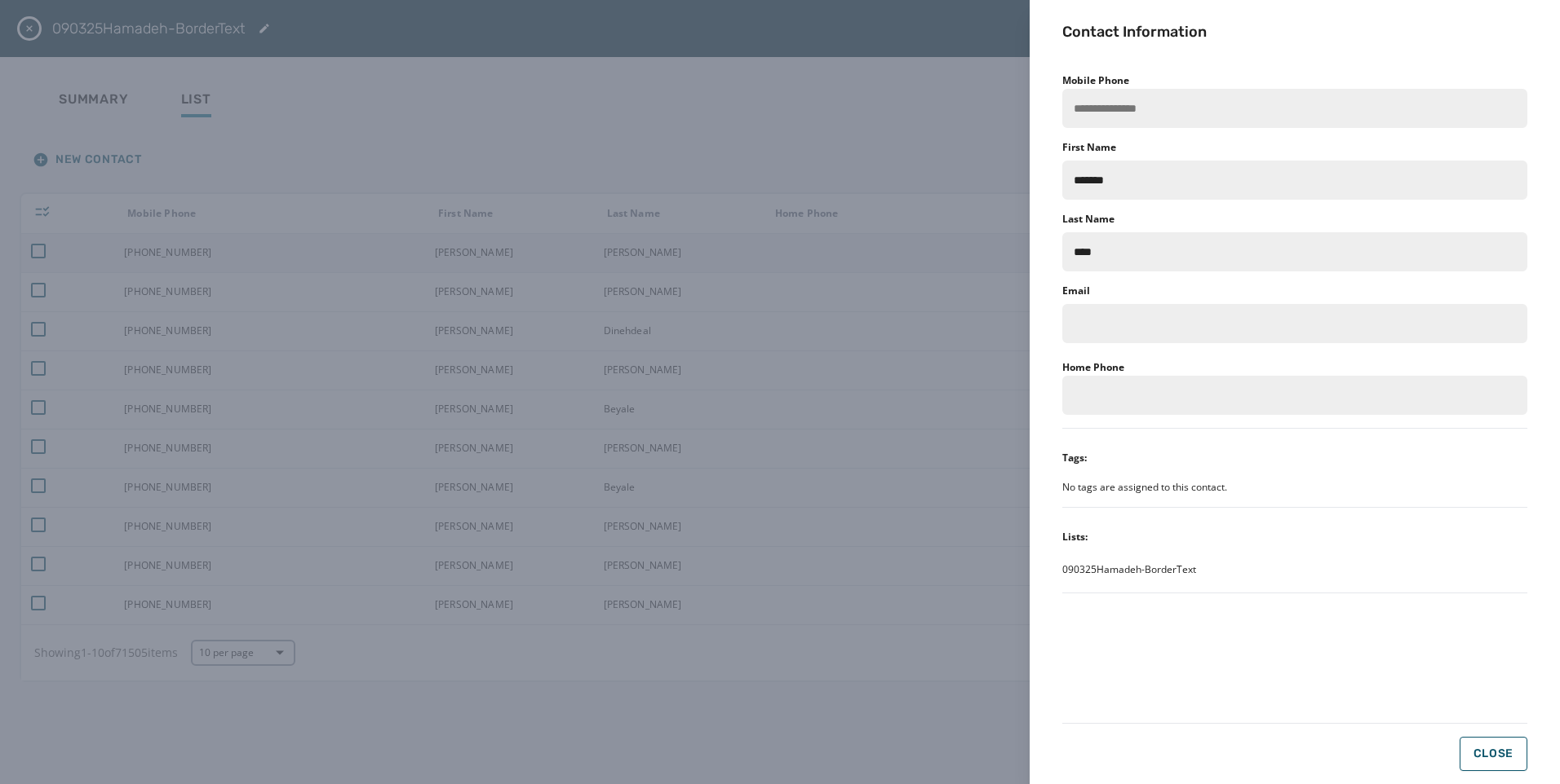
click at [788, 323] on div "**********" at bounding box center [780, 392] width 1560 height 784
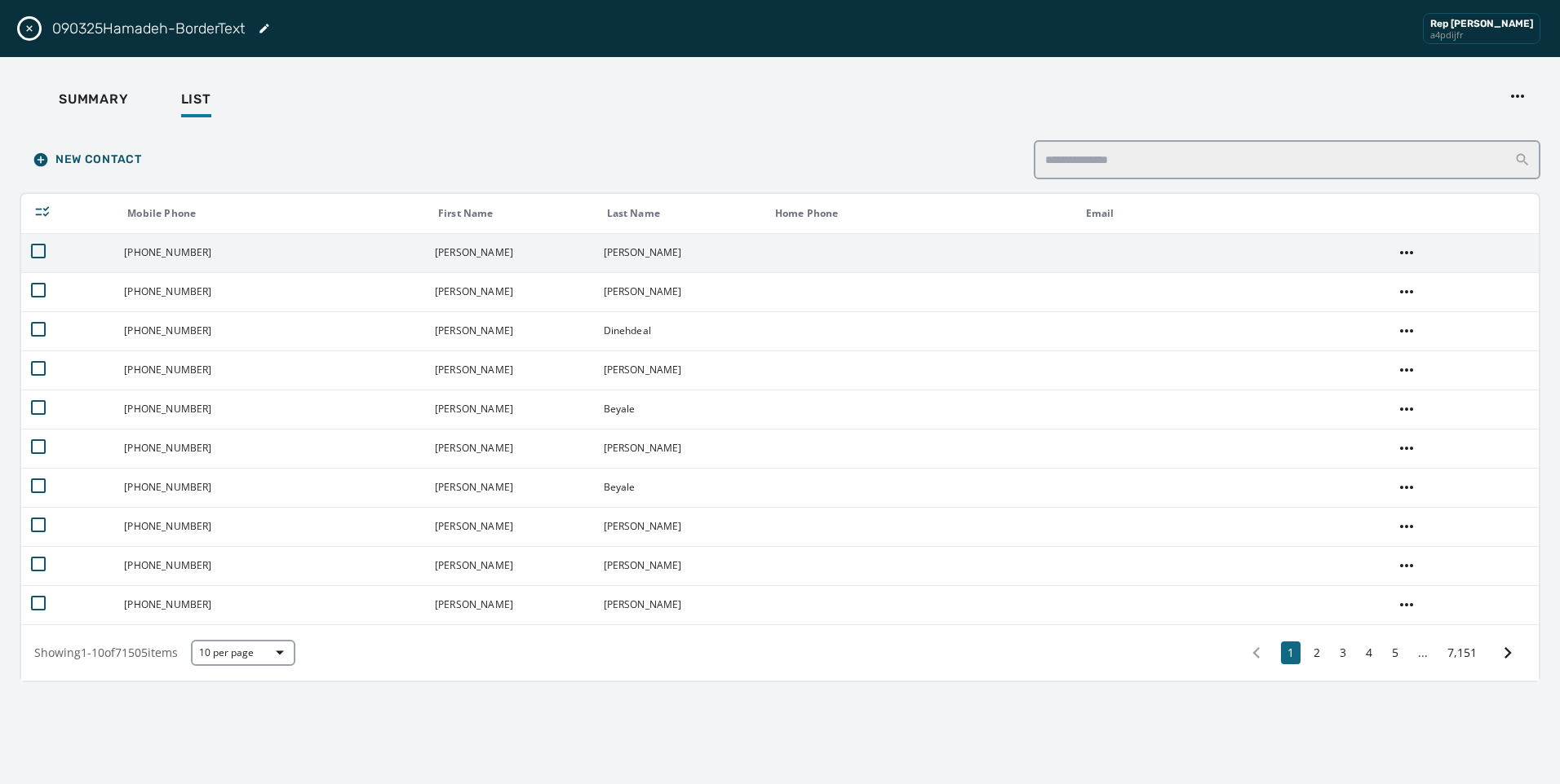
click at [22, 28] on button "Close drawer" at bounding box center [30, 29] width 20 height 20
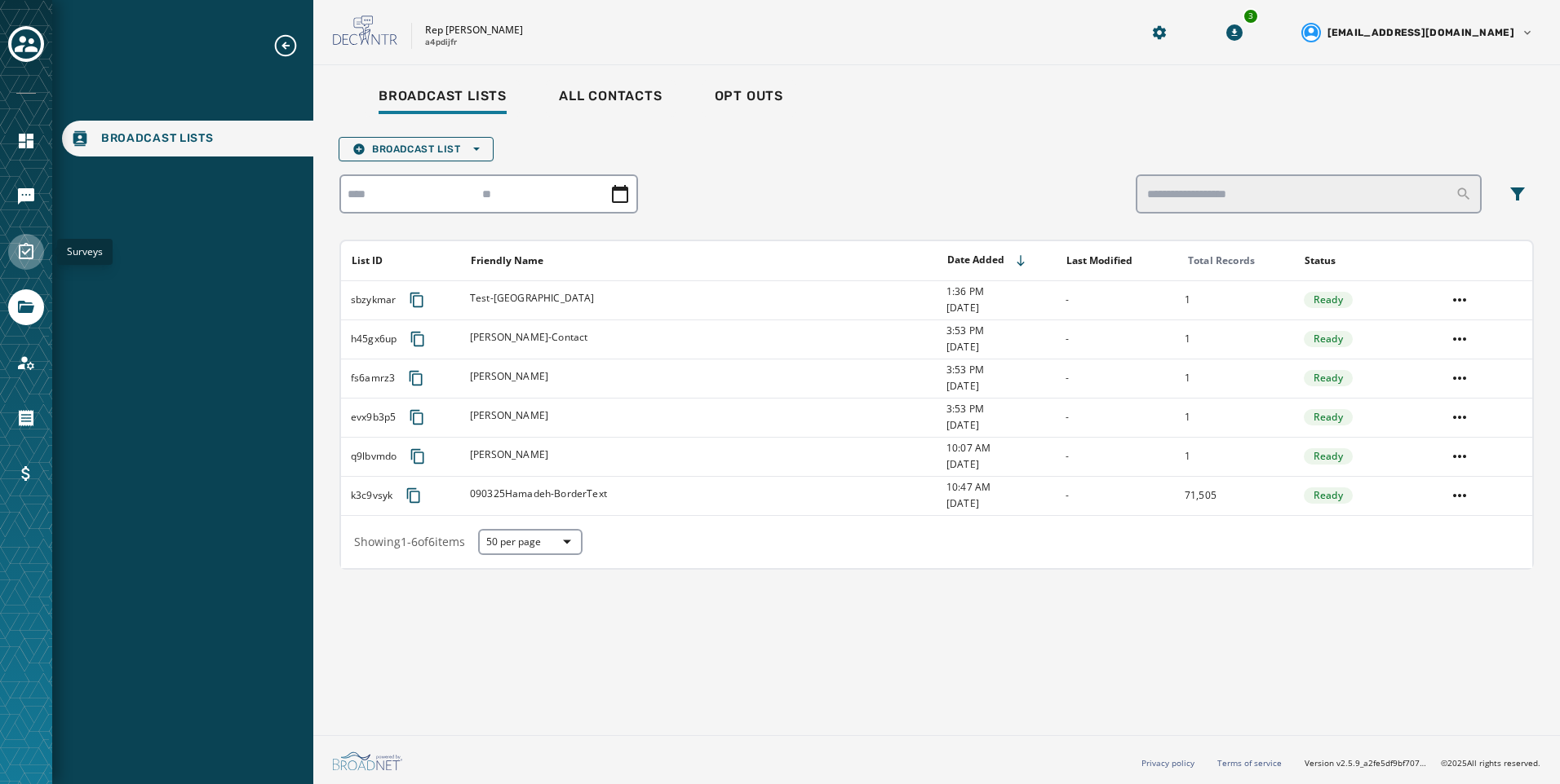
click at [19, 255] on icon "Navigate to Surveys" at bounding box center [26, 251] width 14 height 16
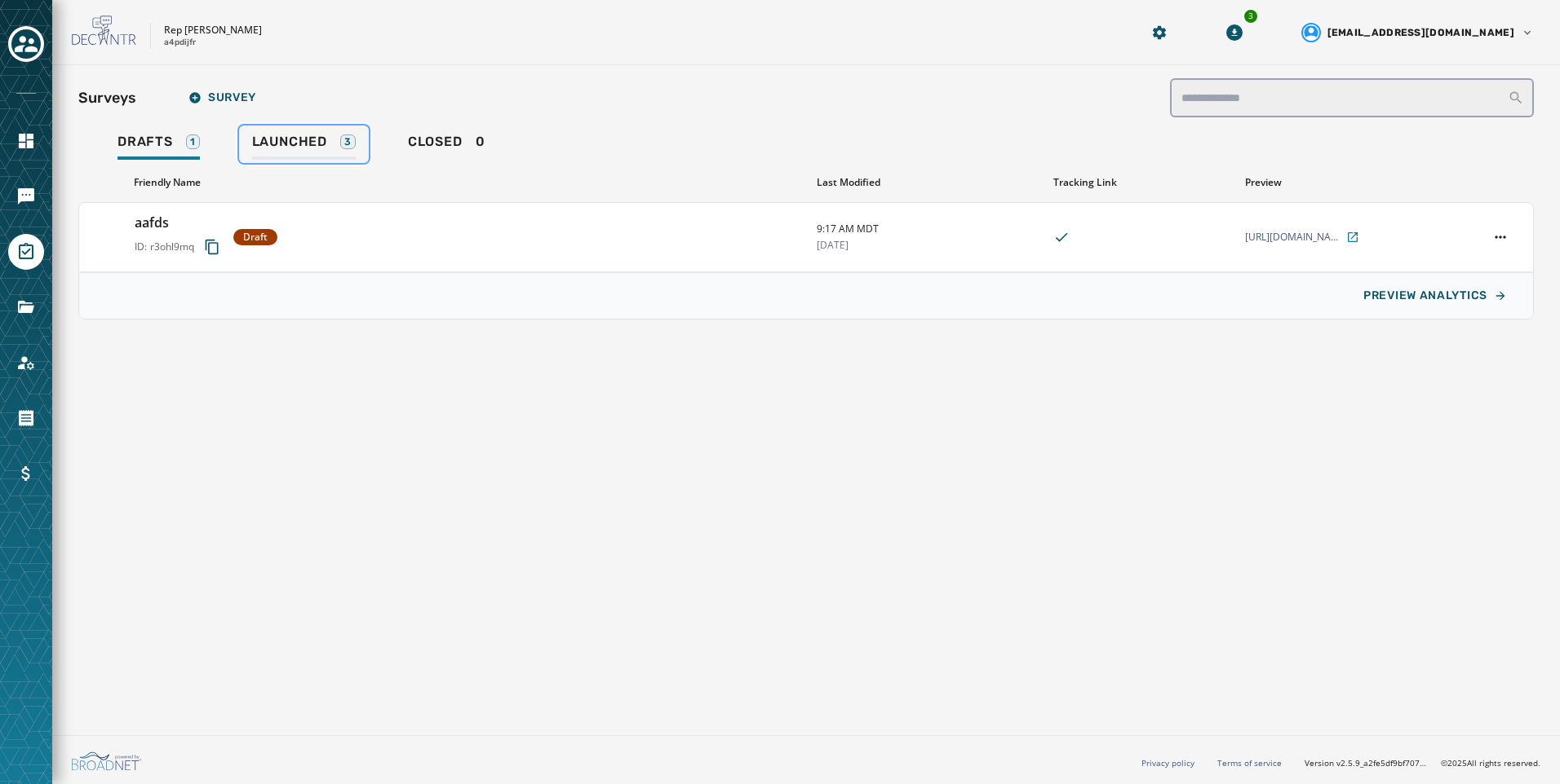
click at [279, 139] on span "Launched" at bounding box center [290, 142] width 75 height 16
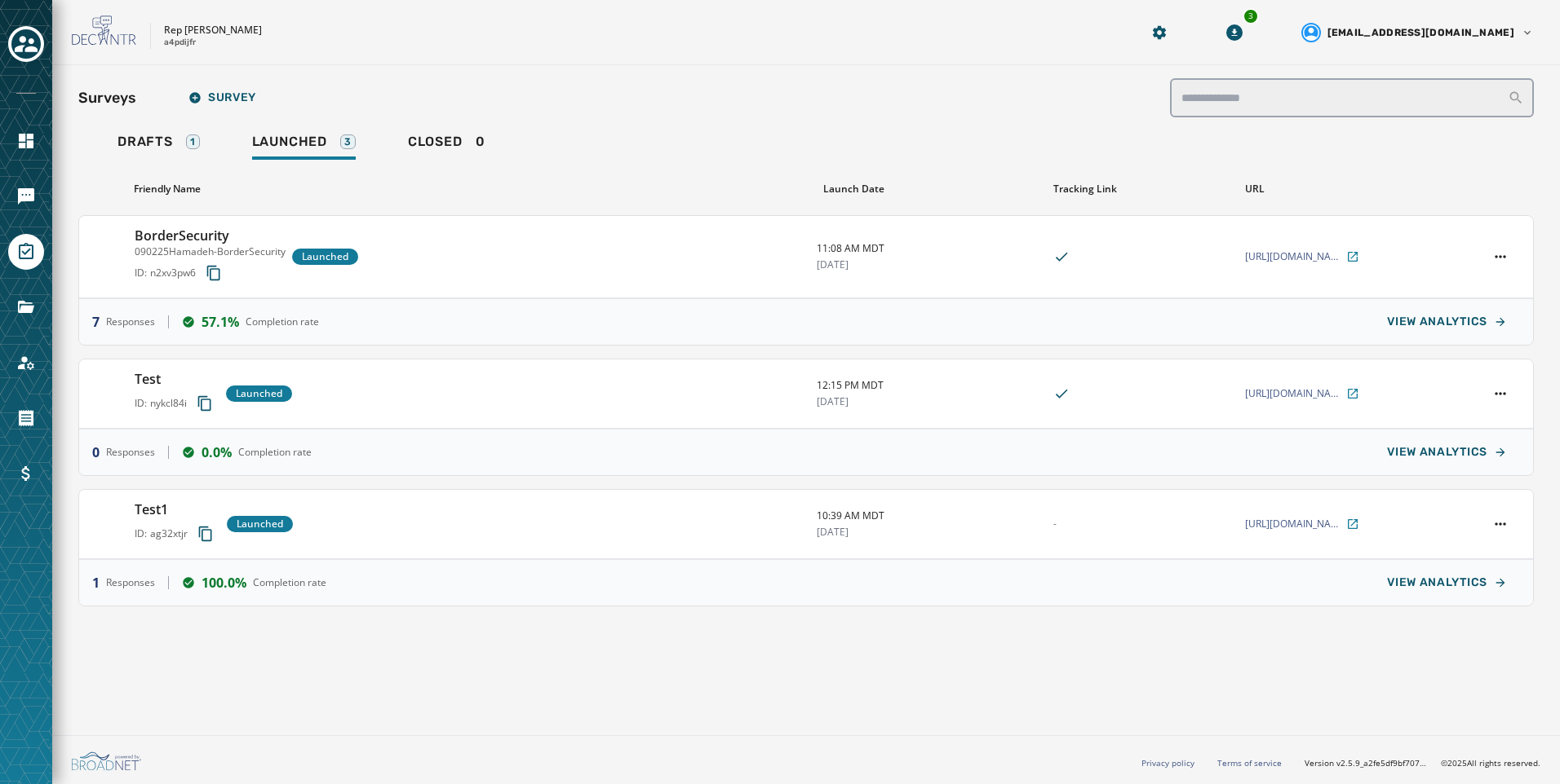
click at [579, 165] on div "Friendly Name Launch Date Tracking Link URL BorderSecurity 090225Hamadeh-Border…" at bounding box center [806, 385] width 1456 height 443
click at [332, 54] on div "Rep [PERSON_NAME] a4pdijfr 3 [EMAIL_ADDRESS][DOMAIN_NAME]" at bounding box center [806, 32] width 1508 height 65
click at [18, 197] on icon "Navigate to Messaging" at bounding box center [26, 196] width 16 height 16
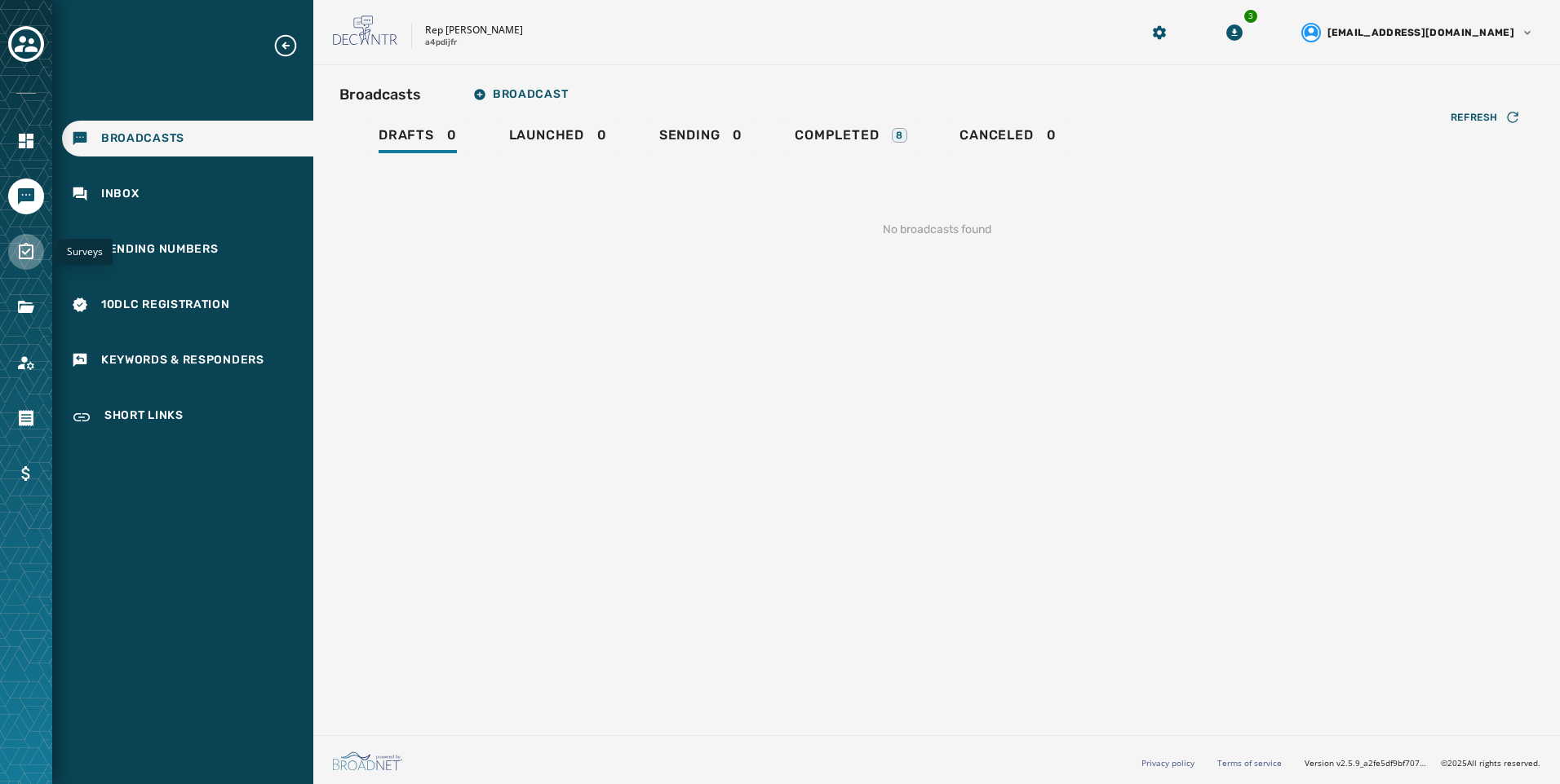
click at [29, 263] on link "Navigate to Surveys" at bounding box center [26, 252] width 36 height 36
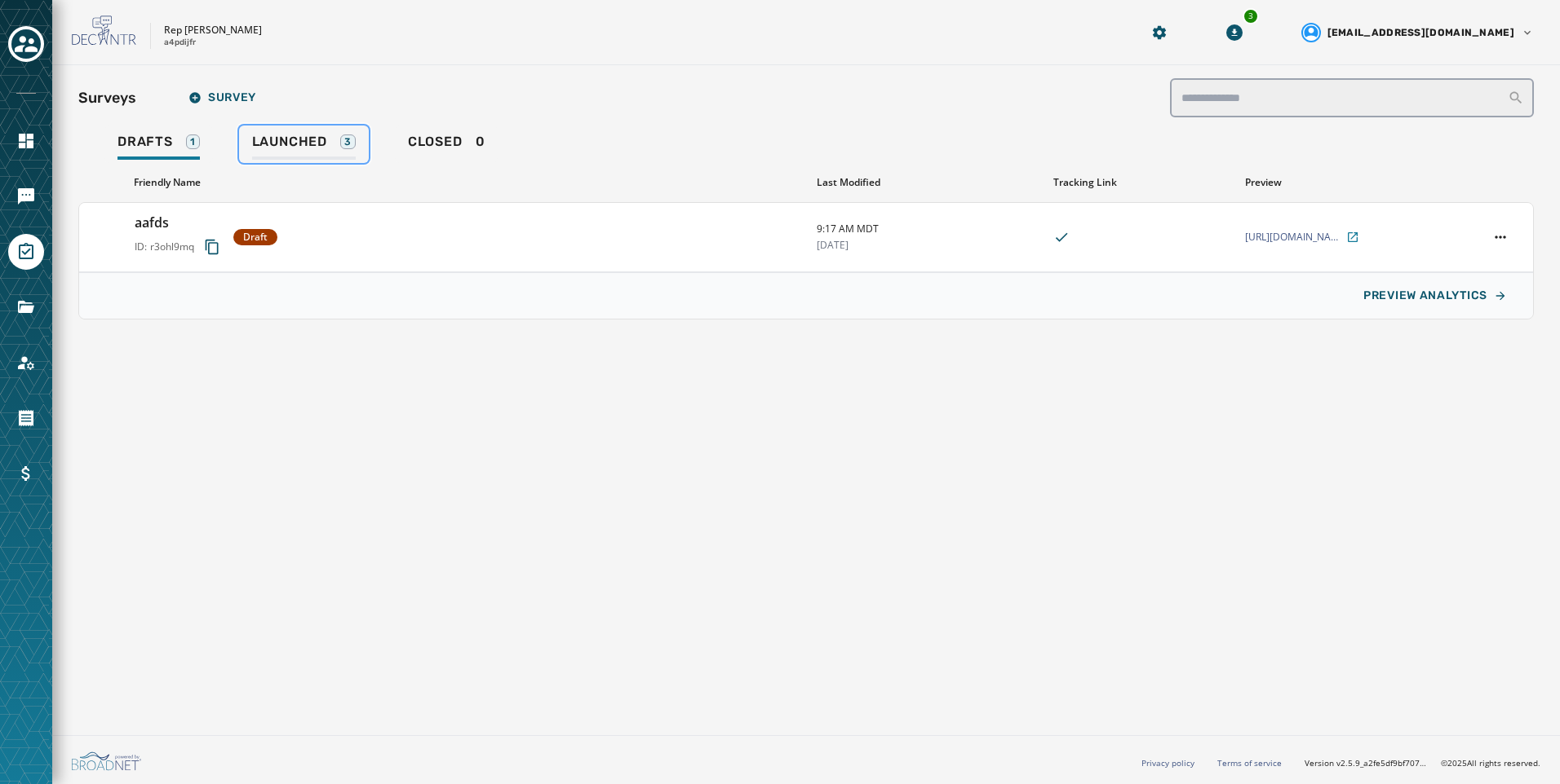
click at [354, 161] on link "Launched 3" at bounding box center [303, 144] width 130 height 38
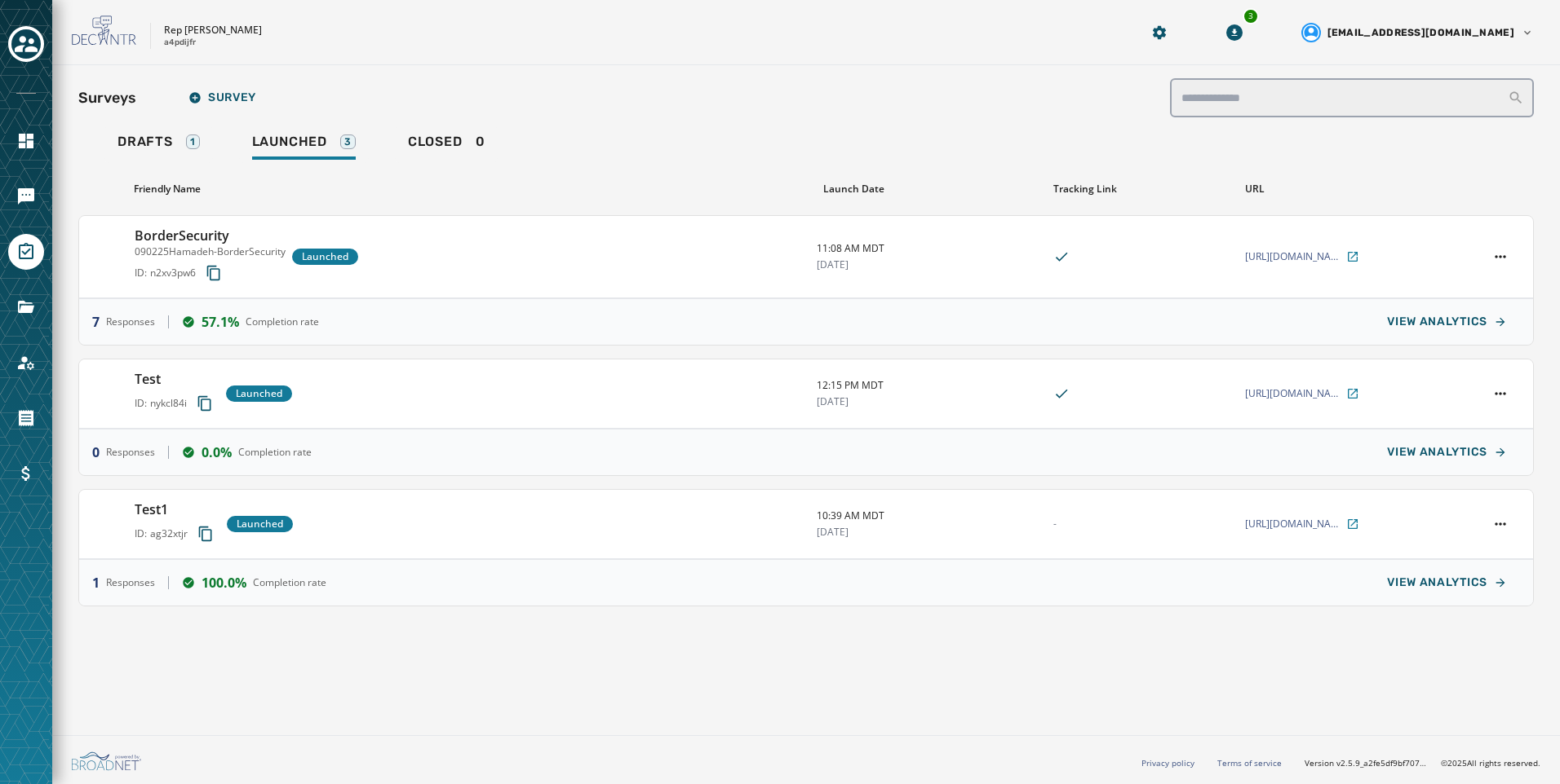
click at [883, 137] on div "Drafts 1 Launched 3 Closed 0" at bounding box center [806, 144] width 1456 height 38
drag, startPoint x: 141, startPoint y: 163, endPoint x: 163, endPoint y: 162, distance: 22.0
click at [141, 163] on div "Friendly Name Launch Date Tracking Link URL BorderSecurity 090225Hamadeh-Border…" at bounding box center [806, 385] width 1456 height 443
click at [179, 157] on div "Drafts 1" at bounding box center [159, 146] width 83 height 26
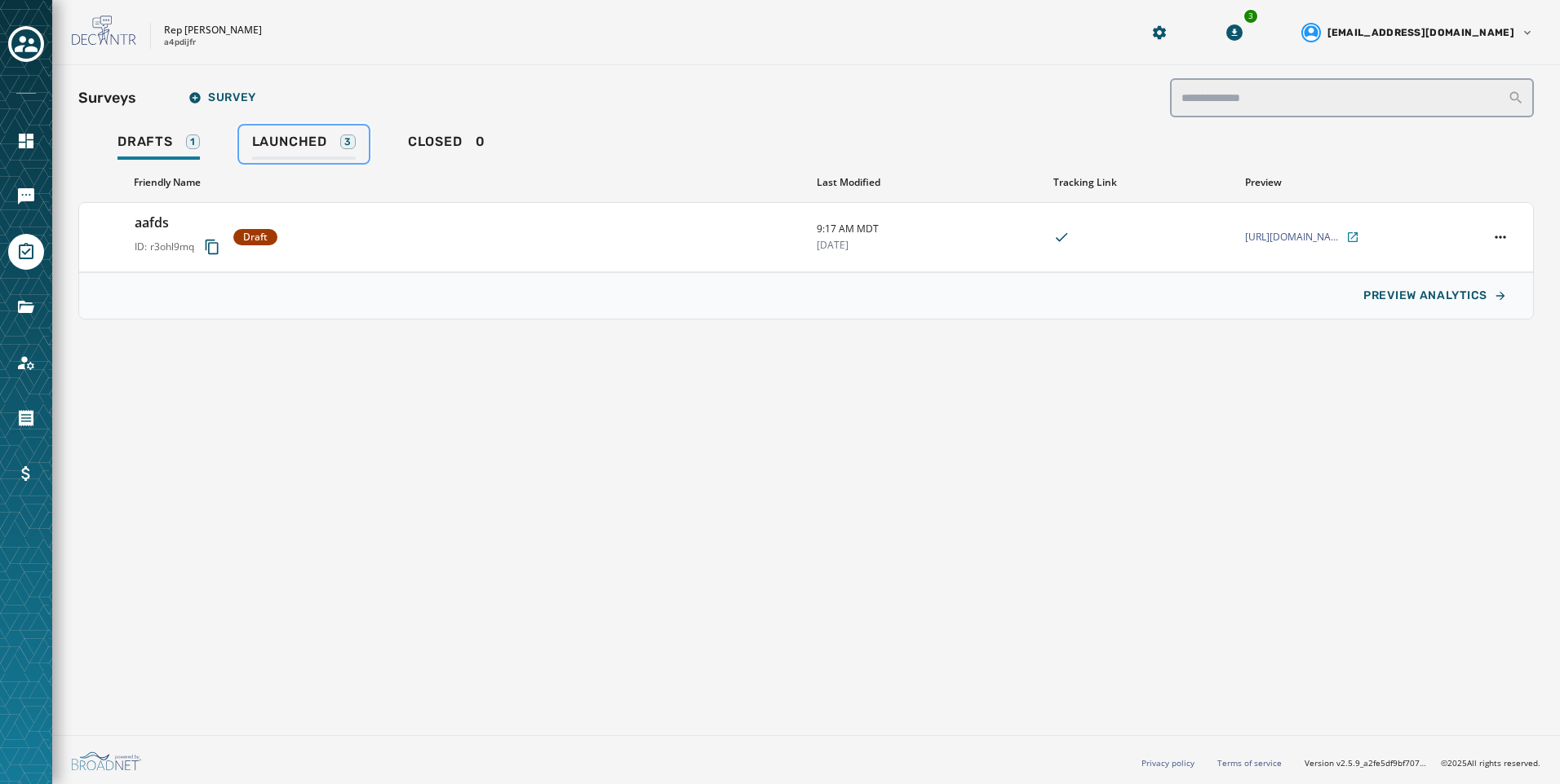
click at [239, 145] on link "Launched 3" at bounding box center [303, 144] width 130 height 38
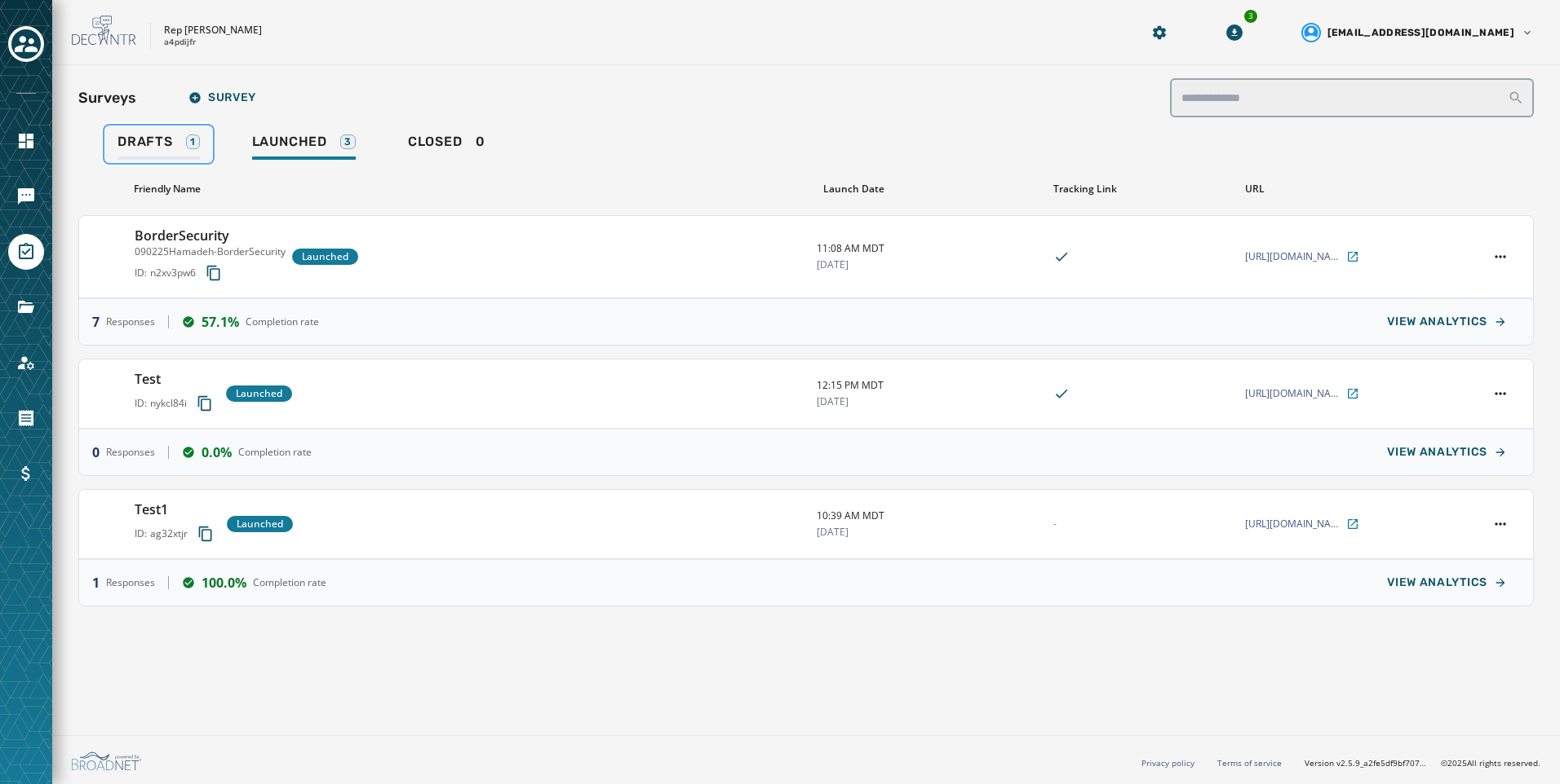
click at [202, 156] on link "Drafts 1" at bounding box center [158, 144] width 109 height 38
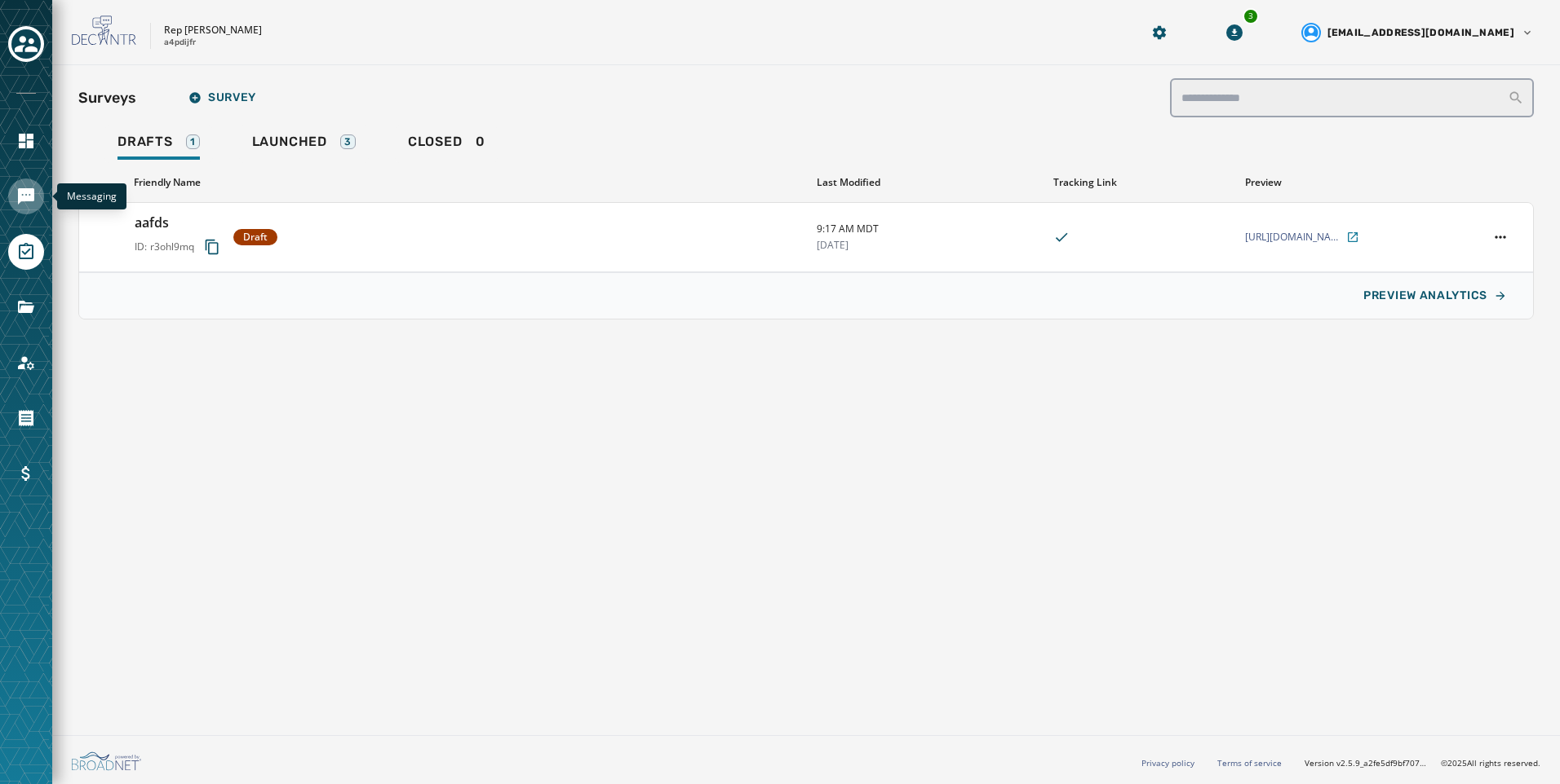
click at [29, 202] on icon "Navigate to Messaging" at bounding box center [26, 196] width 16 height 16
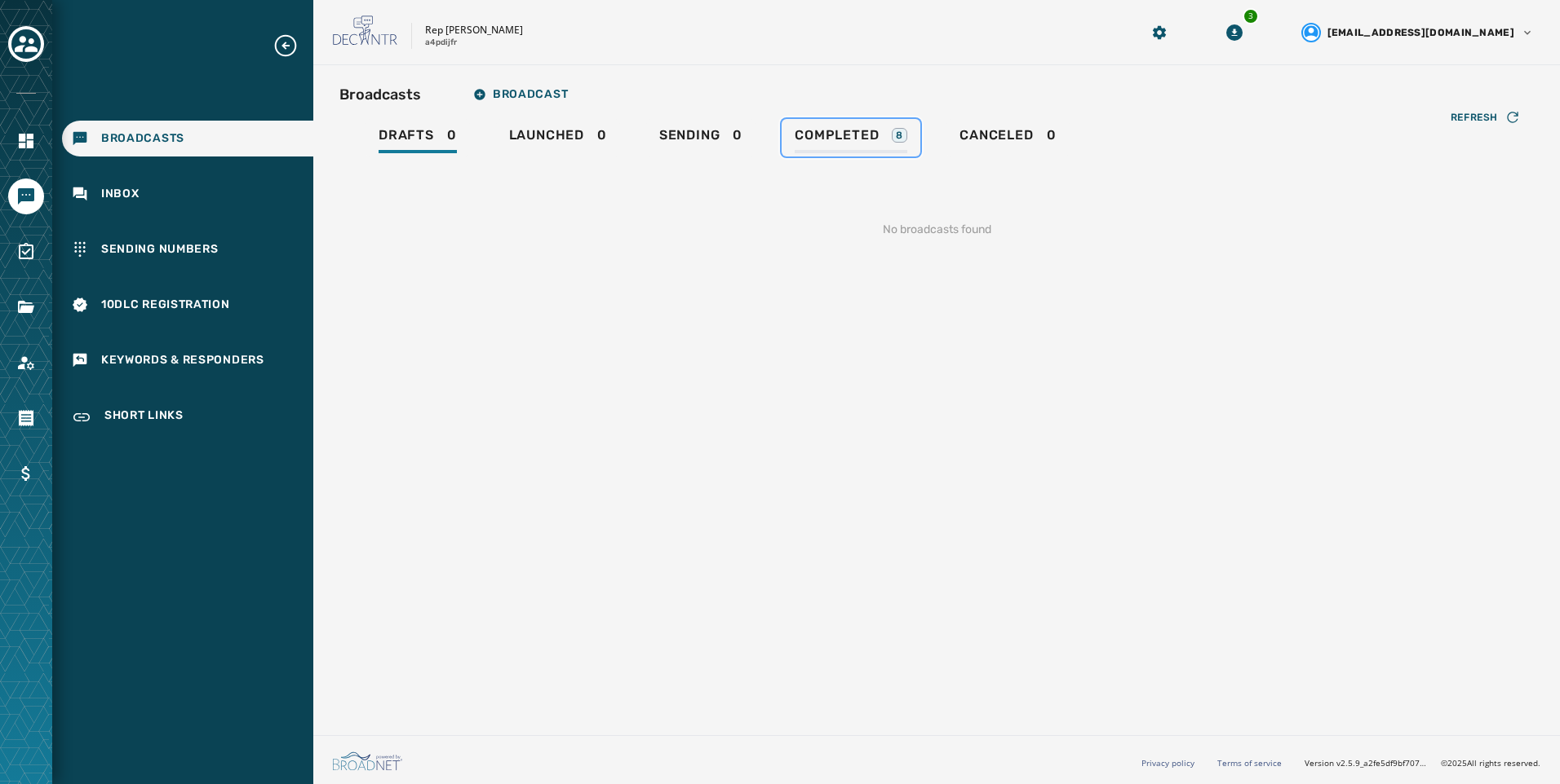
click at [868, 137] on span "Completed" at bounding box center [837, 135] width 84 height 16
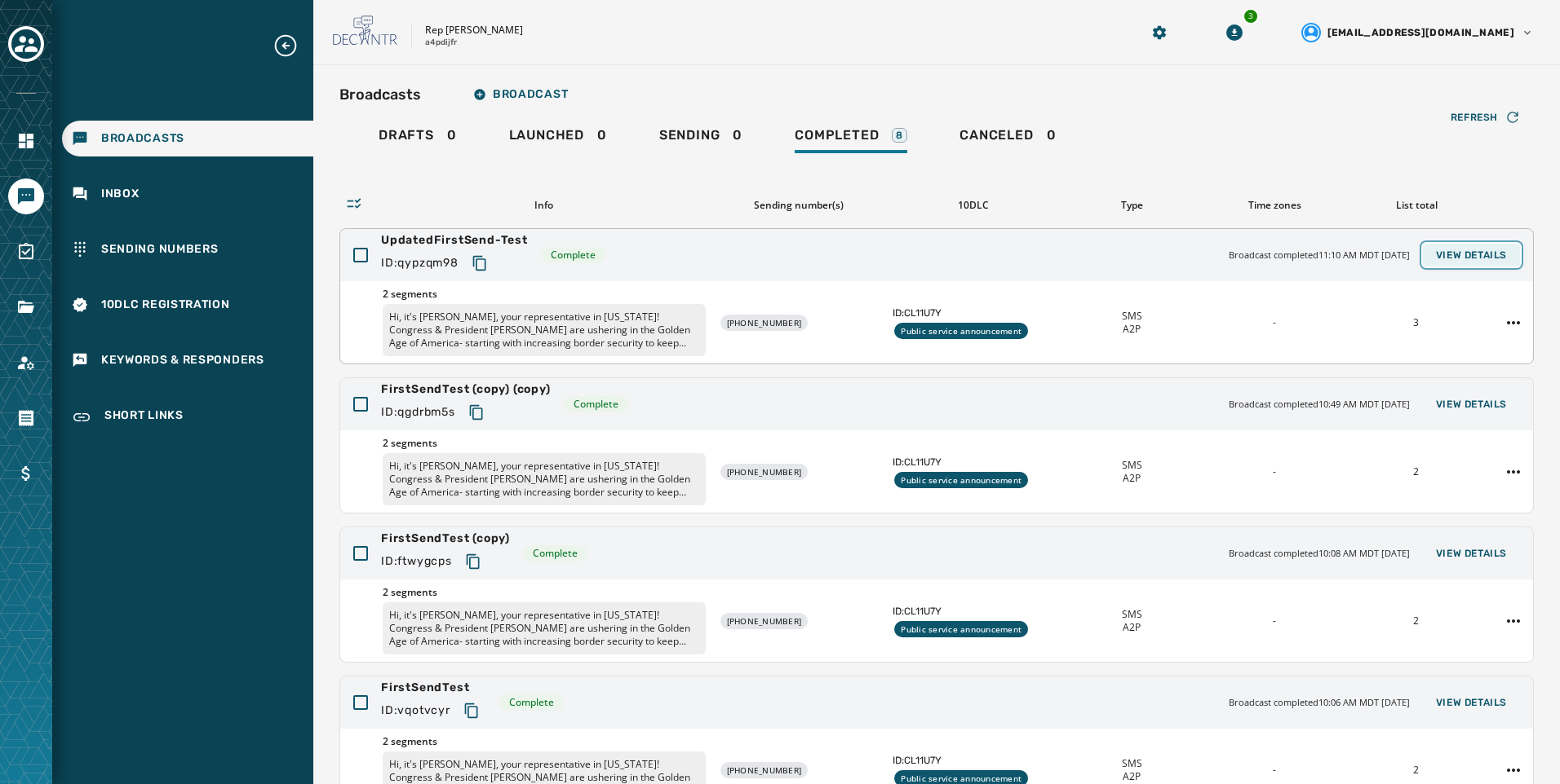
click at [1436, 248] on span "View Details" at bounding box center [1471, 255] width 71 height 13
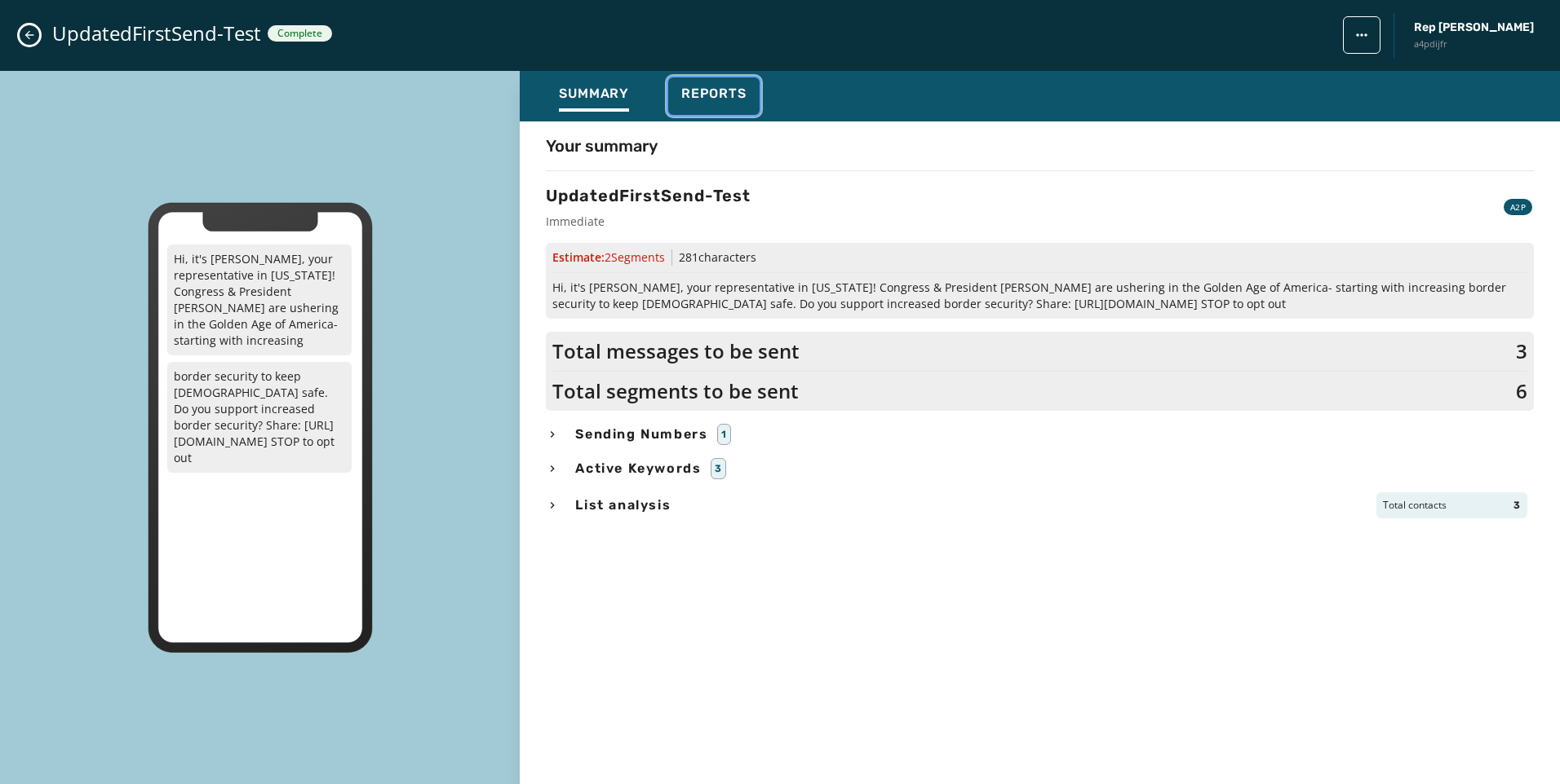
click at [732, 112] on button "Reports" at bounding box center [714, 96] width 92 height 38
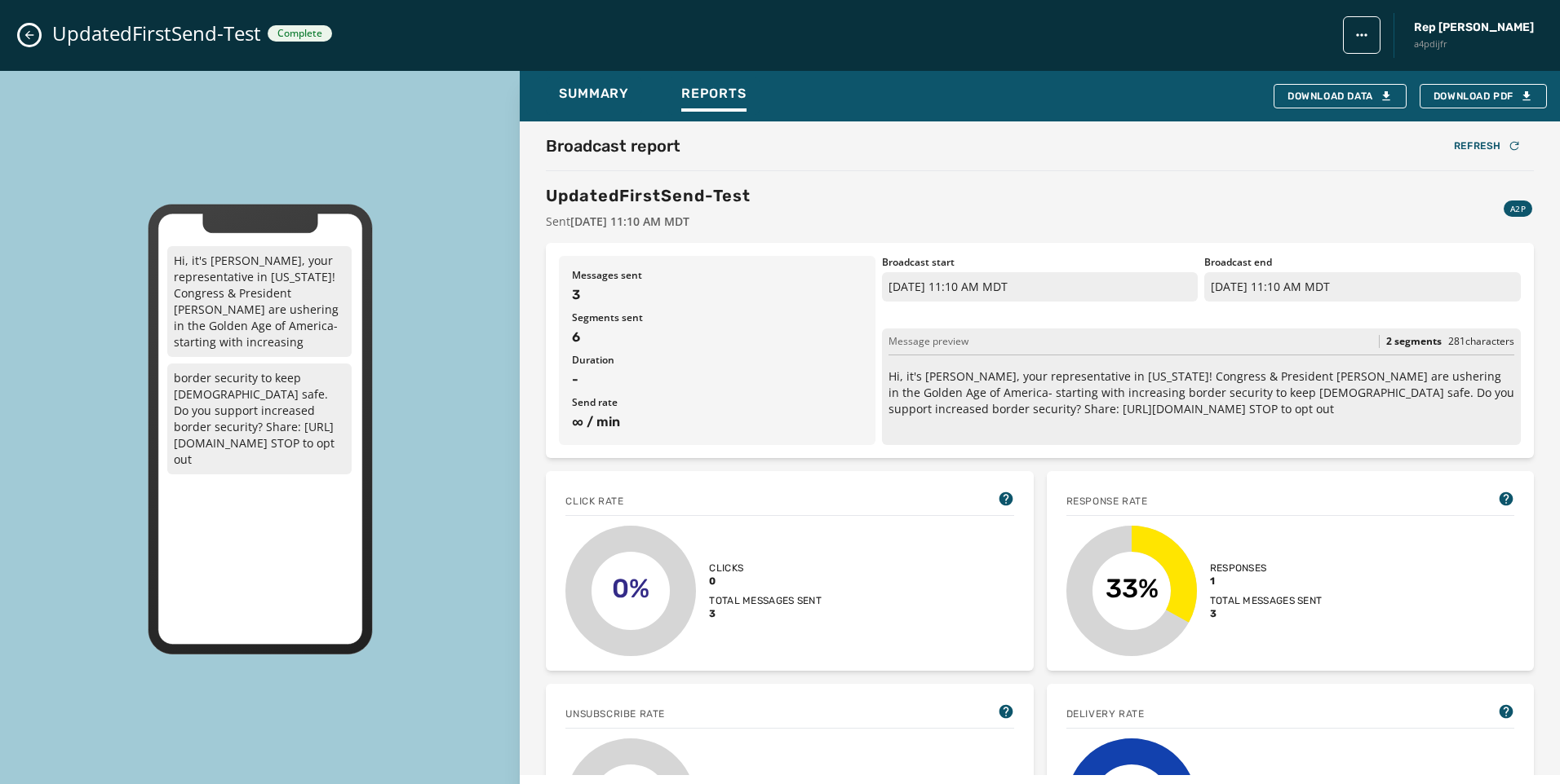
click at [30, 39] on icon "Close admin drawer" at bounding box center [30, 36] width 9 height 9
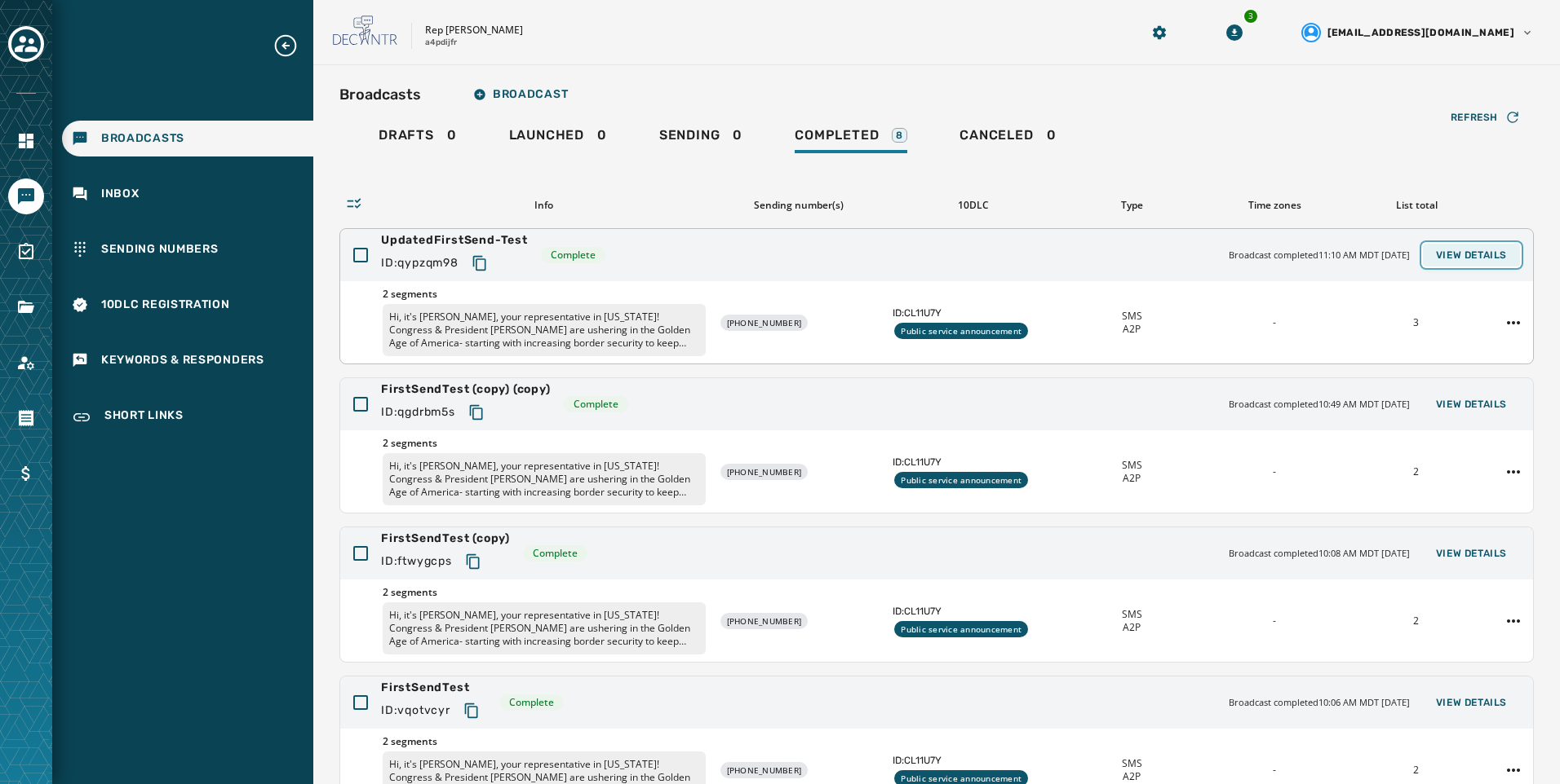
click at [1476, 244] on button "View Details" at bounding box center [1471, 255] width 97 height 22
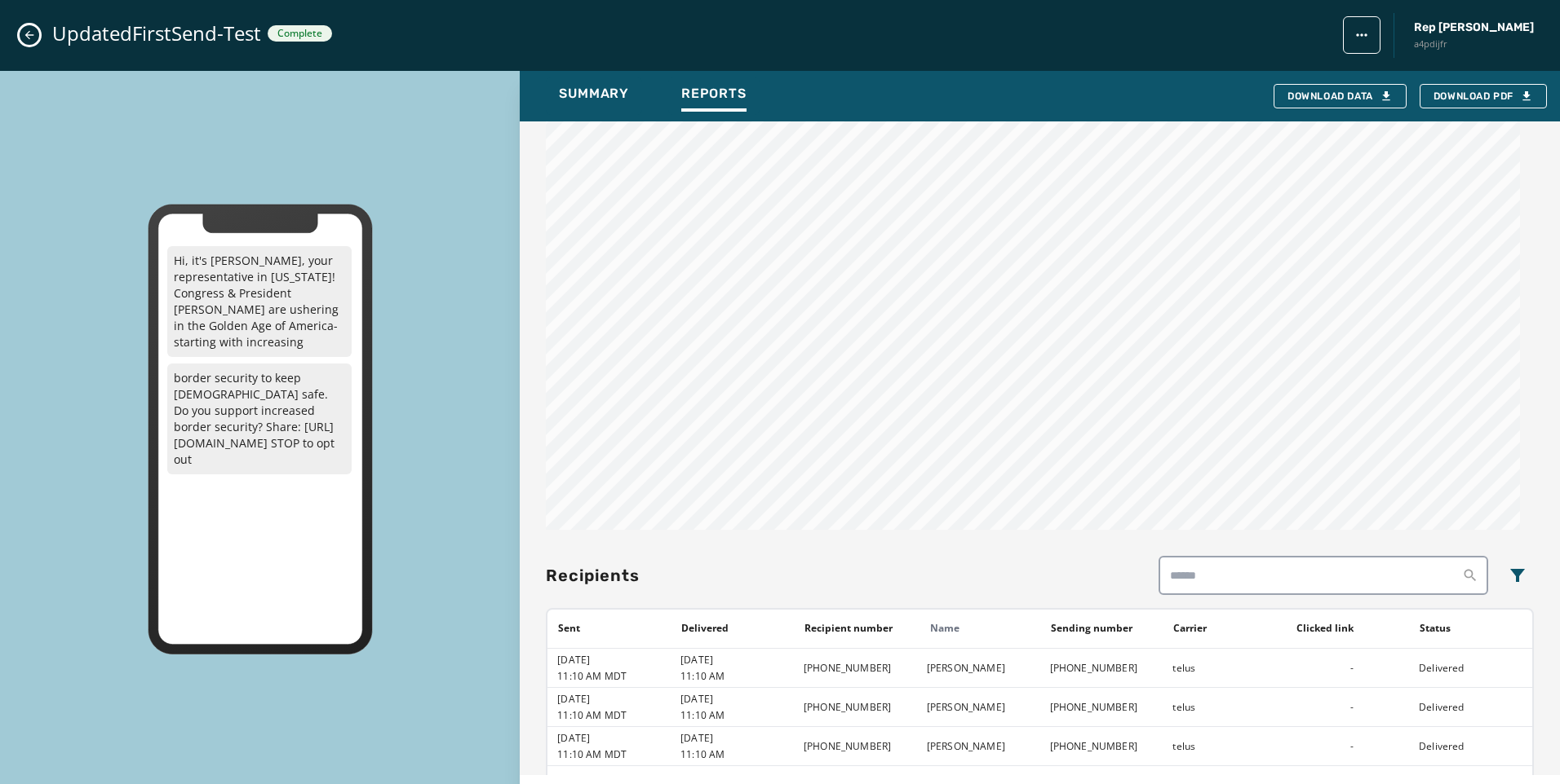
scroll to position [915, 0]
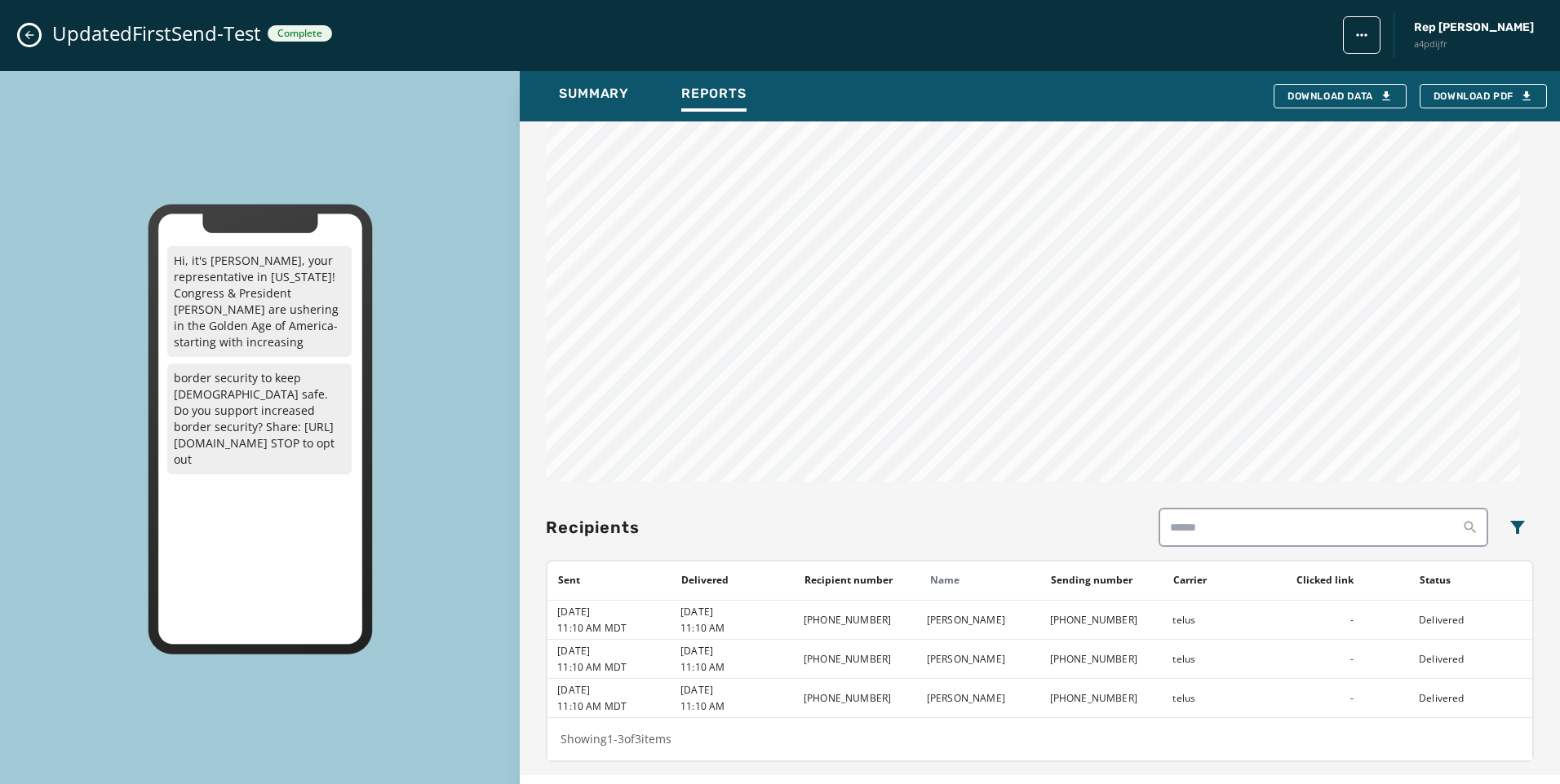
click at [39, 40] on div "UpdatedFirstSend-Test Complete Rep [PERSON_NAME] a4pdijfr" at bounding box center [780, 35] width 1560 height 71
click at [36, 40] on button "Close admin drawer" at bounding box center [30, 35] width 20 height 20
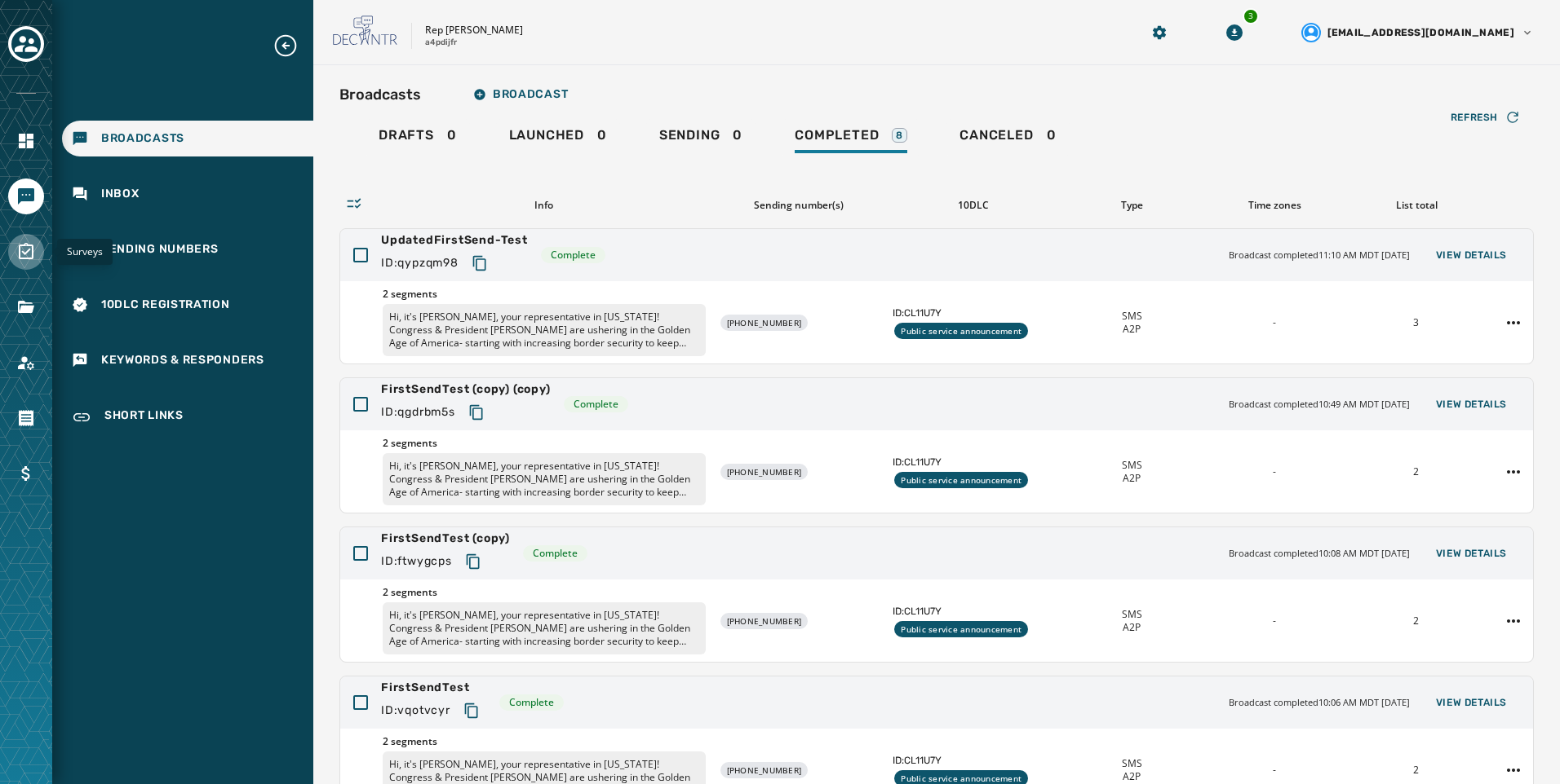
click at [26, 268] on link "Navigate to Surveys" at bounding box center [26, 252] width 36 height 36
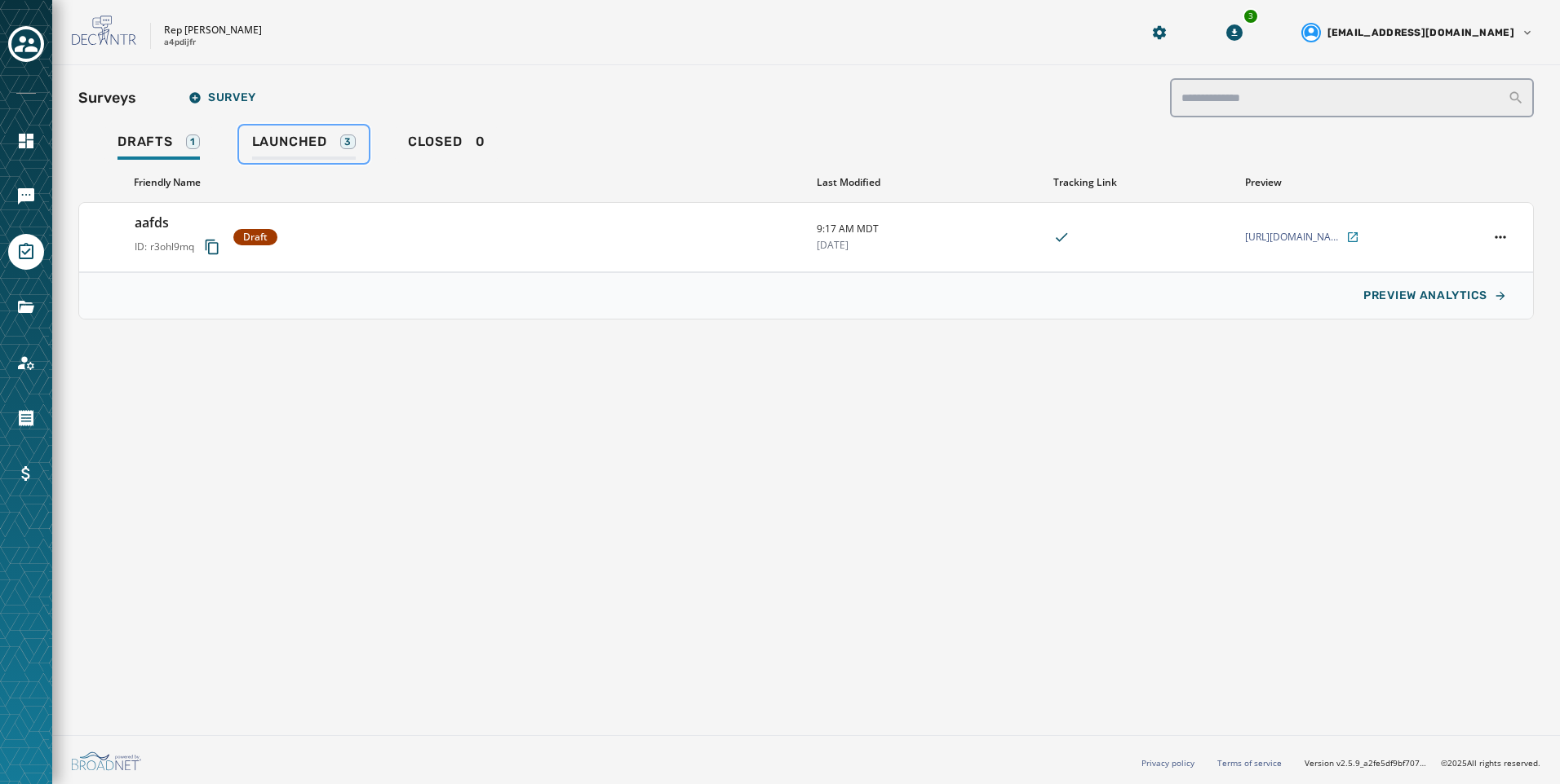
click at [319, 149] on span "Launched" at bounding box center [290, 142] width 75 height 16
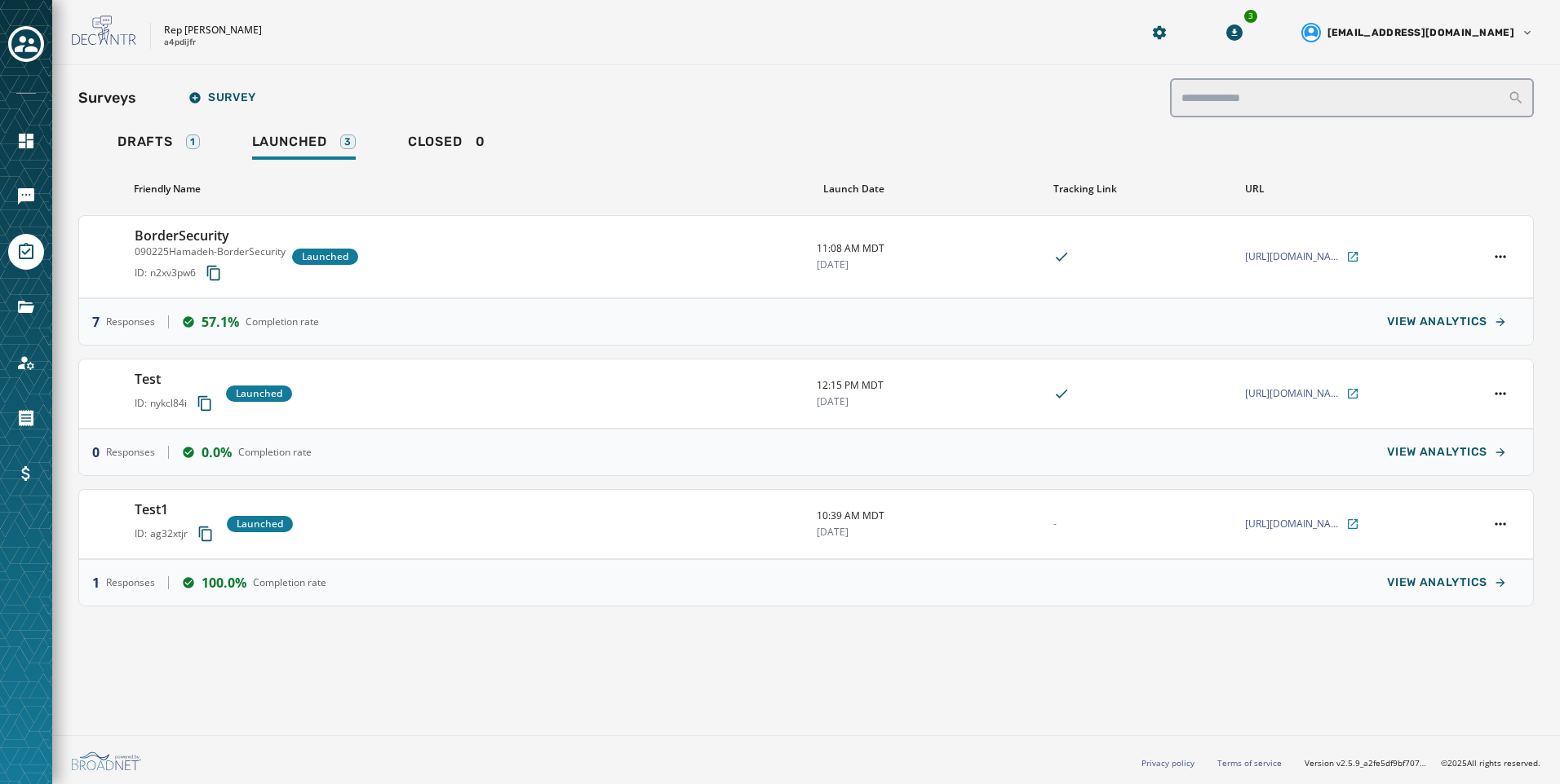
drag, startPoint x: 494, startPoint y: 80, endPoint x: 443, endPoint y: 81, distance: 51.0
click at [494, 80] on div "Surveys Survey" at bounding box center [806, 98] width 1456 height 39
click at [169, 139] on span "Drafts" at bounding box center [145, 142] width 56 height 16
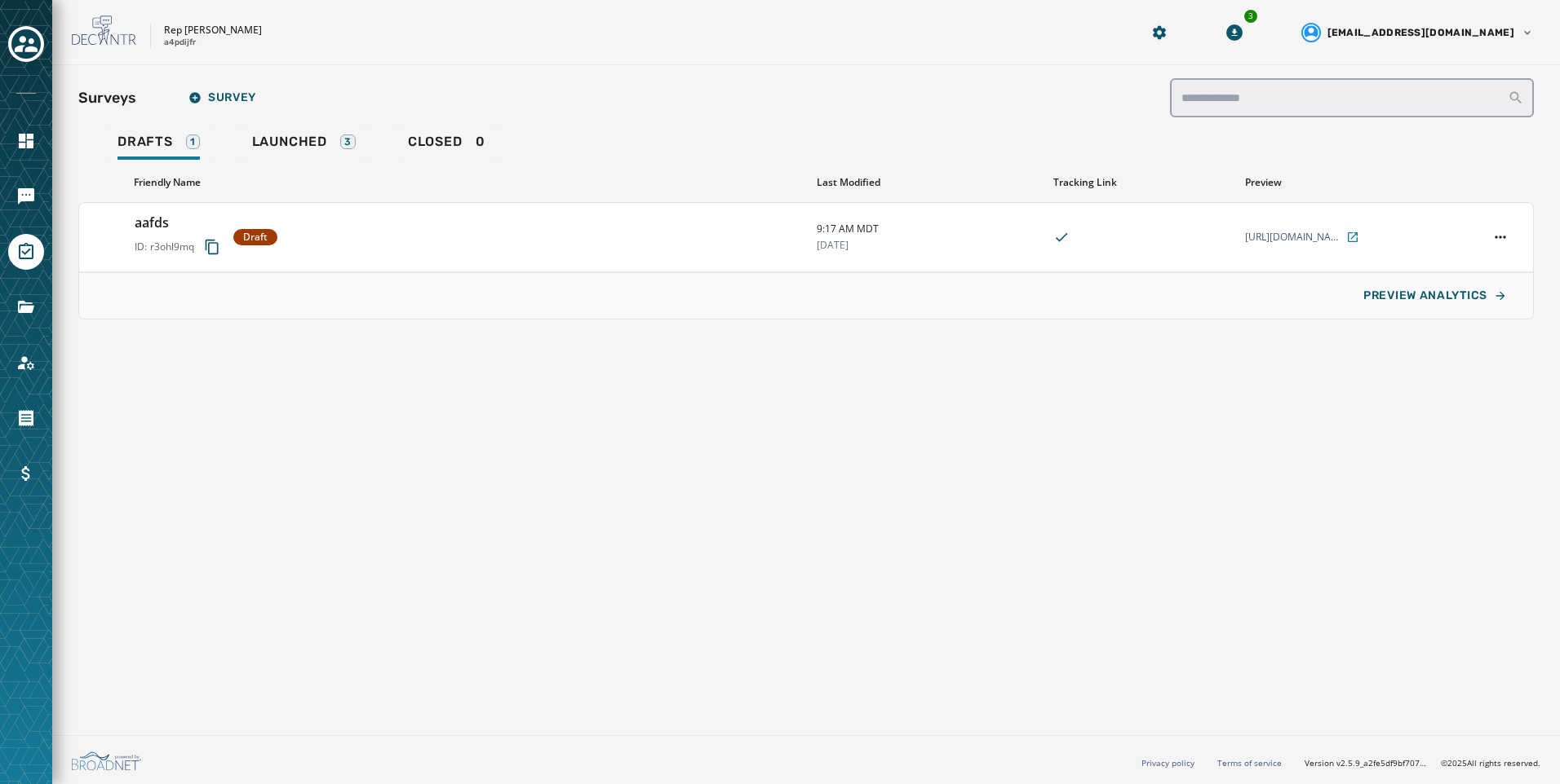
click at [307, 163] on div "Friendly Name Last Modified Tracking Link Preview aafds ID: r3ohl9mq Draft 9:17…" at bounding box center [806, 241] width 1456 height 157
click at [309, 161] on link "Launched 3" at bounding box center [303, 144] width 130 height 38
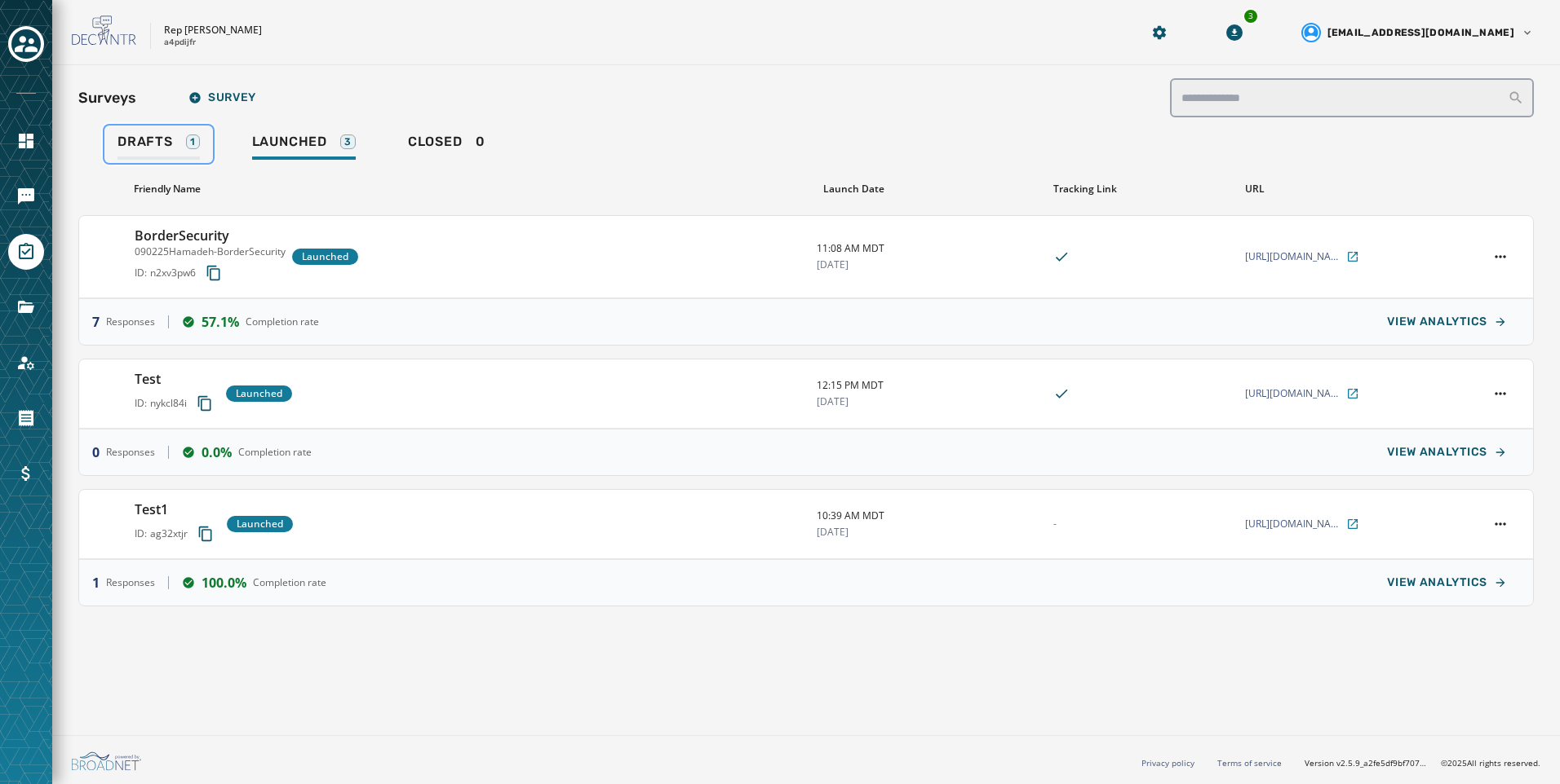
click at [156, 144] on span "Drafts" at bounding box center [145, 142] width 56 height 16
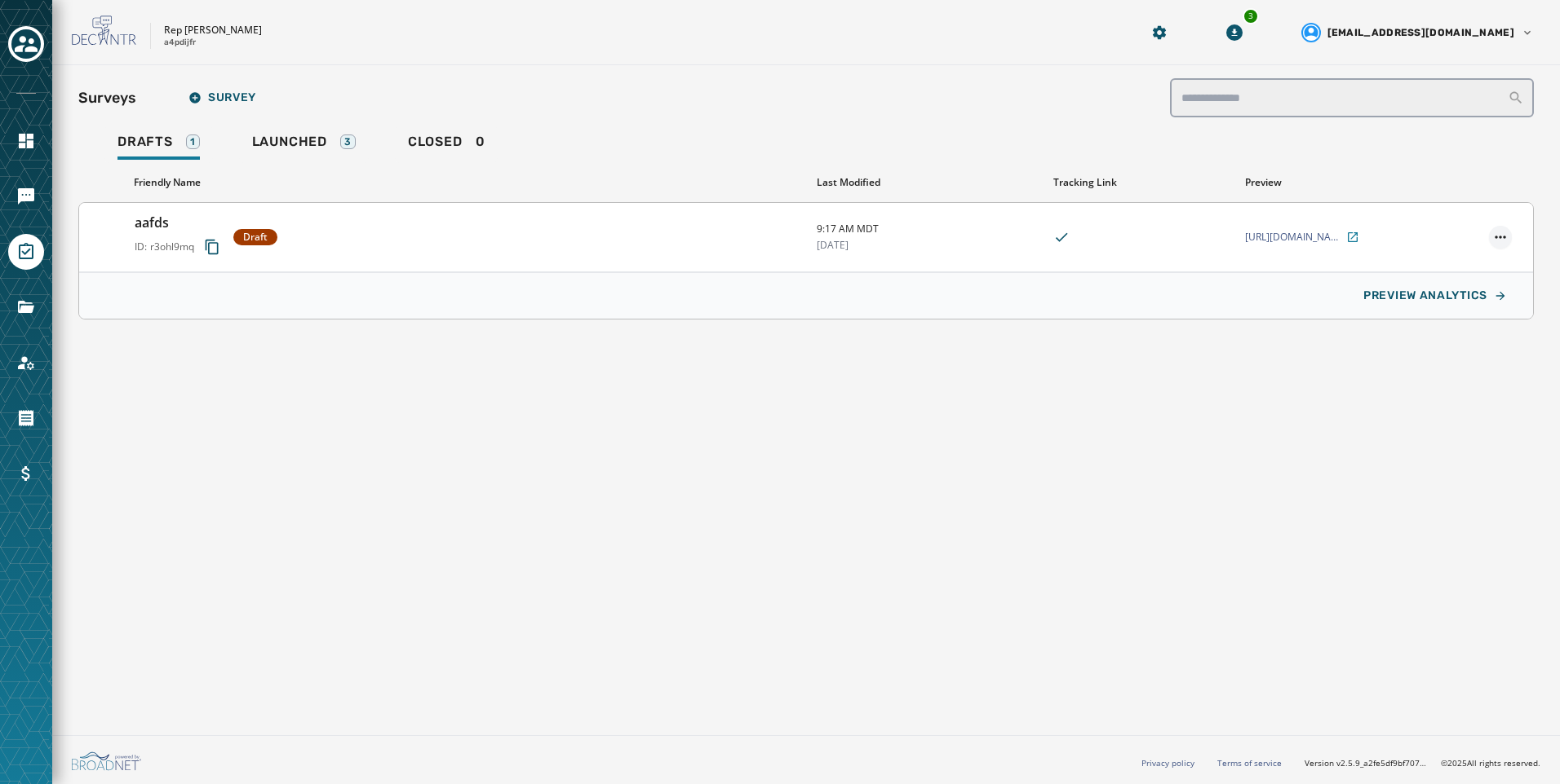
click at [1498, 246] on html "**********" at bounding box center [780, 392] width 1560 height 784
click at [1376, 519] on html "**********" at bounding box center [780, 392] width 1560 height 784
drag, startPoint x: 410, startPoint y: 515, endPoint x: 419, endPoint y: 515, distance: 9.0
click at [412, 515] on div "**********" at bounding box center [806, 397] width 1508 height 664
click at [1492, 232] on html "**********" at bounding box center [780, 392] width 1560 height 784
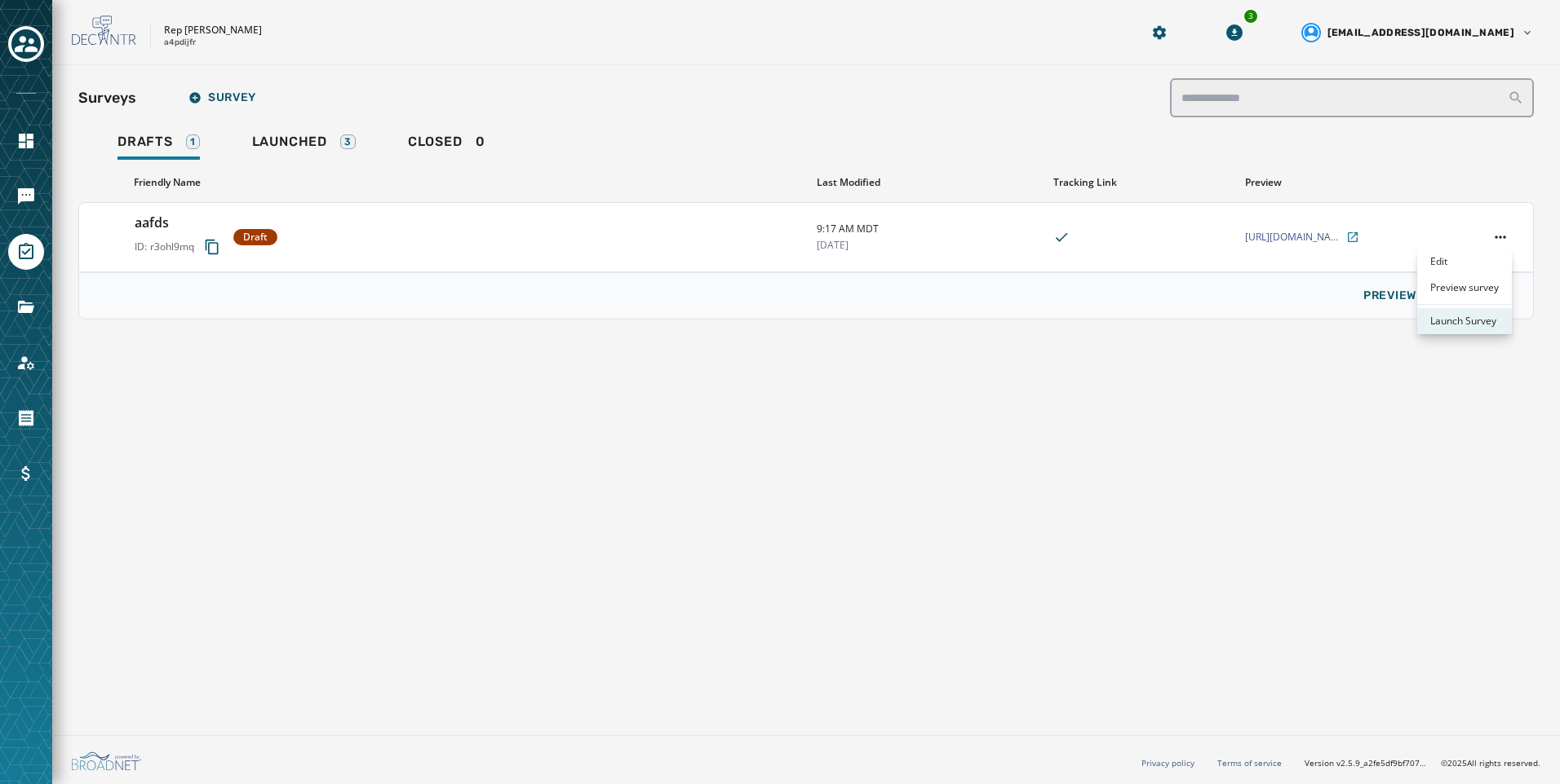
click at [1486, 318] on div "Launch Survey" at bounding box center [1464, 321] width 94 height 26
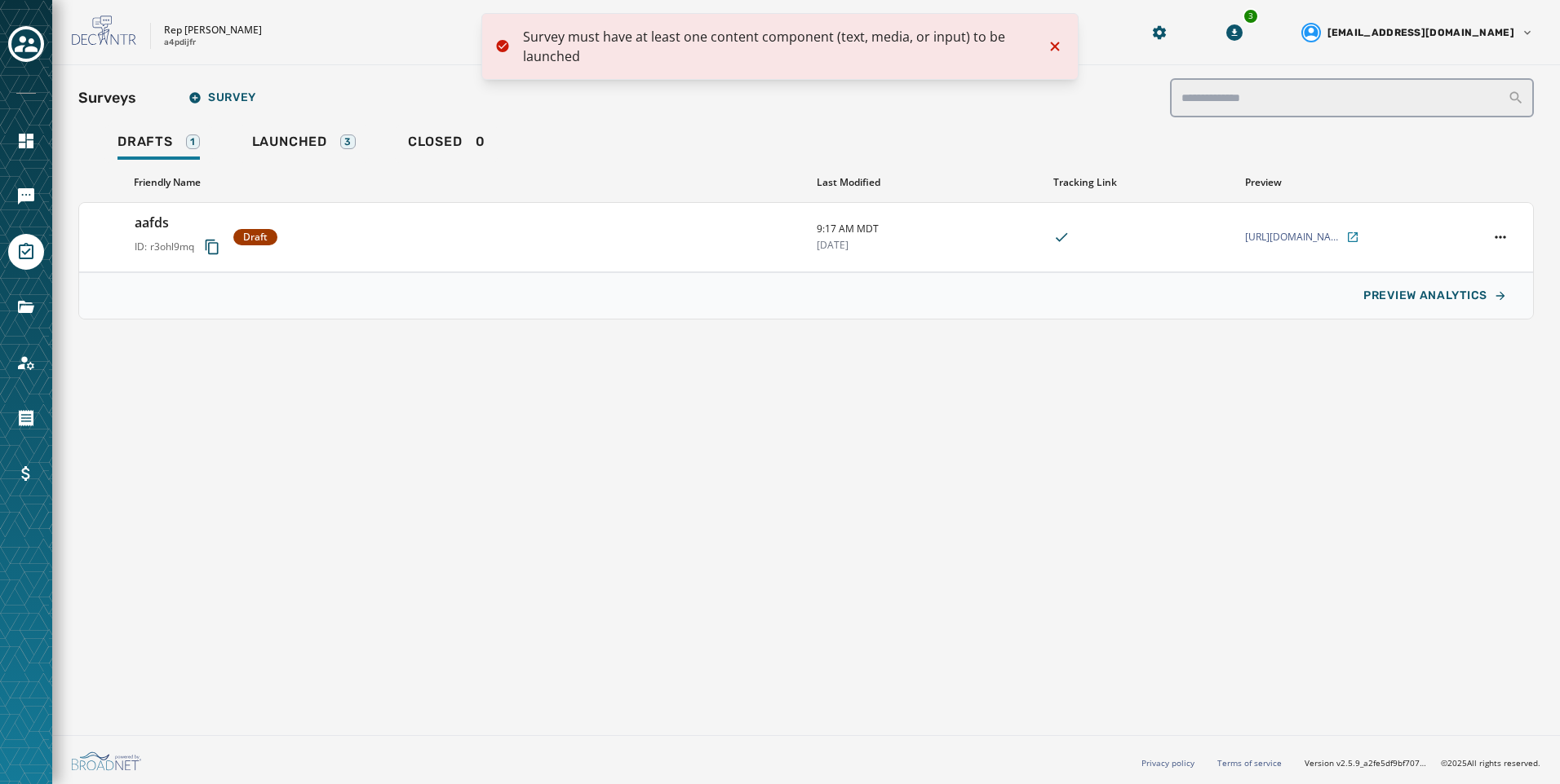
click at [557, 161] on div "Drafts 1 Launched 3 Closed 0" at bounding box center [806, 144] width 1456 height 38
click at [293, 153] on div "Launched 3" at bounding box center [303, 146] width 103 height 26
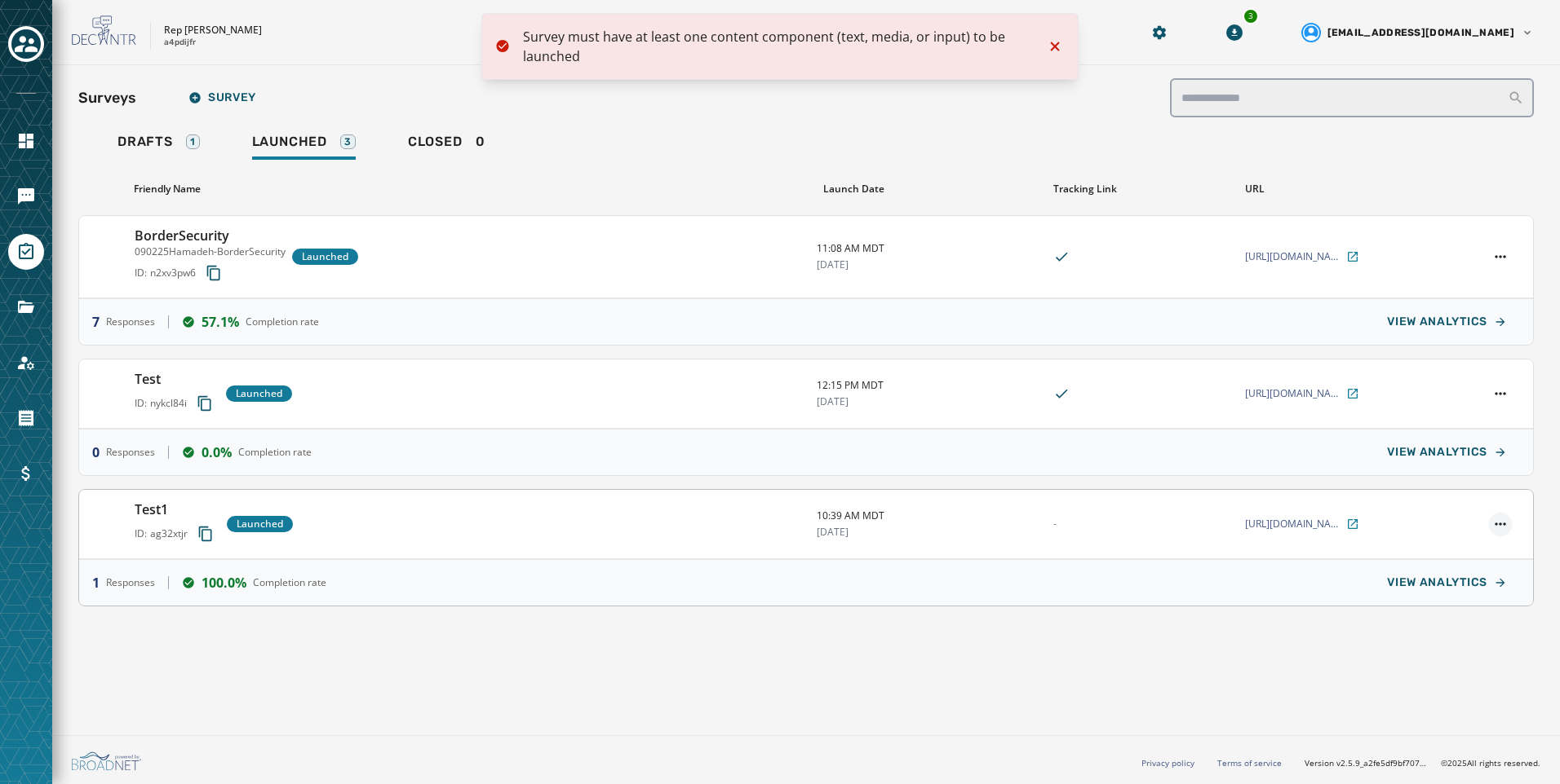
click at [1509, 523] on html "**********" at bounding box center [780, 392] width 1560 height 784
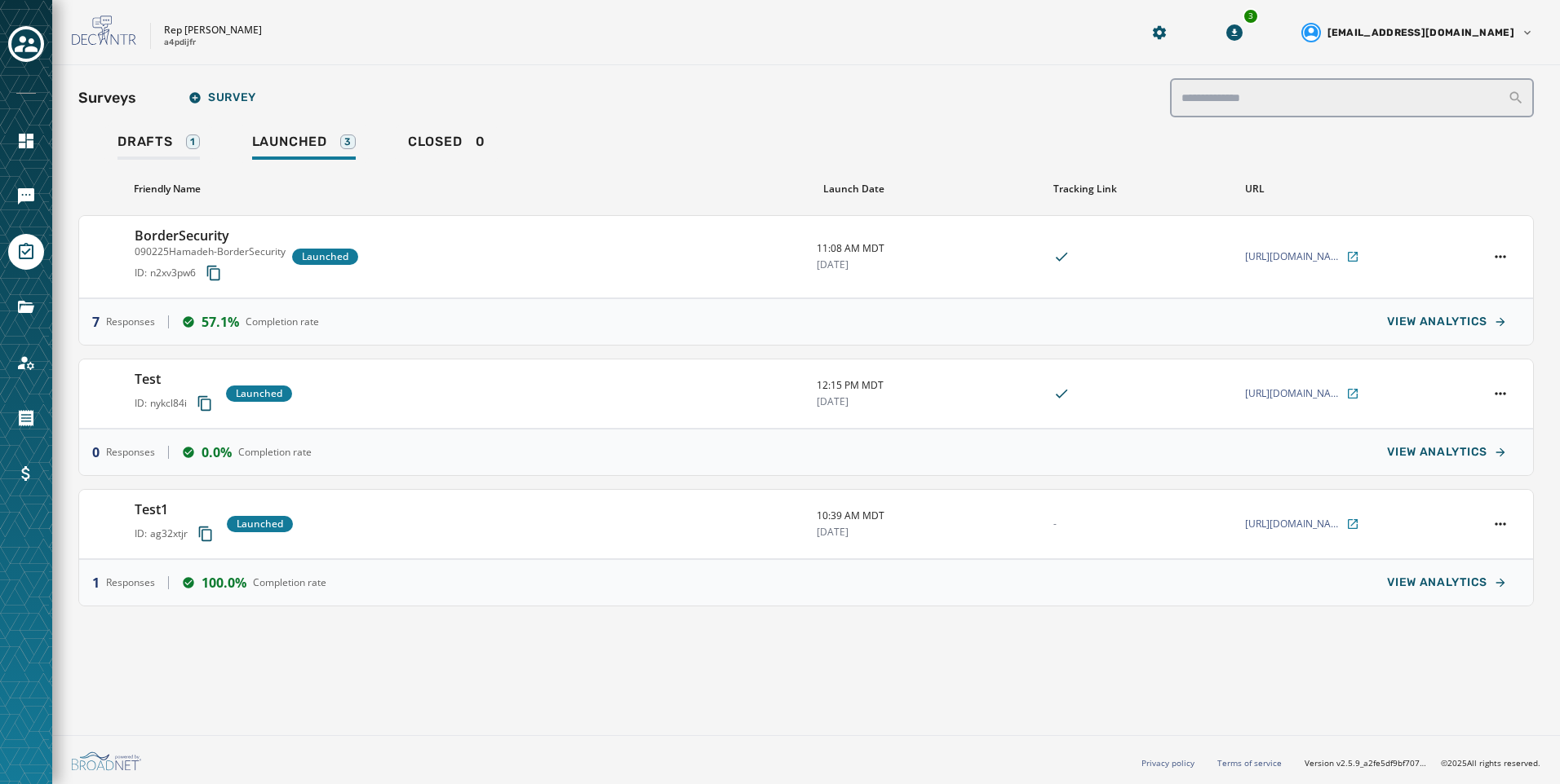
click at [194, 135] on html "**********" at bounding box center [780, 392] width 1560 height 784
click at [194, 135] on div "1" at bounding box center [192, 142] width 13 height 14
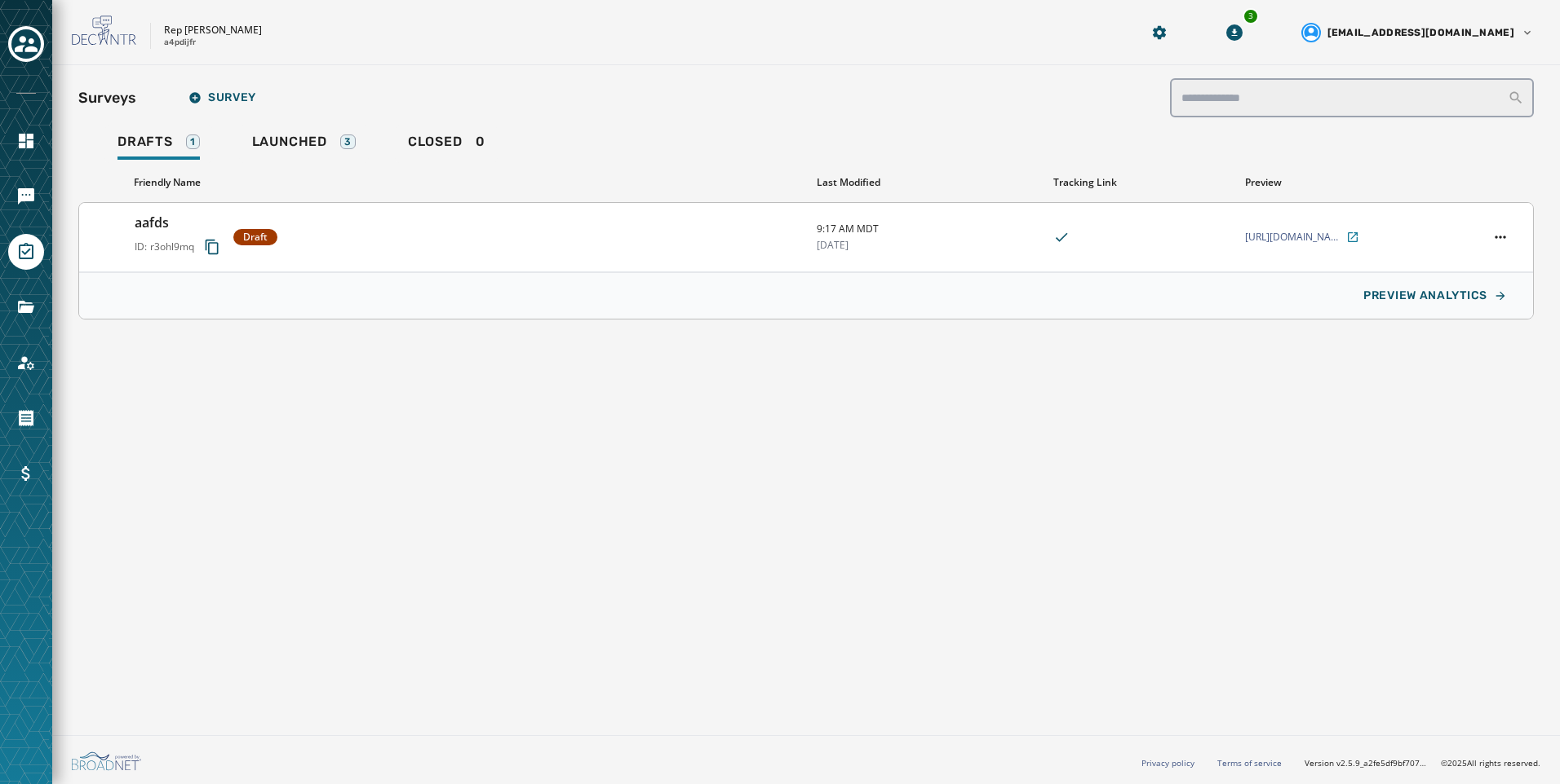
click at [487, 248] on div "aafds ID: r3ohl9mq Draft" at bounding box center [469, 237] width 669 height 49
type input "*****"
type textarea "**********"
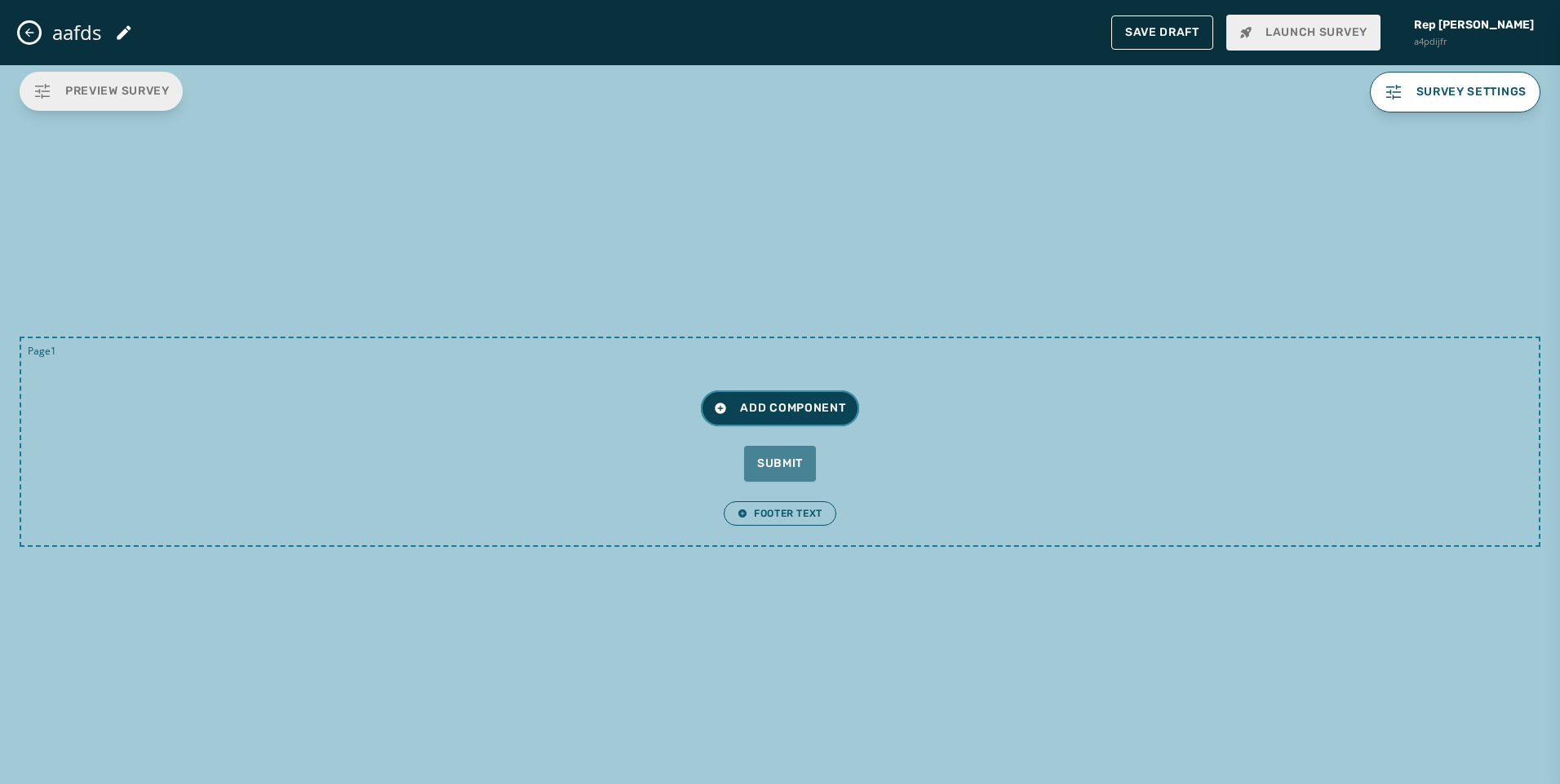
click at [729, 414] on span "Add Component" at bounding box center [779, 408] width 131 height 16
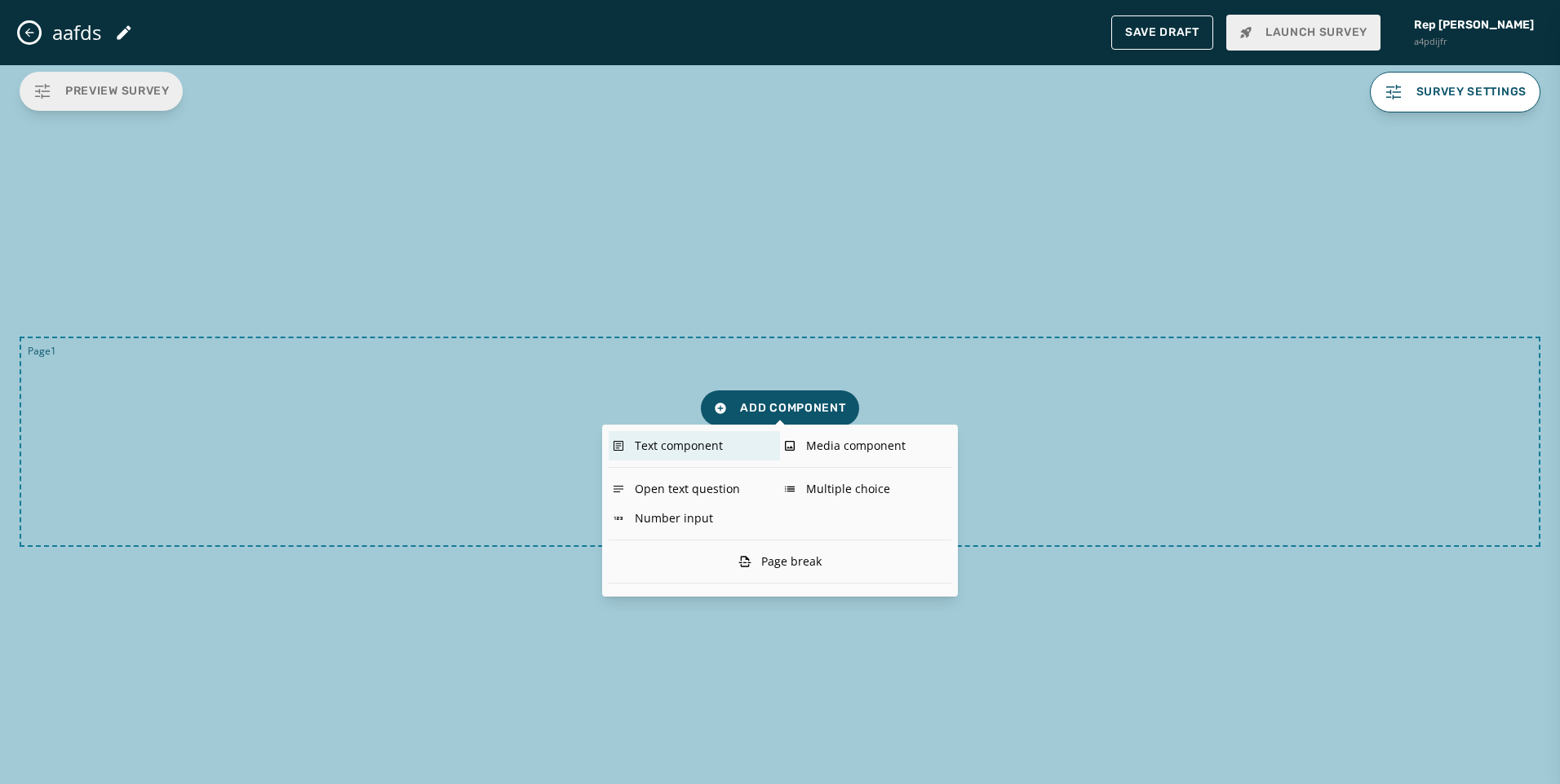
click at [708, 454] on div "Text component" at bounding box center [694, 446] width 171 height 30
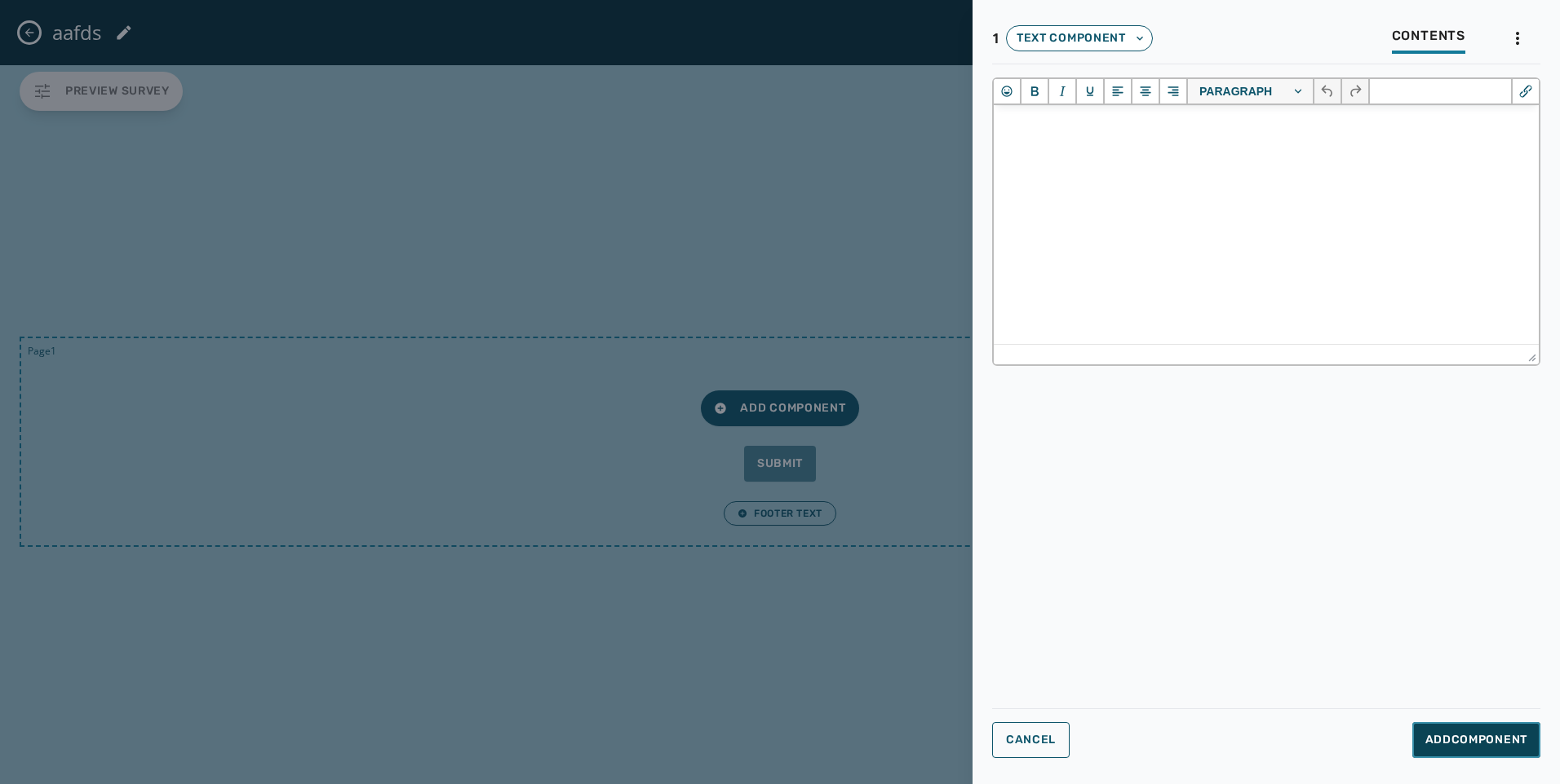
click at [1471, 739] on span "Add Component" at bounding box center [1477, 740] width 102 height 16
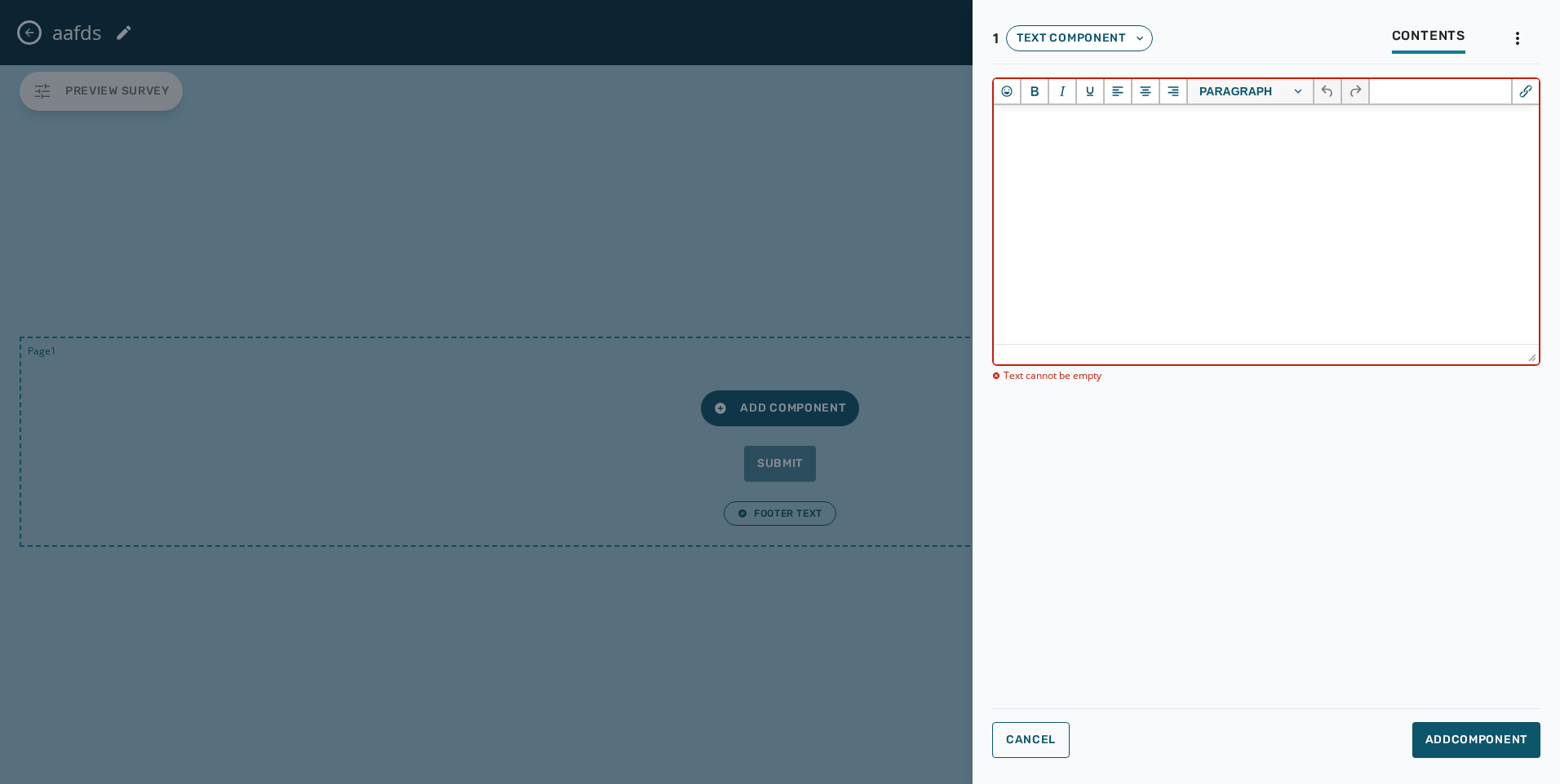
click at [1297, 149] on html at bounding box center [1266, 126] width 545 height 44
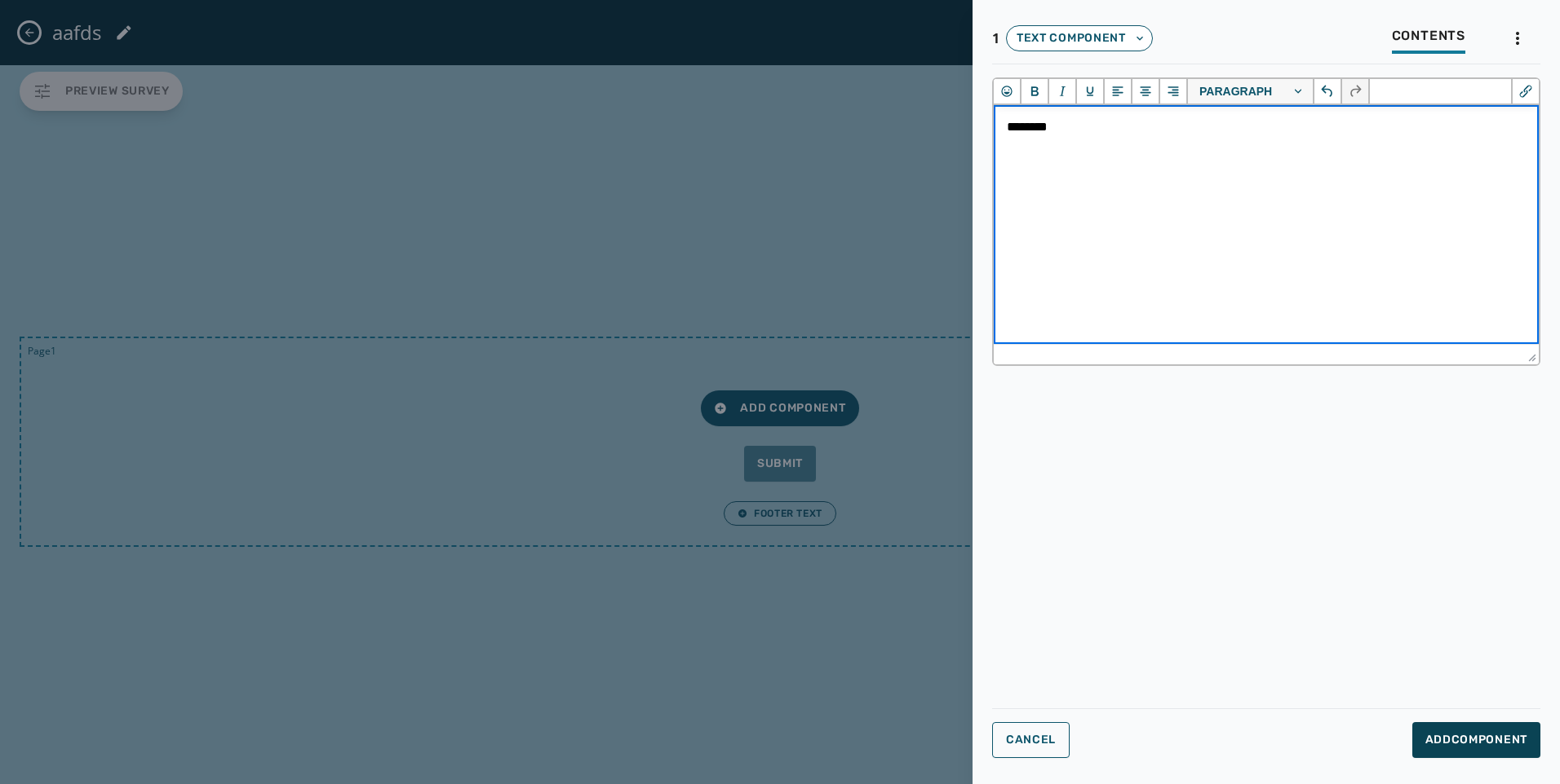
click at [1427, 752] on button "Add Component" at bounding box center [1476, 740] width 128 height 36
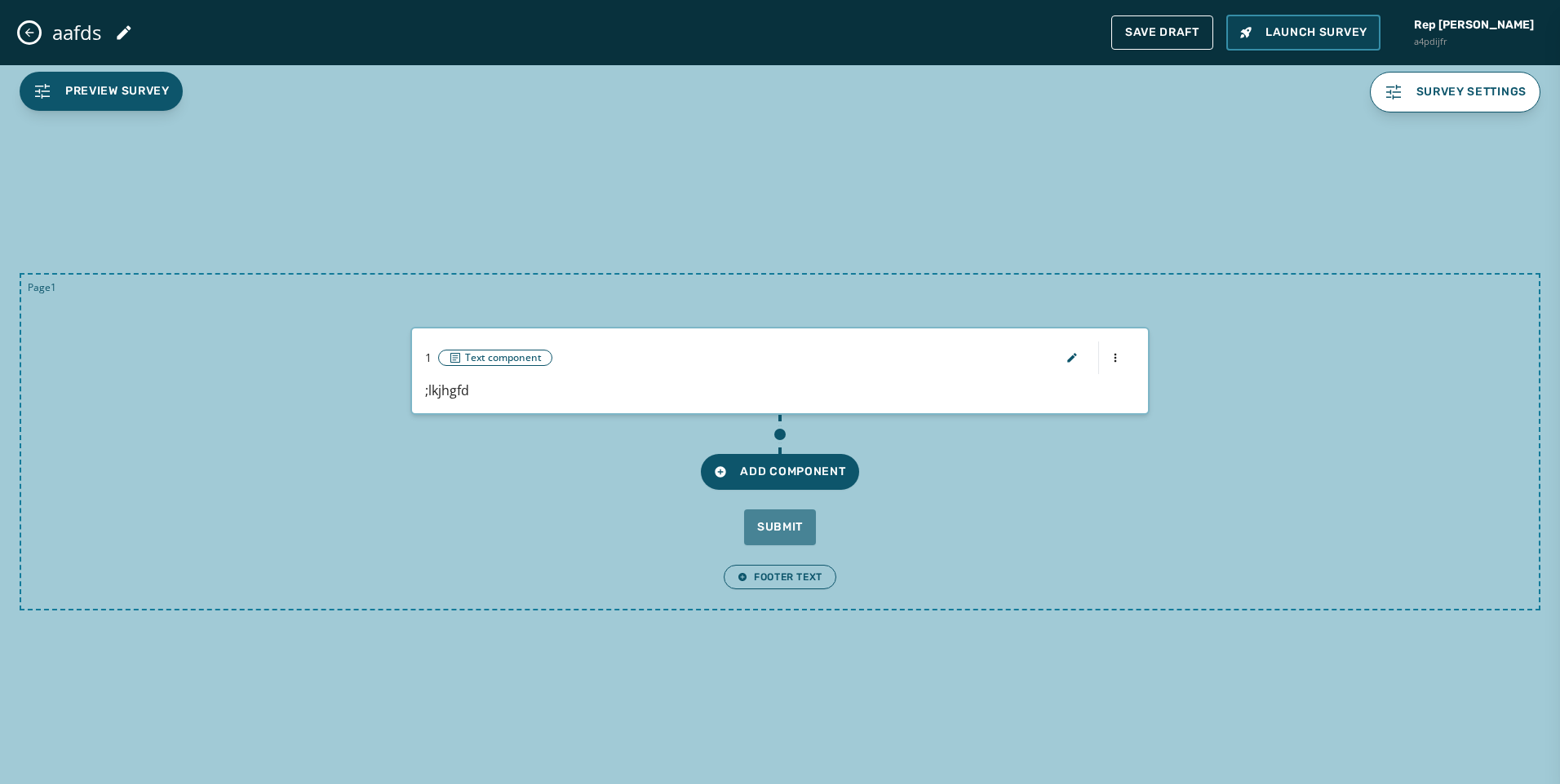
click at [1310, 41] on button "Launch Survey" at bounding box center [1303, 32] width 154 height 36
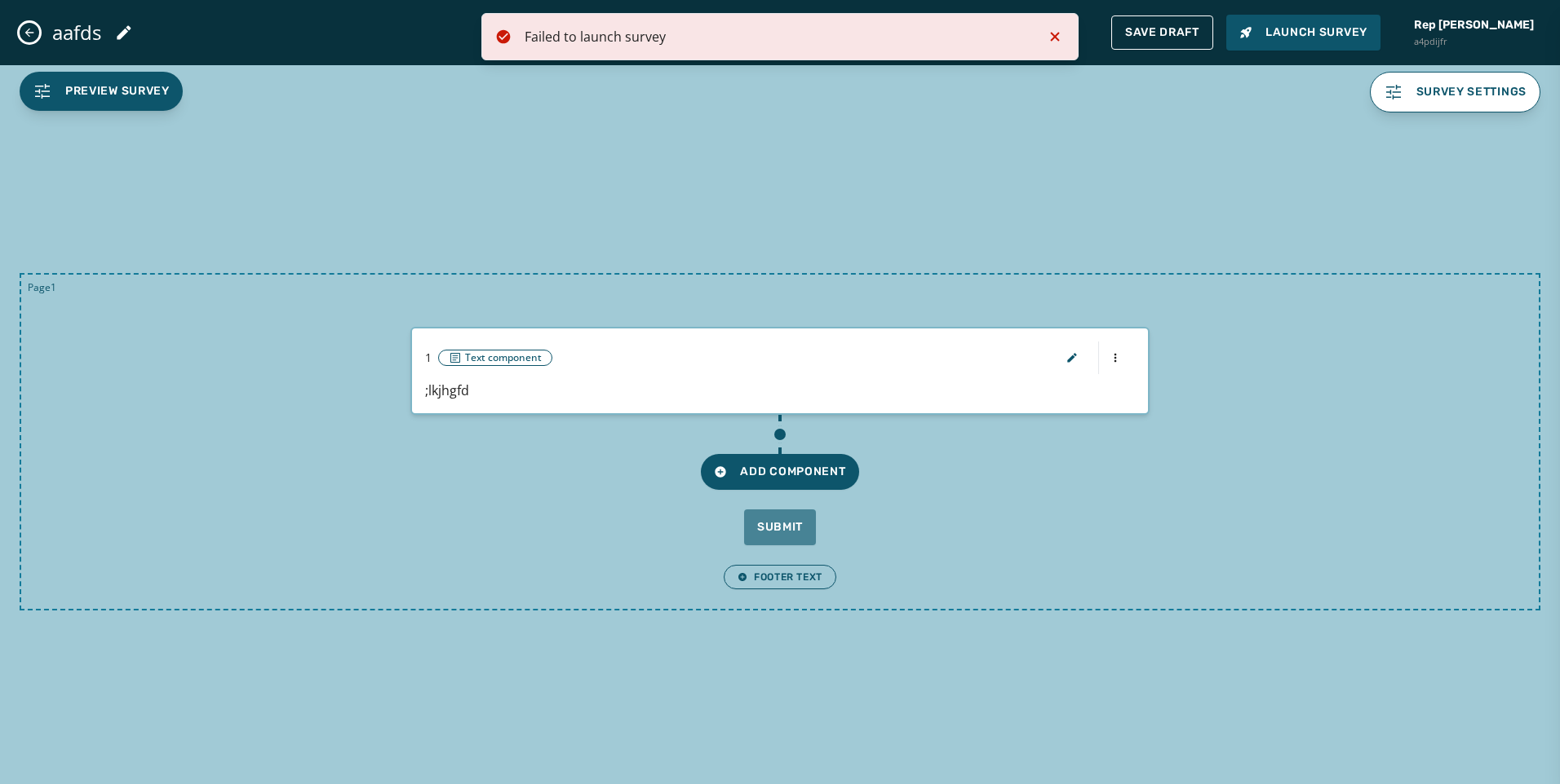
click at [1055, 36] on icon "Notifications (F8)" at bounding box center [1056, 36] width 9 height 9
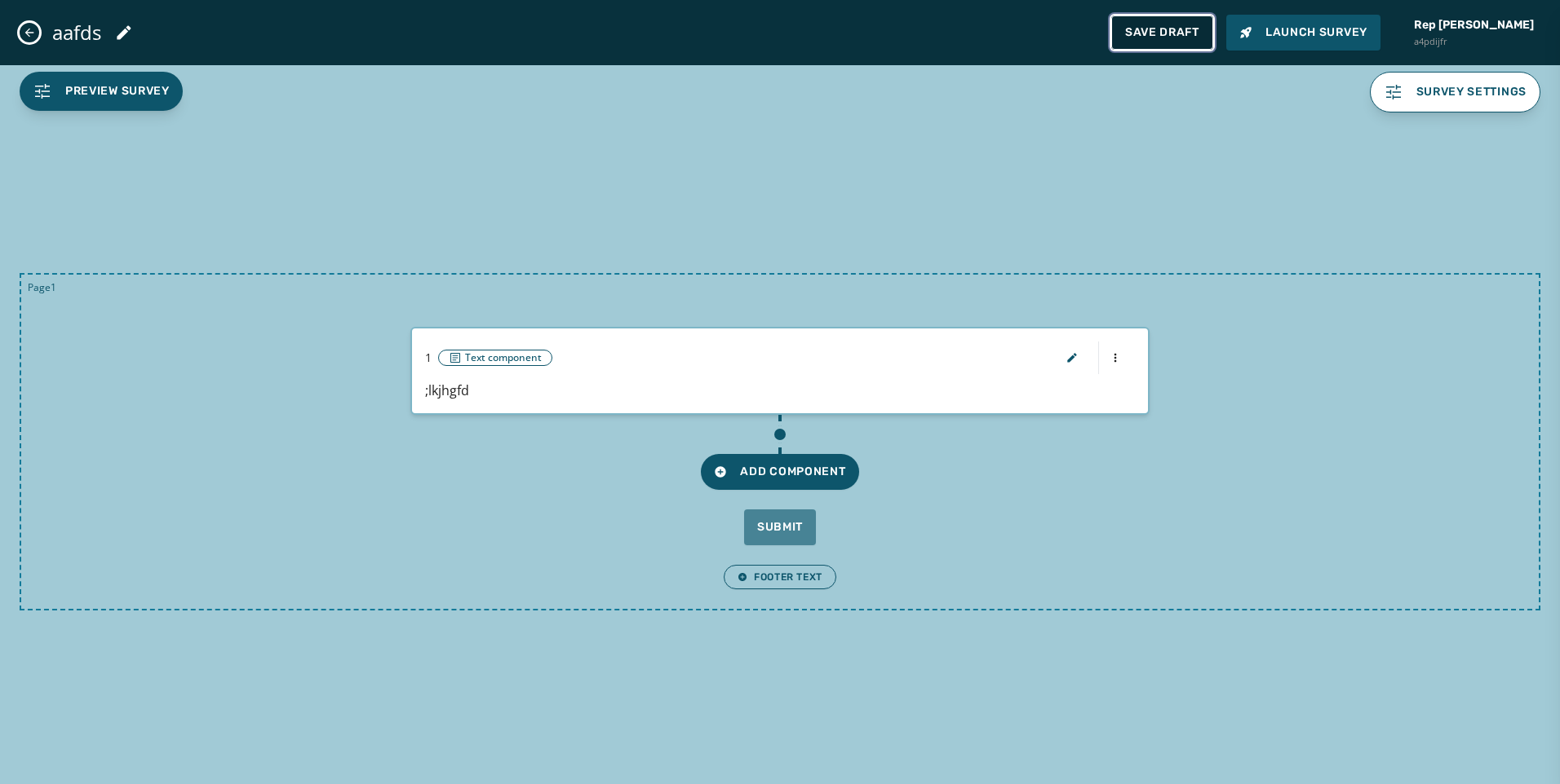
click at [1184, 36] on span "Save Draft" at bounding box center [1161, 32] width 74 height 13
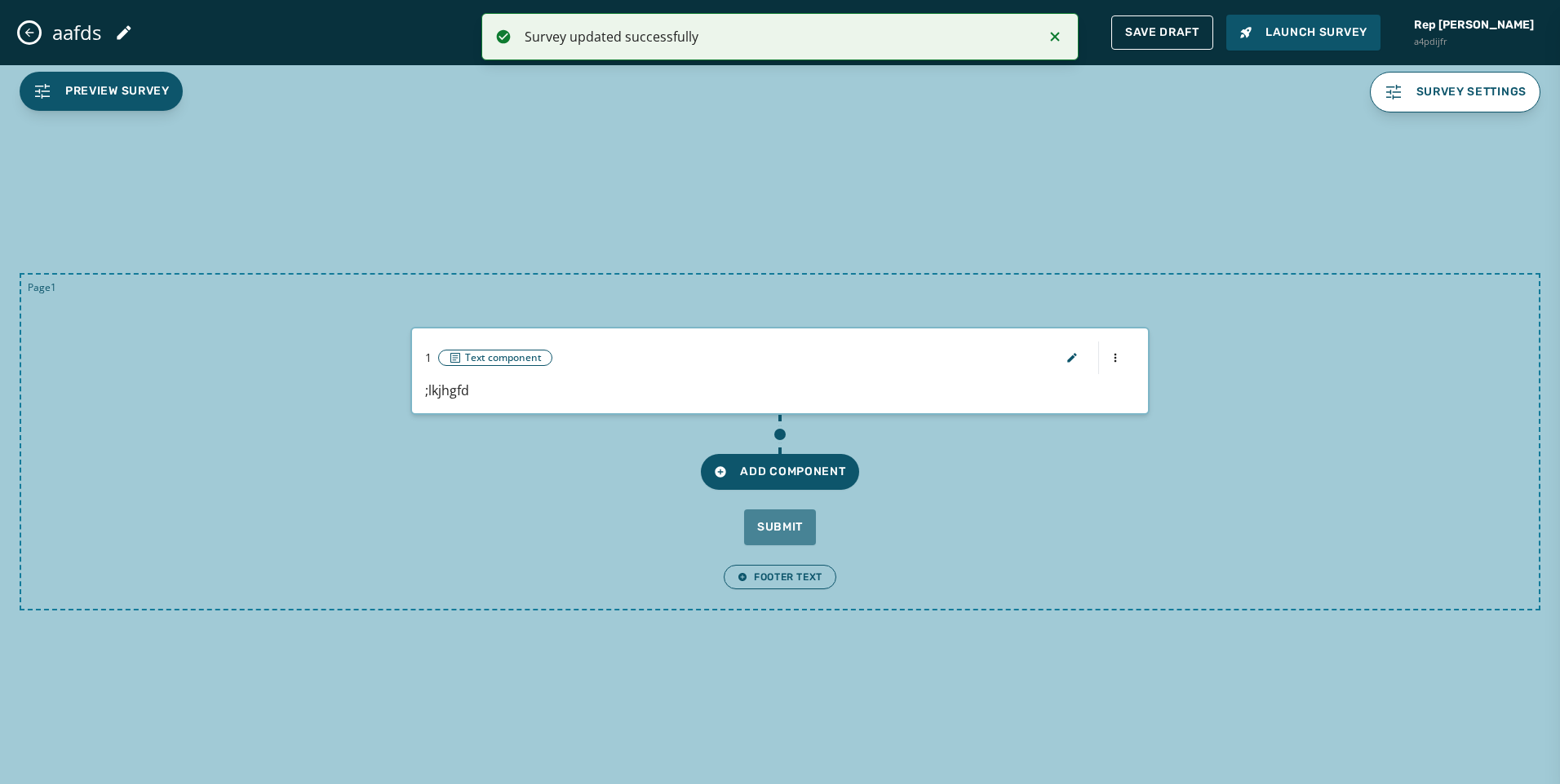
click at [29, 28] on icon "Close admin drawer" at bounding box center [29, 32] width 13 height 13
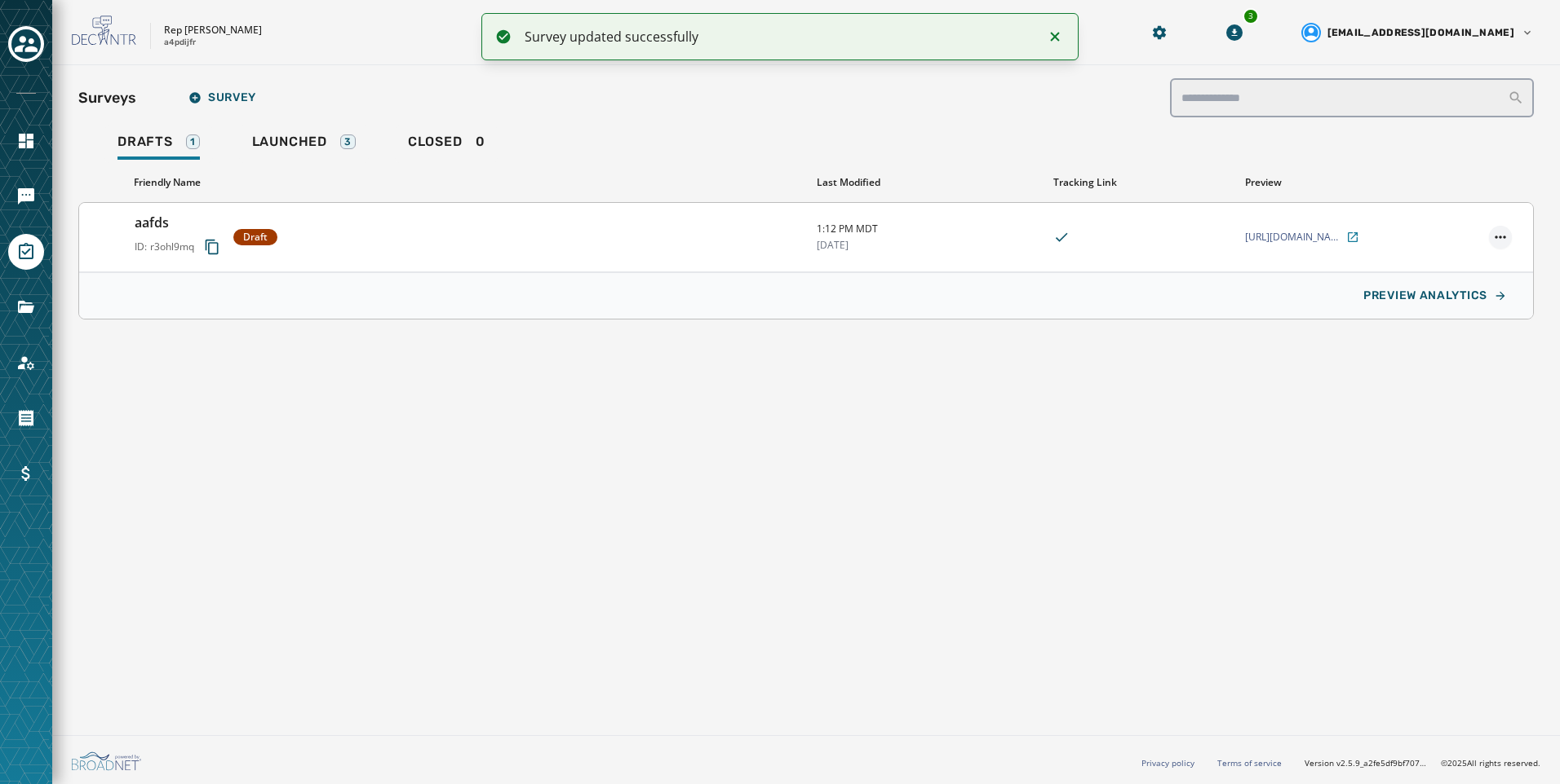
click at [1494, 232] on html "**********" at bounding box center [780, 392] width 1560 height 784
click at [1475, 321] on div "Launch Survey" at bounding box center [1464, 321] width 94 height 26
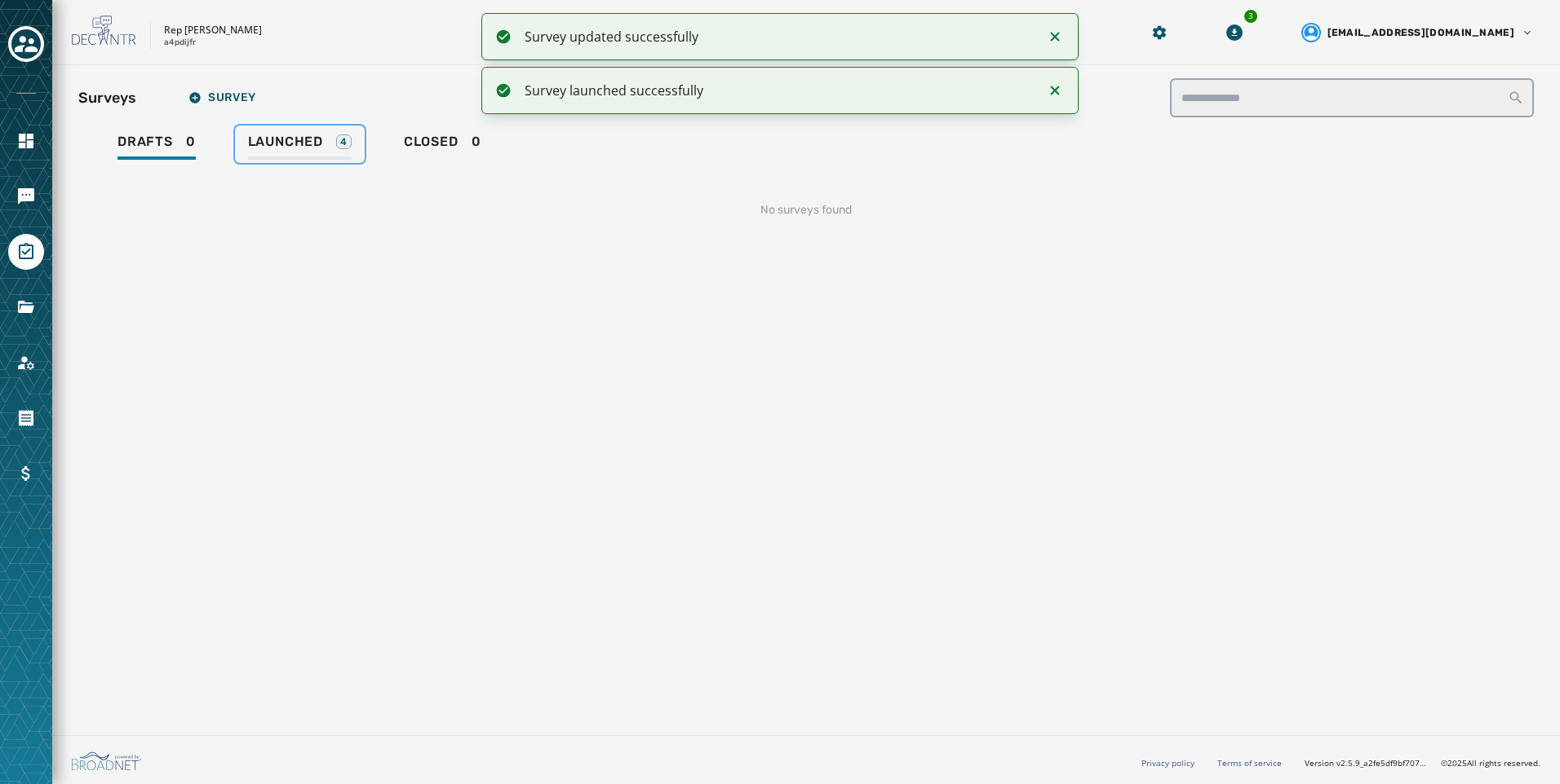
click at [276, 134] on span "Launched" at bounding box center [285, 142] width 75 height 16
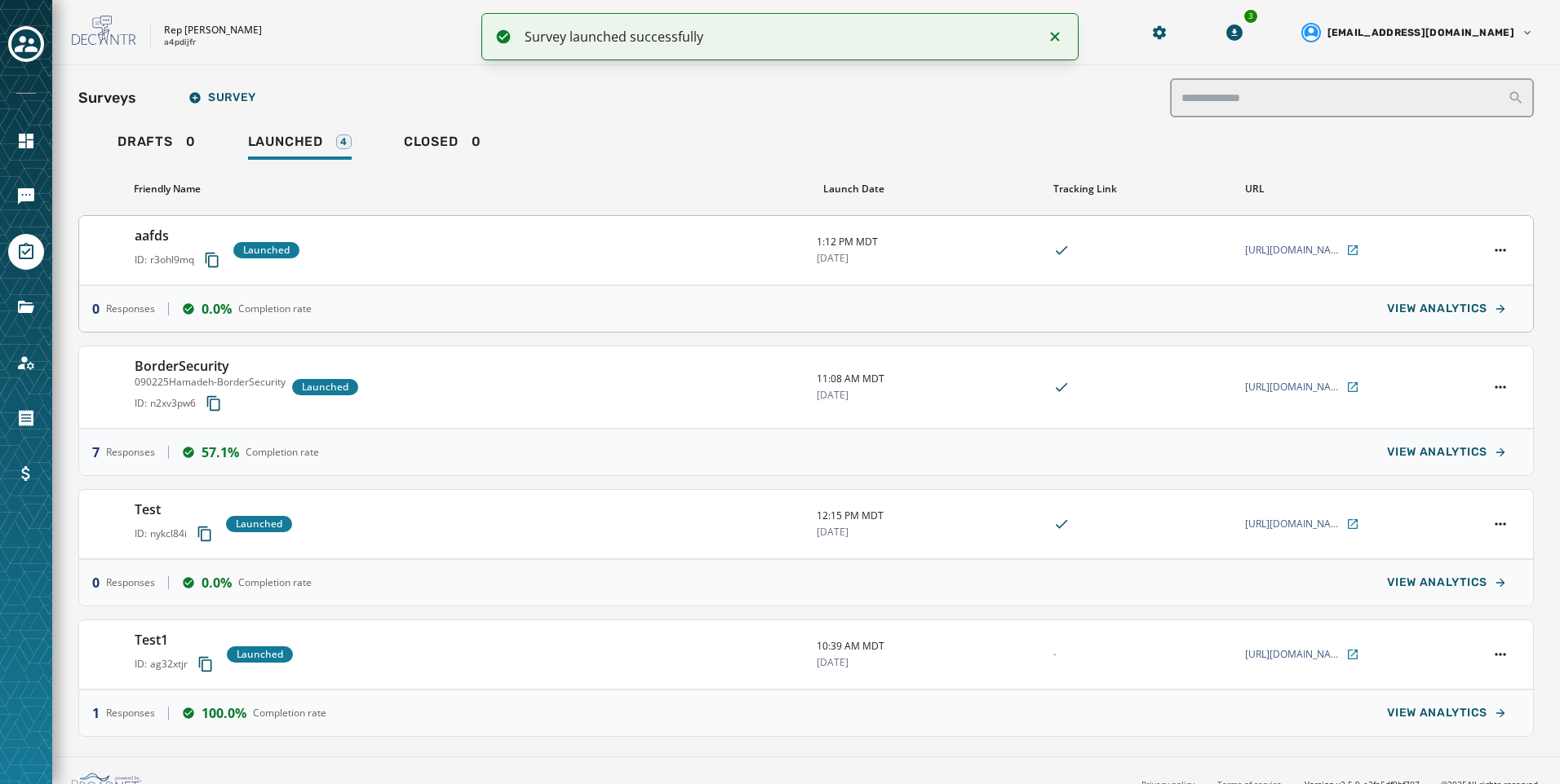
click at [1502, 247] on div at bounding box center [1501, 249] width 39 height 22
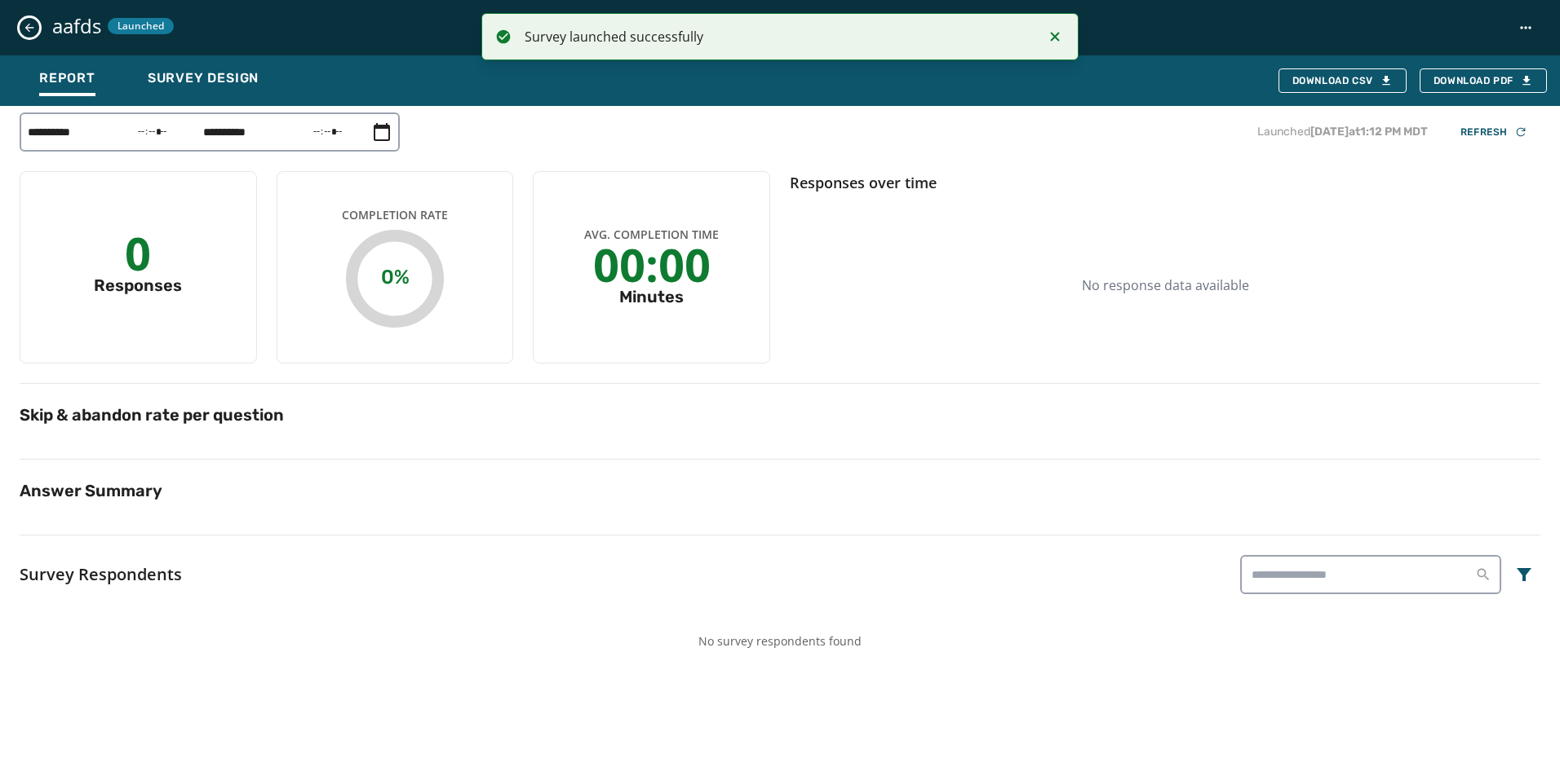
click at [31, 28] on icon "Close survey details drawer" at bounding box center [30, 28] width 9 height 9
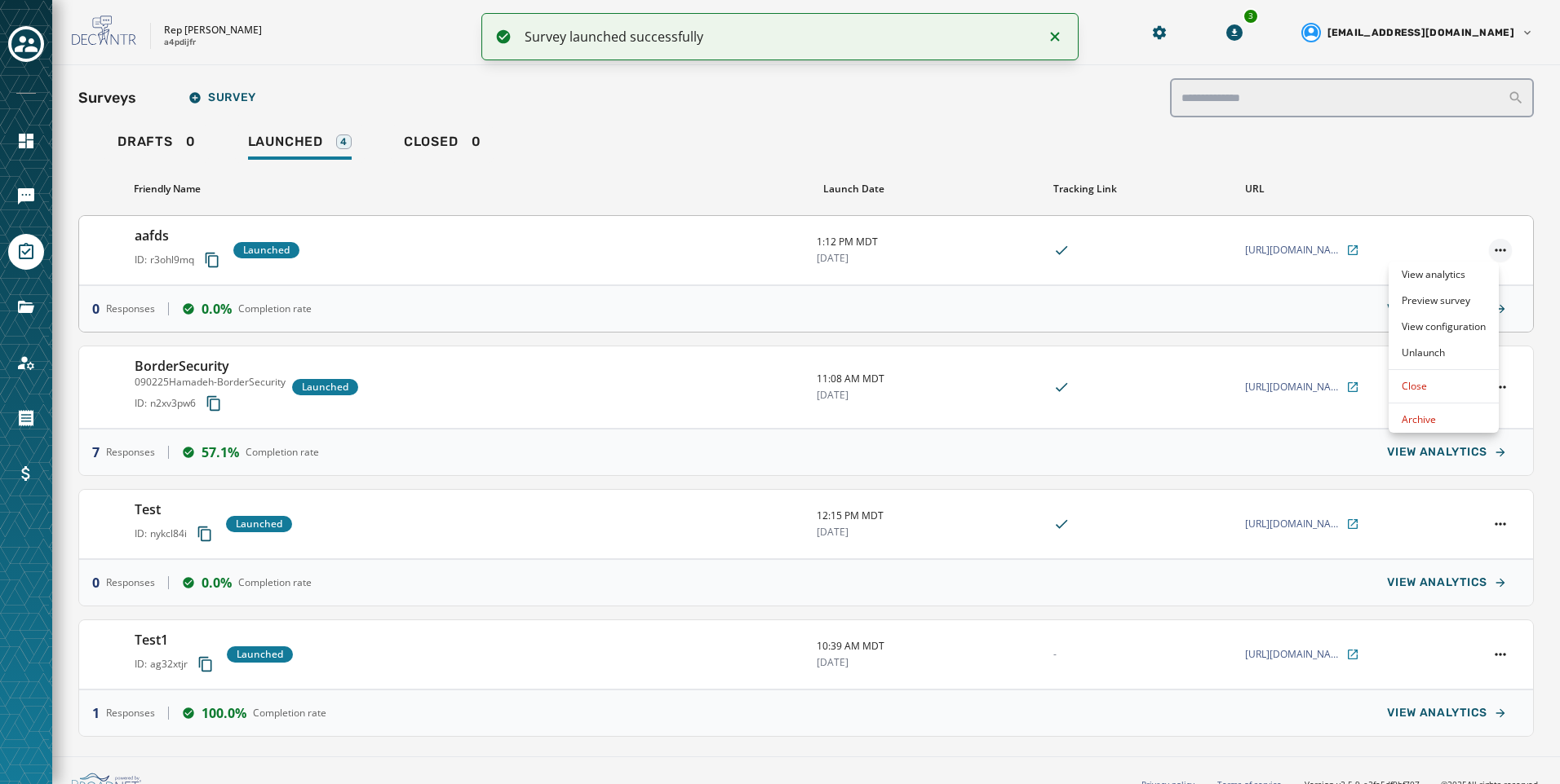
click at [1494, 255] on html "Survey launched successfully Skip To Main Content Rep [PERSON_NAME] a4pdijfr 3 …" at bounding box center [780, 392] width 1560 height 784
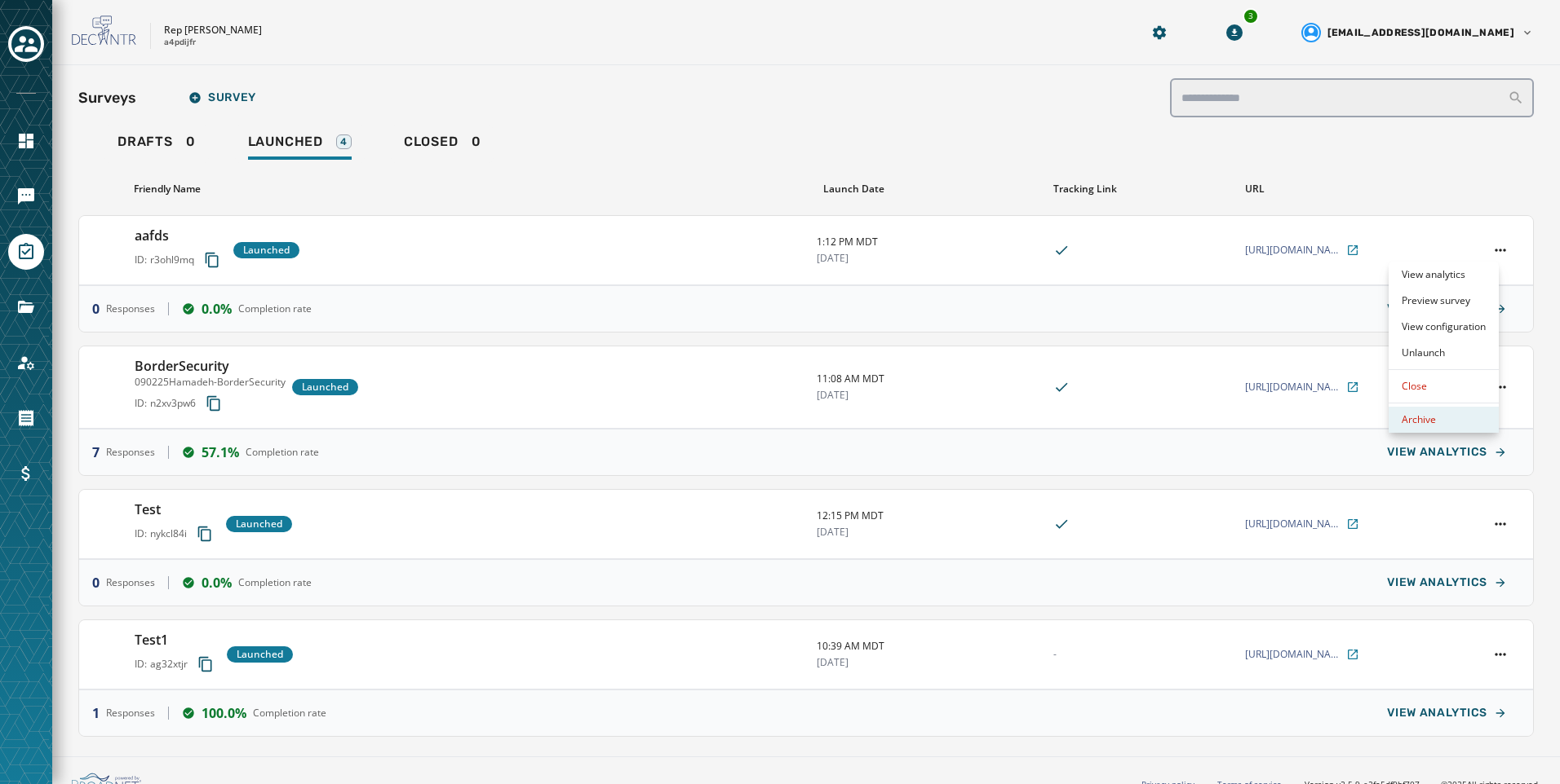
click at [1458, 419] on div "Archive" at bounding box center [1443, 420] width 110 height 26
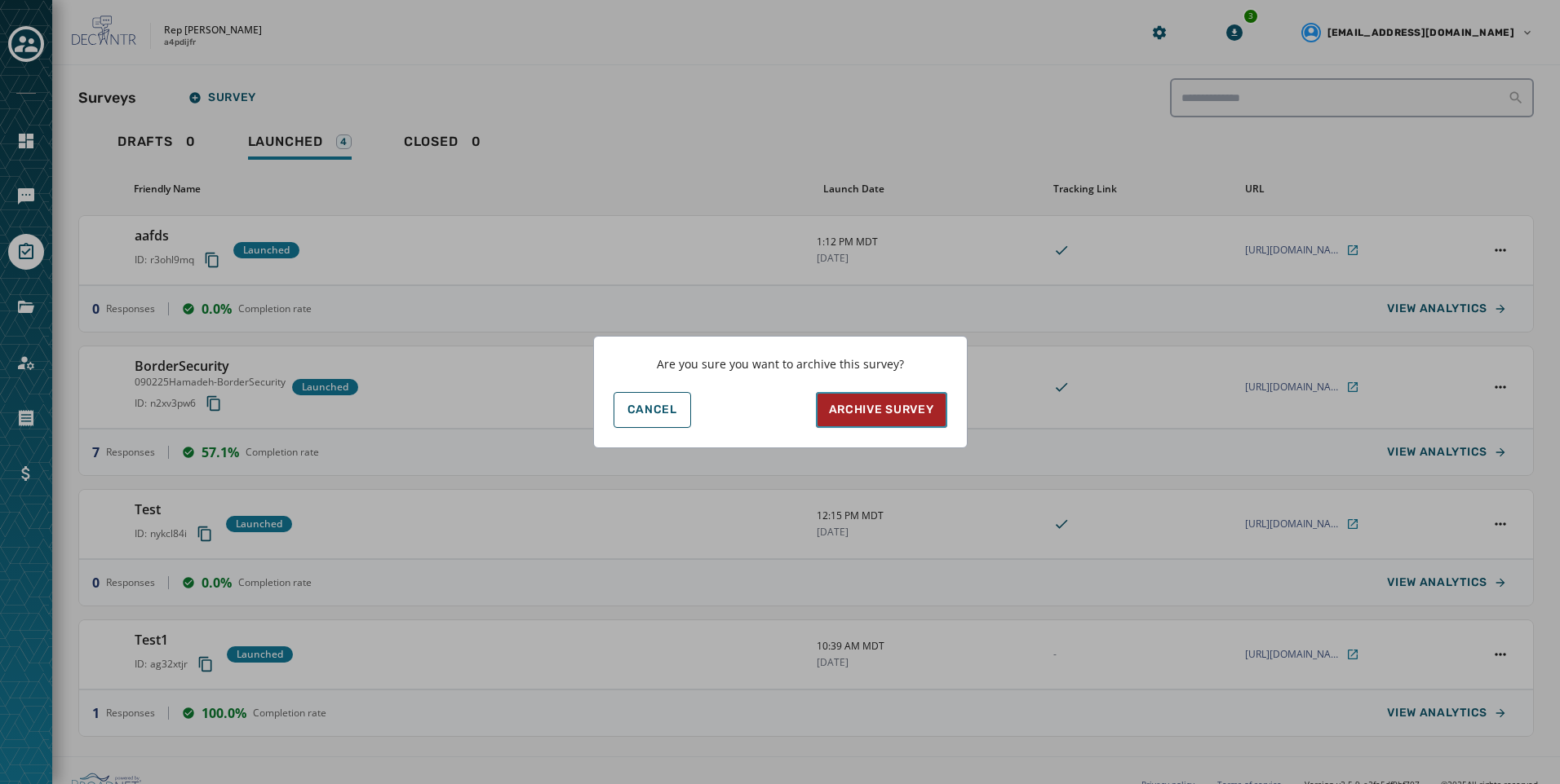
click at [878, 416] on div "Archive Survey" at bounding box center [881, 410] width 105 height 16
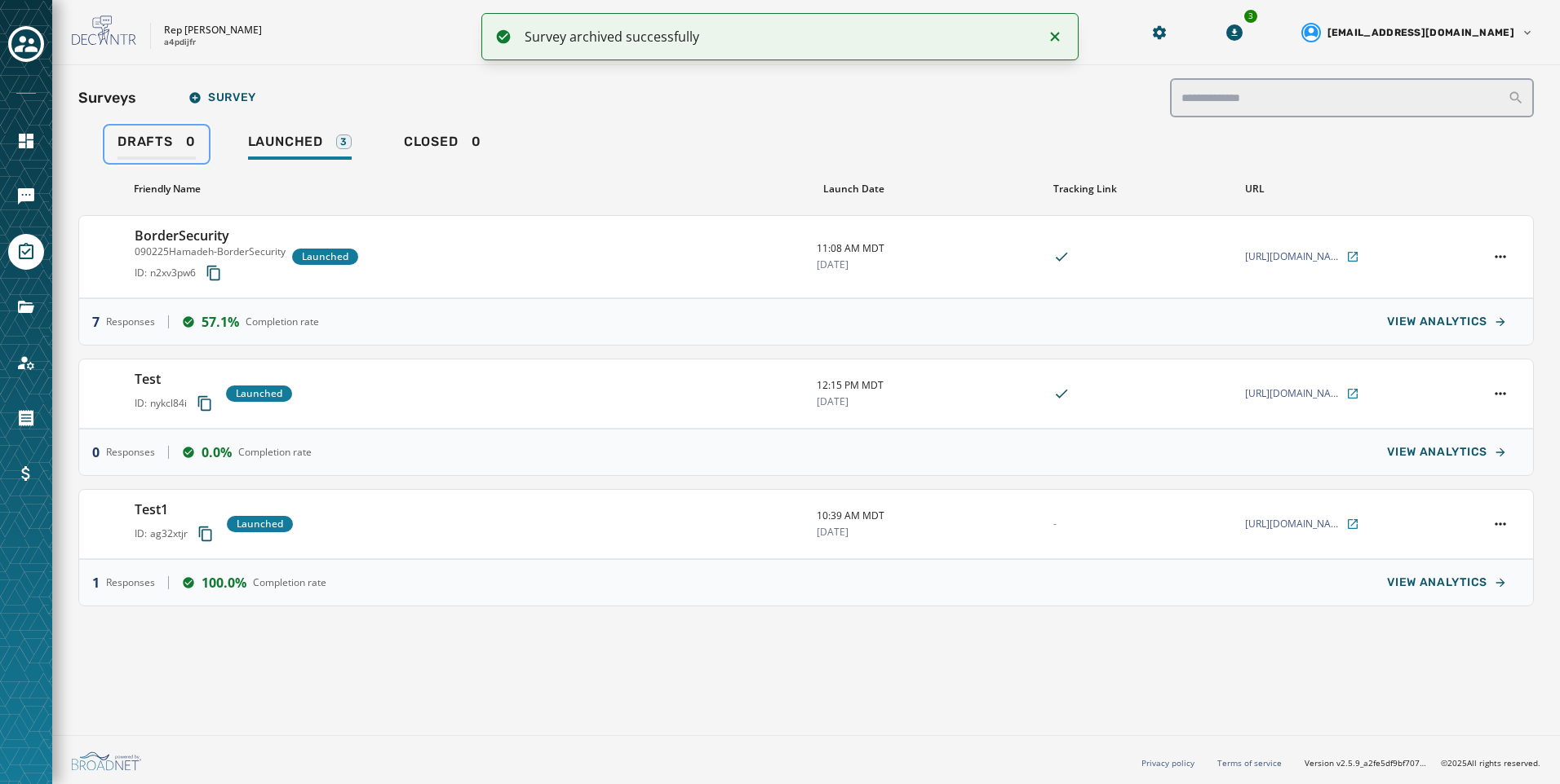
click at [147, 135] on span "Drafts" at bounding box center [145, 142] width 56 height 16
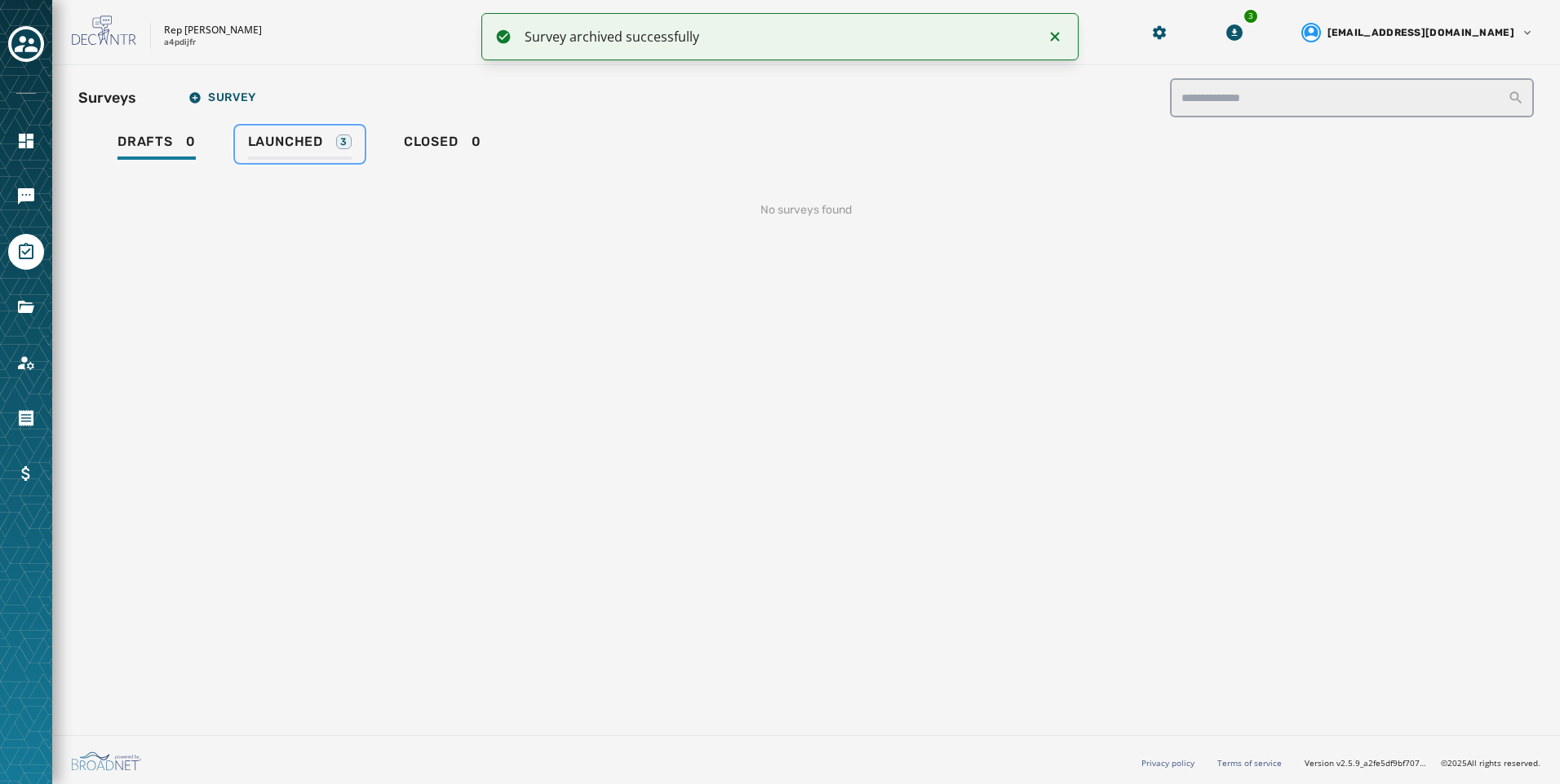
click at [321, 152] on div "Launched 3" at bounding box center [299, 146] width 103 height 26
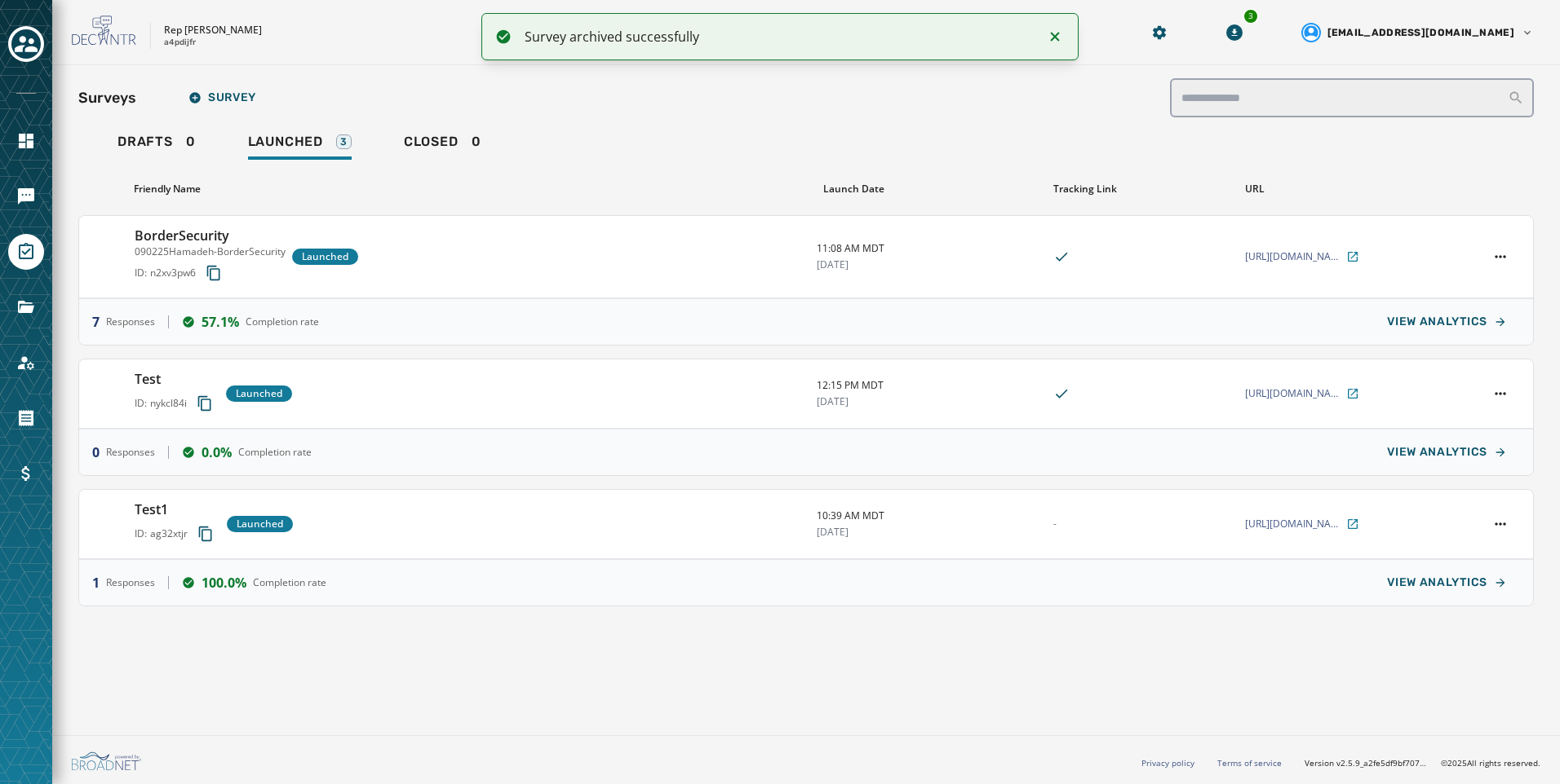
click at [644, 160] on div "Drafts 0 Launched 3 Closed 0" at bounding box center [806, 144] width 1456 height 38
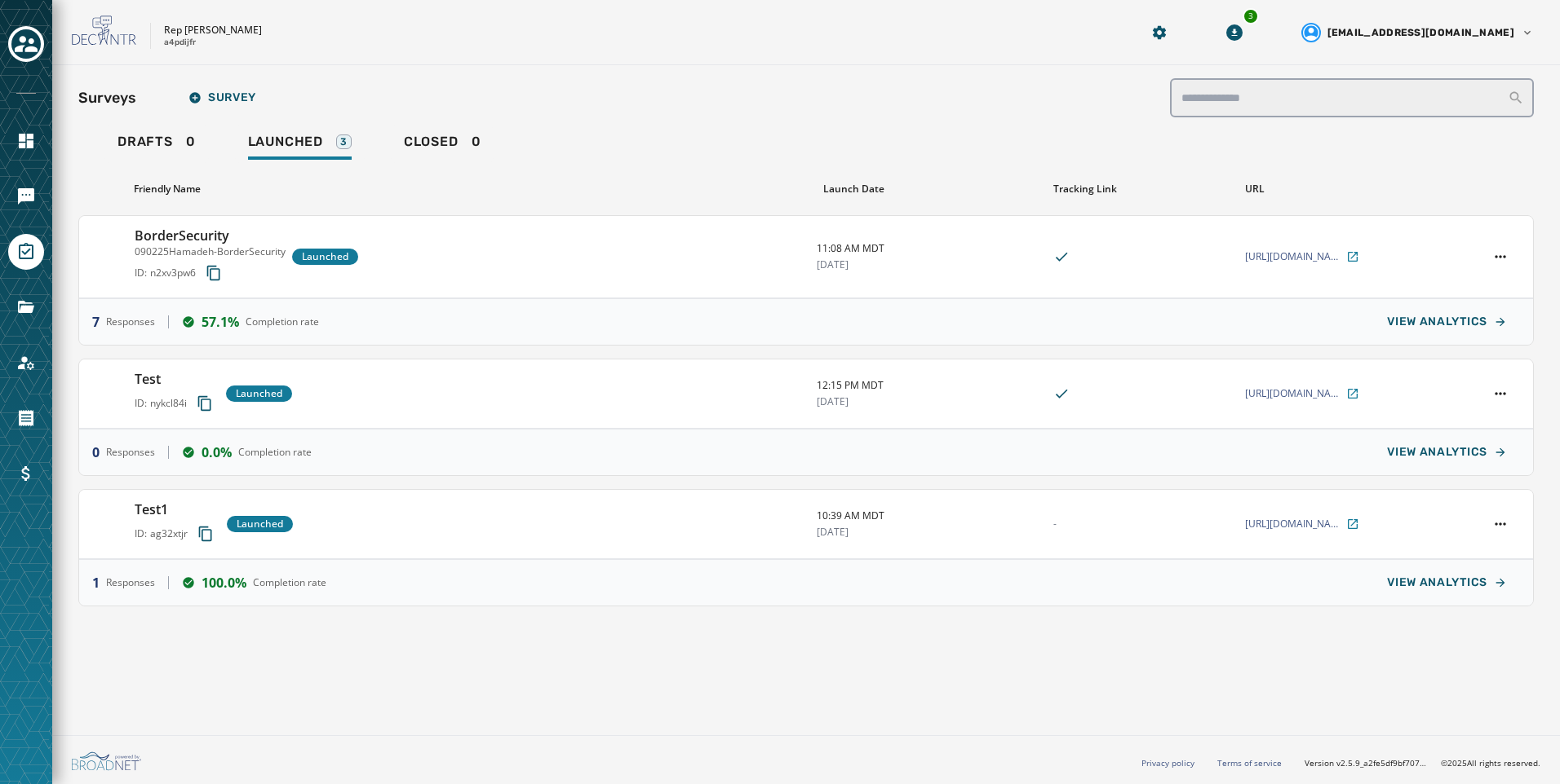
click at [650, 21] on div "Rep [PERSON_NAME] a4pdijfr" at bounding box center [585, 32] width 1027 height 34
click at [112, 155] on link "Drafts 0" at bounding box center [156, 144] width 104 height 38
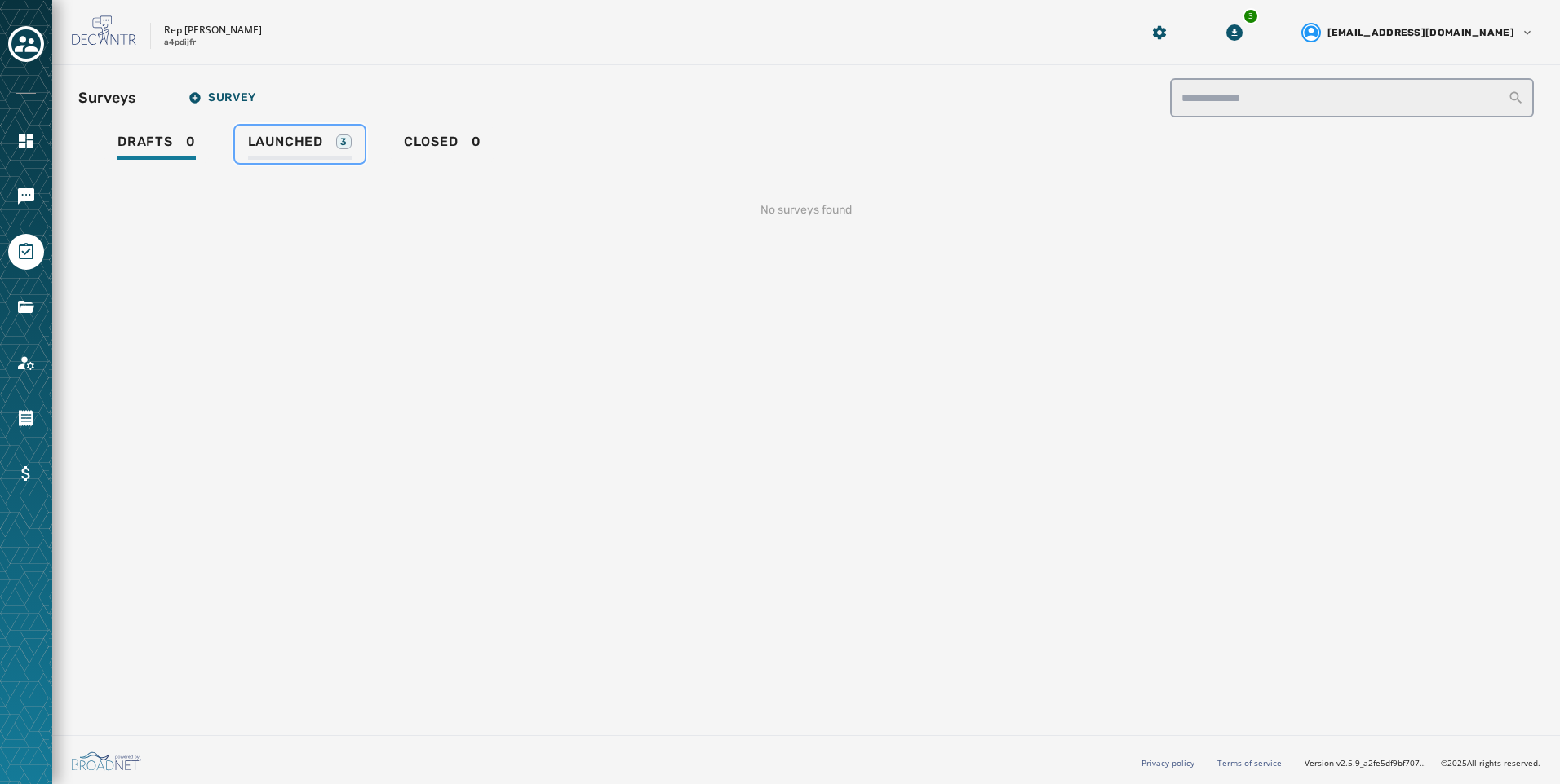
click at [266, 161] on link "Launched 3" at bounding box center [300, 144] width 130 height 38
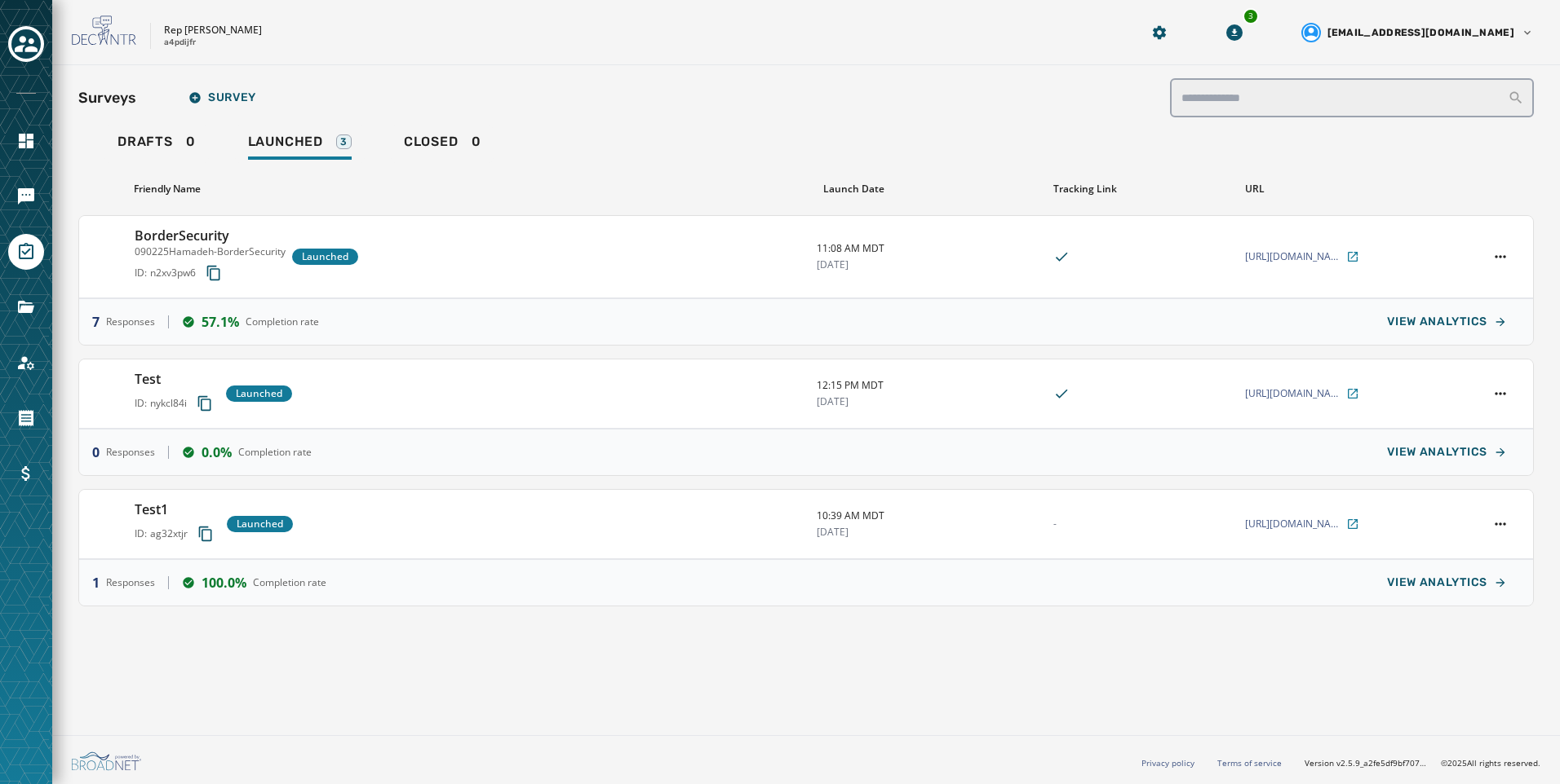
click at [46, 202] on div at bounding box center [26, 392] width 52 height 784
click at [29, 198] on icon "Navigate to Messaging" at bounding box center [26, 196] width 16 height 16
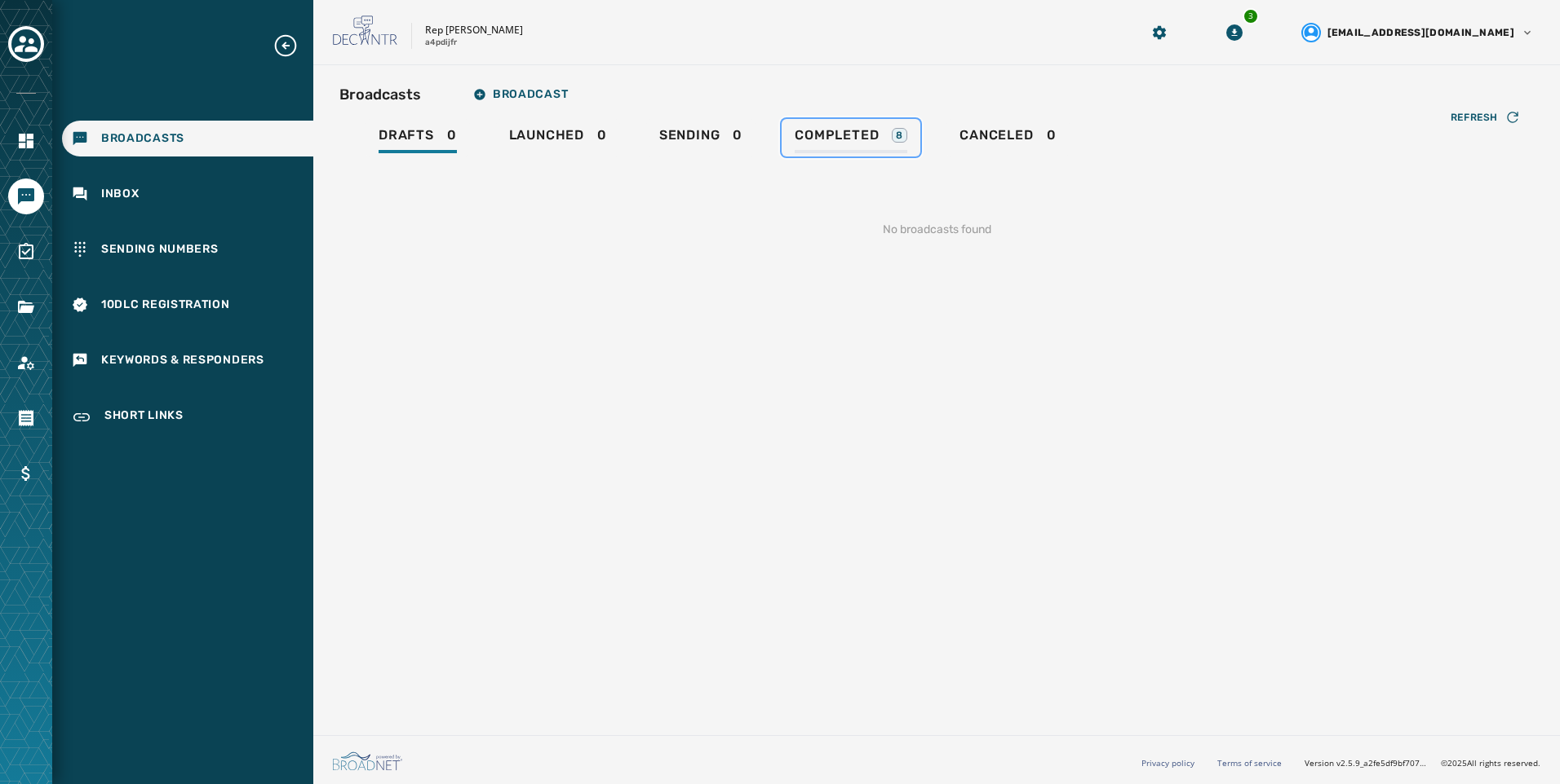
click at [882, 131] on div "Completed 8" at bounding box center [850, 140] width 112 height 26
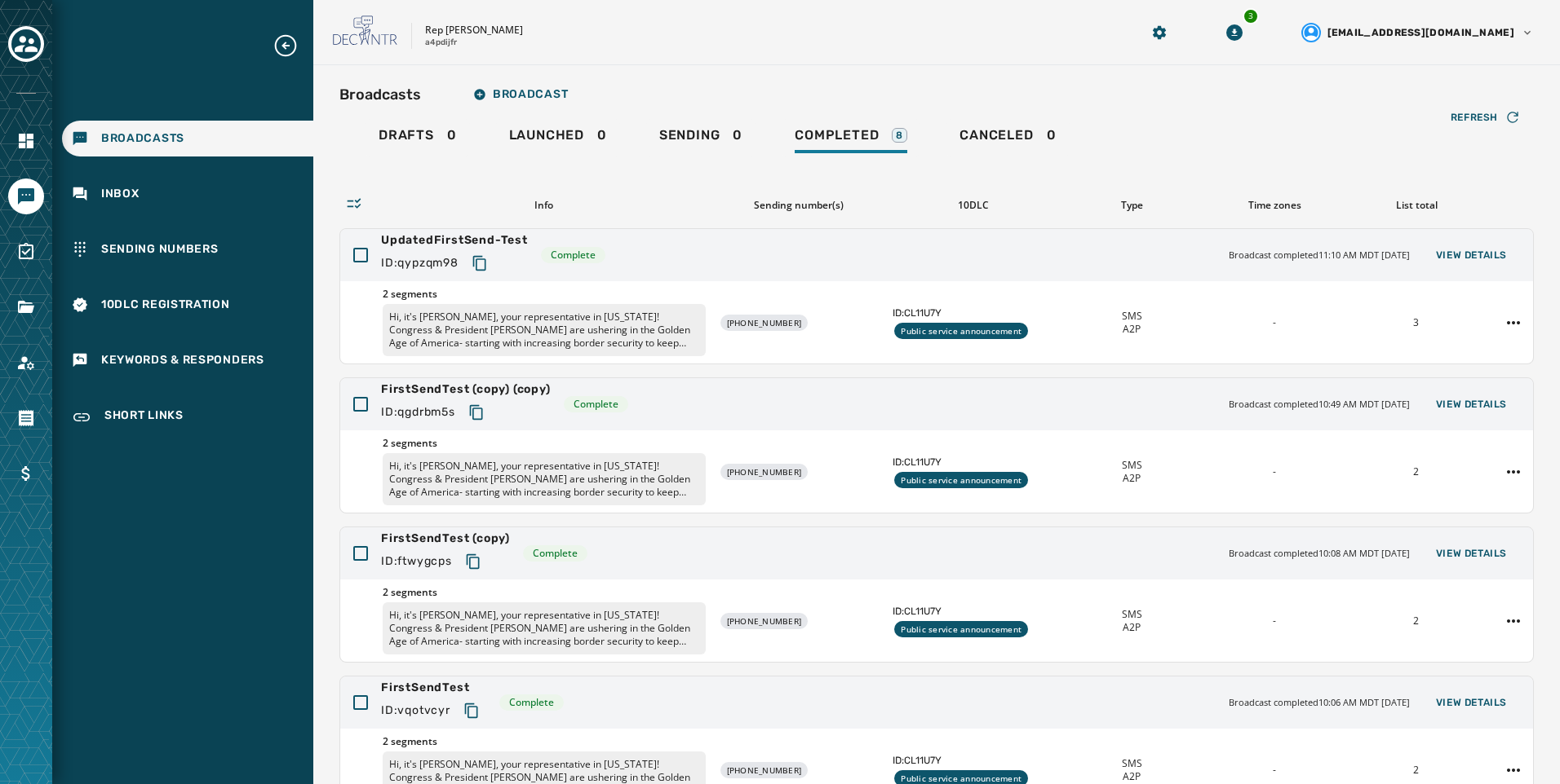
click at [7, 250] on div at bounding box center [26, 392] width 52 height 784
click at [27, 252] on icon "Navigate to Surveys" at bounding box center [26, 251] width 14 height 16
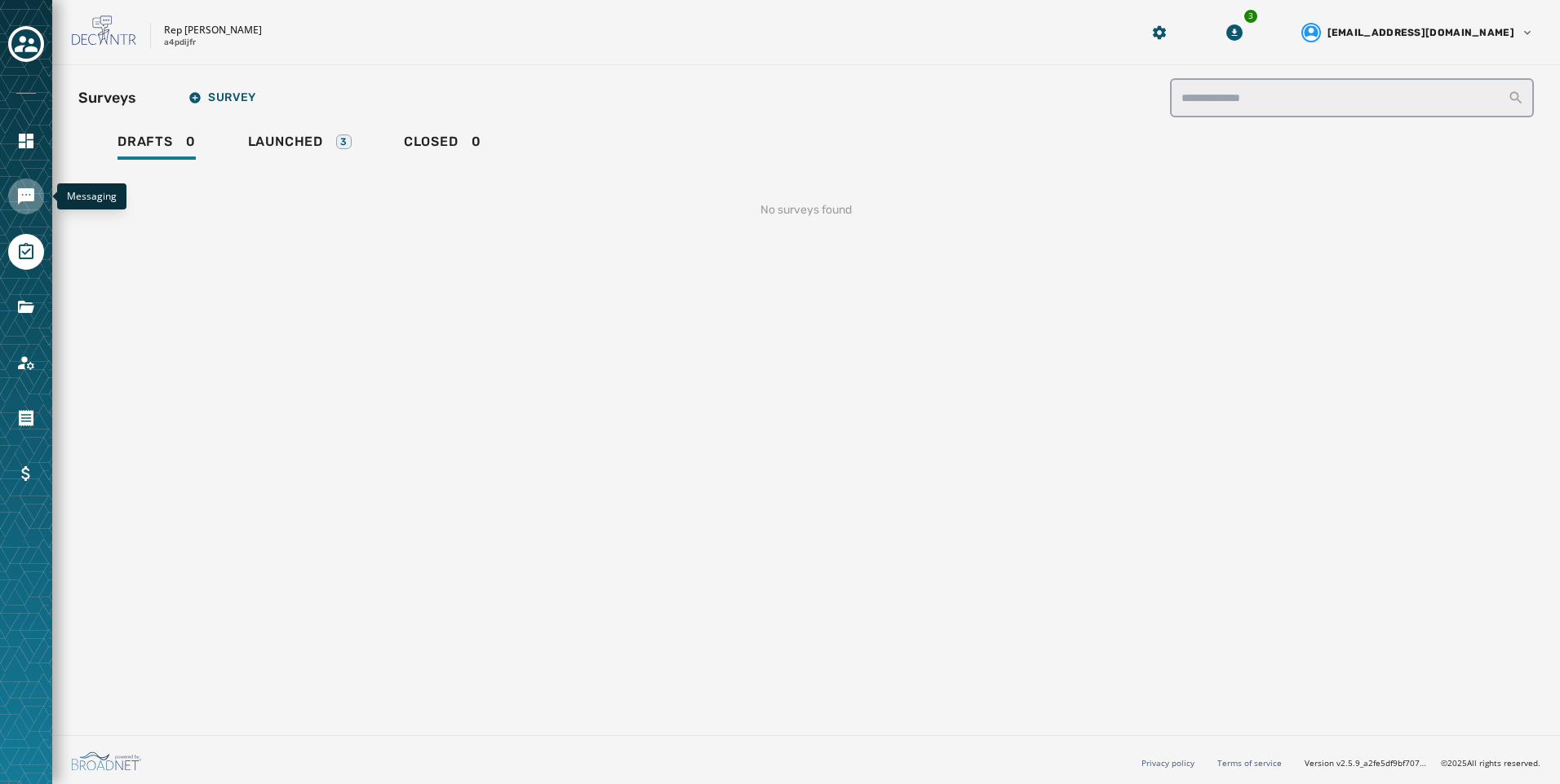
click at [30, 202] on icon "Navigate to Messaging" at bounding box center [26, 196] width 20 height 20
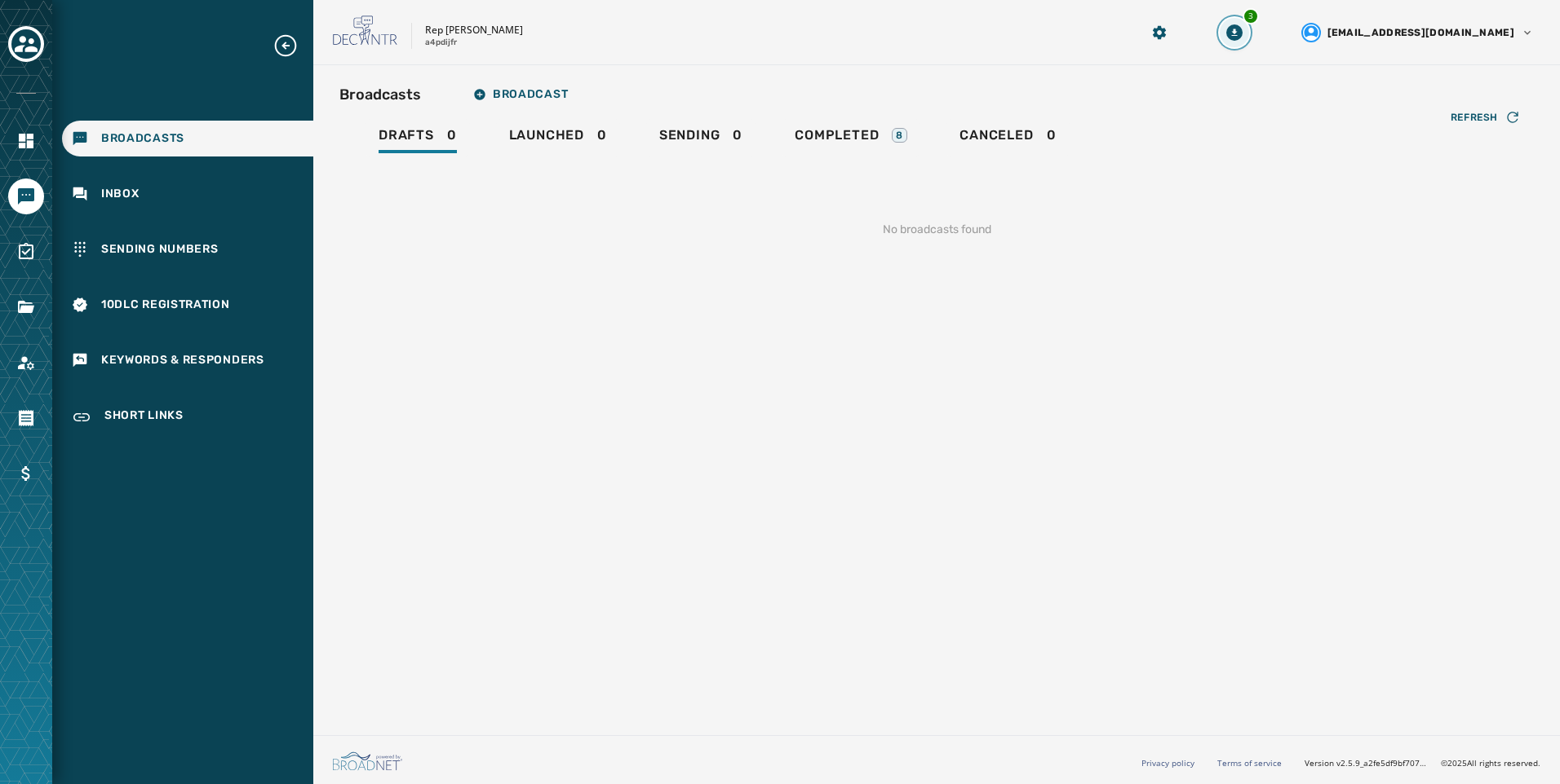
click at [1242, 28] on icon "Download Menu" at bounding box center [1234, 32] width 16 height 16
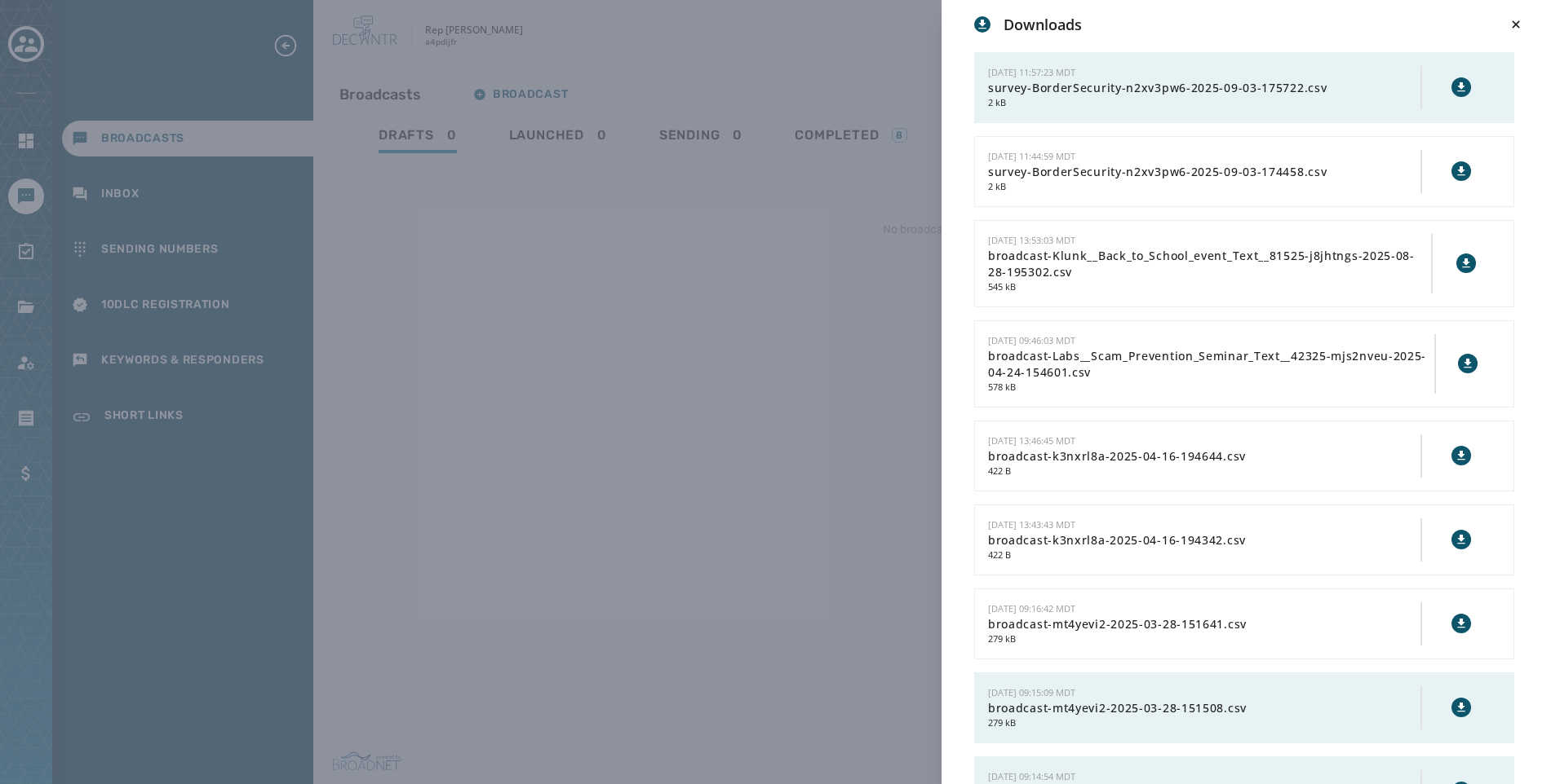
click at [814, 66] on div "Downloads [DATE] 11:57:23 MDT survey-BorderSecurity-n2xv3pw6-2025-09-03-175722.…" at bounding box center [780, 392] width 1560 height 784
